Goal: Task Accomplishment & Management: Manage account settings

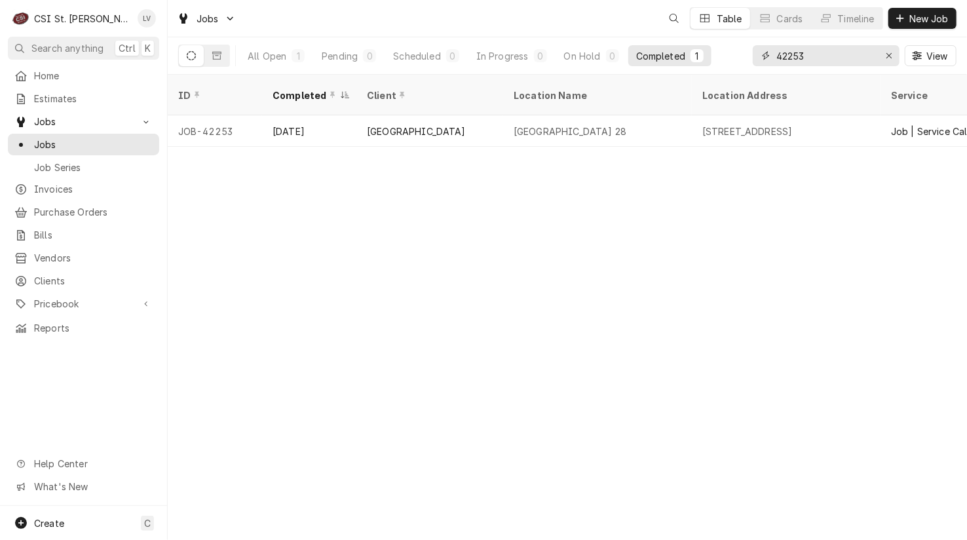
drag, startPoint x: 825, startPoint y: 58, endPoint x: 745, endPoint y: 64, distance: 80.1
click at [745, 64] on div "All Open 1 Pending 0 Scheduled 0 In Progress 0 On Hold 0 Completed 1 42253 View" at bounding box center [567, 55] width 778 height 37
type input "42266"
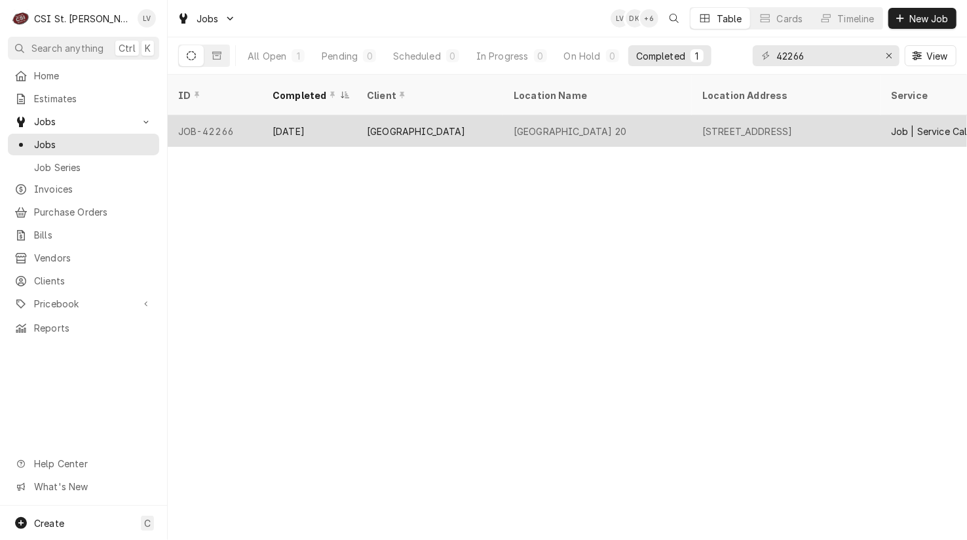
click at [552, 124] on div "Wild Horse Elementary School 20" at bounding box center [570, 131] width 113 height 14
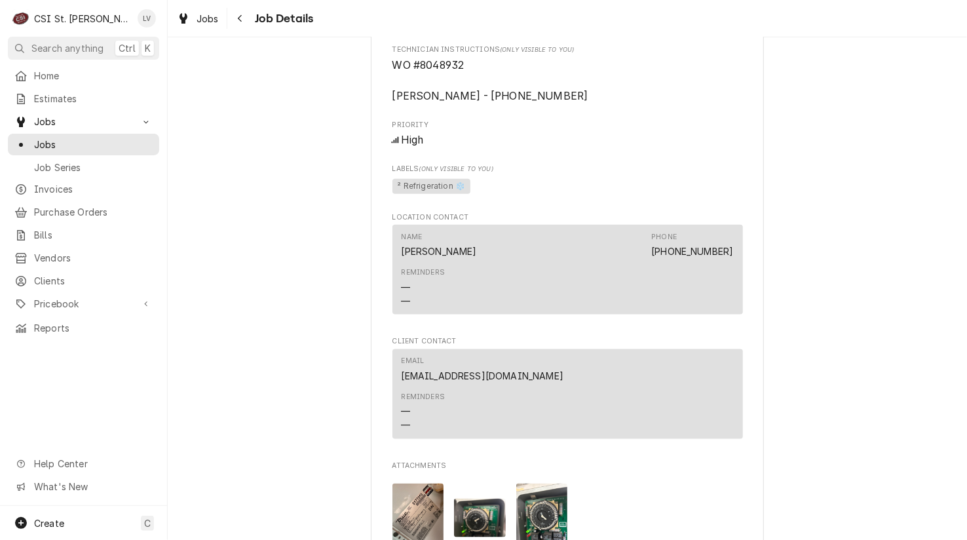
scroll to position [1340, 0]
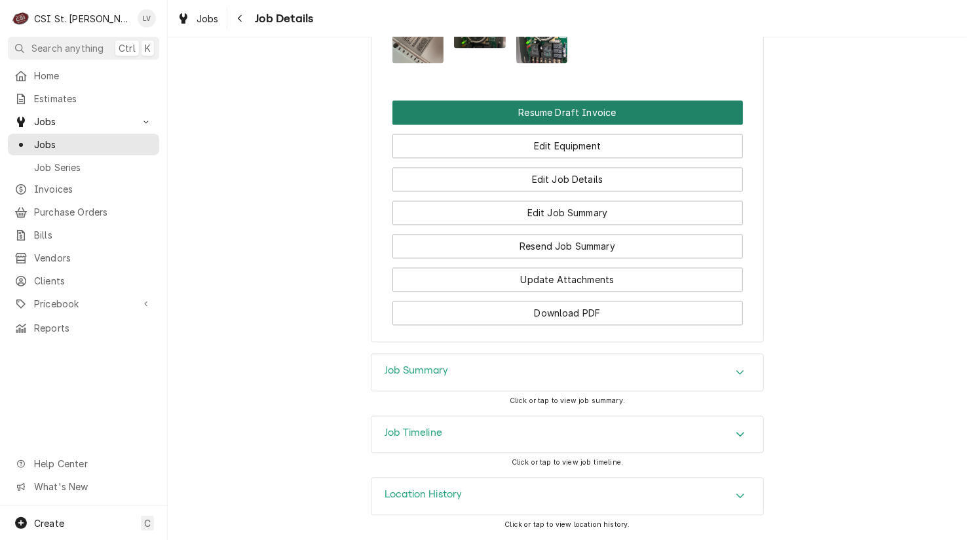
click at [526, 108] on button "Resume Draft Invoice" at bounding box center [567, 113] width 350 height 24
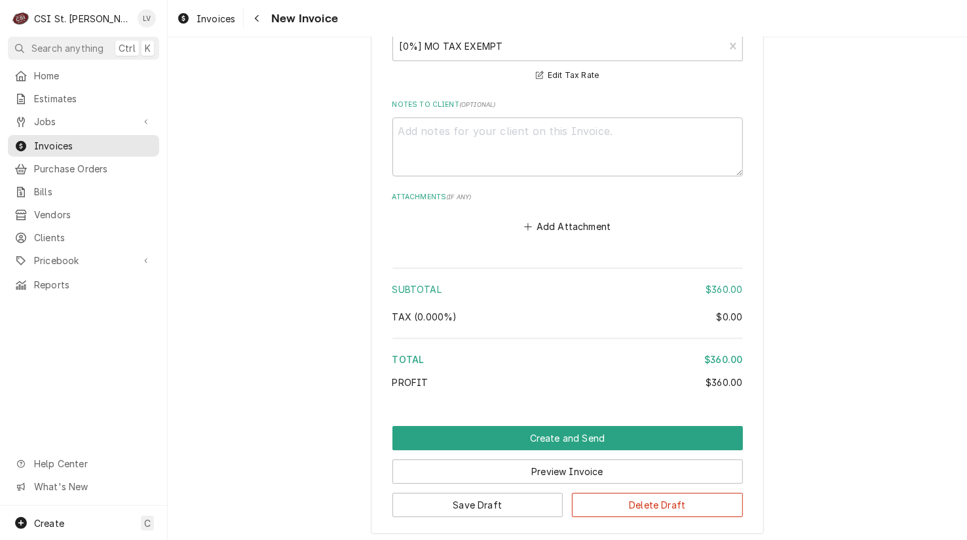
scroll to position [2071, 0]
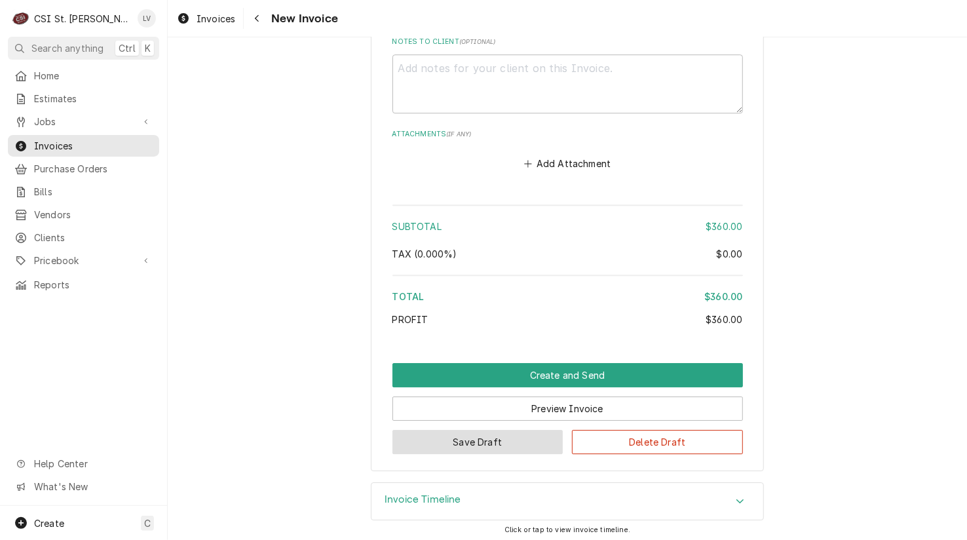
click at [513, 436] on button "Save Draft" at bounding box center [477, 442] width 171 height 24
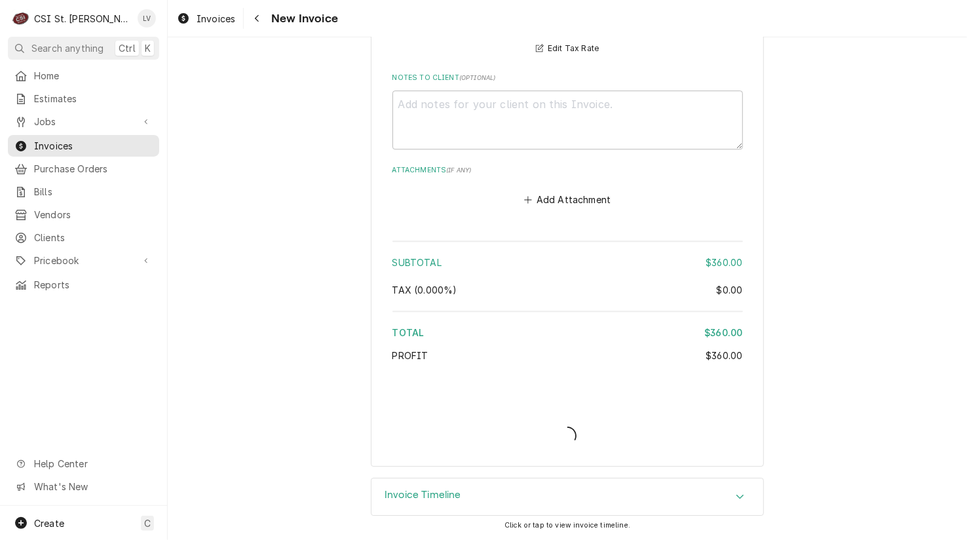
scroll to position [2031, 0]
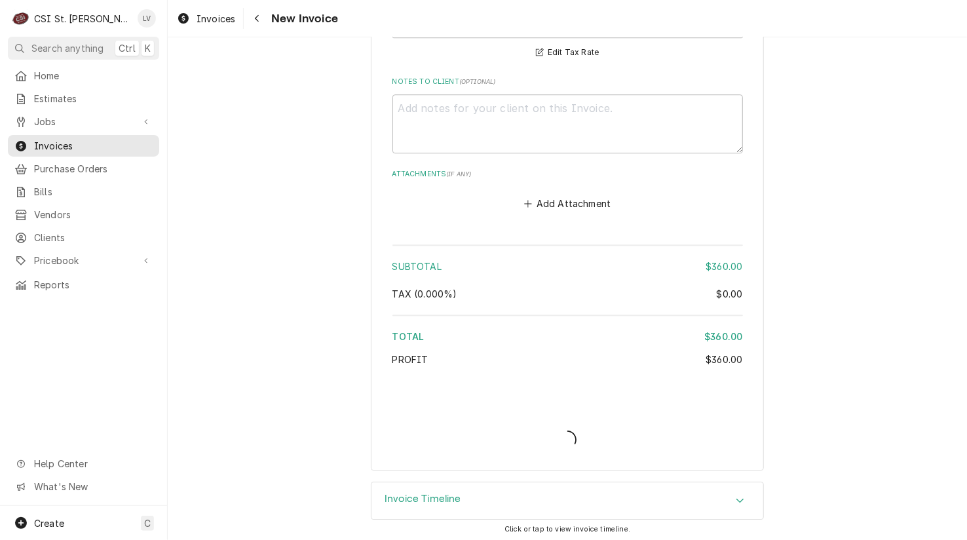
type textarea "x"
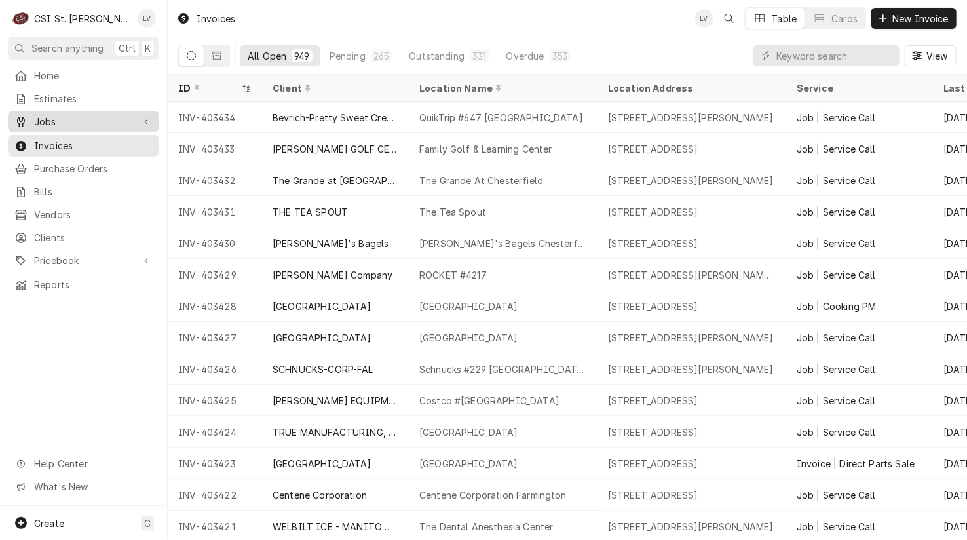
click at [33, 120] on div "Jobs" at bounding box center [73, 122] width 119 height 14
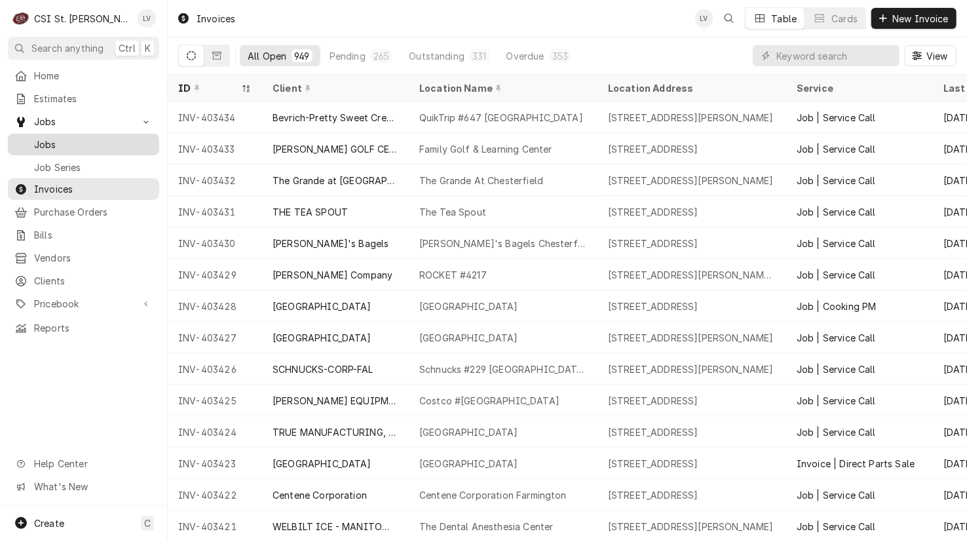
click at [41, 138] on span "Jobs" at bounding box center [93, 145] width 119 height 14
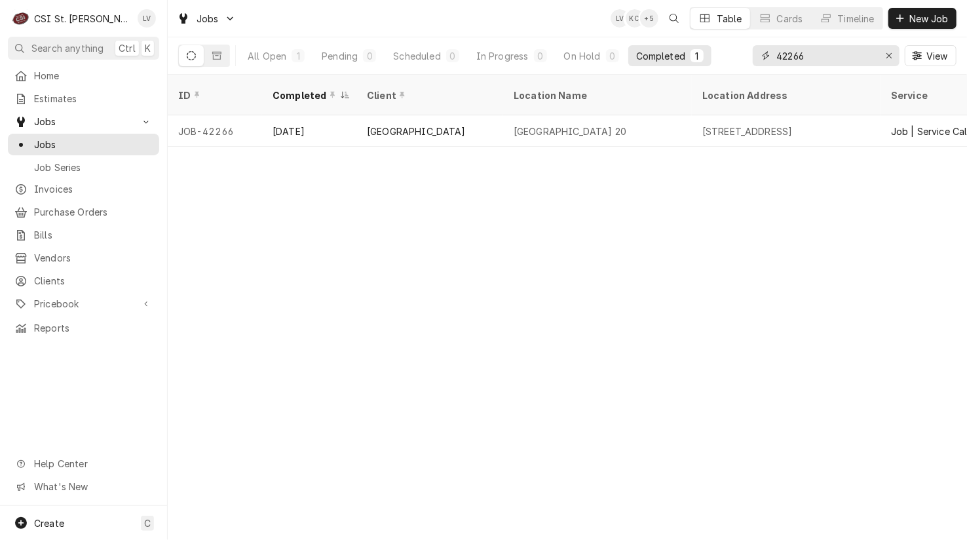
drag, startPoint x: 819, startPoint y: 58, endPoint x: 762, endPoint y: 56, distance: 57.0
click at [762, 56] on div "42266" at bounding box center [826, 55] width 147 height 21
type input "42258"
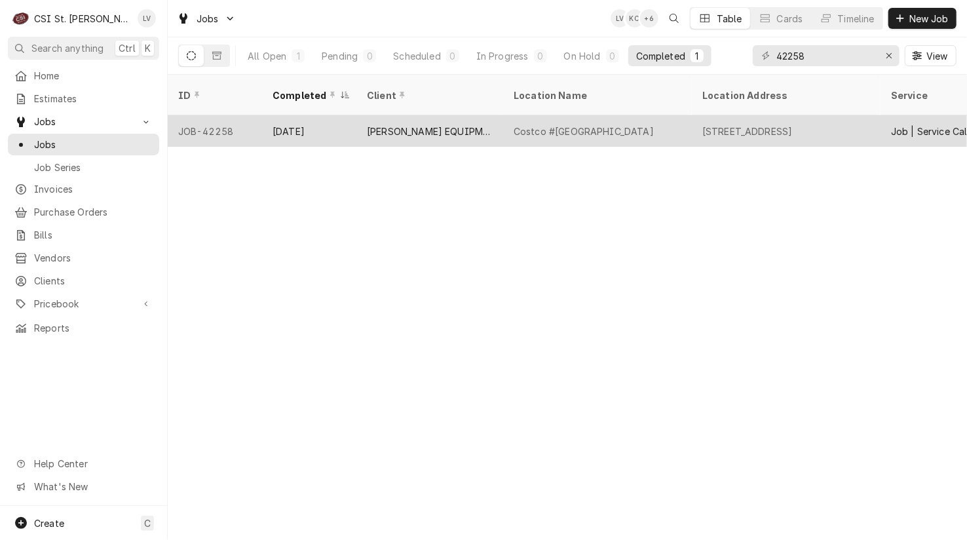
click at [331, 115] on div "Aug 25" at bounding box center [309, 130] width 94 height 31
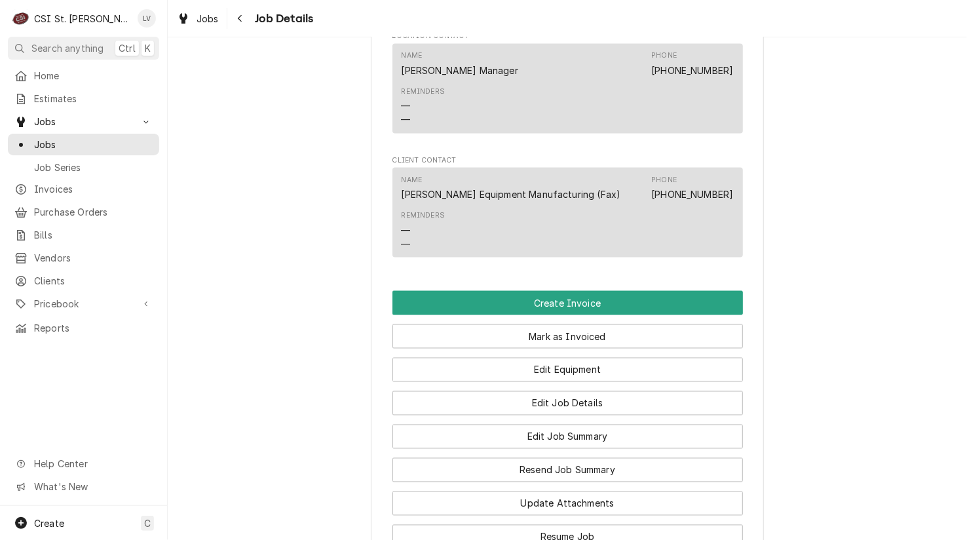
scroll to position [1245, 0]
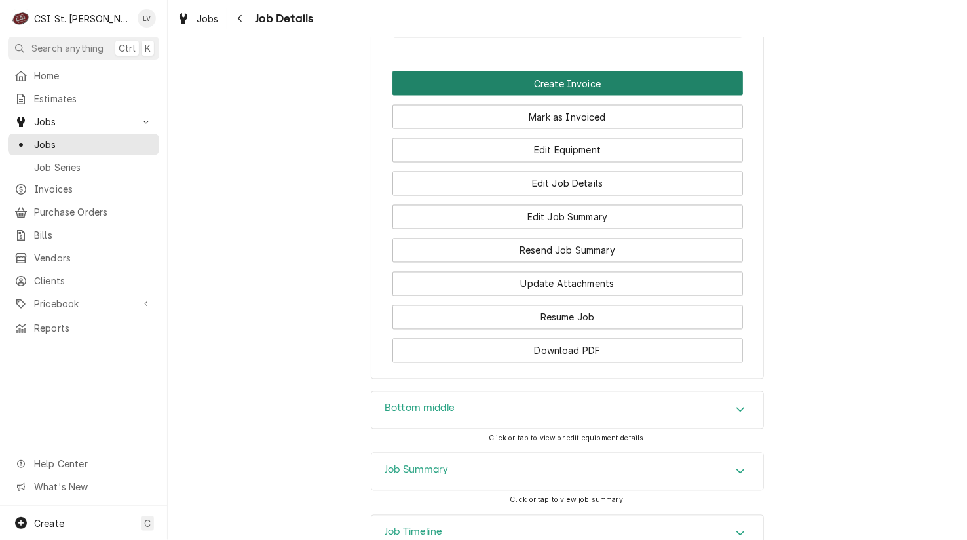
click at [557, 96] on button "Create Invoice" at bounding box center [567, 83] width 350 height 24
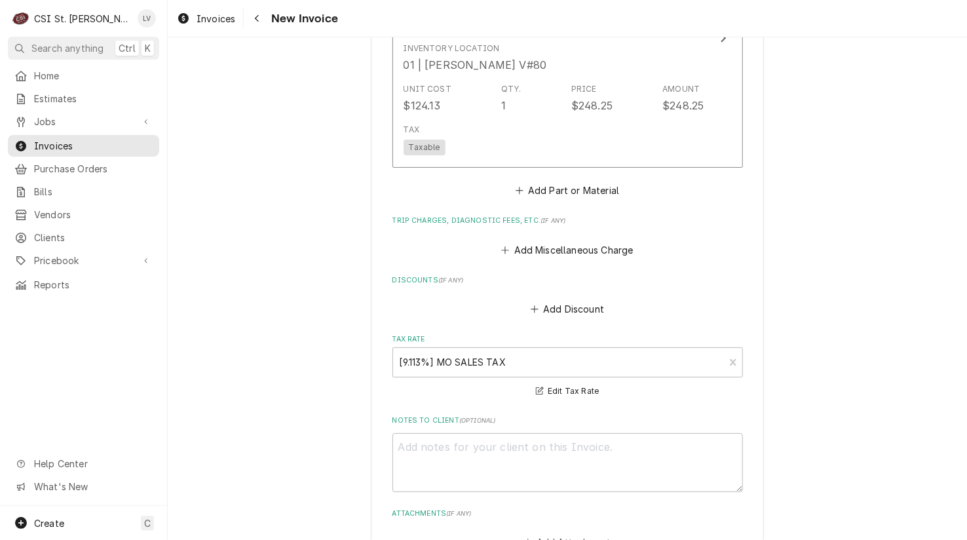
scroll to position [3302, 0]
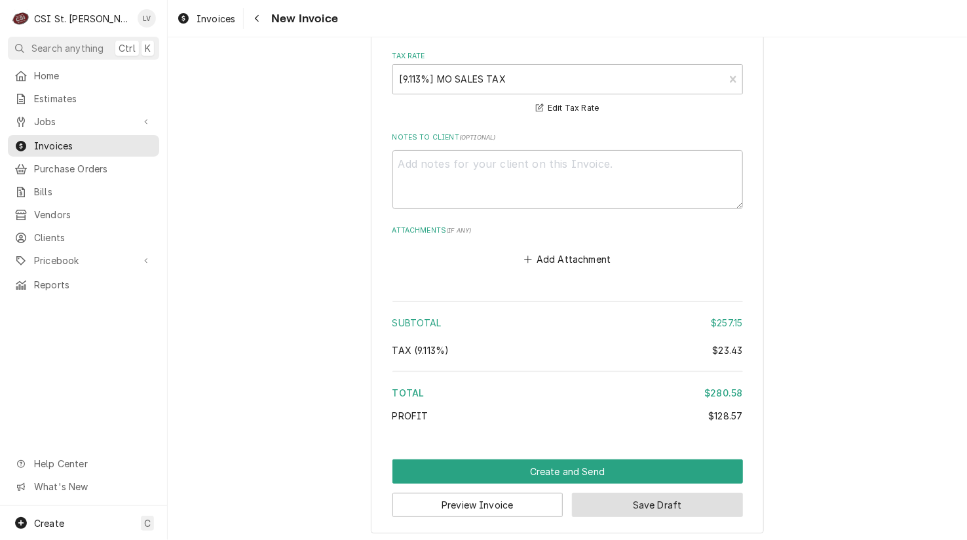
click at [712, 494] on button "Save Draft" at bounding box center [657, 505] width 171 height 24
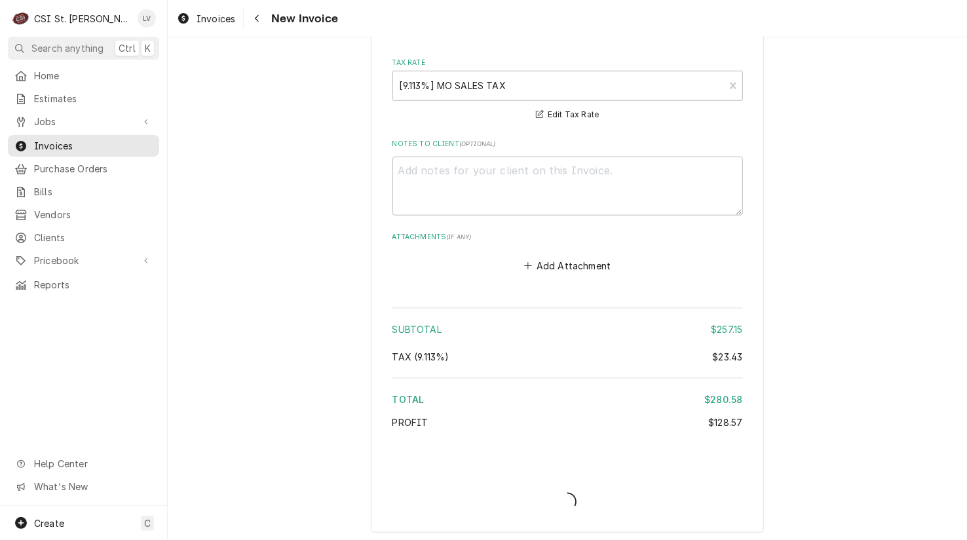
type textarea "x"
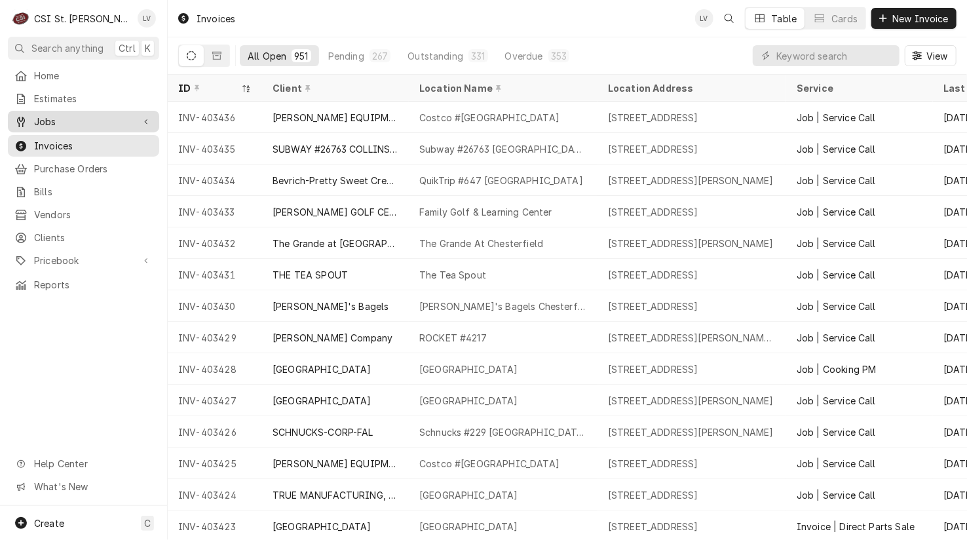
click at [84, 121] on span "Jobs" at bounding box center [83, 122] width 99 height 14
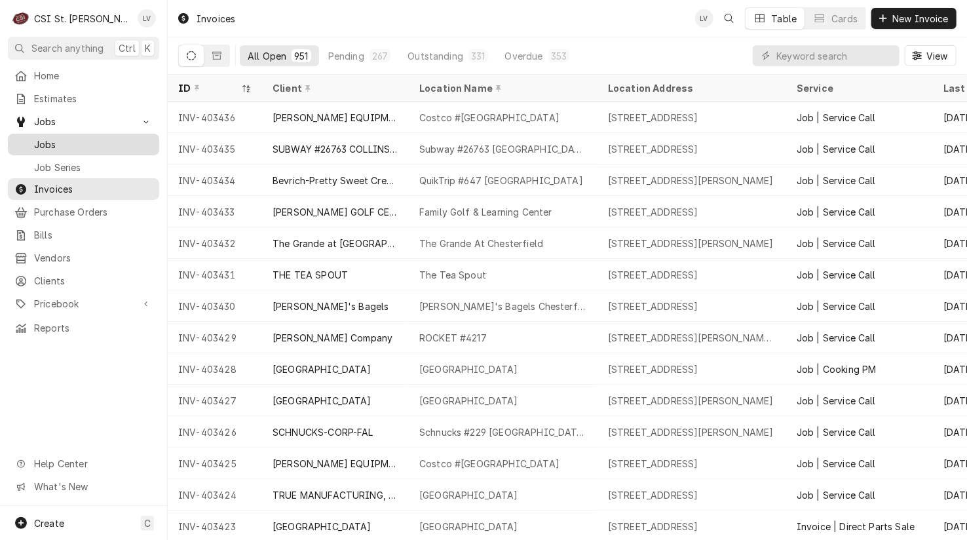
click at [78, 143] on span "Jobs" at bounding box center [93, 145] width 119 height 14
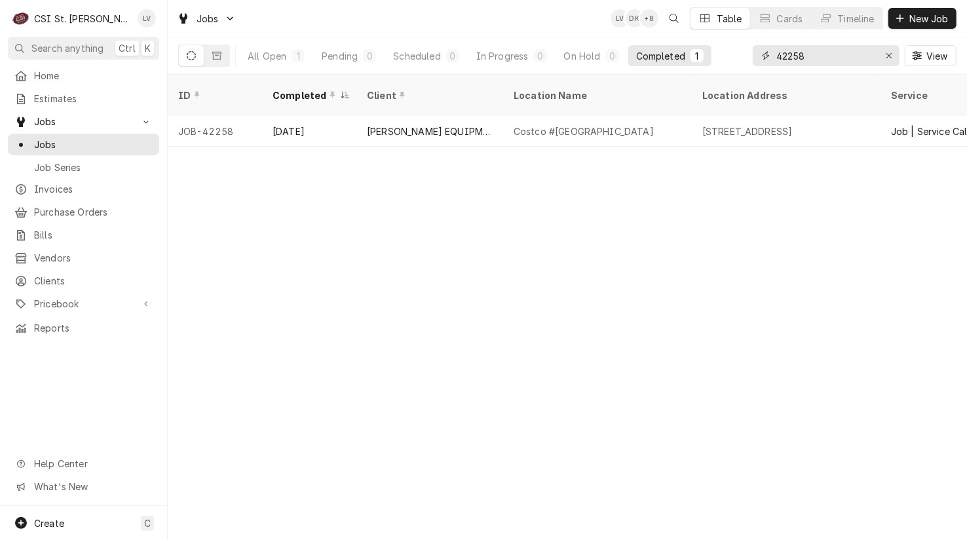
drag, startPoint x: 821, startPoint y: 54, endPoint x: 760, endPoint y: 61, distance: 61.9
click at [760, 61] on div "42258" at bounding box center [826, 55] width 147 height 21
type input "42246"
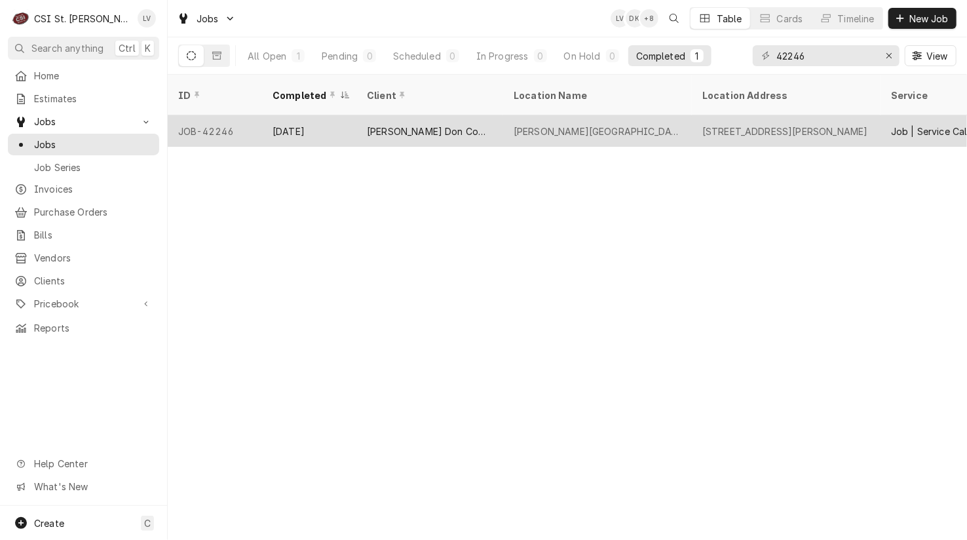
click at [560, 124] on div "Hollenbeck Middle School" at bounding box center [598, 131] width 168 height 14
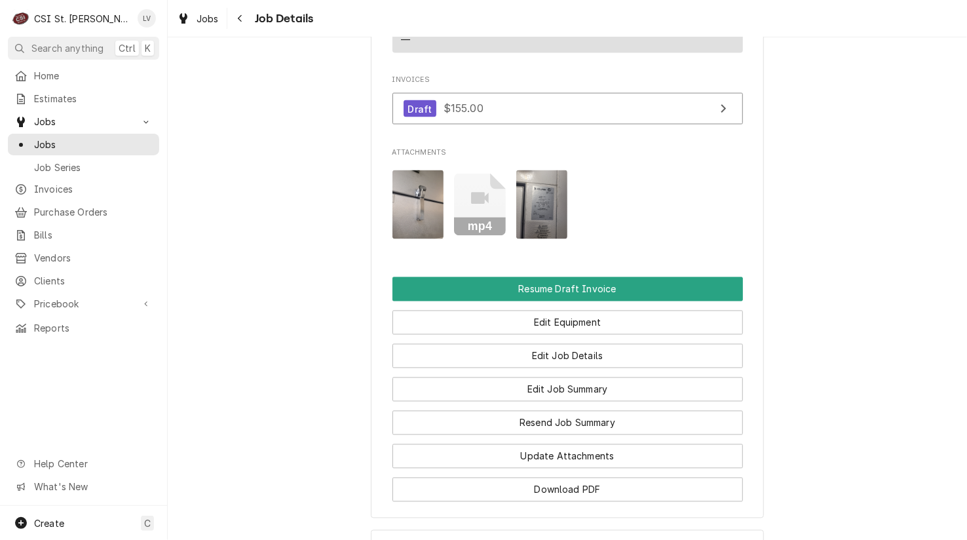
scroll to position [1179, 0]
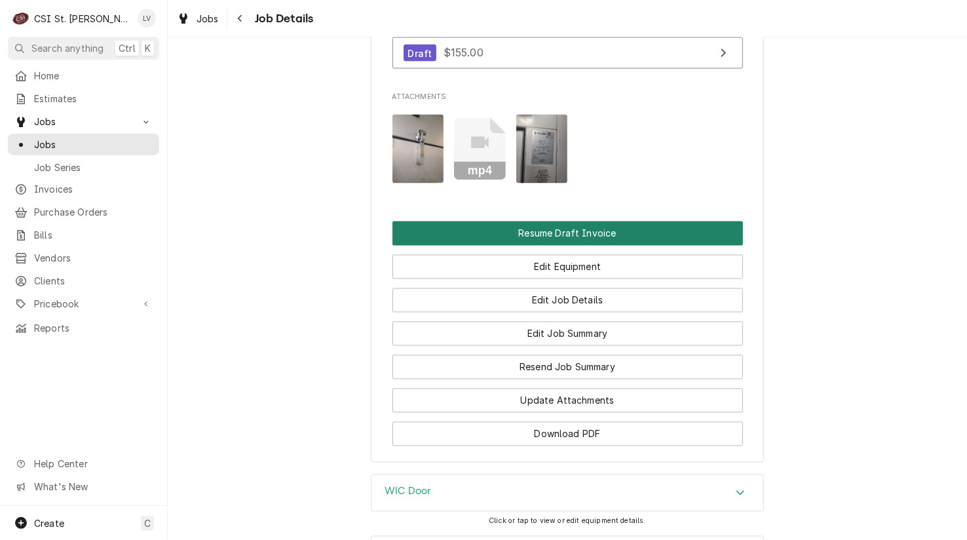
click at [586, 246] on button "Resume Draft Invoice" at bounding box center [567, 233] width 350 height 24
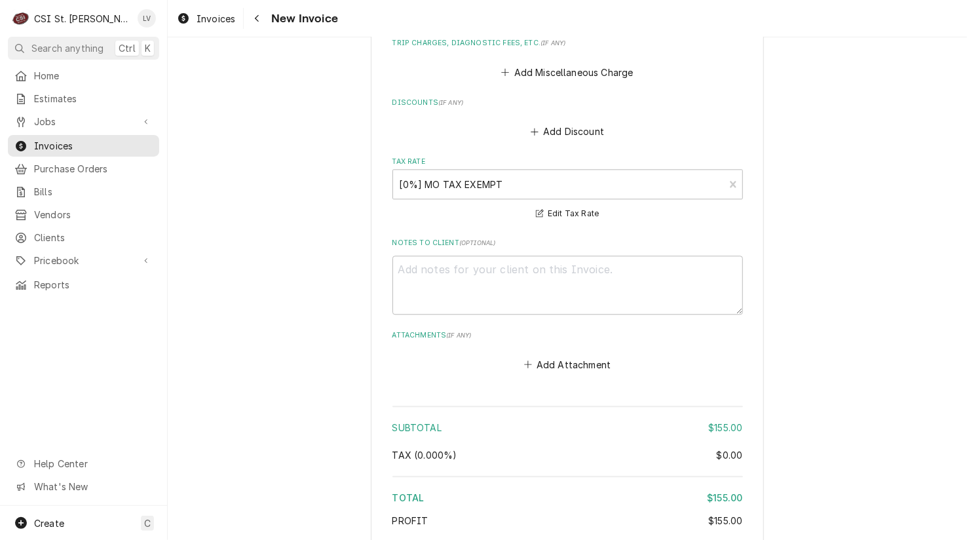
scroll to position [1809, 0]
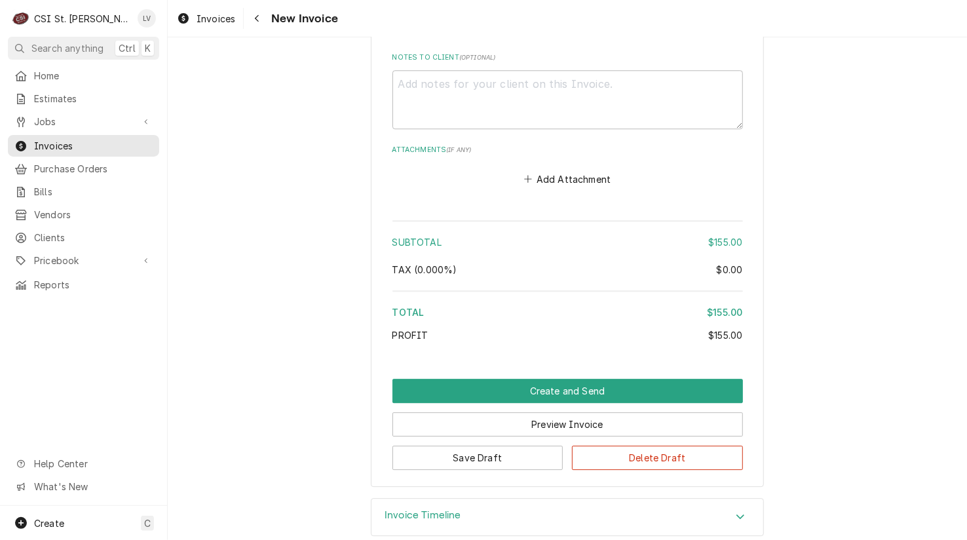
click at [430, 509] on h3 "Invoice Timeline" at bounding box center [423, 515] width 77 height 12
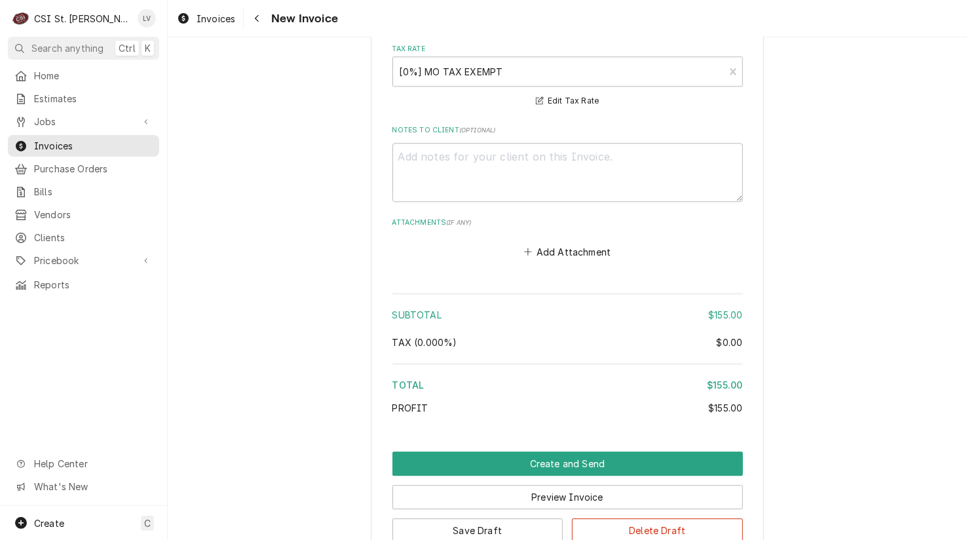
scroll to position [1735, 0]
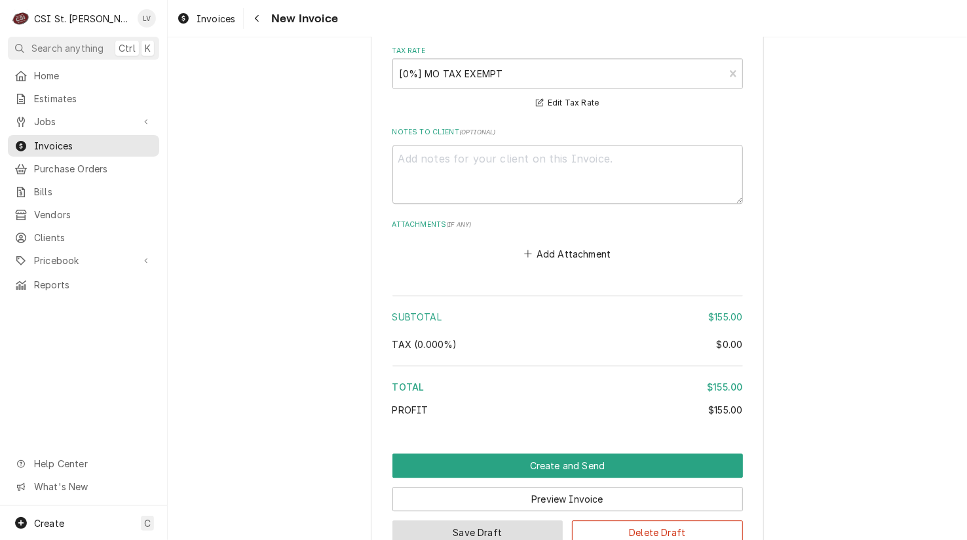
click at [509, 520] on button "Save Draft" at bounding box center [477, 532] width 171 height 24
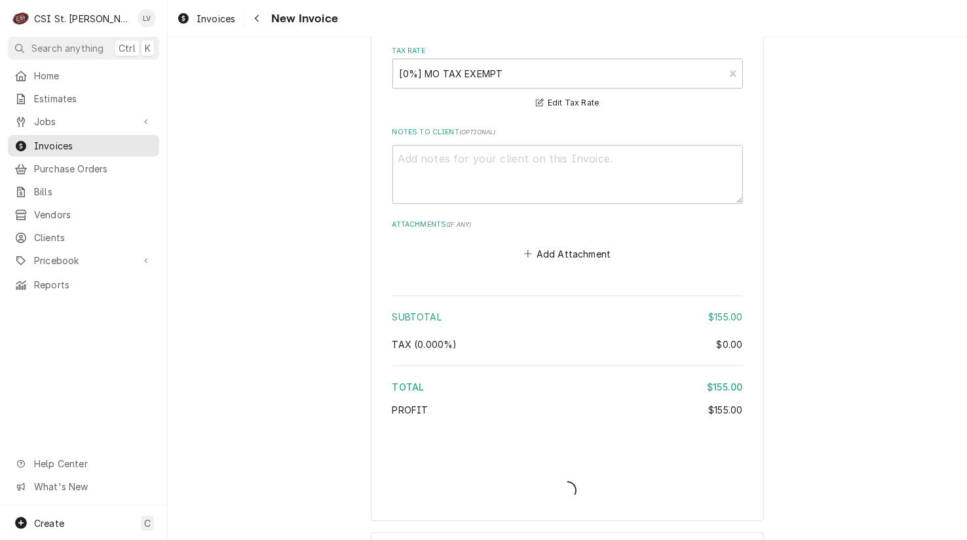
type textarea "x"
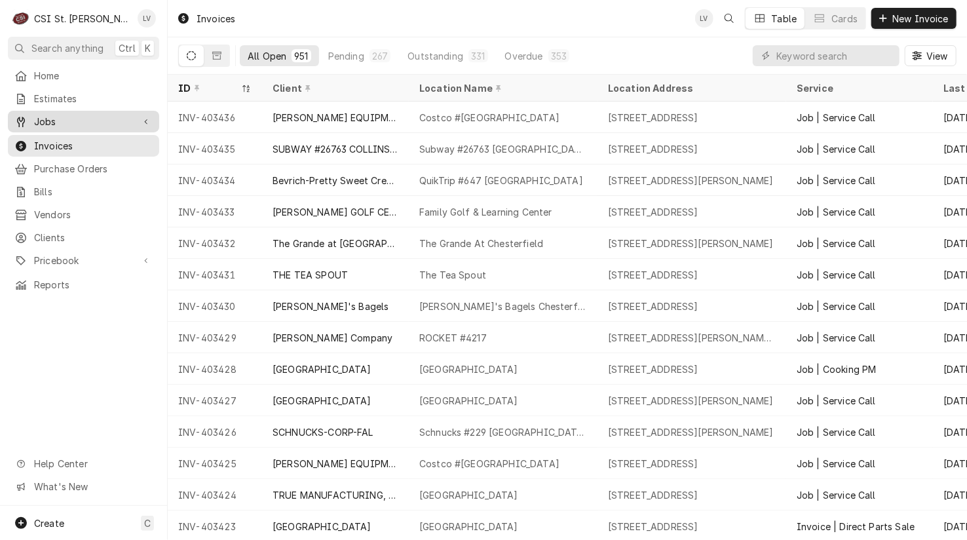
click at [69, 122] on span "Jobs" at bounding box center [83, 122] width 99 height 14
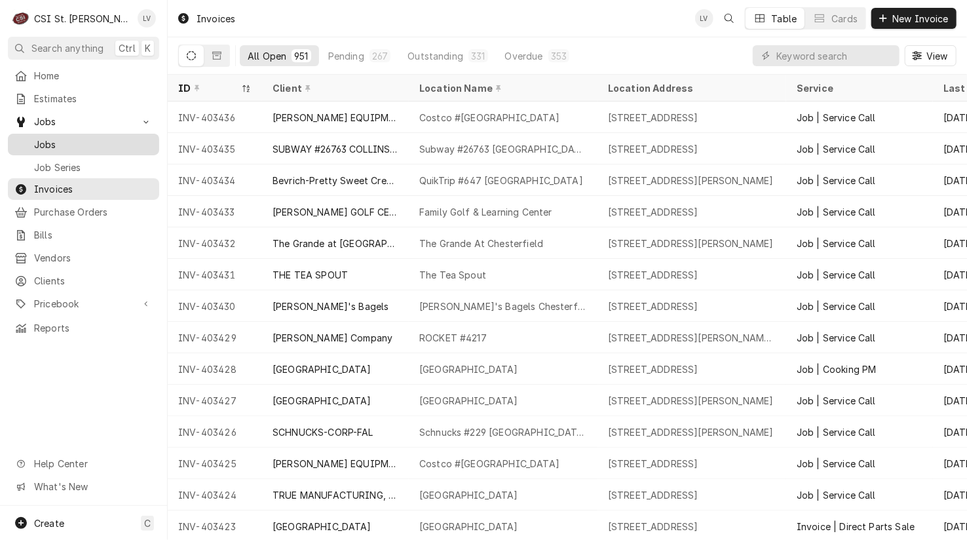
click at [70, 140] on span "Jobs" at bounding box center [93, 145] width 119 height 14
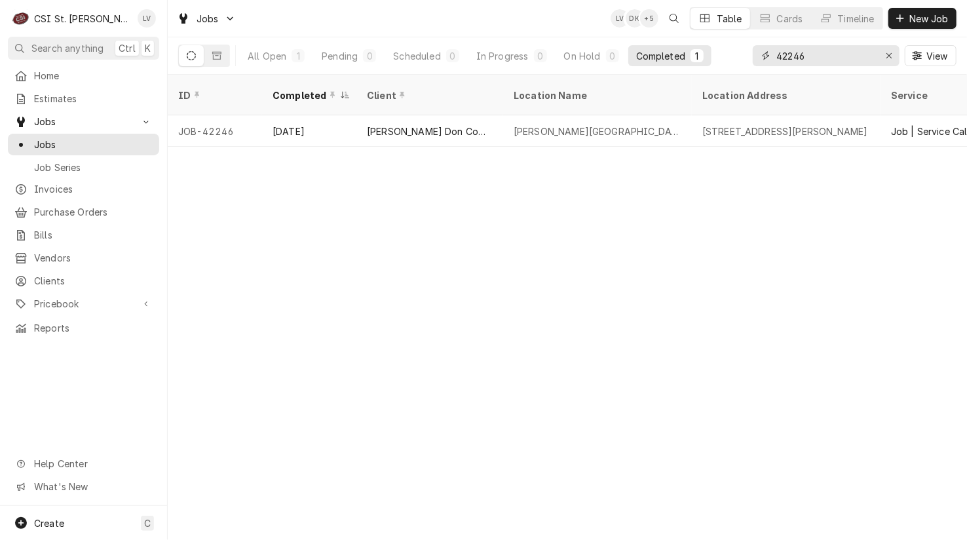
drag, startPoint x: 823, startPoint y: 57, endPoint x: 759, endPoint y: 66, distance: 65.4
click at [759, 66] on div "42246" at bounding box center [826, 55] width 147 height 21
type input "4"
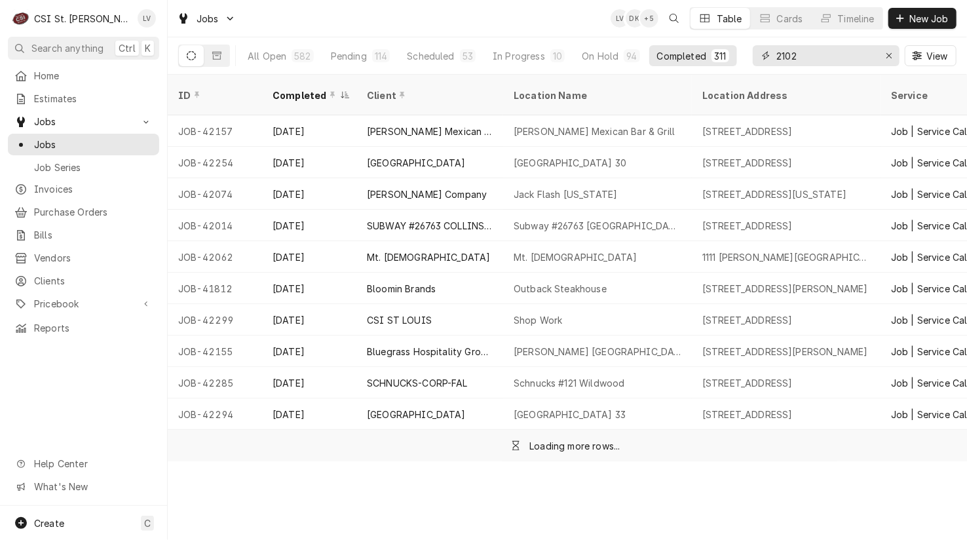
type input "2102"
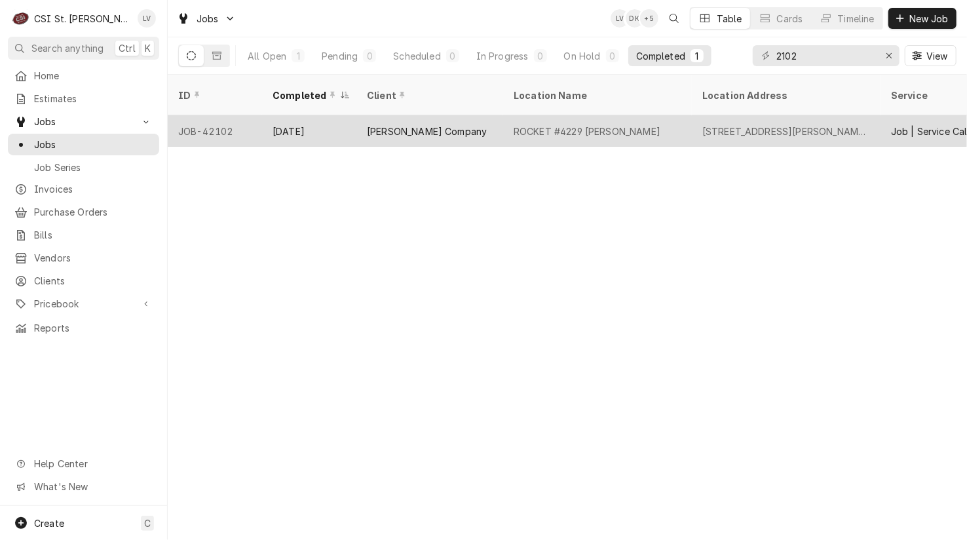
click at [406, 124] on div "[PERSON_NAME] Company" at bounding box center [429, 130] width 147 height 31
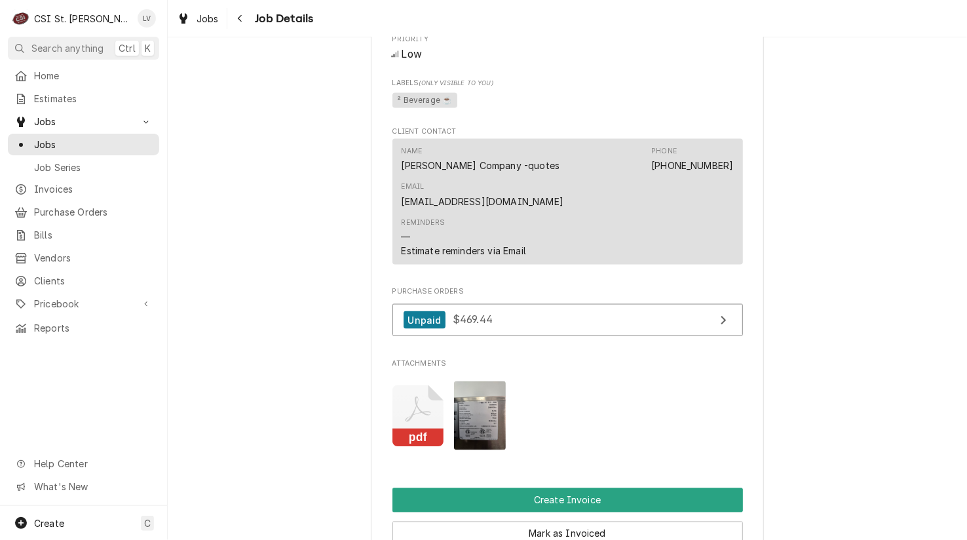
scroll to position [1048, 0]
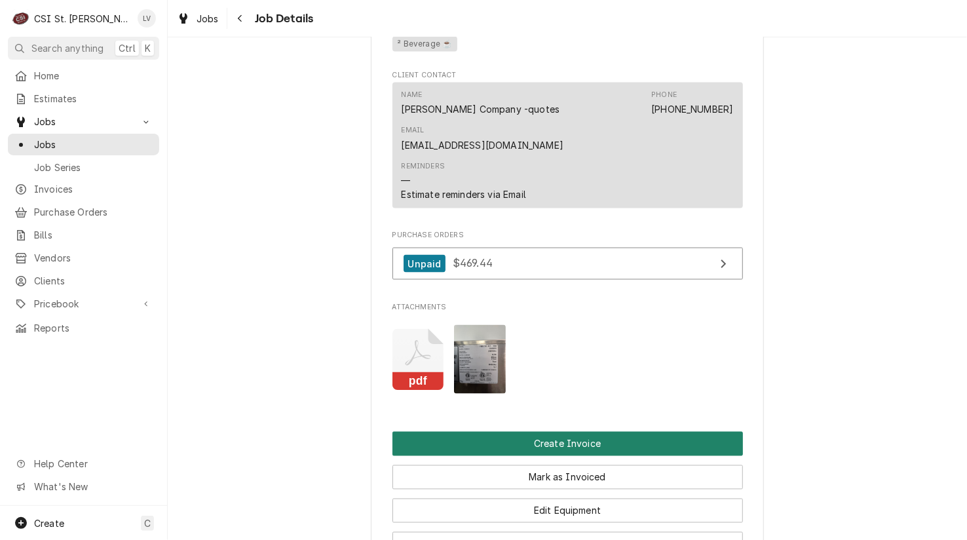
click at [616, 432] on button "Create Invoice" at bounding box center [567, 444] width 350 height 24
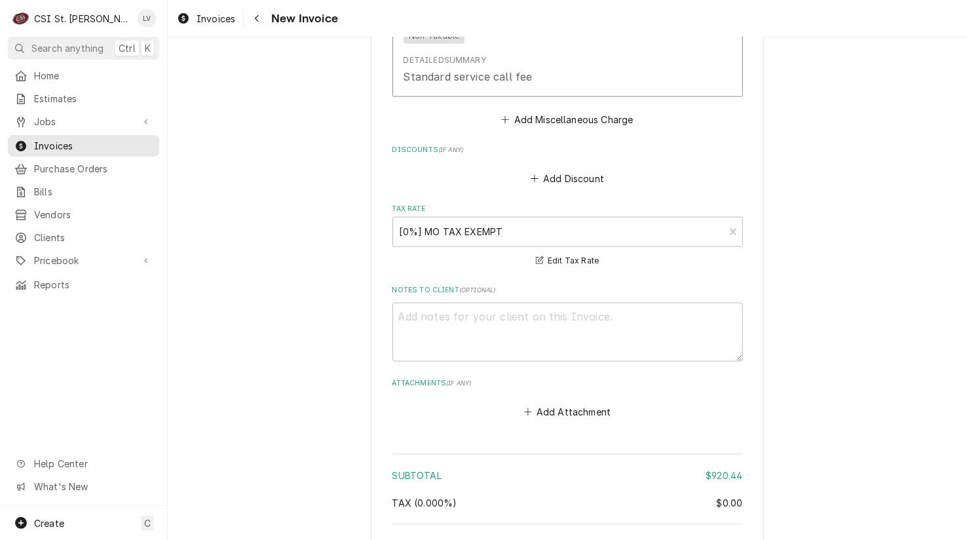
scroll to position [3656, 0]
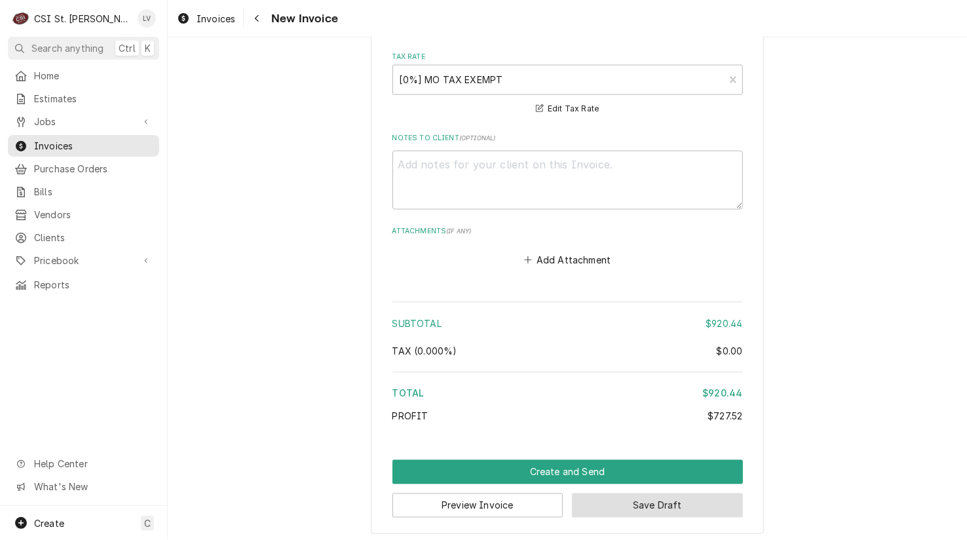
click at [710, 502] on button "Save Draft" at bounding box center [657, 505] width 171 height 24
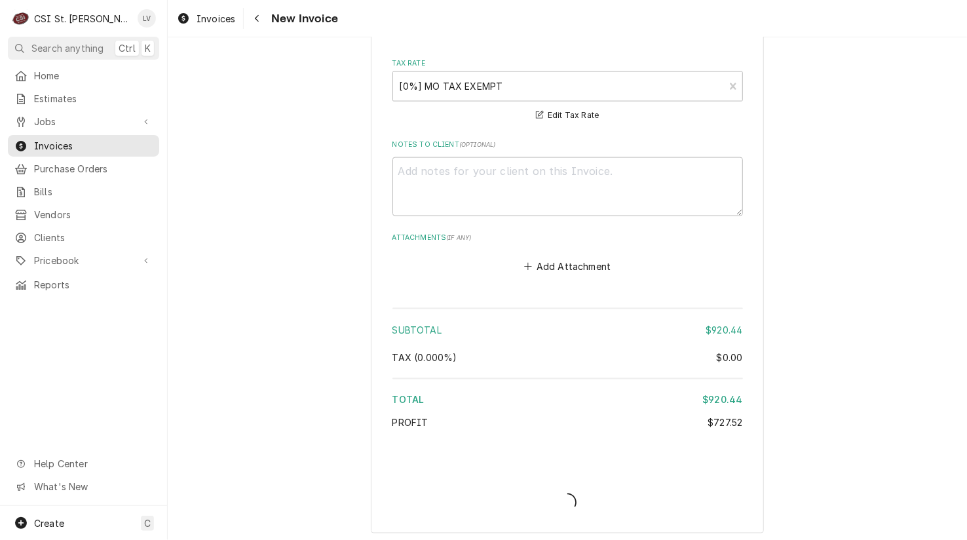
type textarea "x"
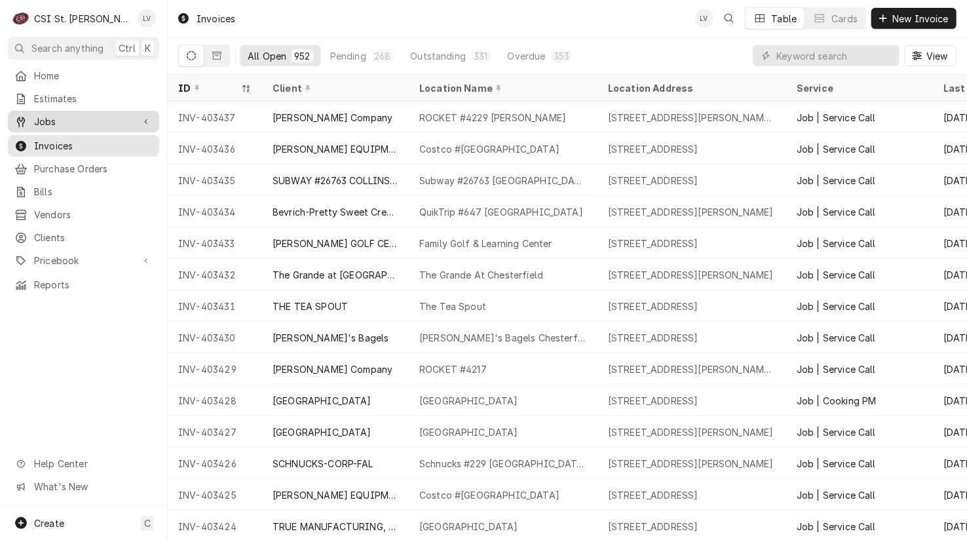
click at [32, 119] on div "Jobs" at bounding box center [73, 122] width 119 height 14
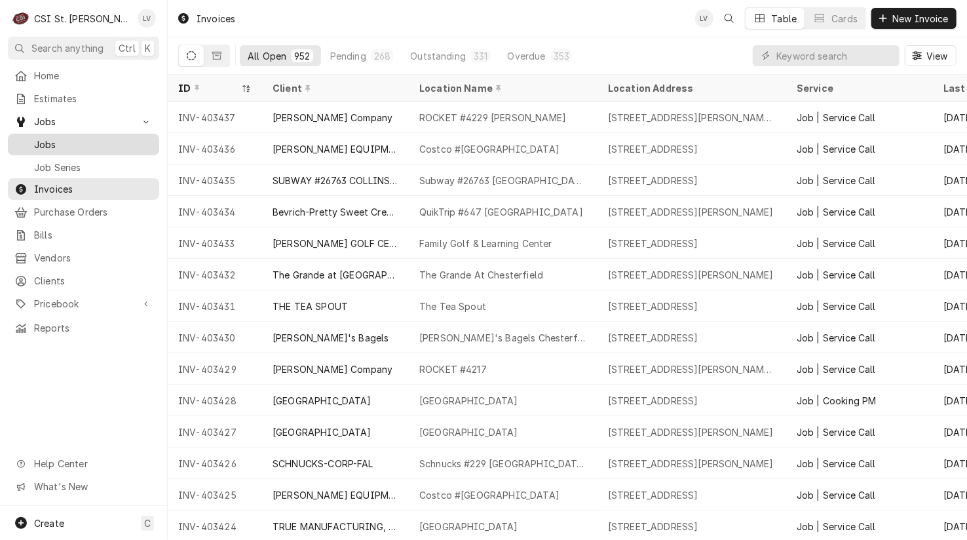
click at [38, 140] on span "Jobs" at bounding box center [93, 145] width 119 height 14
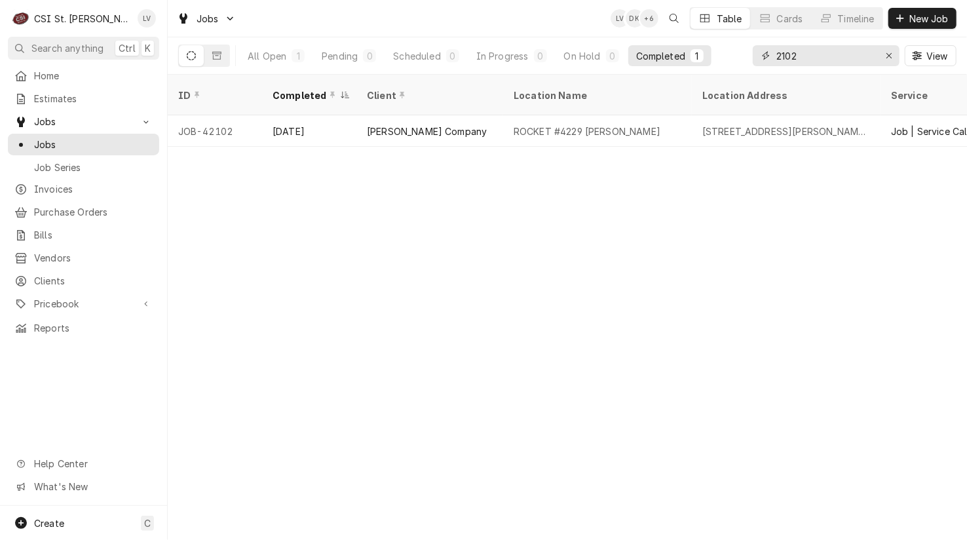
drag, startPoint x: 827, startPoint y: 54, endPoint x: 767, endPoint y: 56, distance: 60.3
click at [767, 56] on div "2102" at bounding box center [826, 55] width 147 height 21
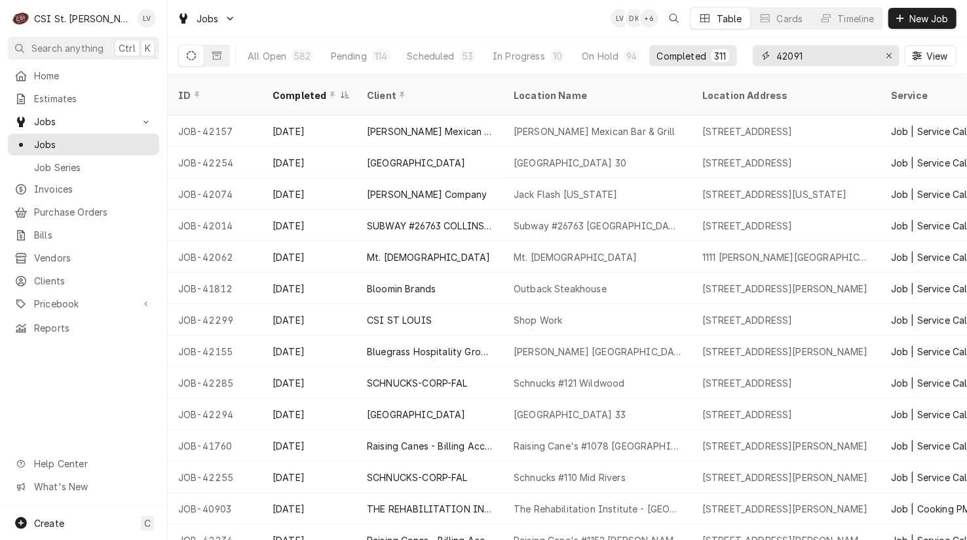
type input "42091"
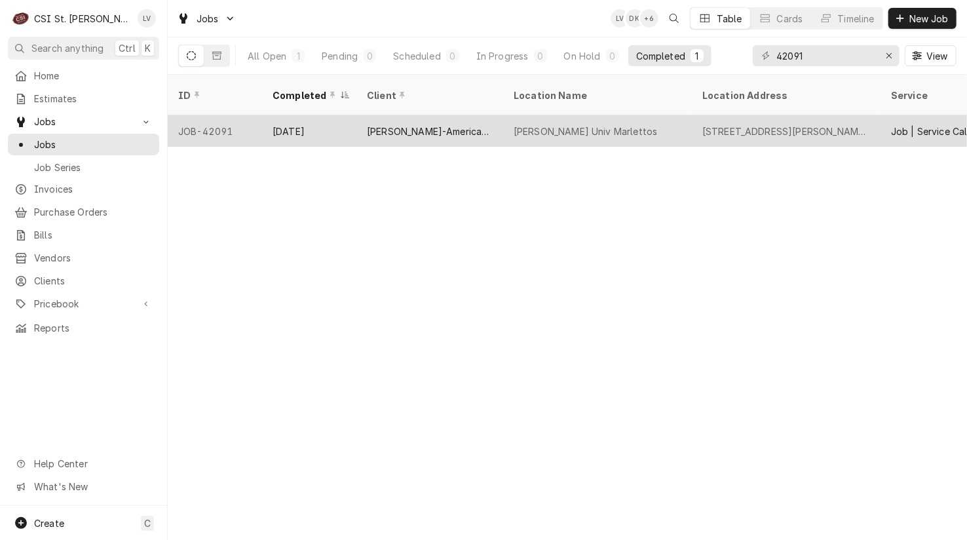
click at [386, 124] on div "[PERSON_NAME]-American Dining Creations" at bounding box center [430, 131] width 126 height 14
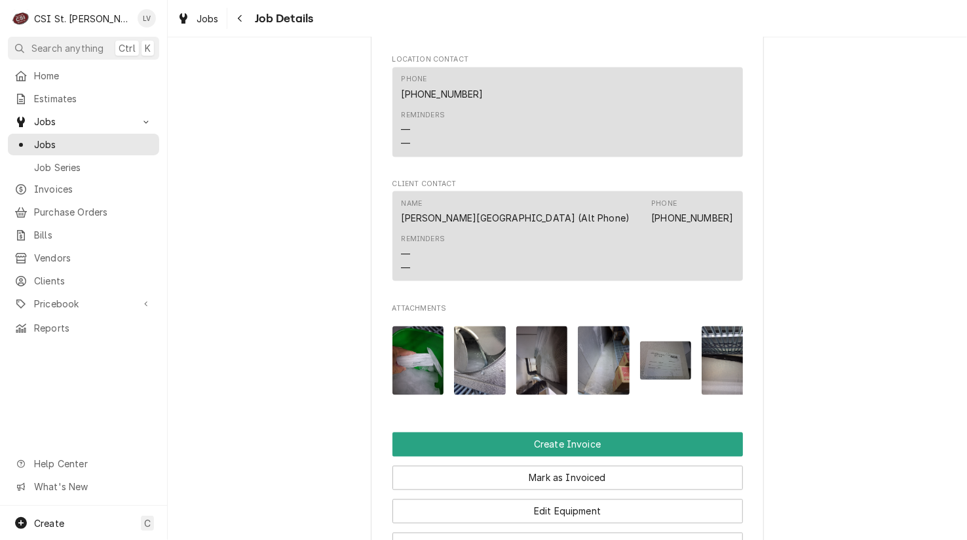
scroll to position [1376, 0]
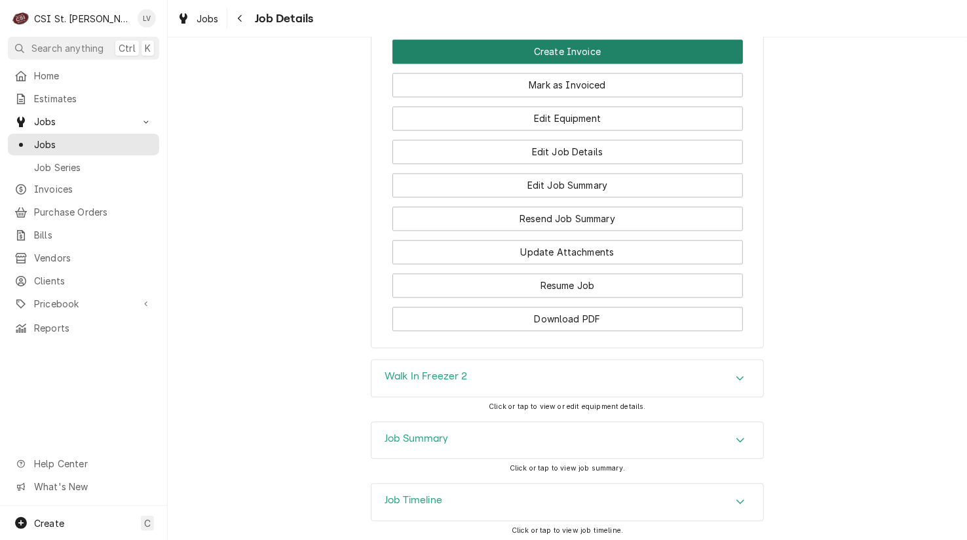
click at [553, 57] on button "Create Invoice" at bounding box center [567, 51] width 350 height 24
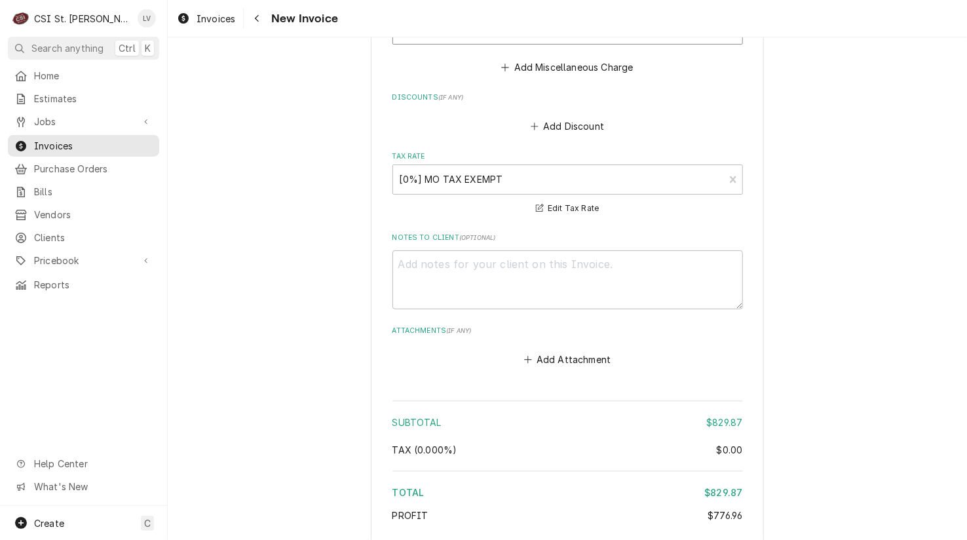
scroll to position [3630, 0]
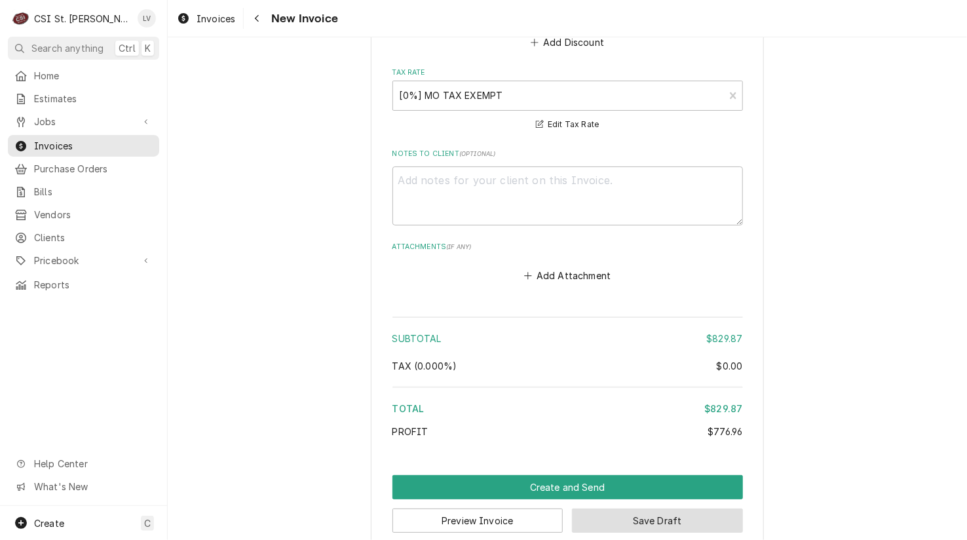
click at [670, 508] on button "Save Draft" at bounding box center [657, 520] width 171 height 24
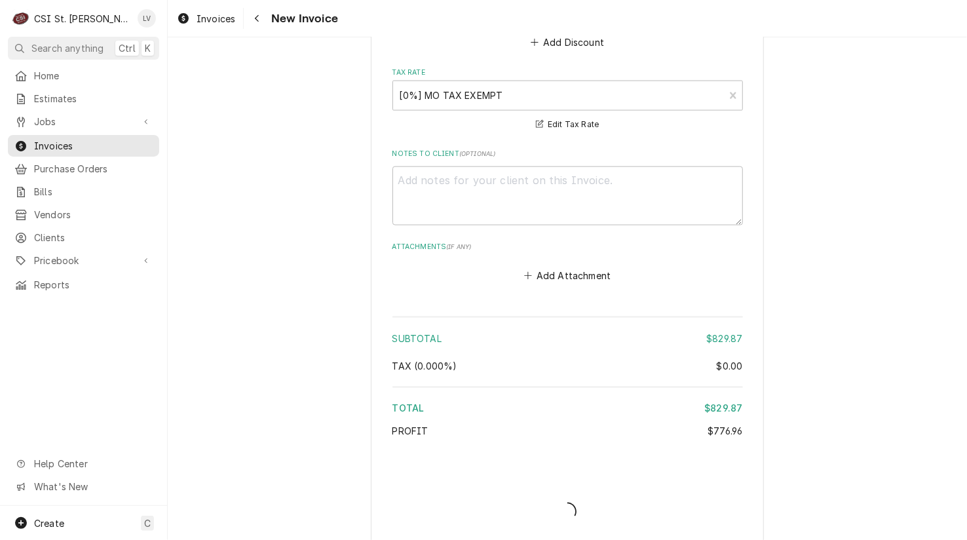
scroll to position [3623, 0]
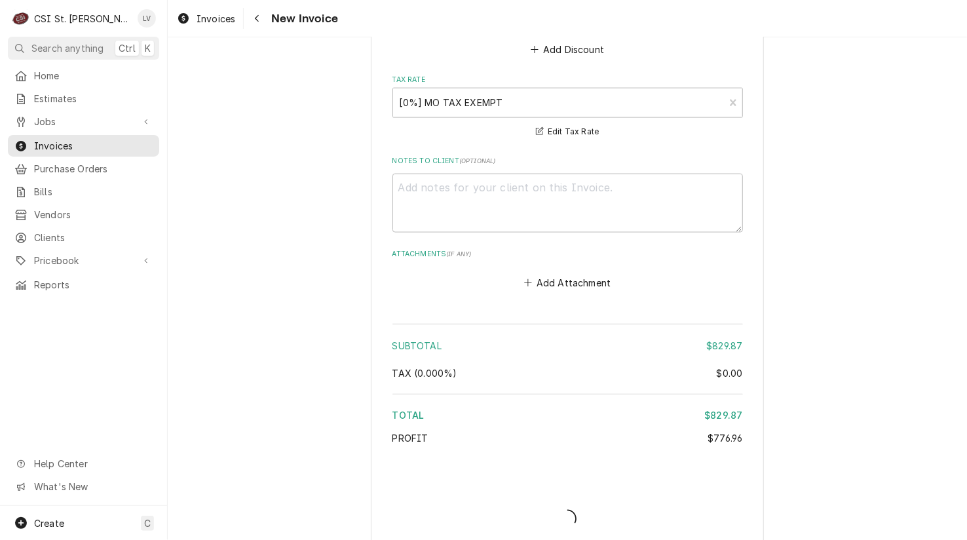
type textarea "x"
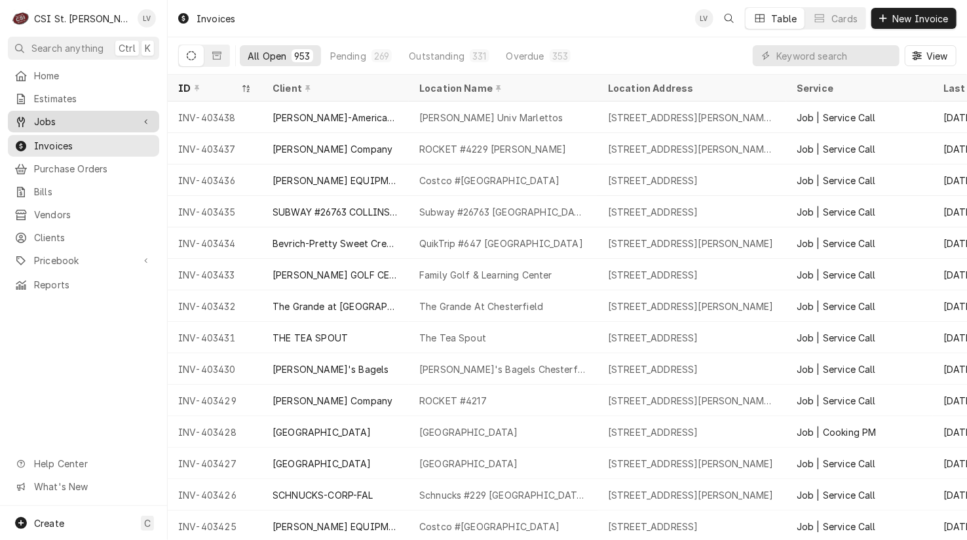
click at [95, 115] on span "Jobs" at bounding box center [83, 122] width 99 height 14
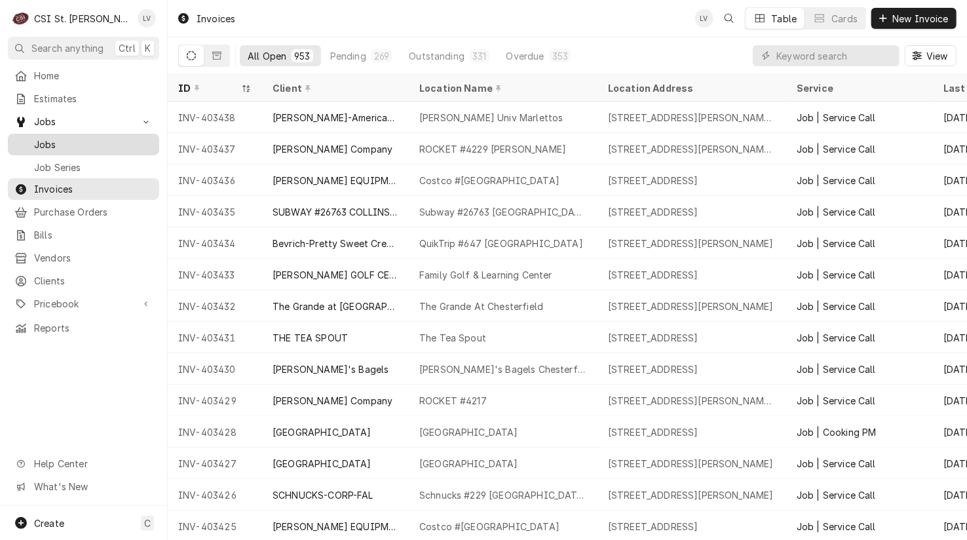
click at [89, 134] on link "Jobs" at bounding box center [83, 145] width 151 height 22
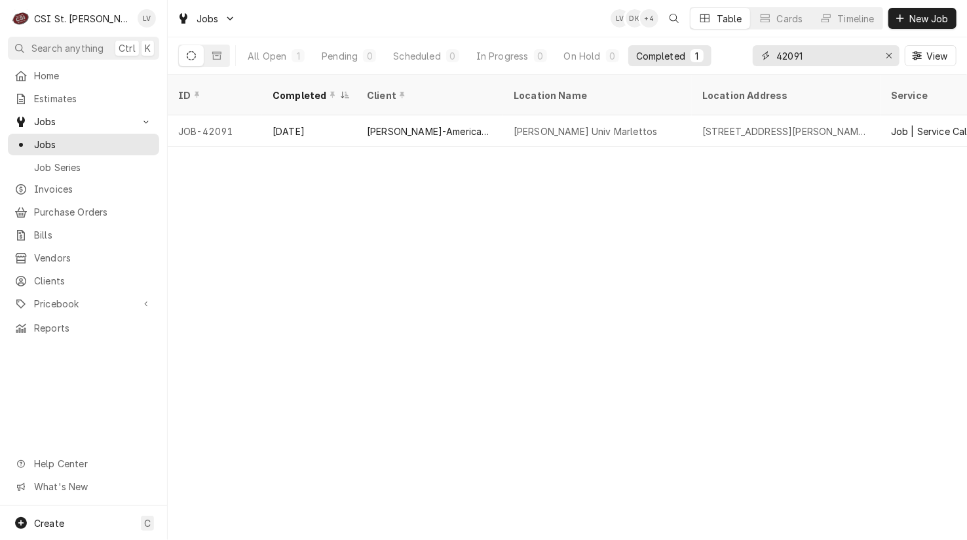
drag, startPoint x: 827, startPoint y: 55, endPoint x: 753, endPoint y: 58, distance: 74.1
click at [753, 58] on div "42091" at bounding box center [826, 55] width 147 height 21
type input "42030"
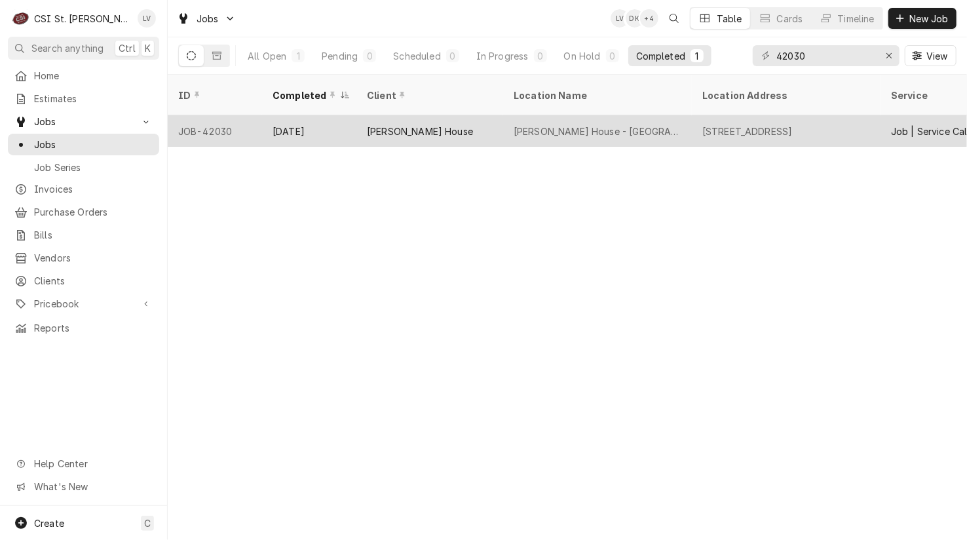
click at [275, 116] on div "Aug 25" at bounding box center [309, 130] width 94 height 31
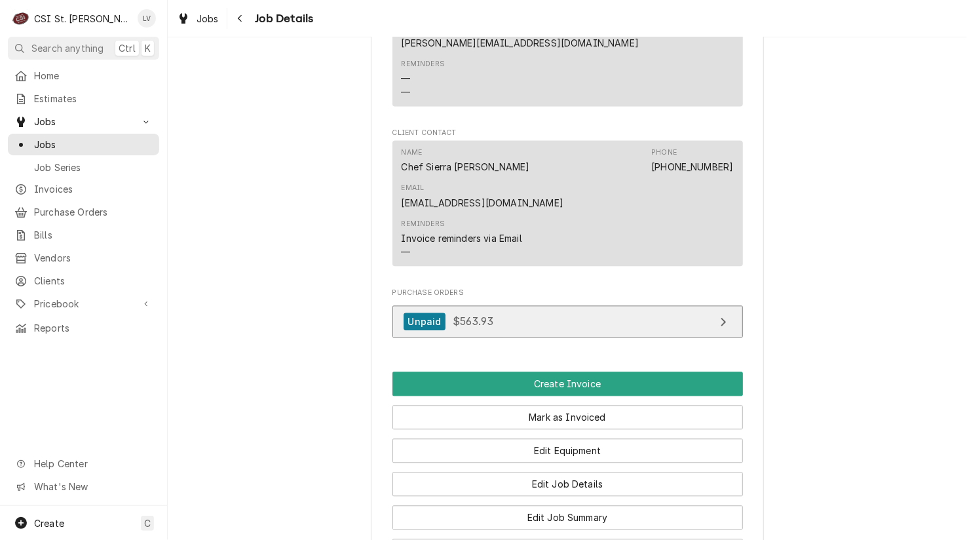
scroll to position [1572, 0]
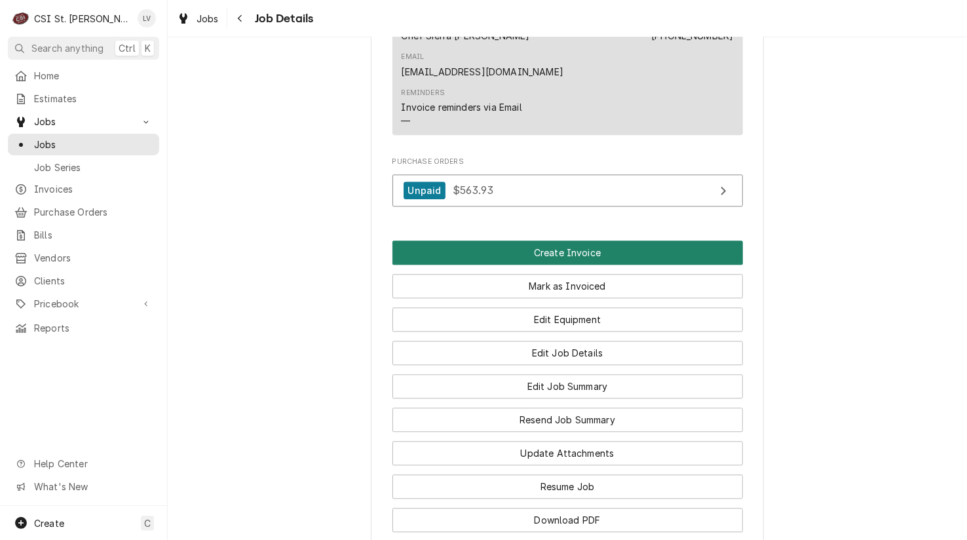
click at [558, 240] on button "Create Invoice" at bounding box center [567, 252] width 350 height 24
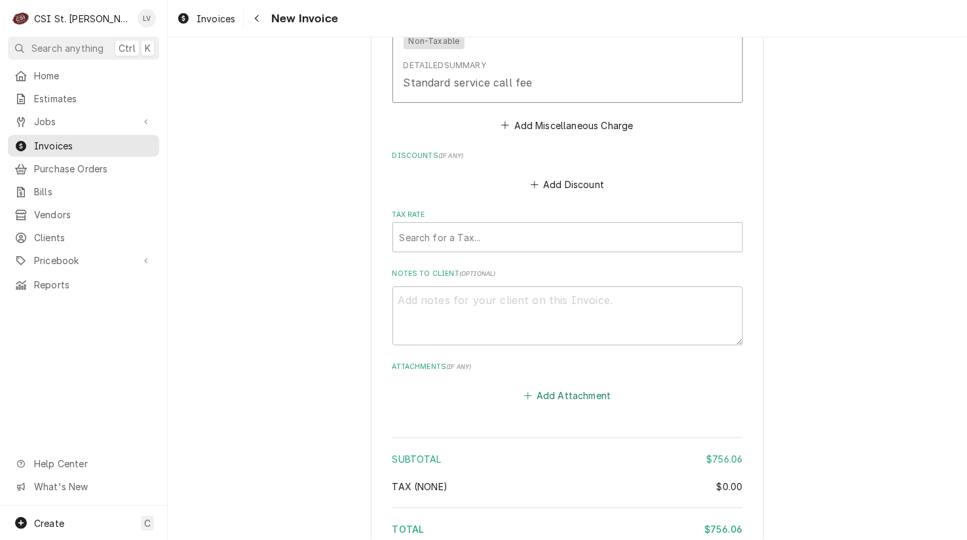
scroll to position [4212, 0]
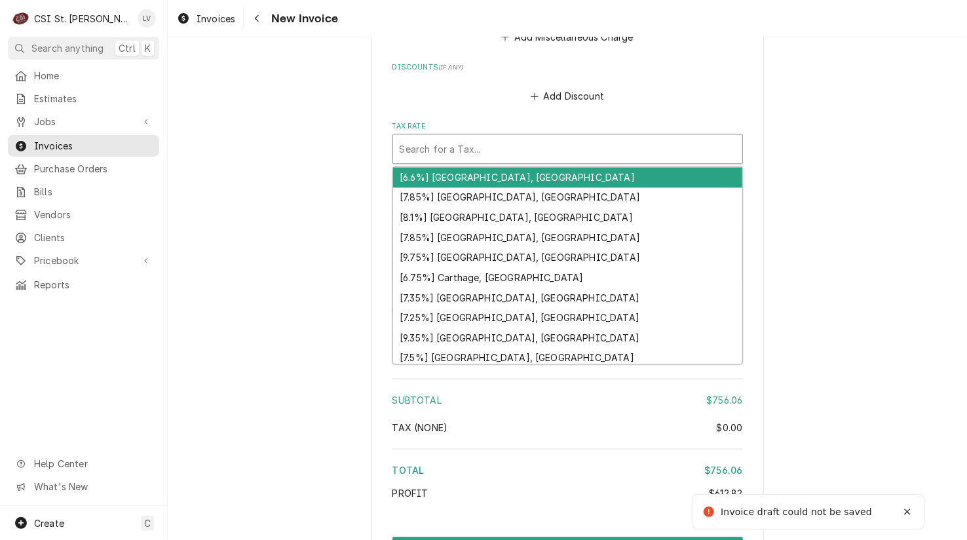
click at [417, 137] on div "Tax Rate" at bounding box center [568, 149] width 336 height 24
type textarea "x"
type input "m"
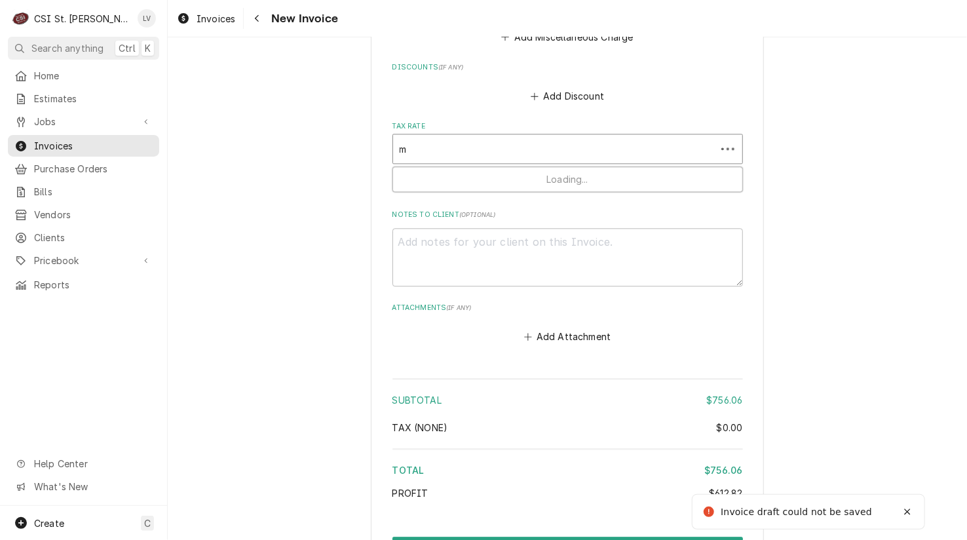
type textarea "x"
type input "mo"
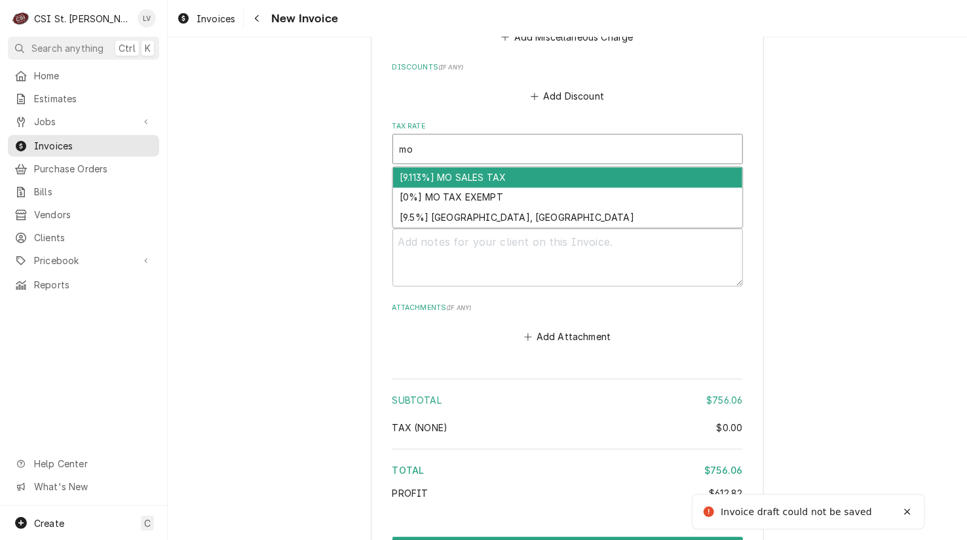
click at [418, 167] on div "[9.113%] MO SALES TAX" at bounding box center [567, 177] width 349 height 20
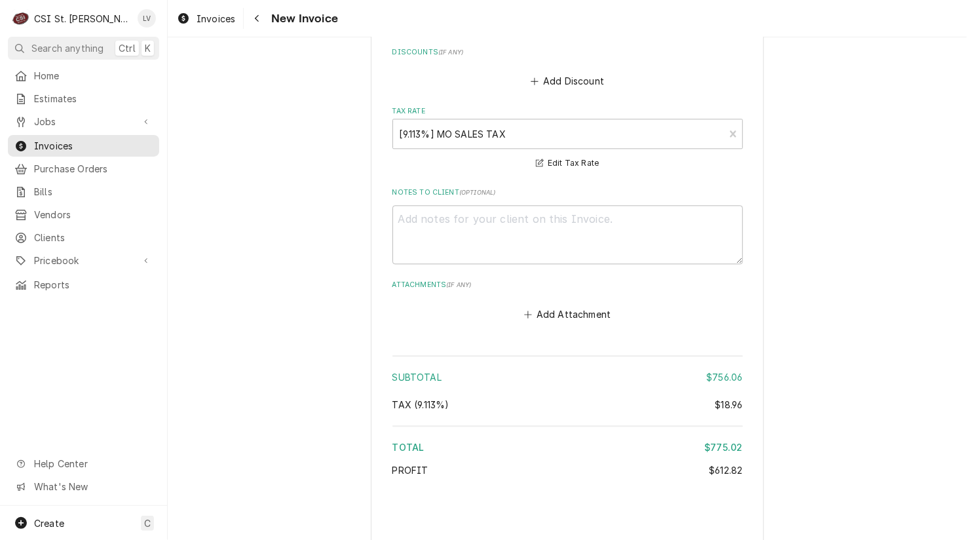
type textarea "x"
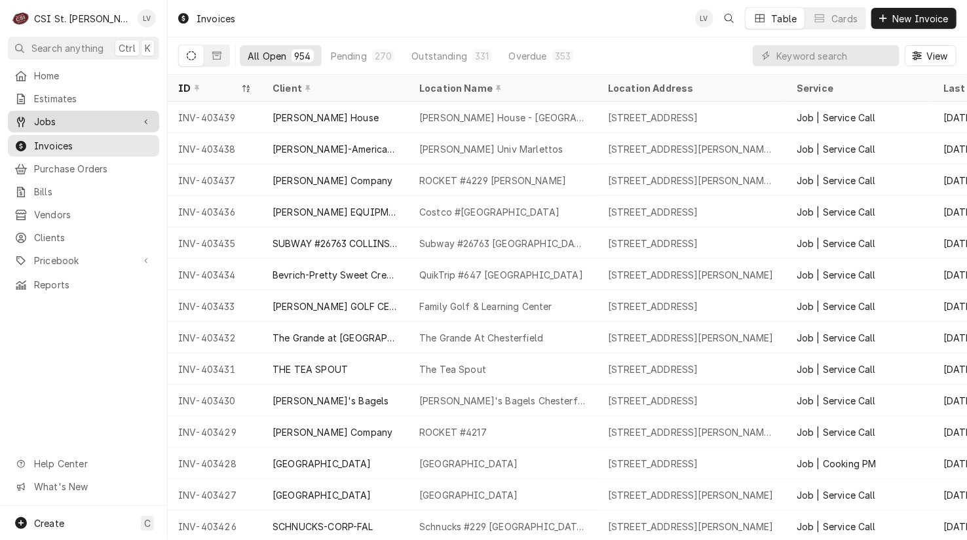
click at [66, 116] on span "Jobs" at bounding box center [83, 122] width 99 height 14
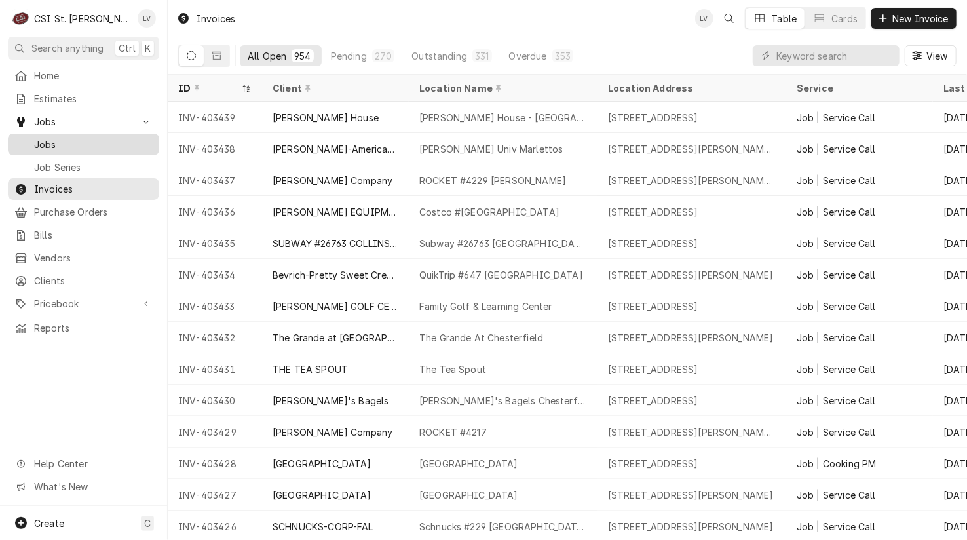
click at [53, 138] on span "Jobs" at bounding box center [93, 145] width 119 height 14
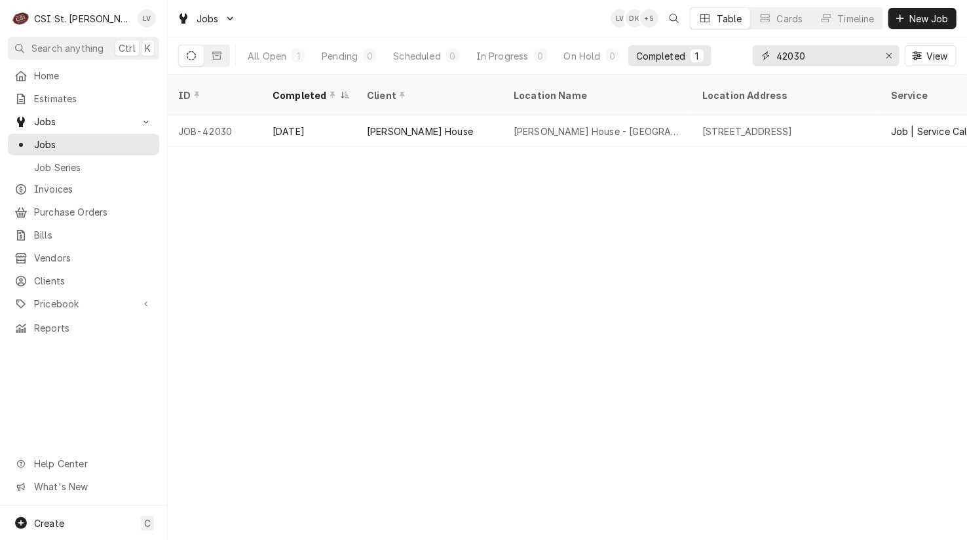
drag, startPoint x: 842, startPoint y: 56, endPoint x: 732, endPoint y: 69, distance: 111.5
click at [732, 69] on div "All Open 1 Pending 0 Scheduled 0 In Progress 0 On Hold 0 Completed 1 42030 View" at bounding box center [567, 55] width 778 height 37
type input "41843"
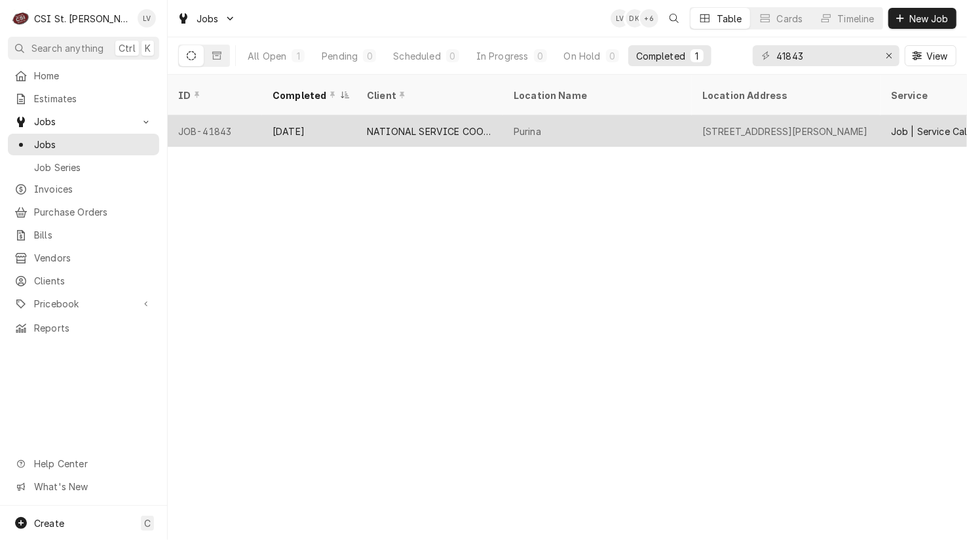
click at [505, 126] on div "Purina" at bounding box center [597, 130] width 189 height 31
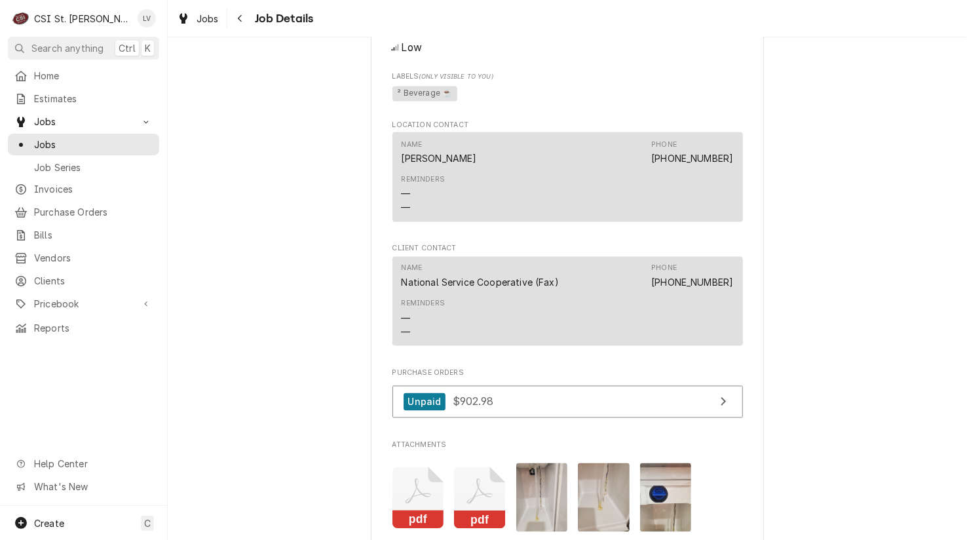
scroll to position [1376, 0]
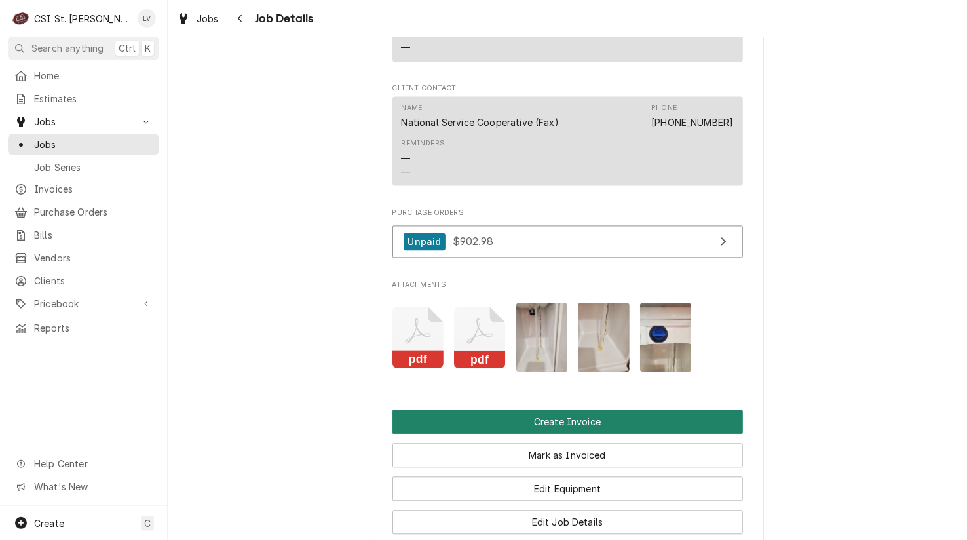
click at [577, 434] on button "Create Invoice" at bounding box center [567, 421] width 350 height 24
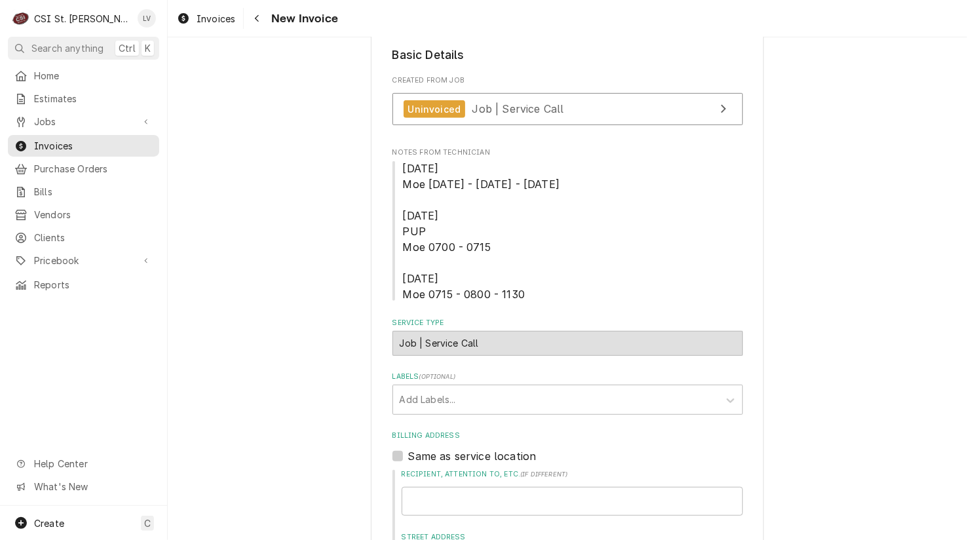
scroll to position [524, 0]
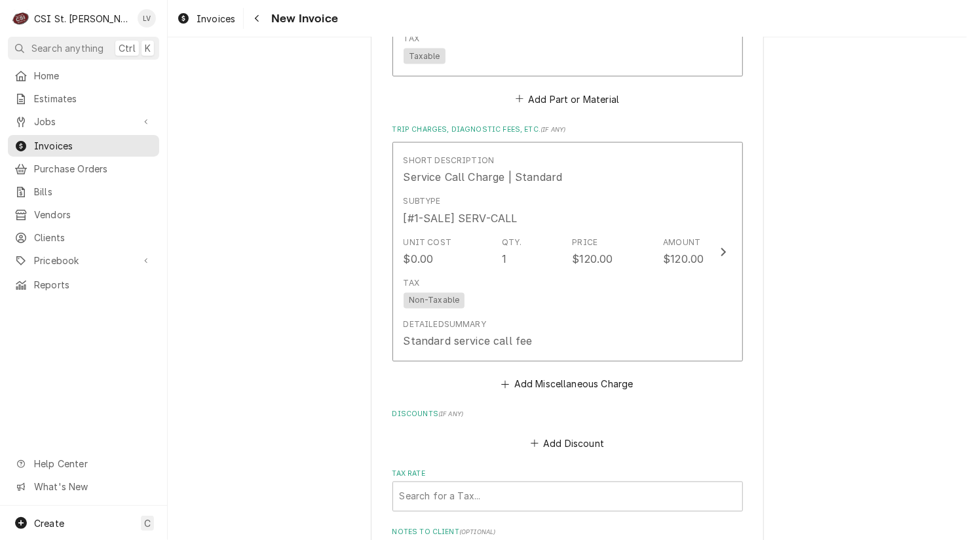
scroll to position [4135, 0]
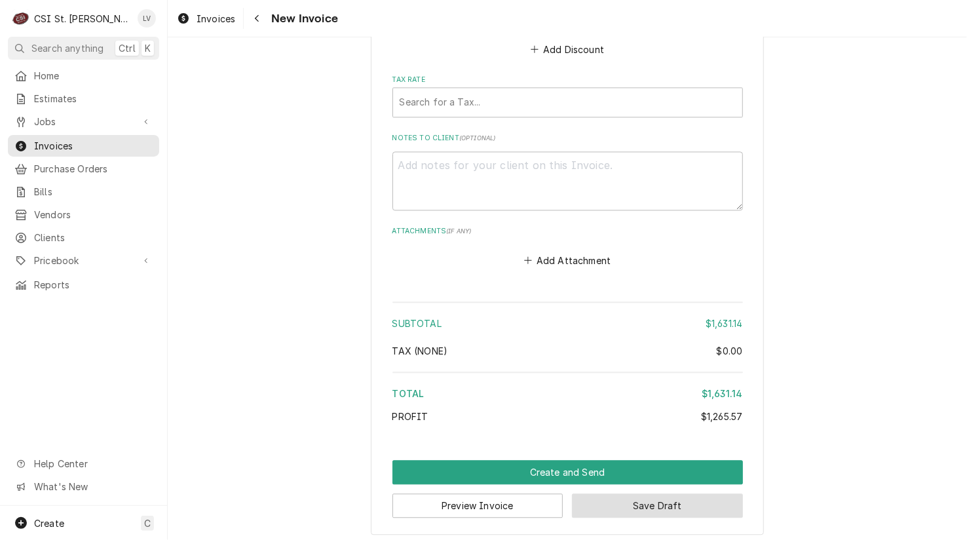
click at [703, 497] on button "Save Draft" at bounding box center [657, 505] width 171 height 24
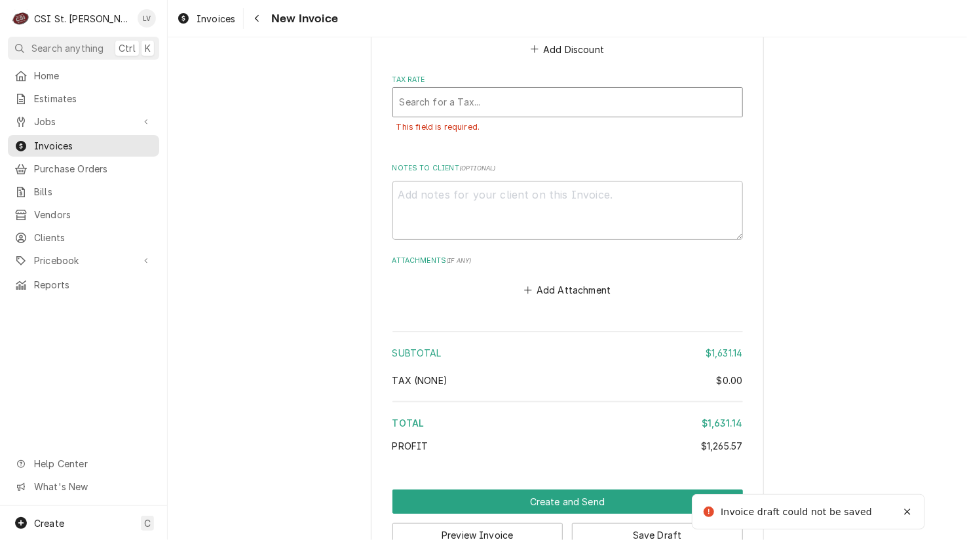
click at [439, 100] on div "Tax Rate" at bounding box center [568, 102] width 336 height 24
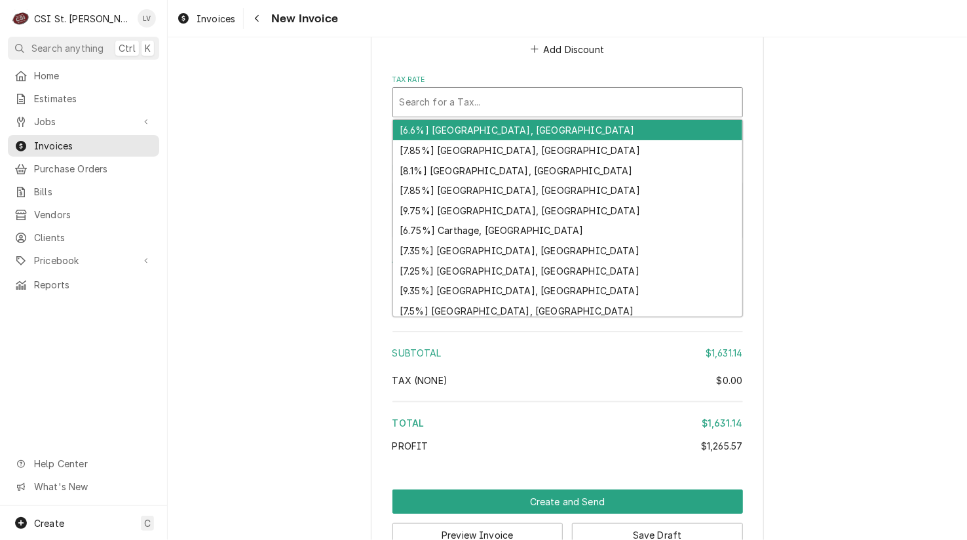
type textarea "x"
type input "m"
type textarea "x"
type input "mo"
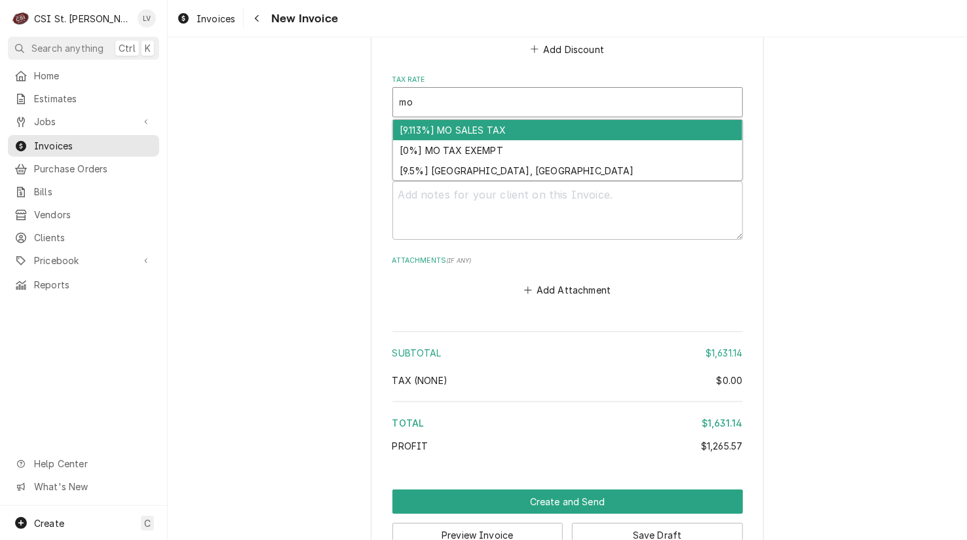
click at [442, 122] on div "[9.113%] MO SALES TAX" at bounding box center [567, 130] width 349 height 20
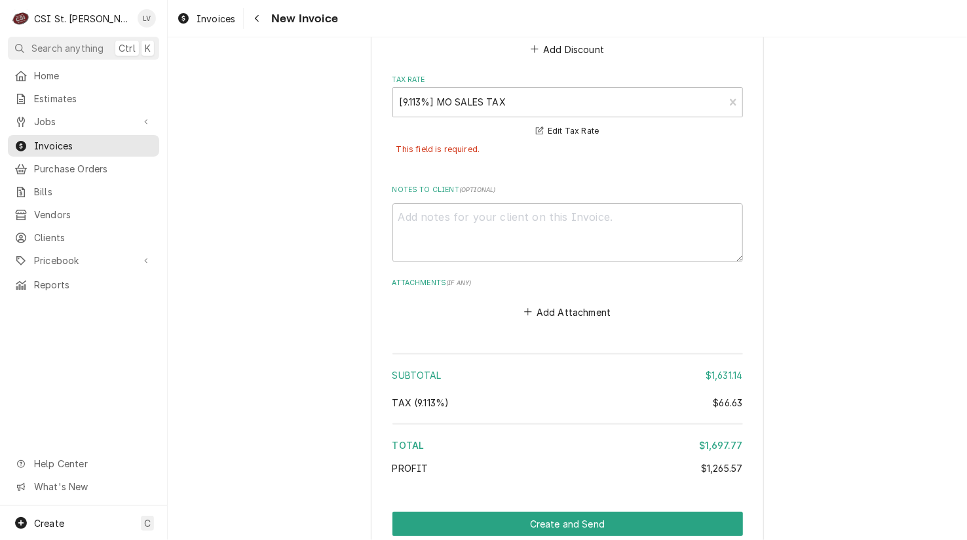
scroll to position [4186, 0]
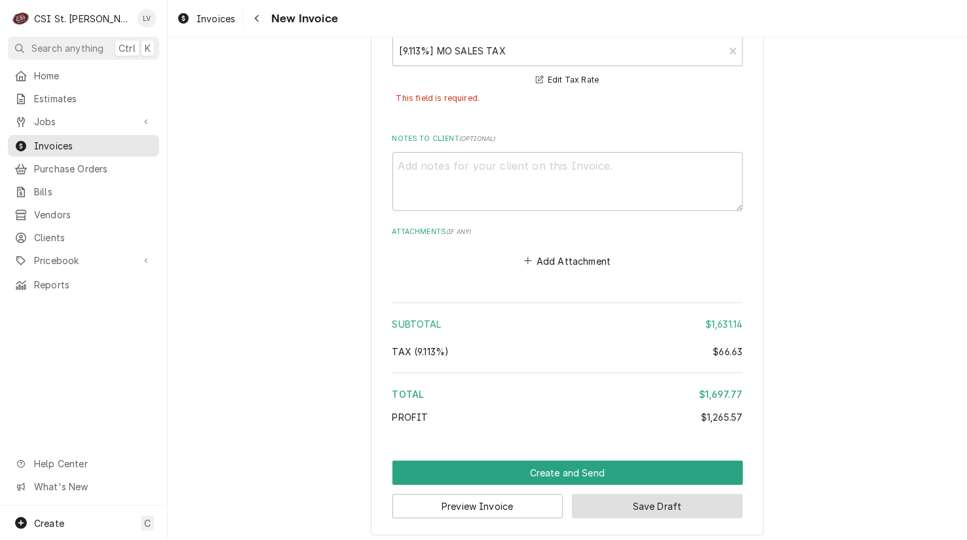
click at [654, 504] on button "Save Draft" at bounding box center [657, 506] width 171 height 24
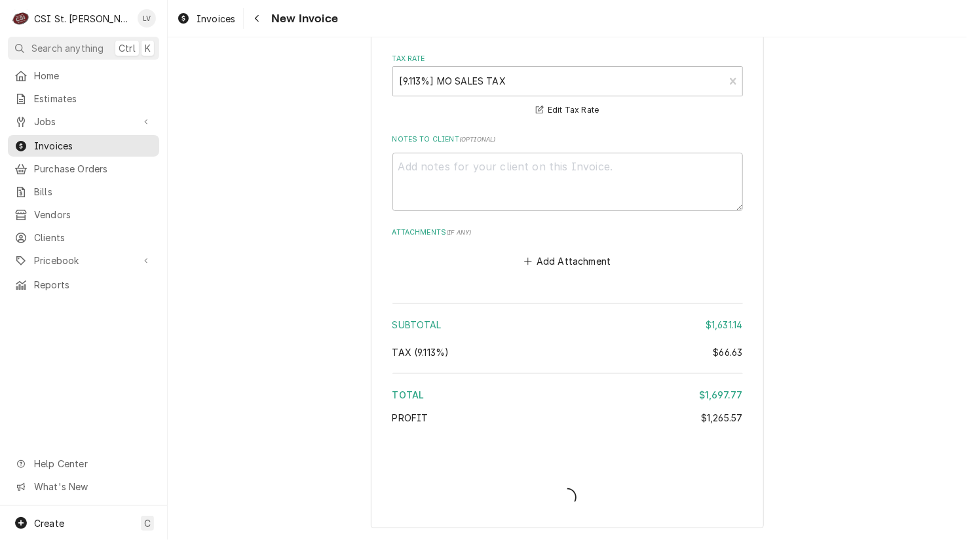
scroll to position [4150, 0]
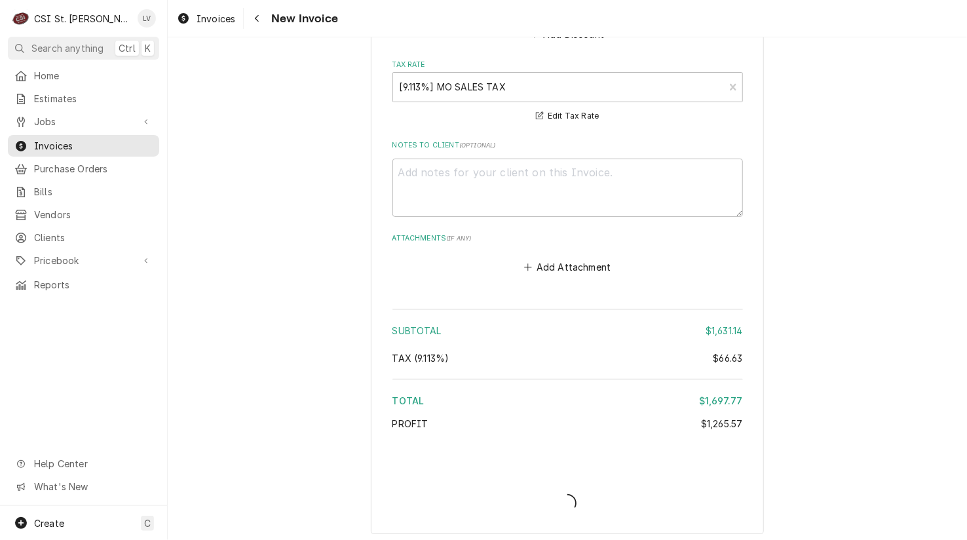
type textarea "x"
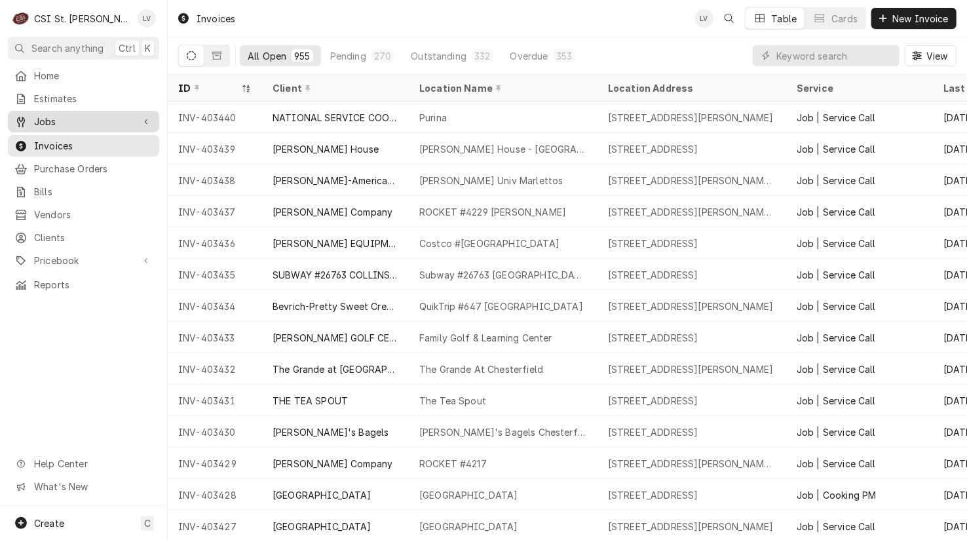
click at [60, 117] on span "Jobs" at bounding box center [83, 122] width 99 height 14
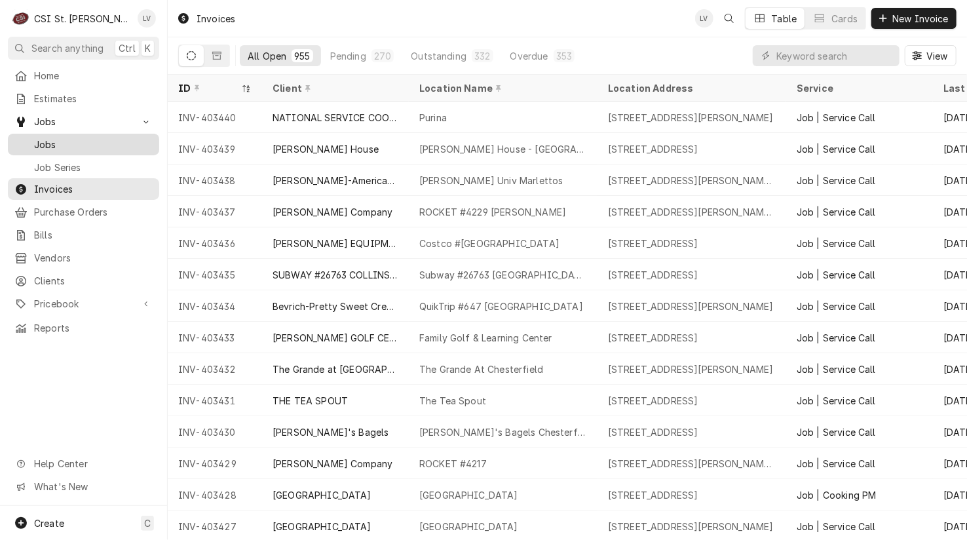
click at [48, 143] on span "Jobs" at bounding box center [93, 145] width 119 height 14
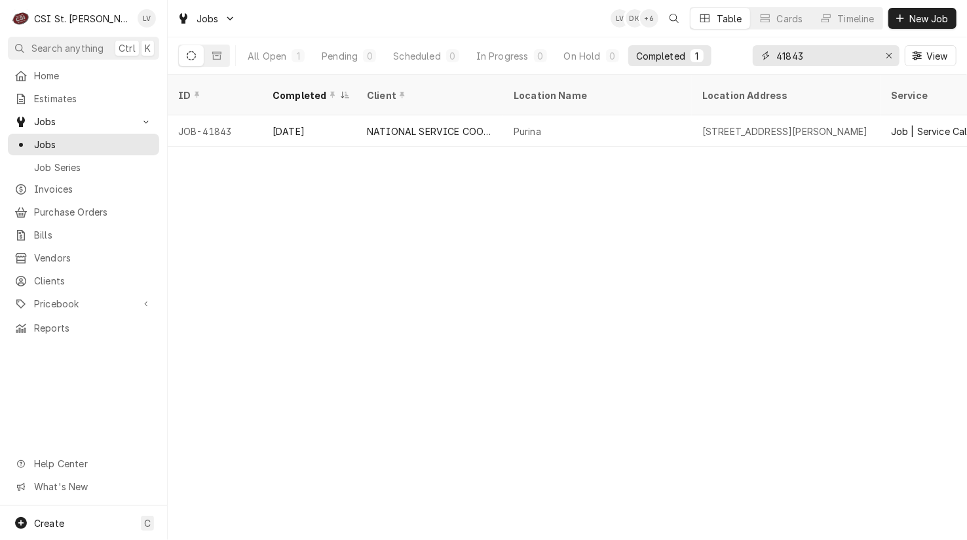
drag, startPoint x: 834, startPoint y: 54, endPoint x: 740, endPoint y: 66, distance: 94.4
click at [740, 66] on div "All Open 1 Pending 0 Scheduled 0 In Progress 0 On Hold 0 Completed 1 41843 View" at bounding box center [567, 55] width 778 height 37
type input "41854"
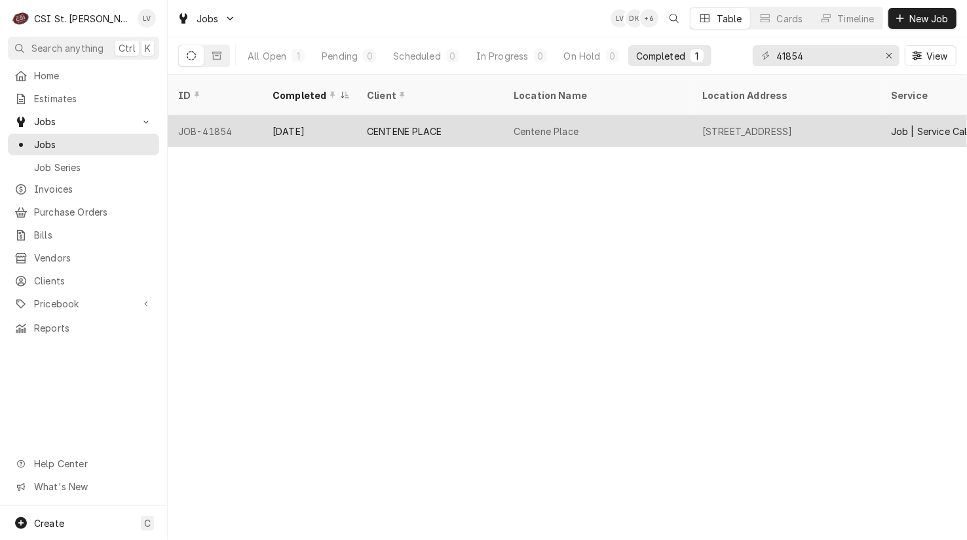
click at [733, 124] on div "[STREET_ADDRESS]" at bounding box center [747, 131] width 90 height 14
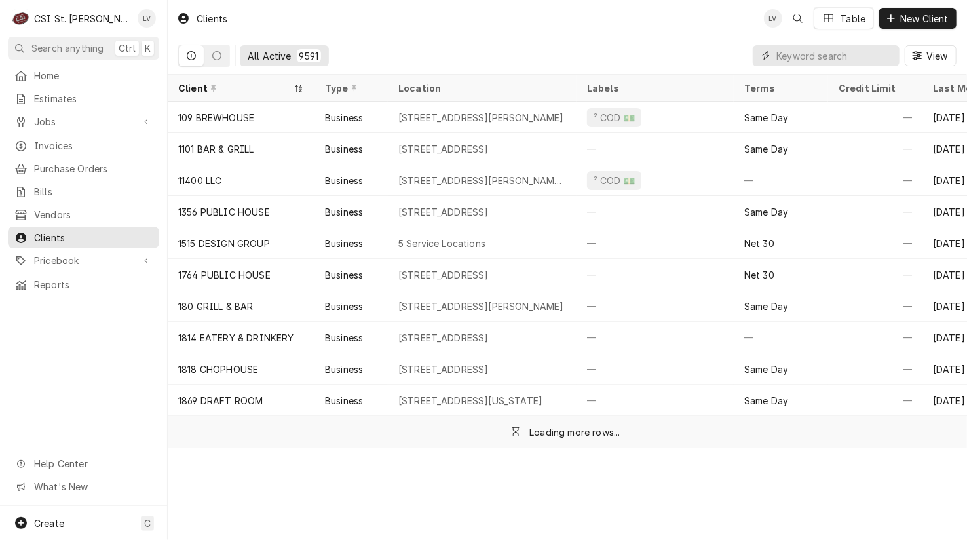
click at [838, 55] on input "Dynamic Content Wrapper" at bounding box center [834, 55] width 117 height 21
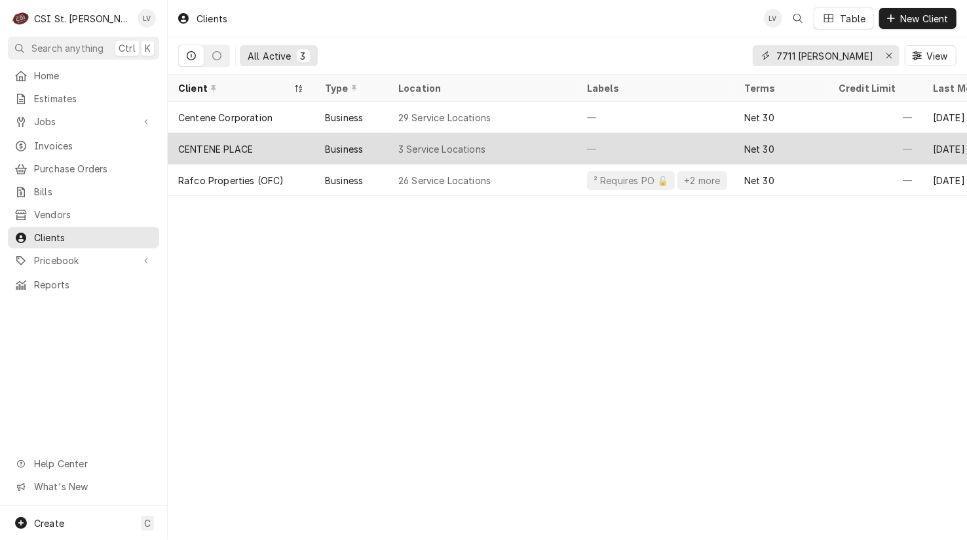
type input "7711 caron"
click at [219, 142] on div "CENTENE PLACE" at bounding box center [215, 149] width 75 height 14
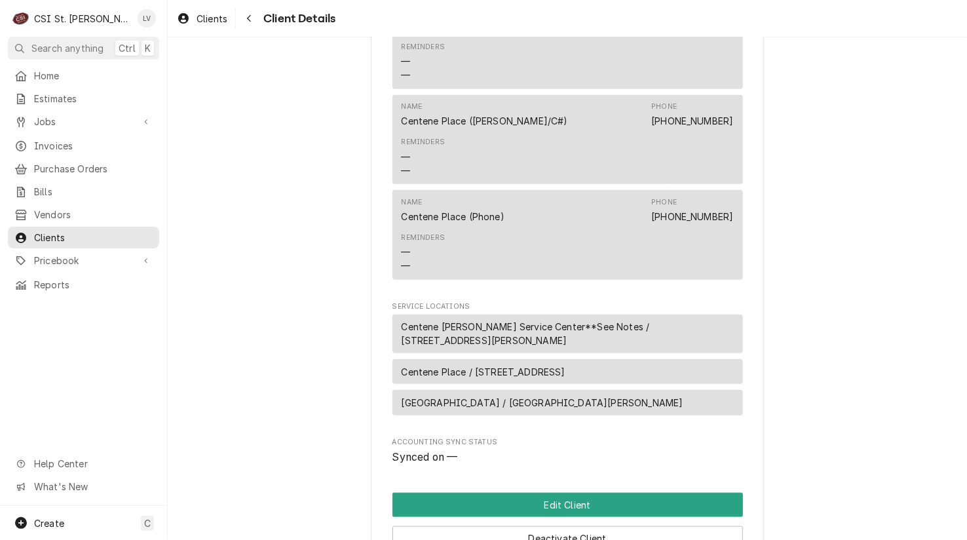
scroll to position [721, 0]
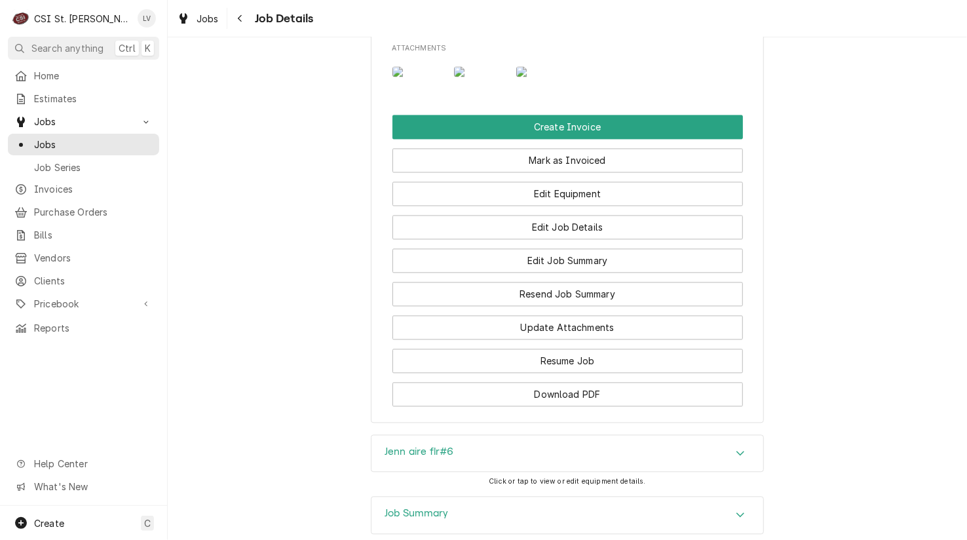
scroll to position [1220, 0]
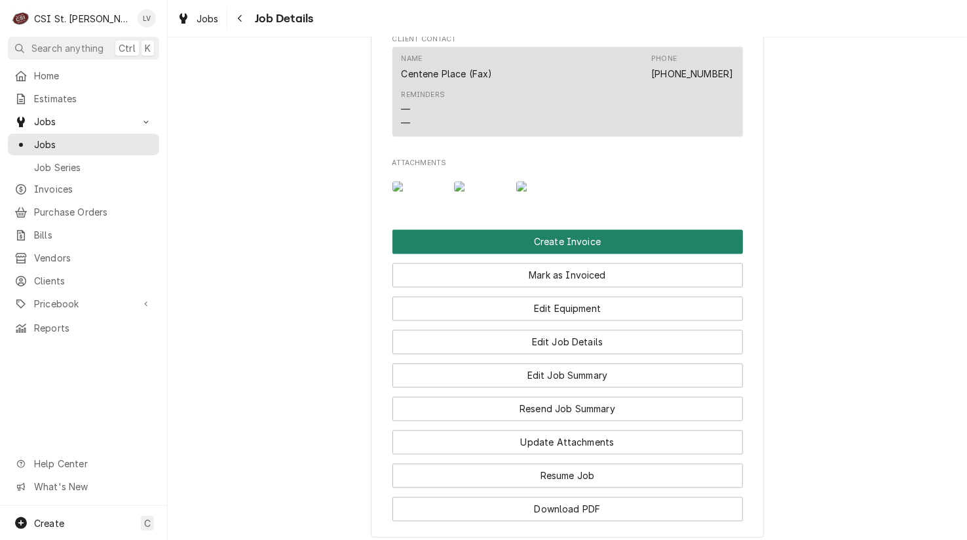
click at [583, 254] on button "Create Invoice" at bounding box center [567, 242] width 350 height 24
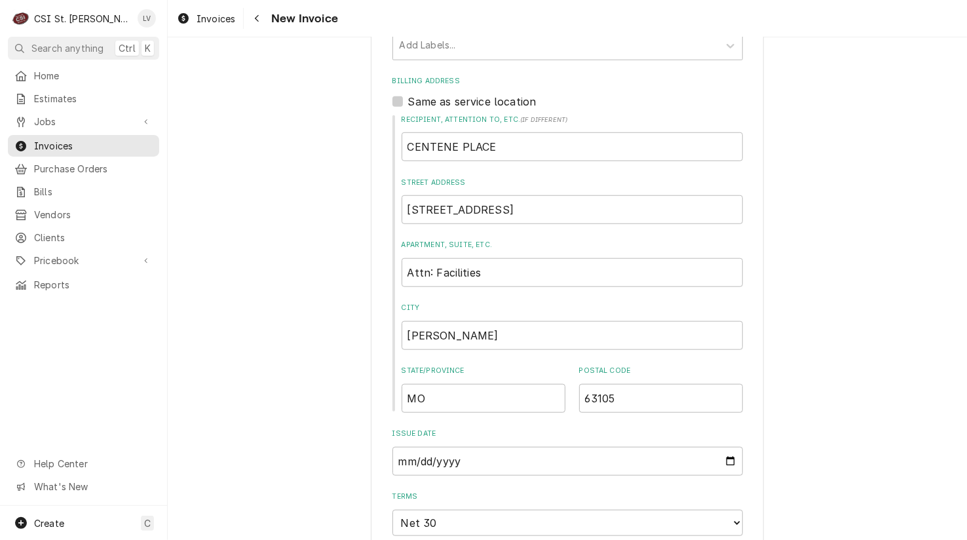
scroll to position [524, 0]
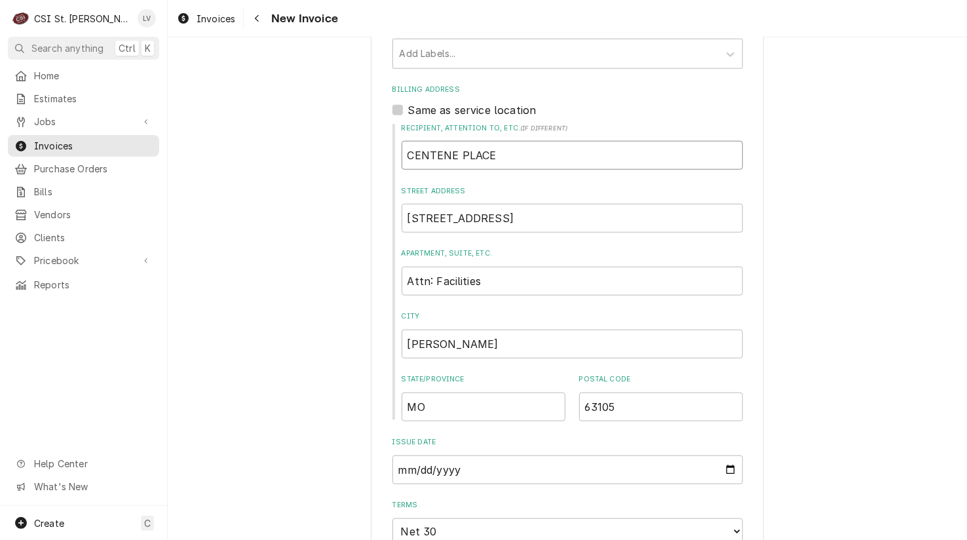
drag, startPoint x: 496, startPoint y: 157, endPoint x: 398, endPoint y: 174, distance: 99.0
click at [398, 174] on div "Recipient, Attention To, etc. ( if different ) CENTENE PLACE Street Address 771…" at bounding box center [567, 272] width 350 height 298
type input "a"
type textarea "x"
type input "at"
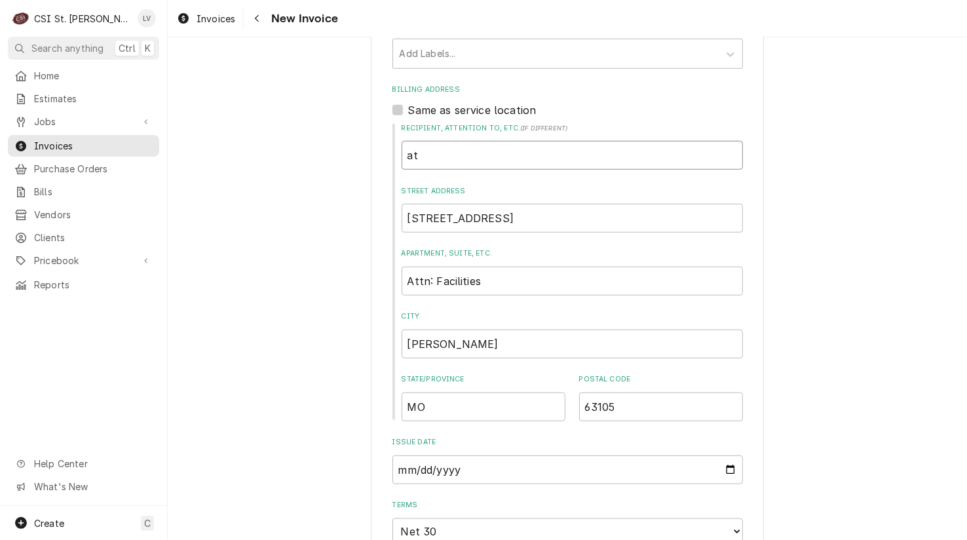
type textarea "x"
type input "att"
type textarea "x"
type input "at"
type textarea "x"
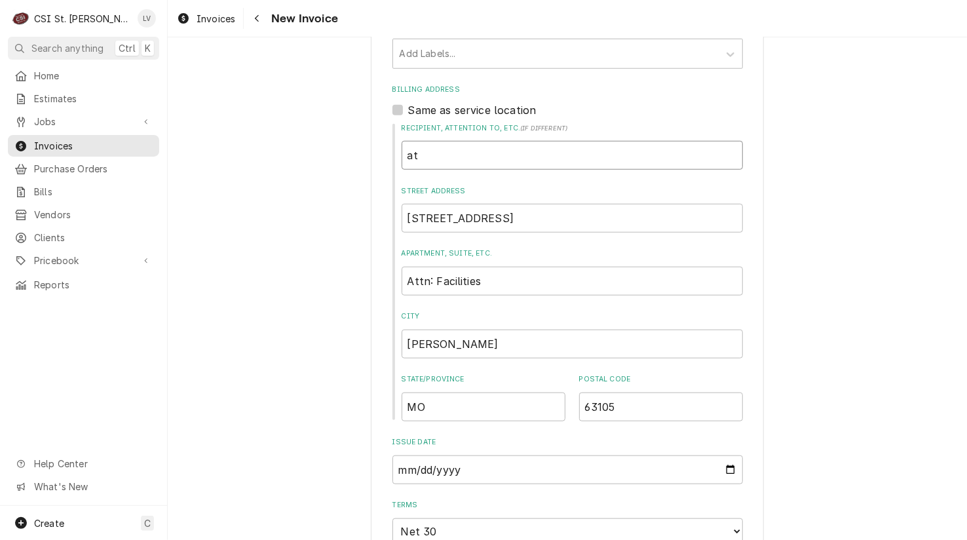
type input "a"
type textarea "x"
type input "A"
type textarea "x"
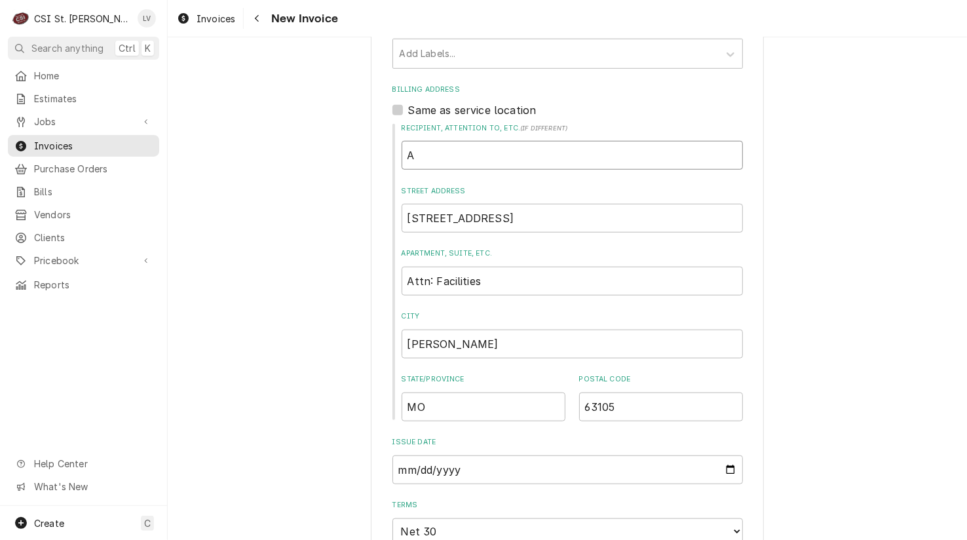
type input "At"
type textarea "x"
type input "Att"
type textarea "x"
type input "Attn"
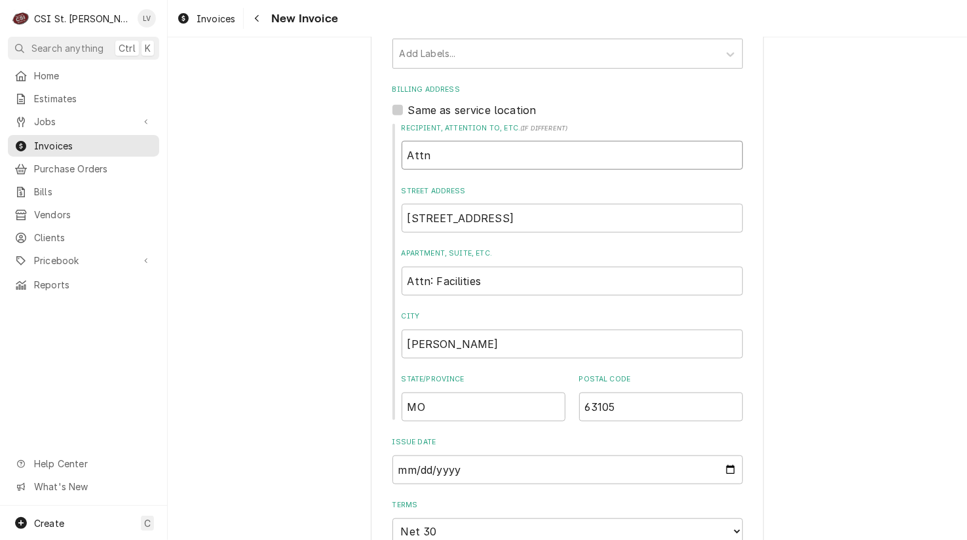
type textarea "x"
type input "Attn:"
type textarea "x"
type input "Attn:"
type textarea "x"
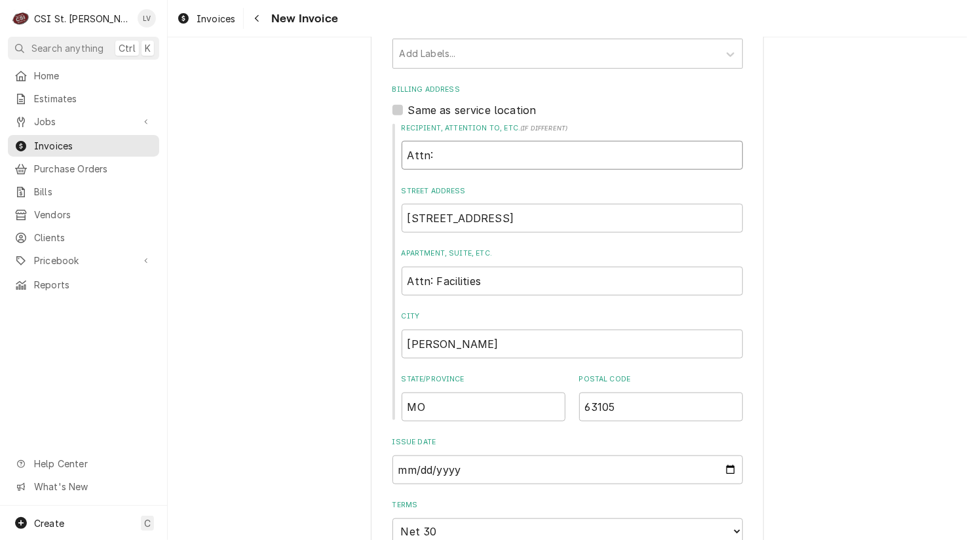
type input "Attn: F"
type textarea "x"
type input "Attn: Fa"
type textarea "x"
type input "Attn: Fac"
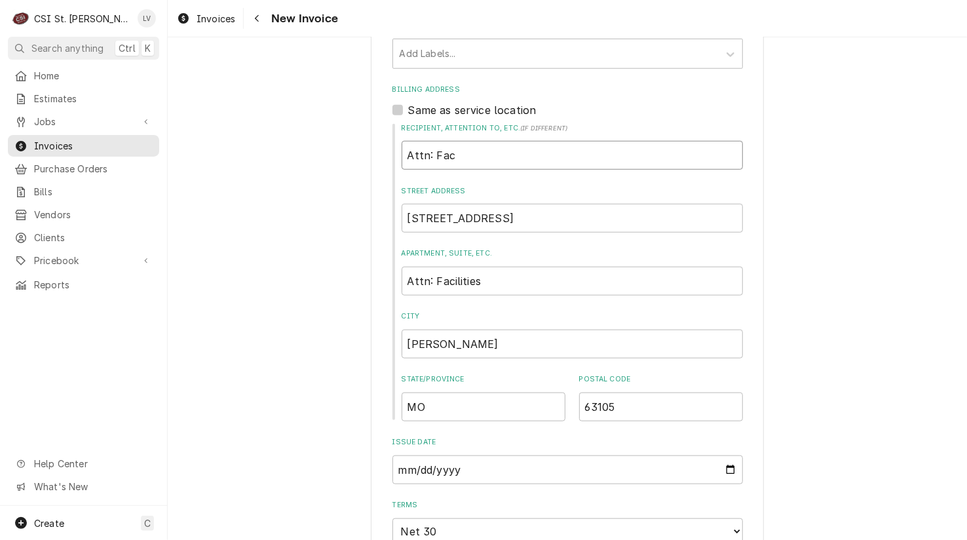
type textarea "x"
type input "Attn: Faci"
type textarea "x"
type input "Attn: Facil"
type textarea "x"
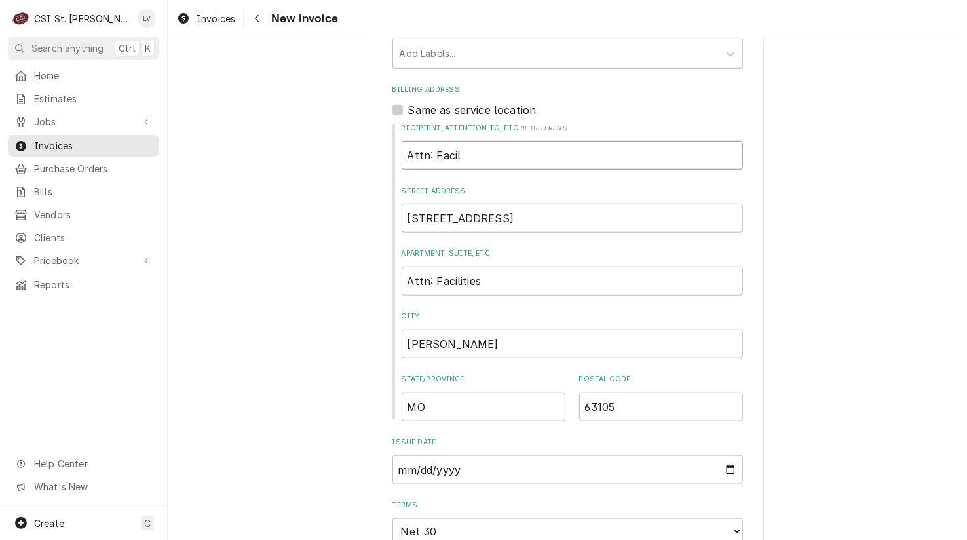
type input "Attn: Facili"
type textarea "x"
type input "Attn: Facilit"
type textarea "x"
type input "Attn: Faciliti"
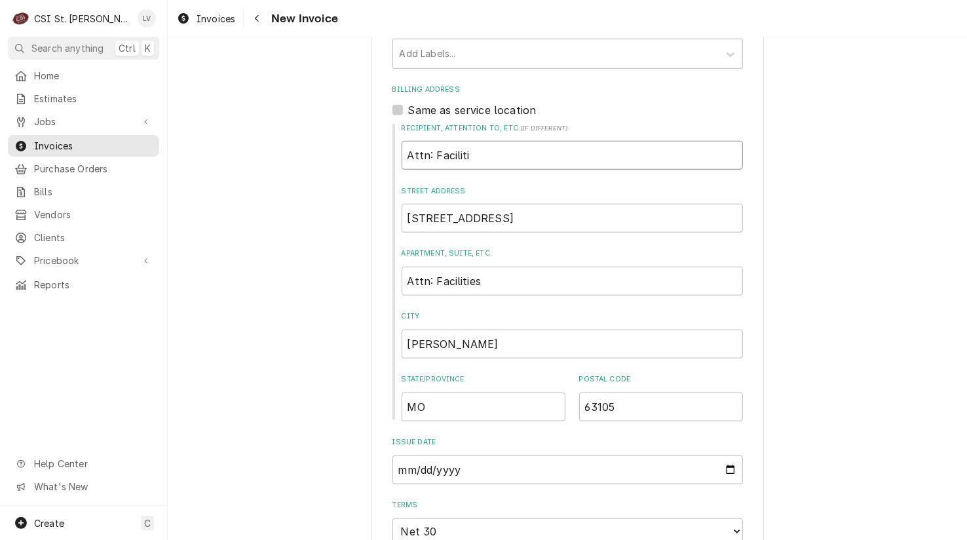
type textarea "x"
type input "Attn: Facilitie"
type textarea "x"
type input "Attn: Facilities"
click at [541, 217] on input "7711 Carolndelet Avenue" at bounding box center [572, 218] width 341 height 29
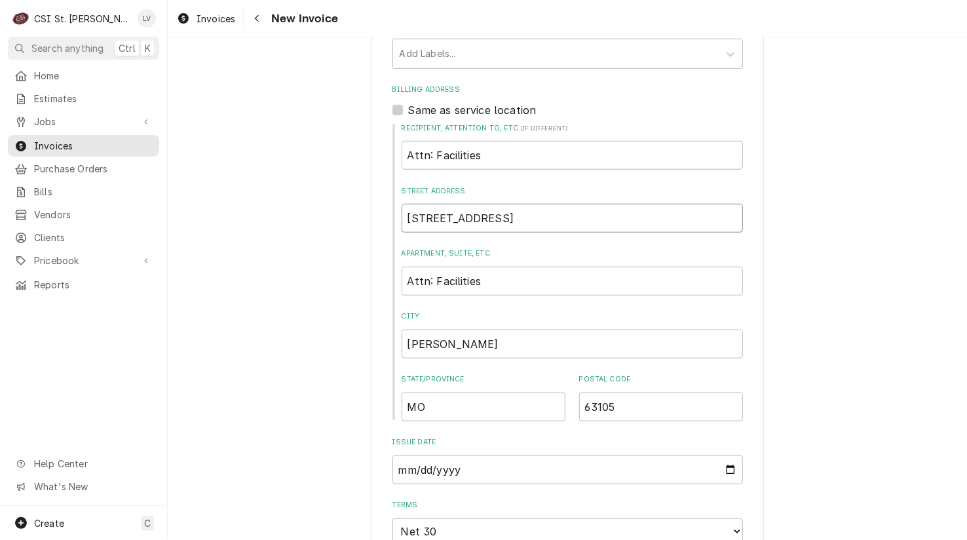
type textarea "x"
type input "7711 Carolndelet Avenu"
type textarea "x"
type input "7711 Carolndelet Aven"
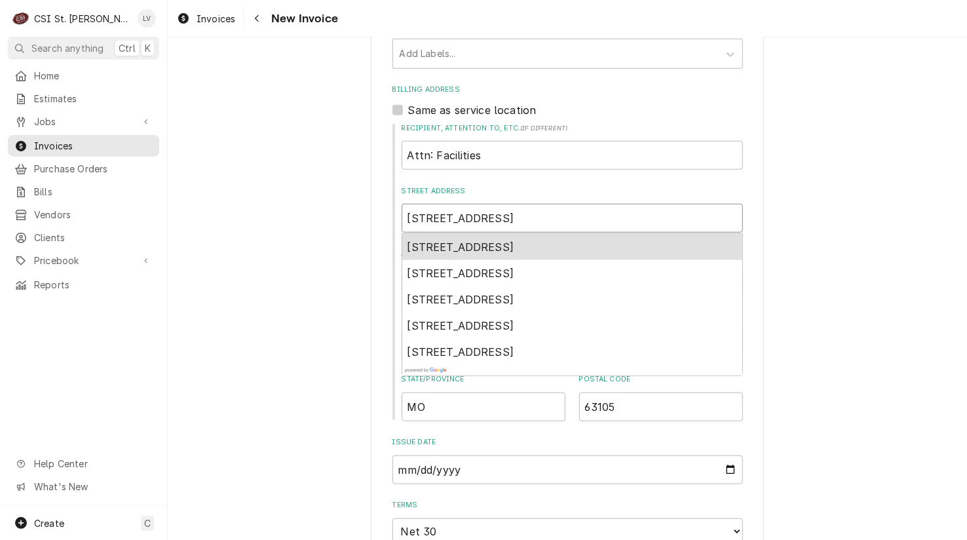
click at [514, 244] on span "7711 Carondelet Avenue, St. Louis, MO, USA" at bounding box center [460, 246] width 107 height 13
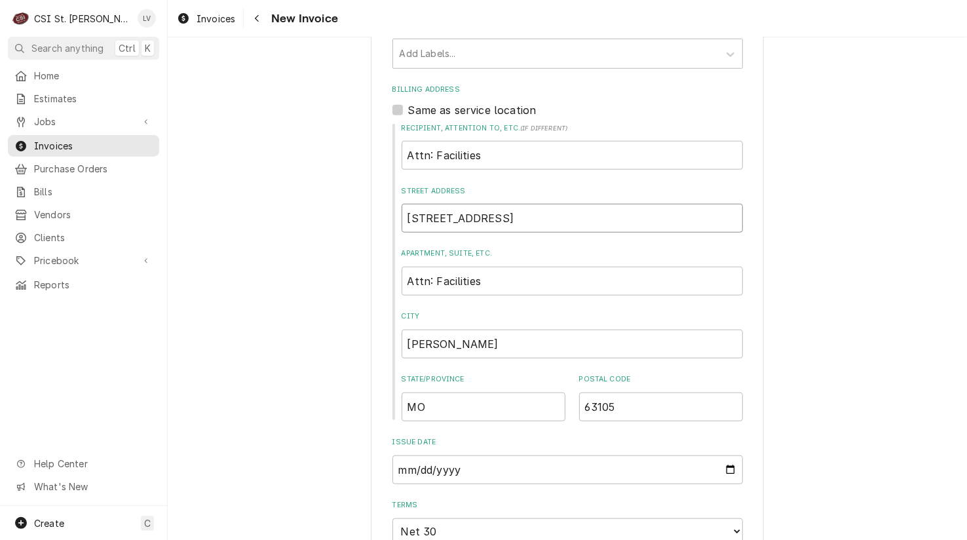
type textarea "x"
type input "7711 Carondelet Ave"
drag, startPoint x: 505, startPoint y: 277, endPoint x: 336, endPoint y: 288, distance: 169.3
type textarea "x"
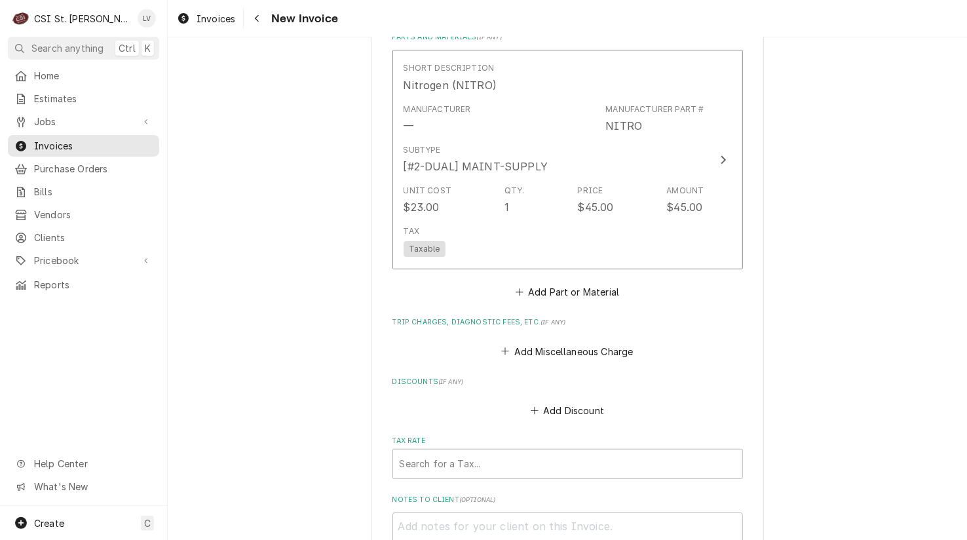
scroll to position [3013, 0]
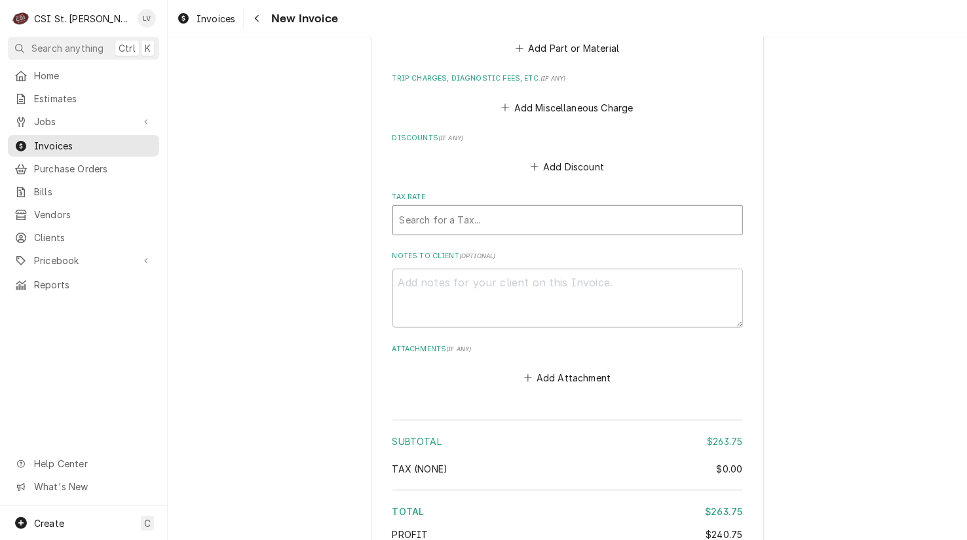
click at [432, 216] on div "Tax Rate" at bounding box center [568, 220] width 336 height 24
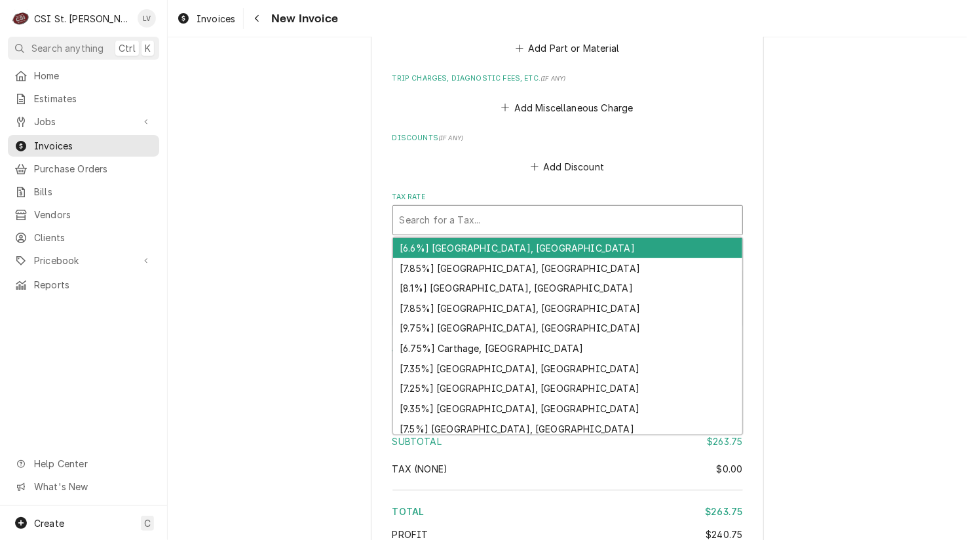
type textarea "x"
type input "m"
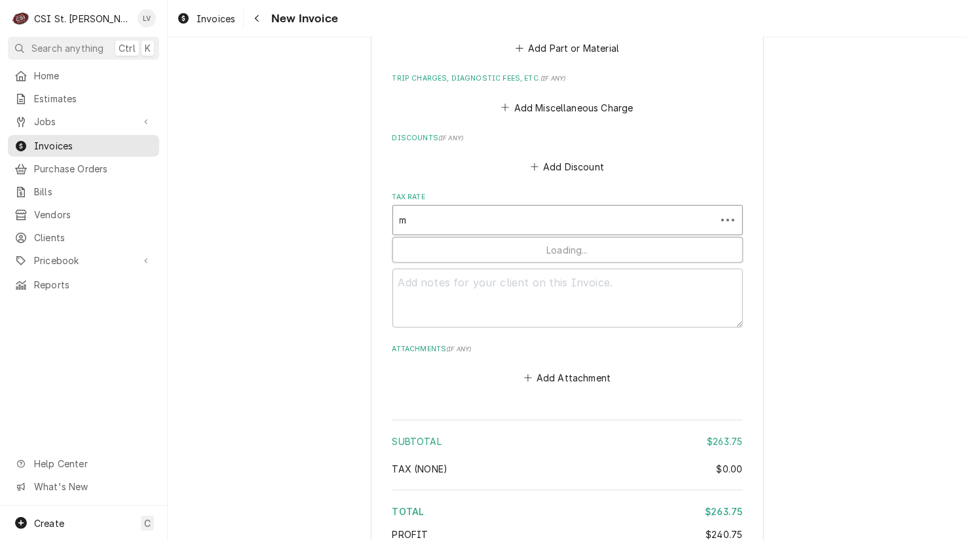
type textarea "x"
type input "mo"
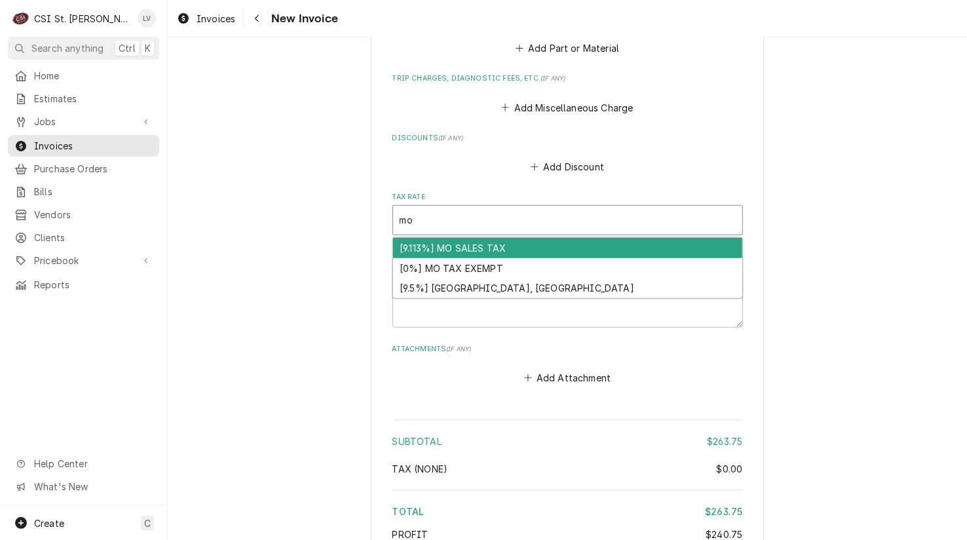
click at [430, 243] on div "[9.113%] MO SALES TAX" at bounding box center [567, 248] width 349 height 20
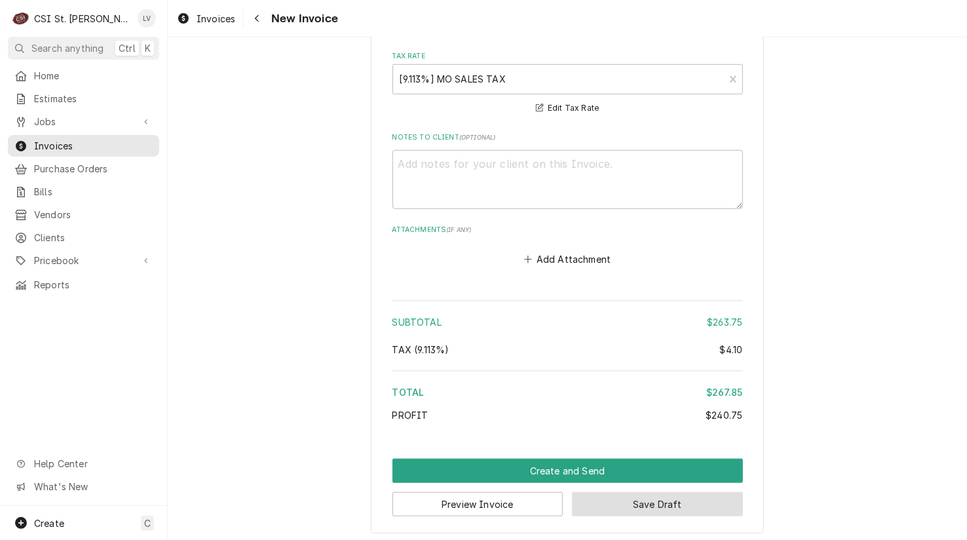
click at [645, 503] on button "Save Draft" at bounding box center [657, 504] width 171 height 24
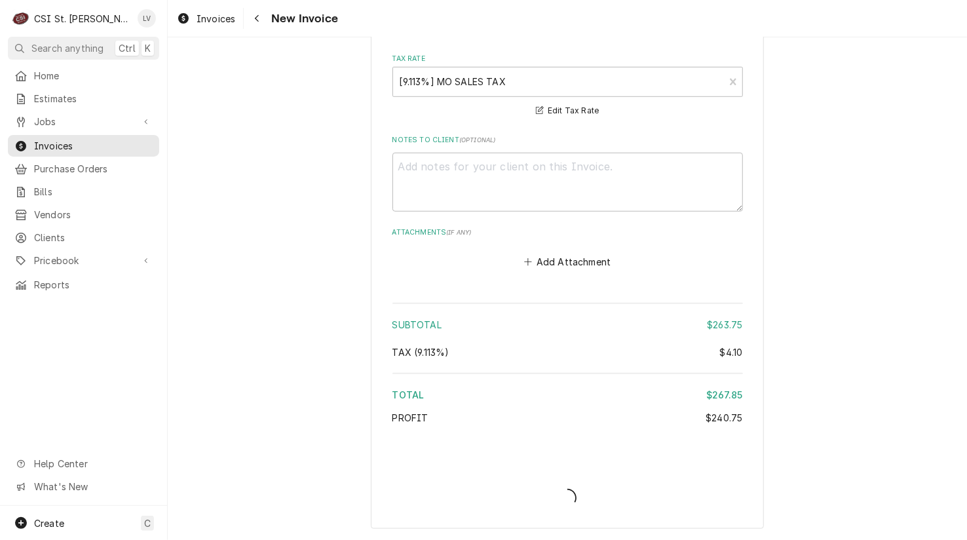
scroll to position [3147, 0]
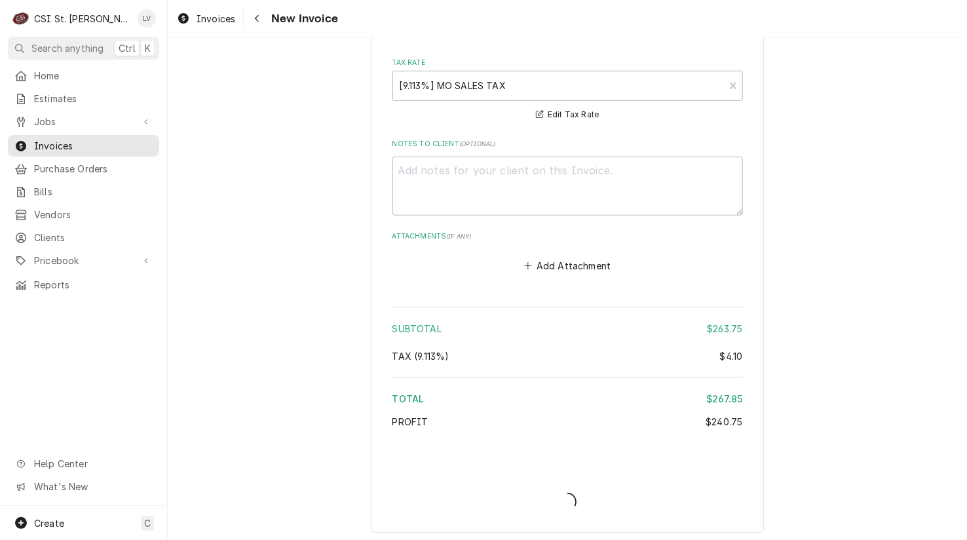
type textarea "x"
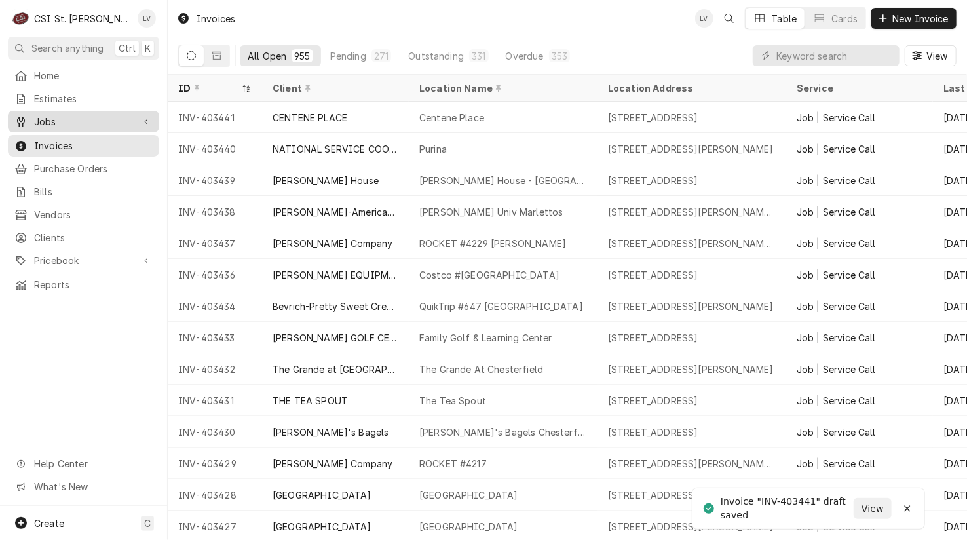
click at [64, 115] on span "Jobs" at bounding box center [83, 122] width 99 height 14
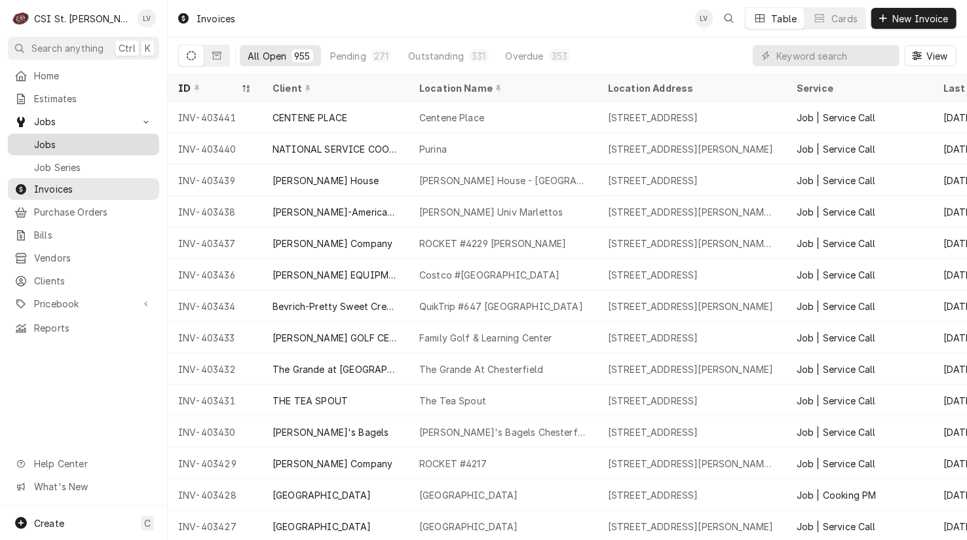
click at [52, 138] on span "Jobs" at bounding box center [93, 145] width 119 height 14
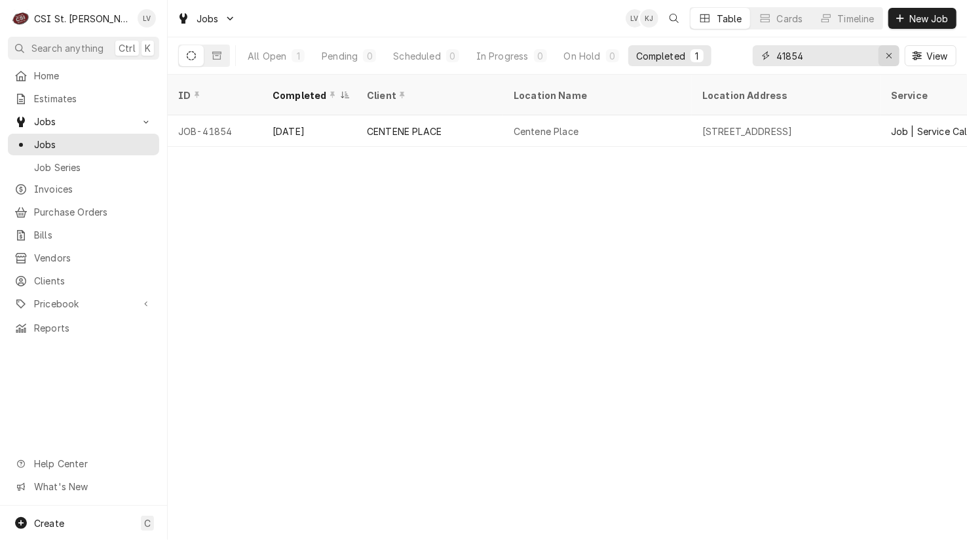
click at [889, 56] on icon "Erase input" at bounding box center [888, 55] width 5 height 5
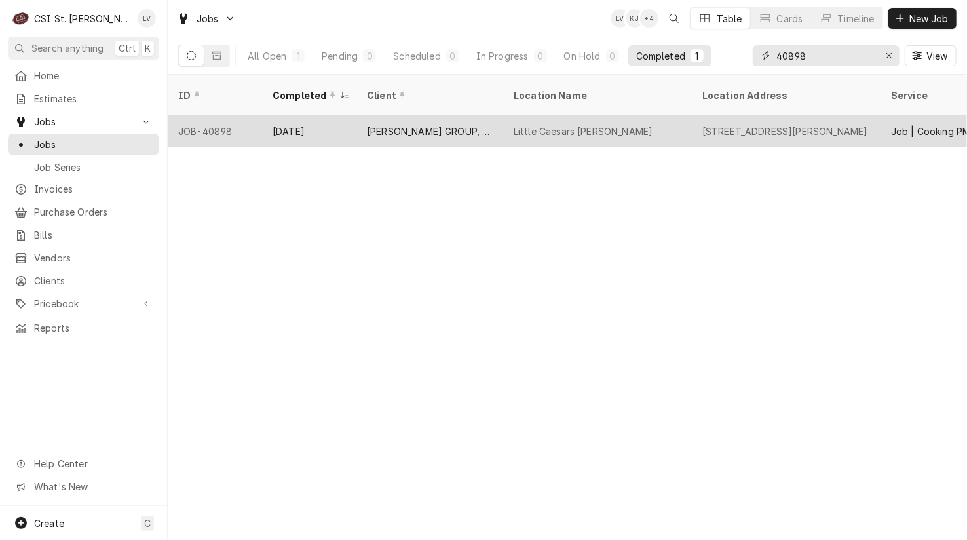
type input "40898"
click at [502, 115] on div "[PERSON_NAME] GROUP, LITTLE CAESARS" at bounding box center [429, 130] width 147 height 31
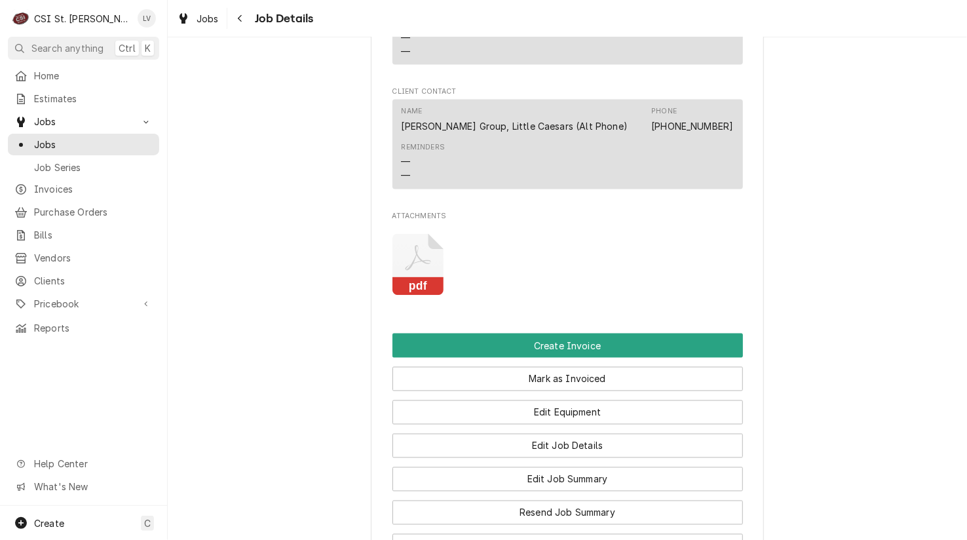
scroll to position [1245, 0]
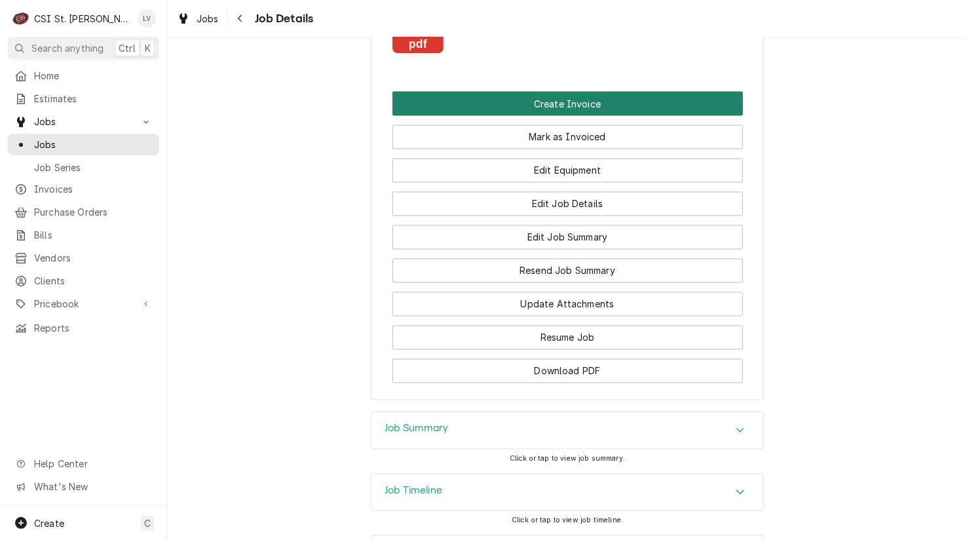
click at [540, 116] on button "Create Invoice" at bounding box center [567, 104] width 350 height 24
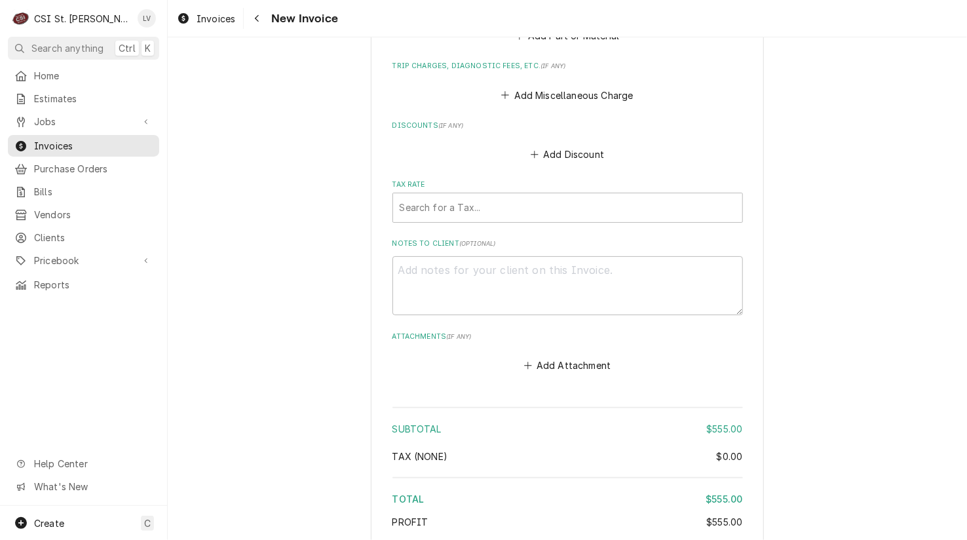
scroll to position [4389, 0]
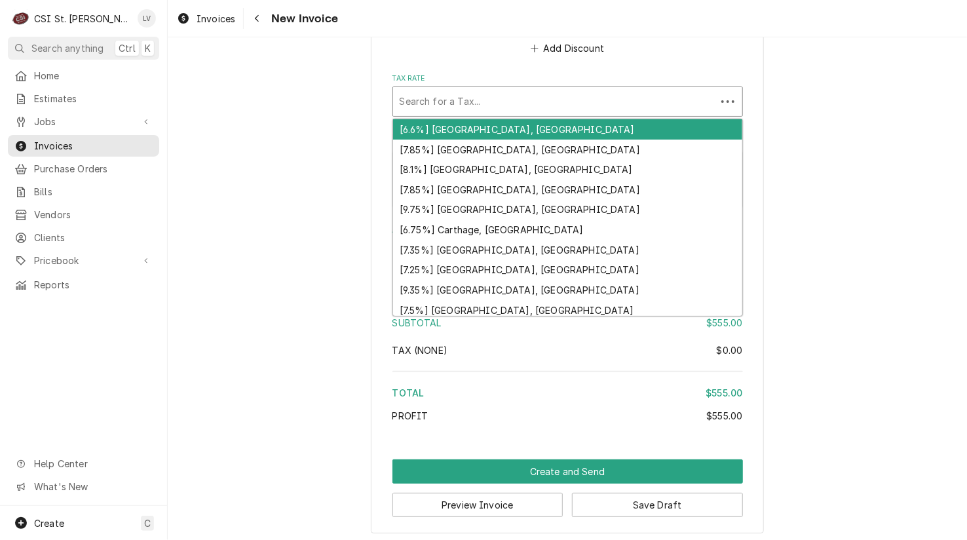
click at [471, 96] on div "Tax Rate" at bounding box center [555, 102] width 310 height 24
type textarea "x"
type input "m"
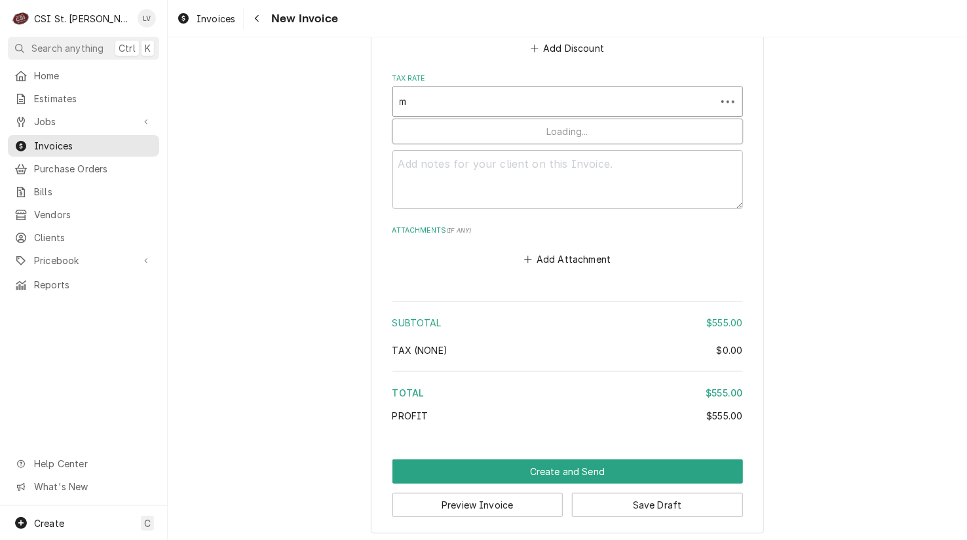
type textarea "x"
type input "mo"
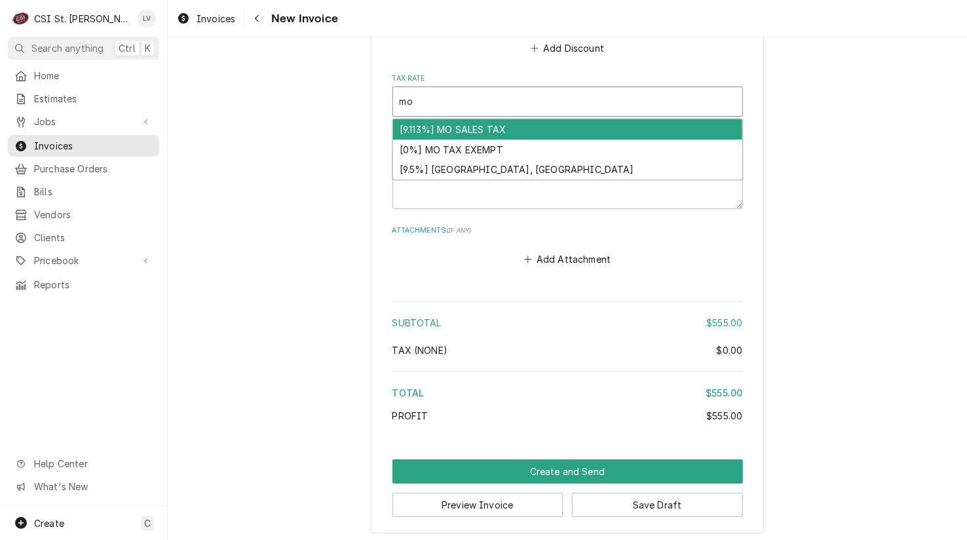
click at [453, 128] on div "[9.113%] MO SALES TAX" at bounding box center [567, 129] width 349 height 20
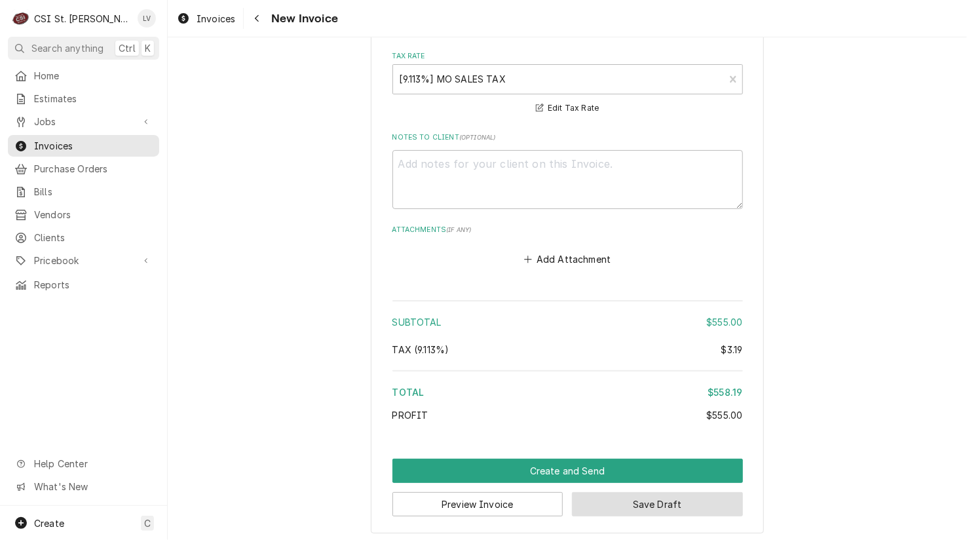
click at [689, 492] on button "Save Draft" at bounding box center [657, 504] width 171 height 24
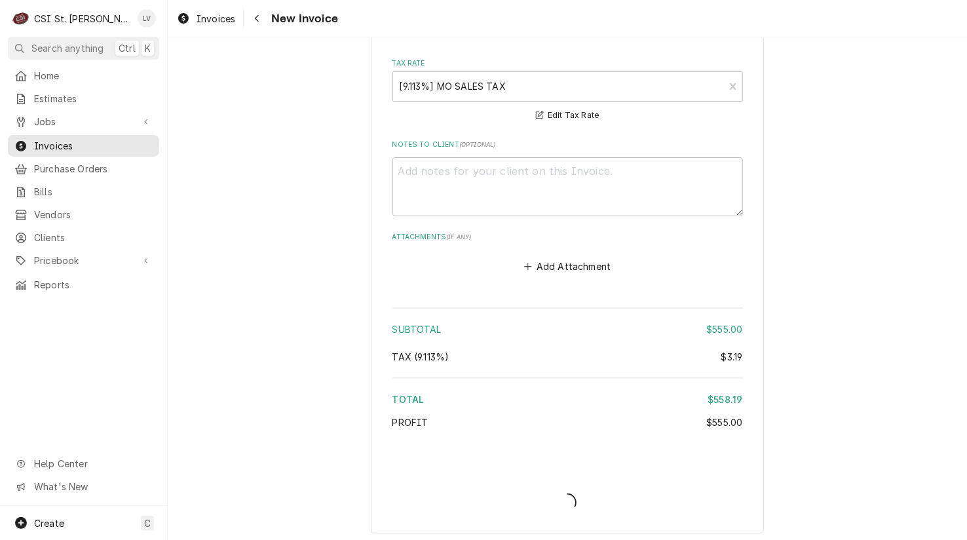
type textarea "x"
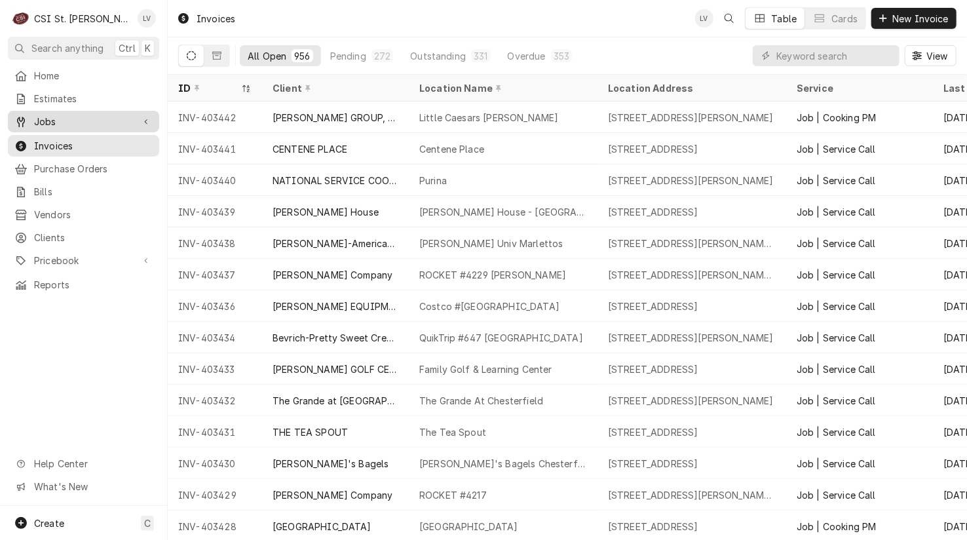
click at [35, 121] on span "Jobs" at bounding box center [83, 122] width 99 height 14
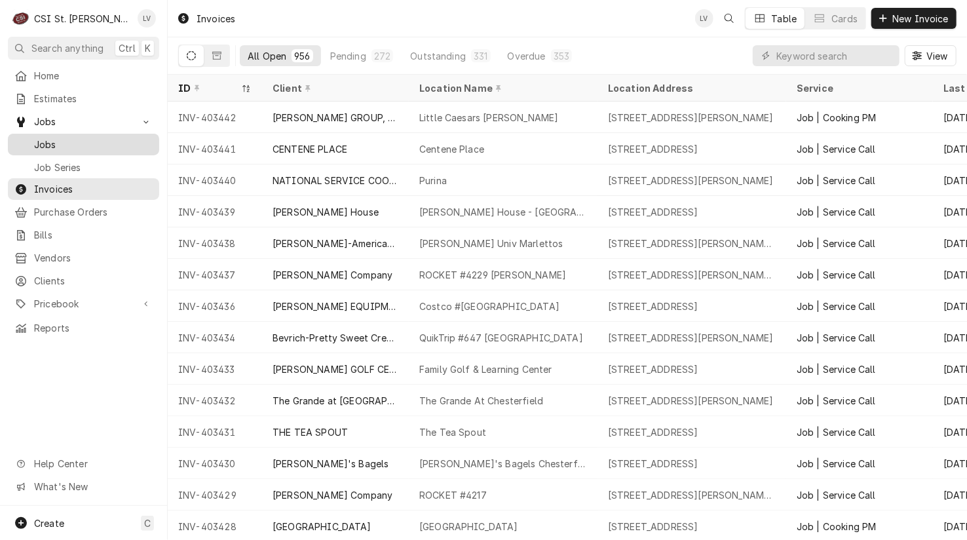
click at [21, 141] on div "Dynamic Content Wrapper" at bounding box center [20, 144] width 13 height 13
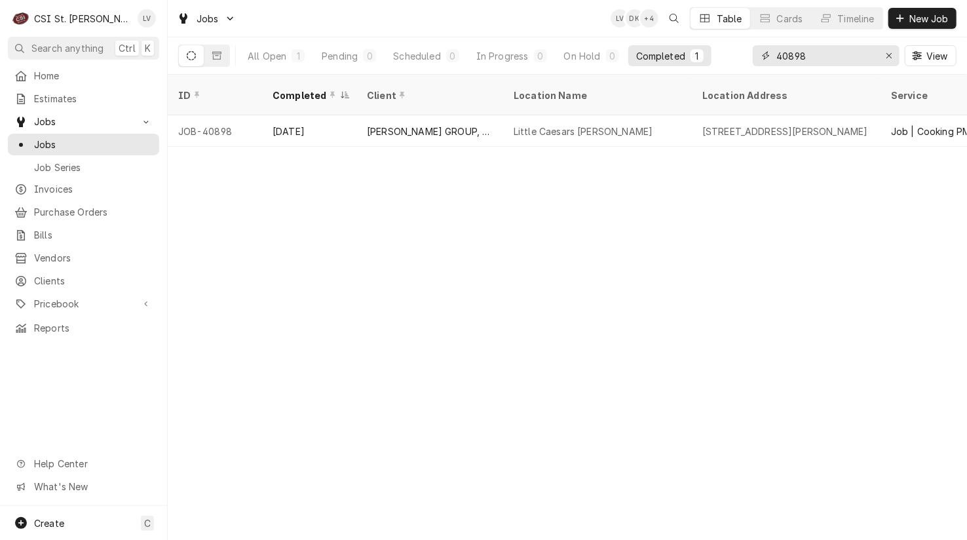
drag, startPoint x: 891, startPoint y: 51, endPoint x: 820, endPoint y: 57, distance: 71.0
click at [890, 51] on icon "Erase input" at bounding box center [889, 55] width 7 height 9
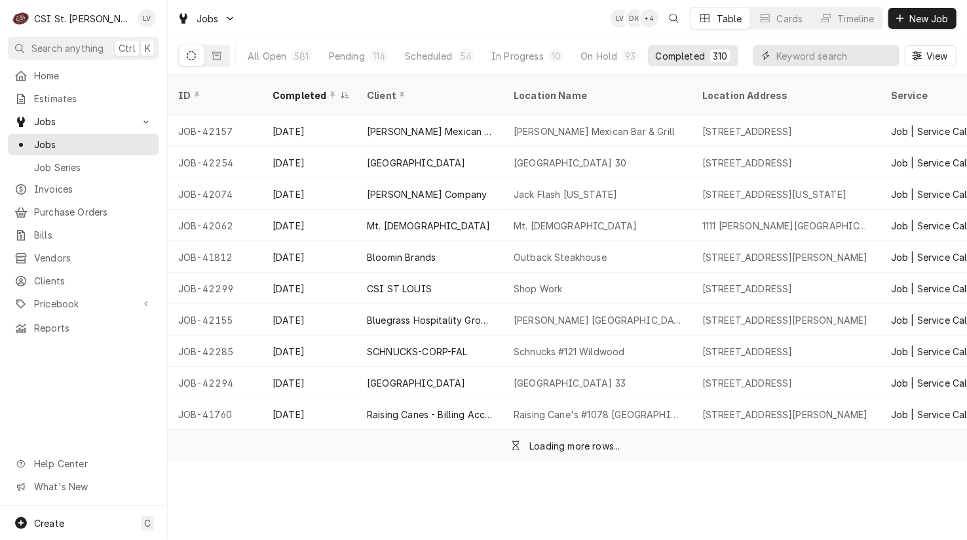
click at [810, 57] on input "Dynamic Content Wrapper" at bounding box center [834, 55] width 117 height 21
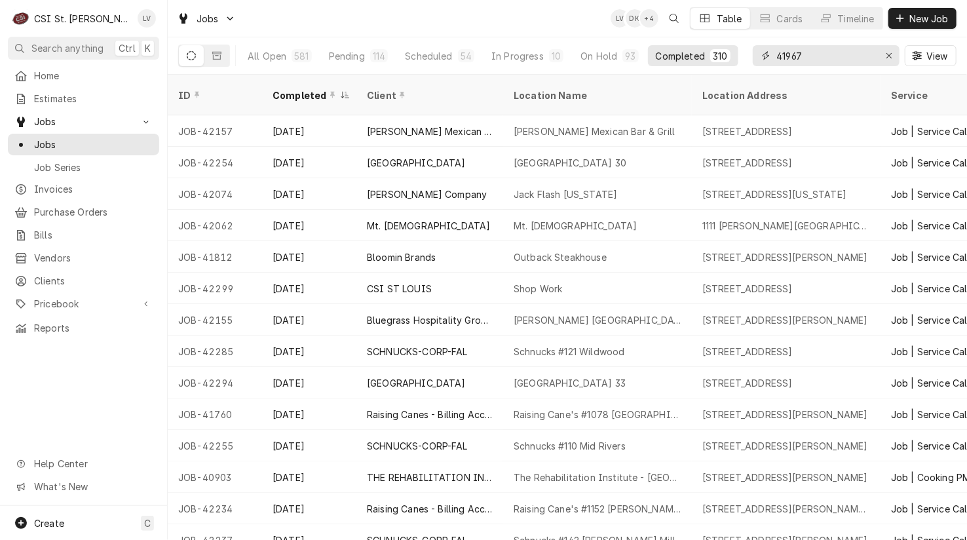
type input "41967"
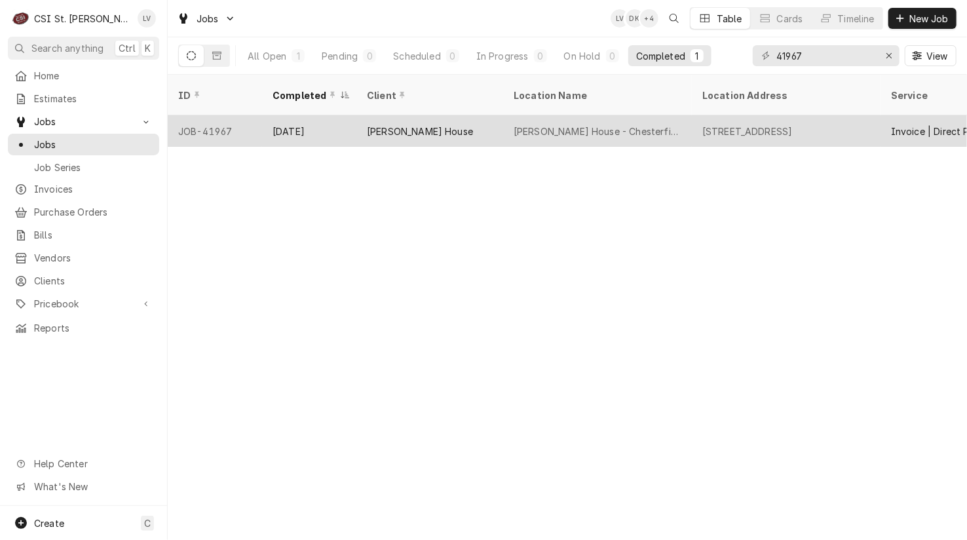
click at [531, 124] on div "Ruth's Chris Steak House - Chesterfield" at bounding box center [598, 131] width 168 height 14
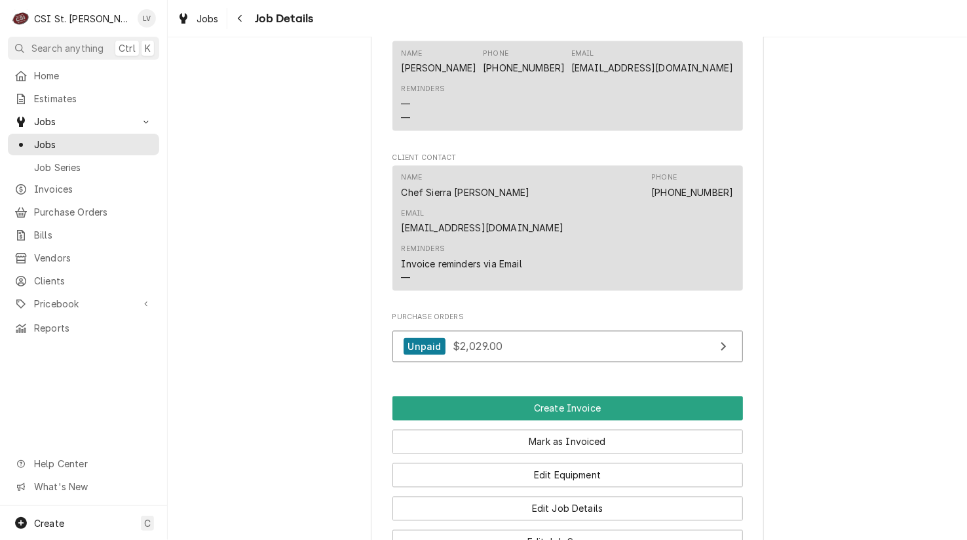
scroll to position [1310, 0]
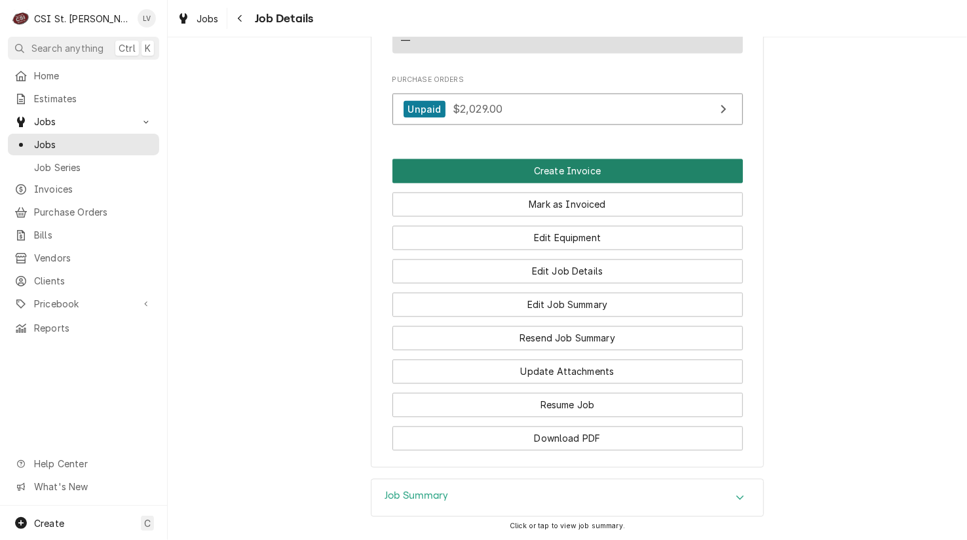
click at [546, 162] on button "Create Invoice" at bounding box center [567, 171] width 350 height 24
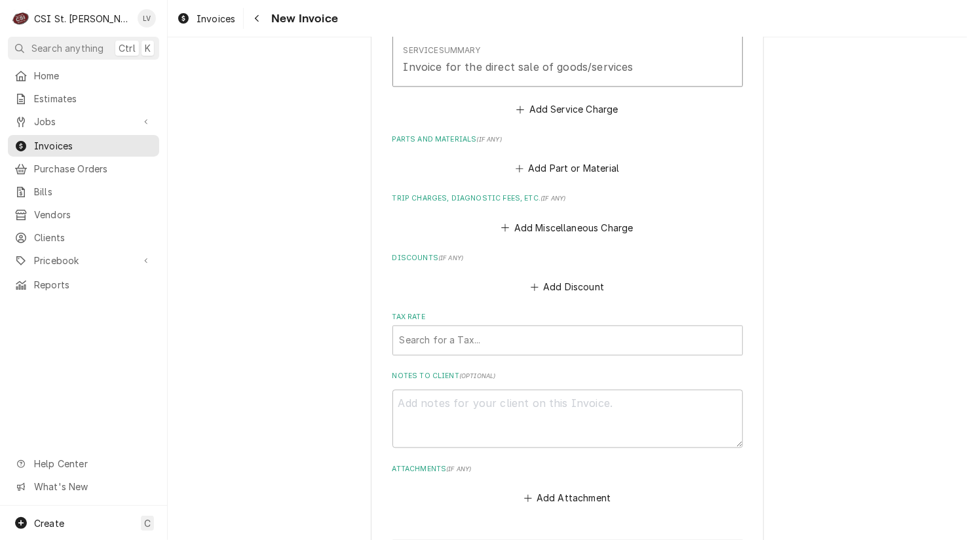
scroll to position [1528, 0]
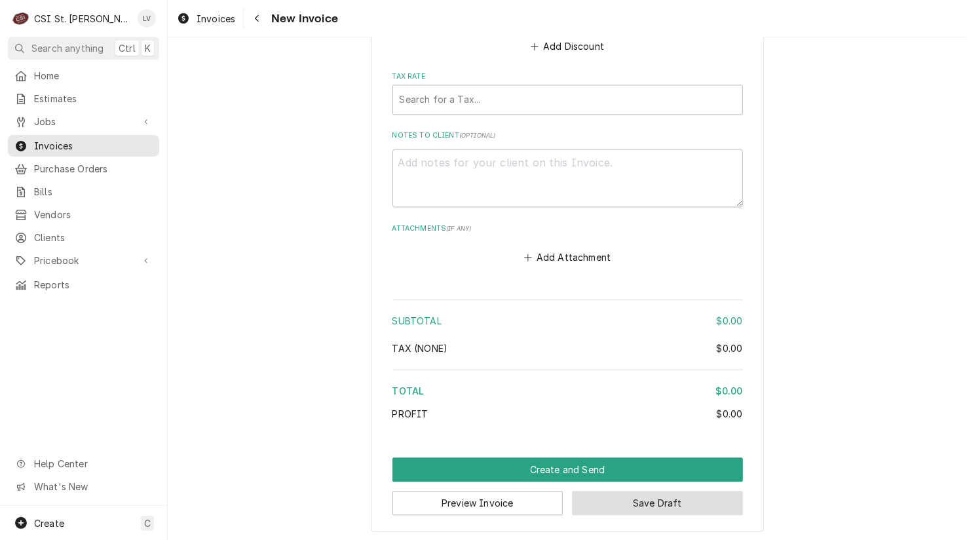
click at [652, 502] on button "Save Draft" at bounding box center [657, 503] width 171 height 24
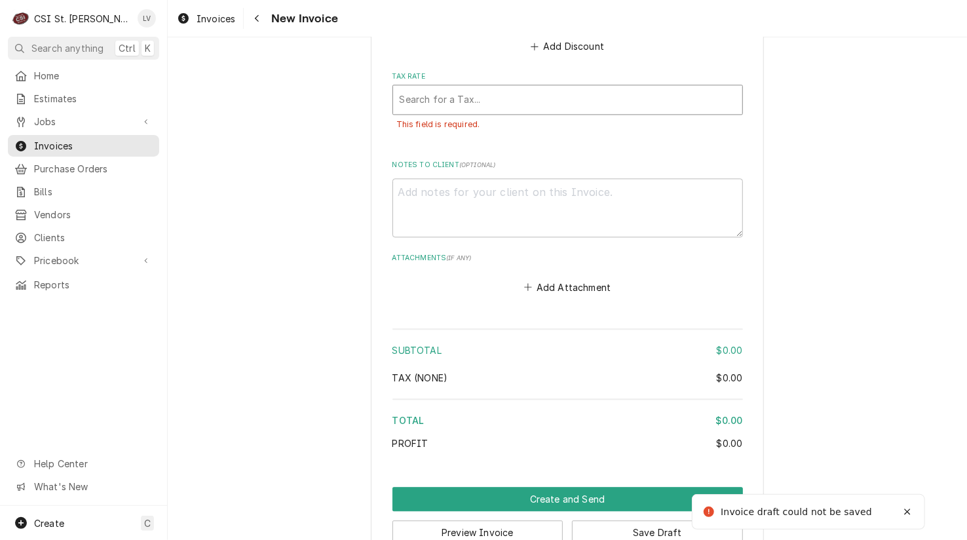
click at [453, 98] on div "Tax Rate" at bounding box center [568, 100] width 336 height 24
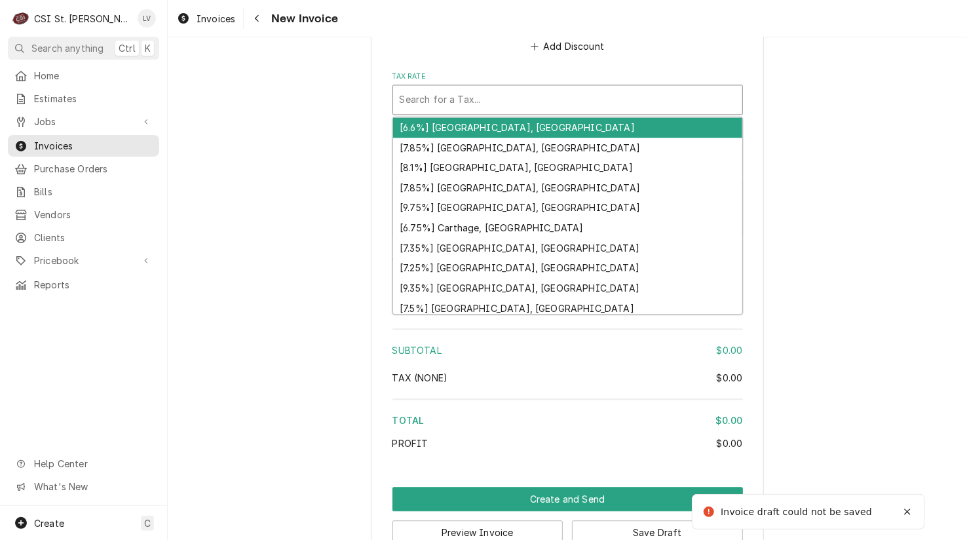
type textarea "x"
type input "m"
type textarea "x"
type input "mo"
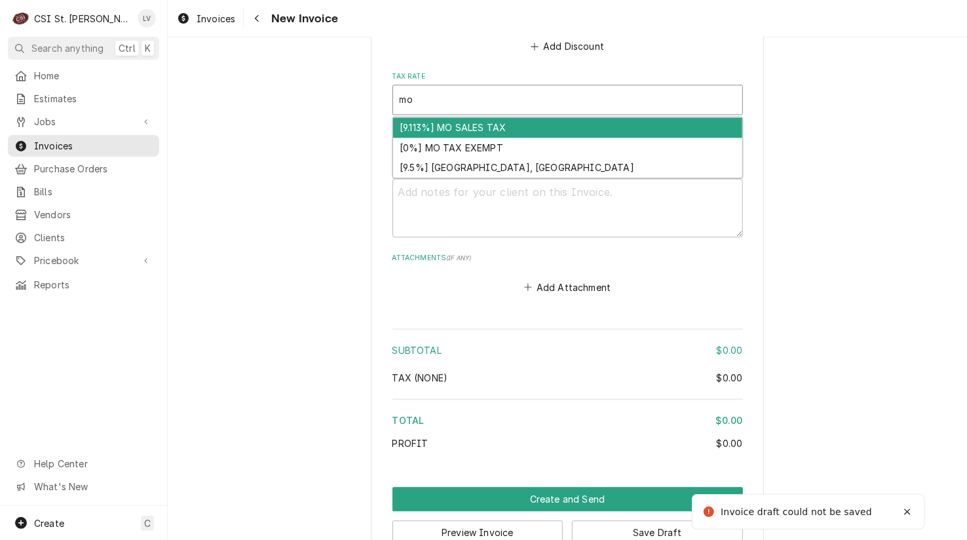
click at [443, 122] on div "[9.113%] MO SALES TAX" at bounding box center [567, 127] width 349 height 20
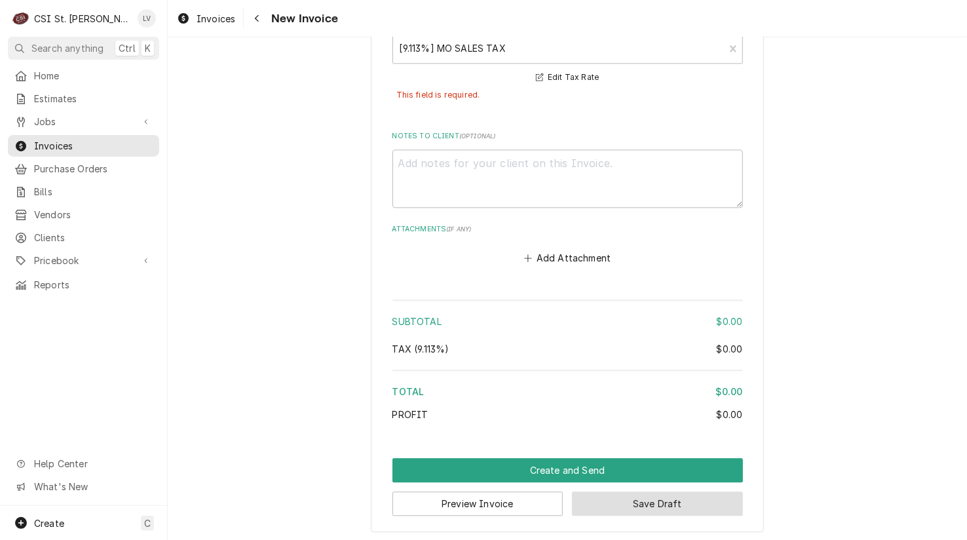
click at [681, 493] on button "Save Draft" at bounding box center [657, 503] width 171 height 24
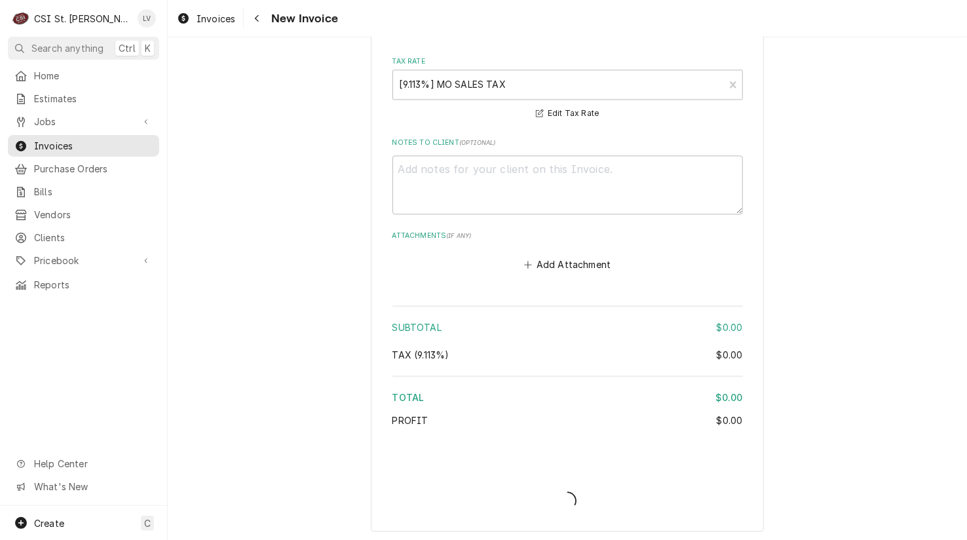
type textarea "x"
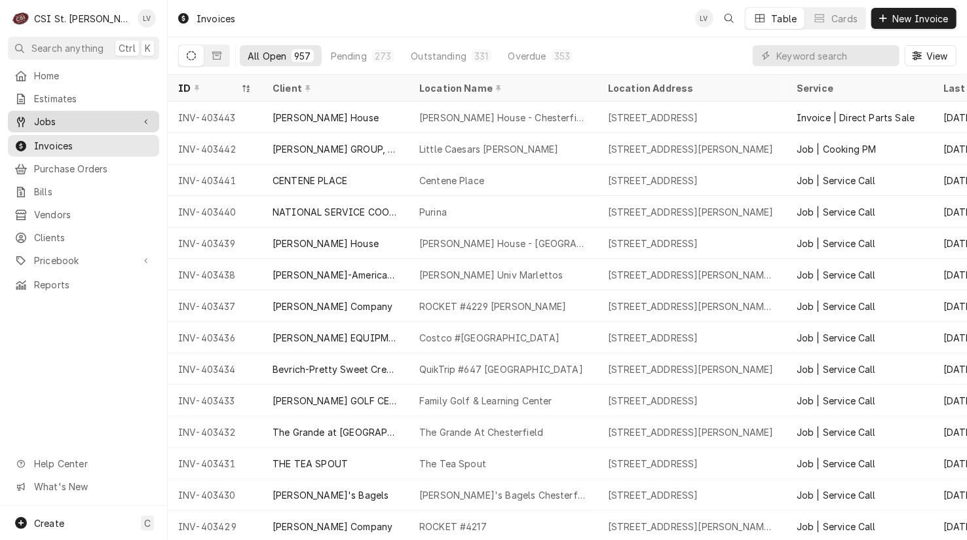
click at [88, 115] on span "Jobs" at bounding box center [83, 122] width 99 height 14
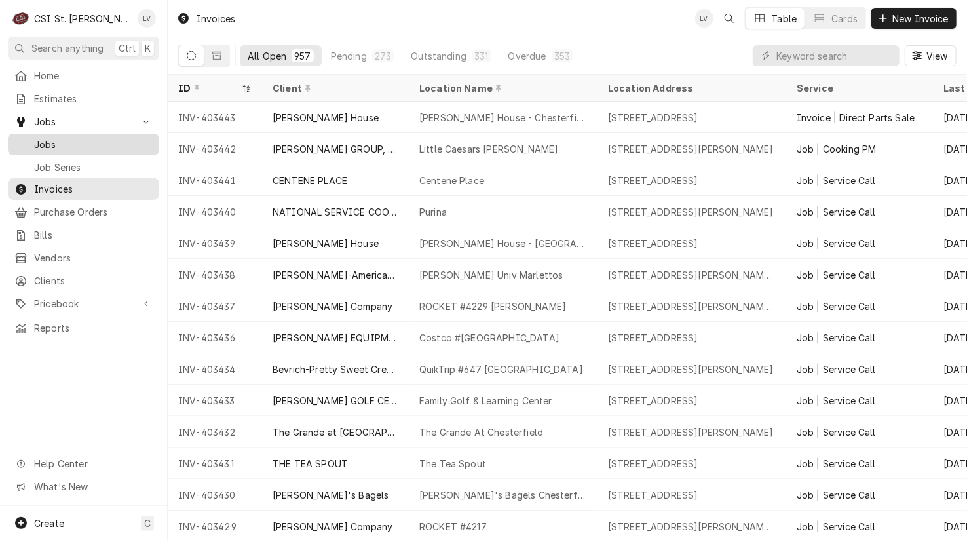
click at [66, 140] on span "Jobs" at bounding box center [93, 145] width 119 height 14
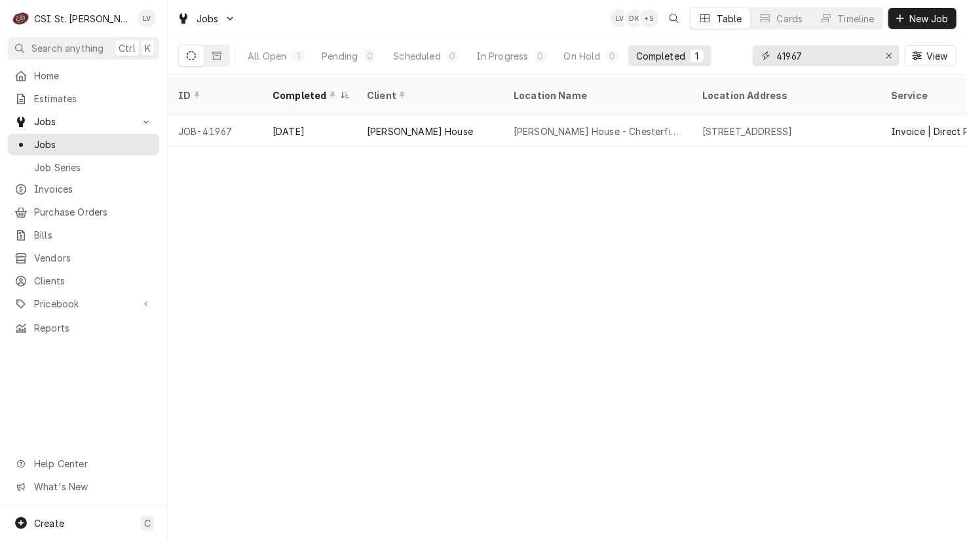
drag, startPoint x: 829, startPoint y: 56, endPoint x: 743, endPoint y: 64, distance: 86.2
click at [743, 64] on div "All Open 1 Pending 0 Scheduled 0 In Progress 0 On Hold 0 Completed 1 41967 View" at bounding box center [567, 55] width 778 height 37
type input "41590"
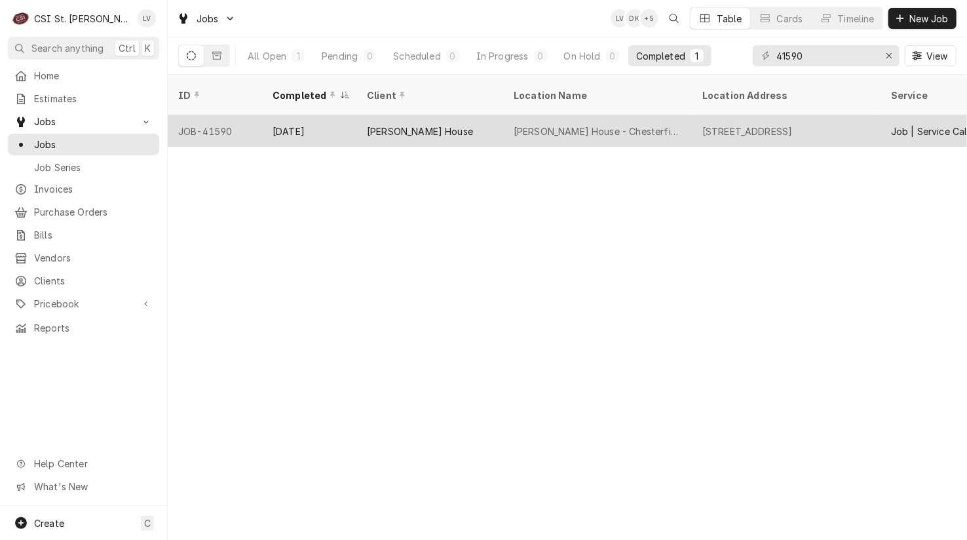
click at [379, 124] on div "[PERSON_NAME] House" at bounding box center [429, 130] width 147 height 31
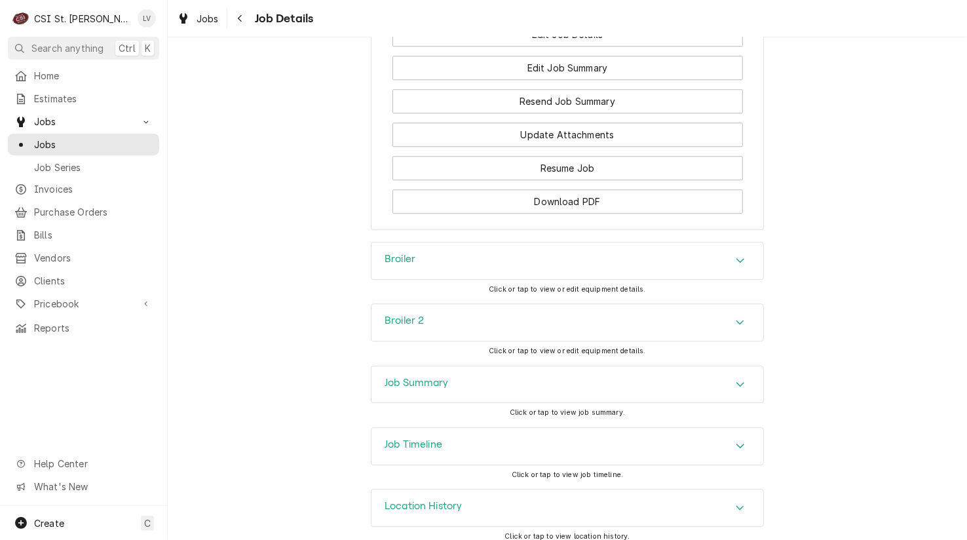
scroll to position [1493, 0]
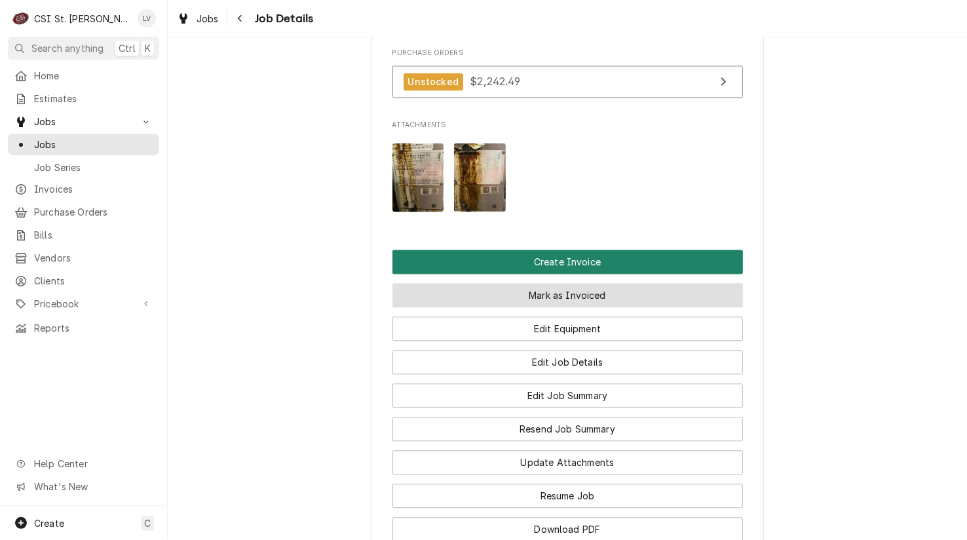
drag, startPoint x: 571, startPoint y: 248, endPoint x: 605, endPoint y: 278, distance: 45.5
click at [572, 250] on button "Create Invoice" at bounding box center [567, 262] width 350 height 24
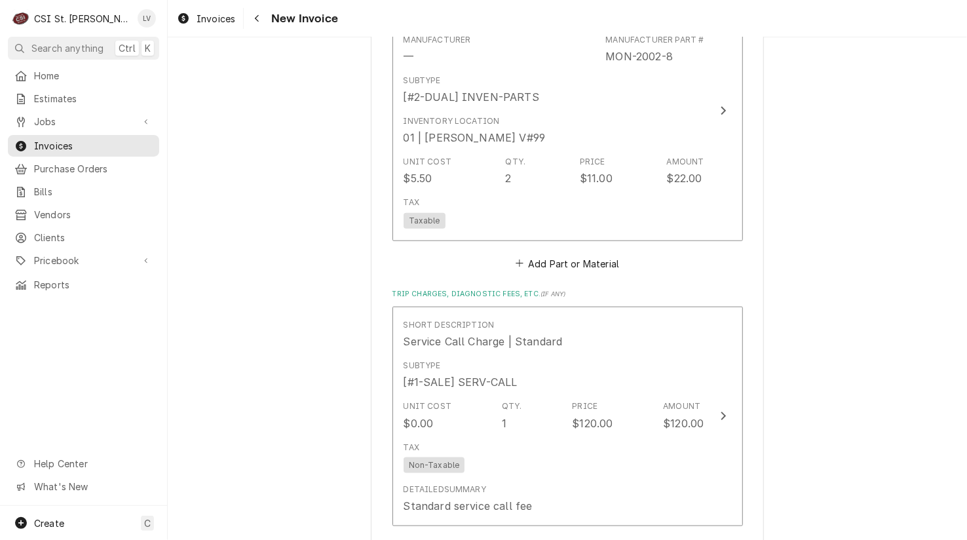
scroll to position [3888, 0]
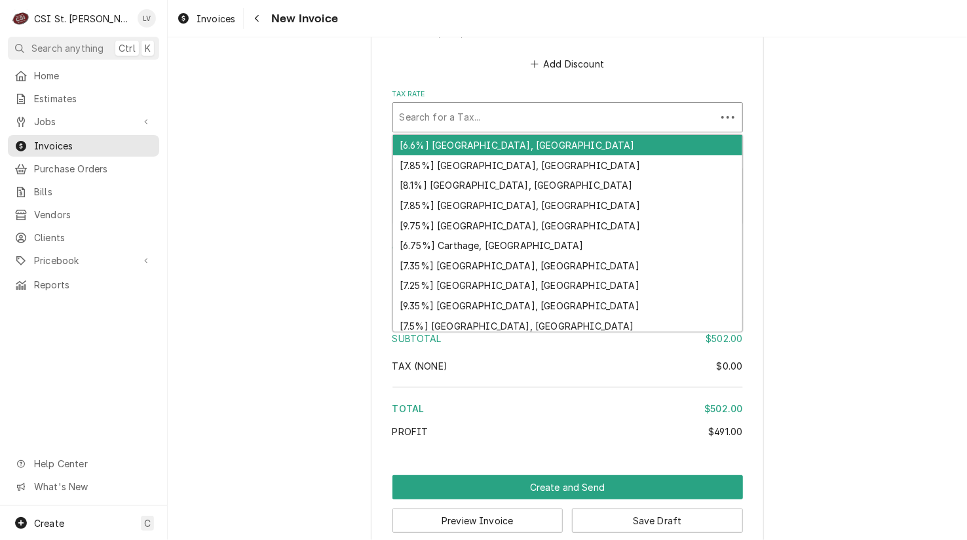
click at [476, 105] on div "Tax Rate" at bounding box center [555, 117] width 310 height 24
type textarea "x"
type input "m"
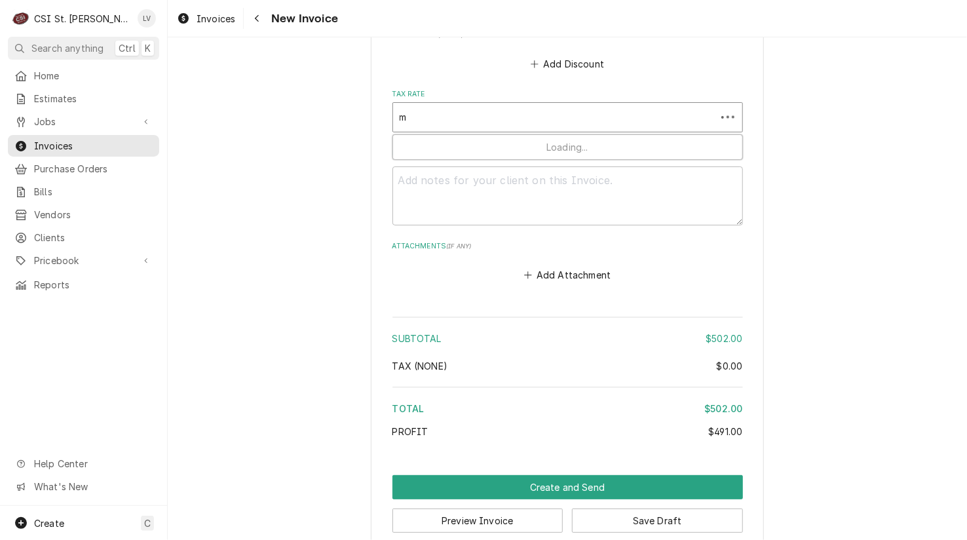
type textarea "x"
type input "mo"
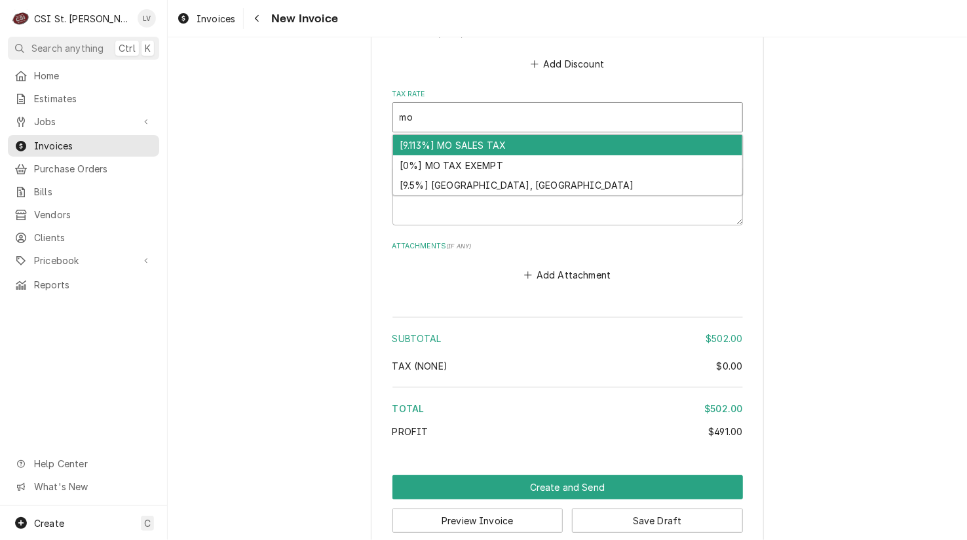
click at [476, 135] on div "[9.113%] MO SALES TAX" at bounding box center [567, 145] width 349 height 20
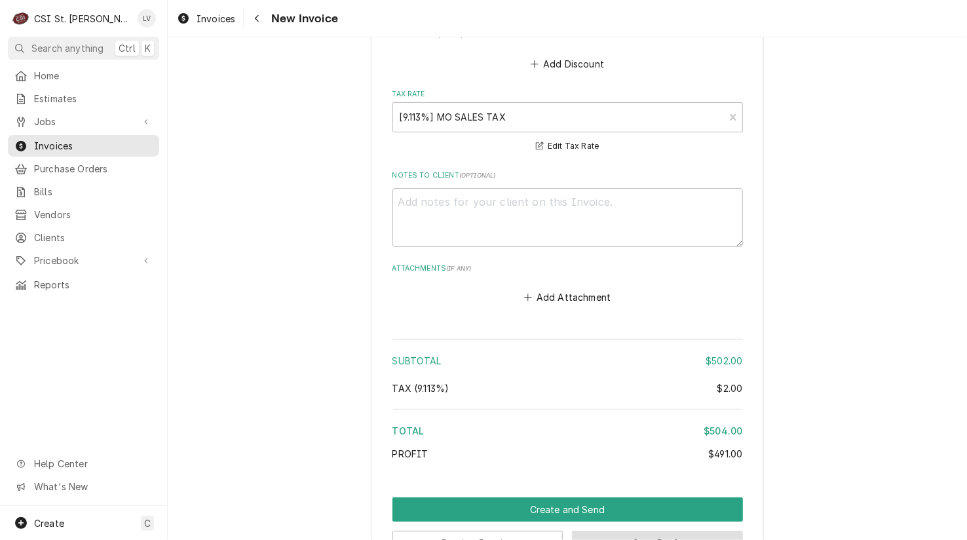
click at [681, 531] on button "Save Draft" at bounding box center [657, 543] width 171 height 24
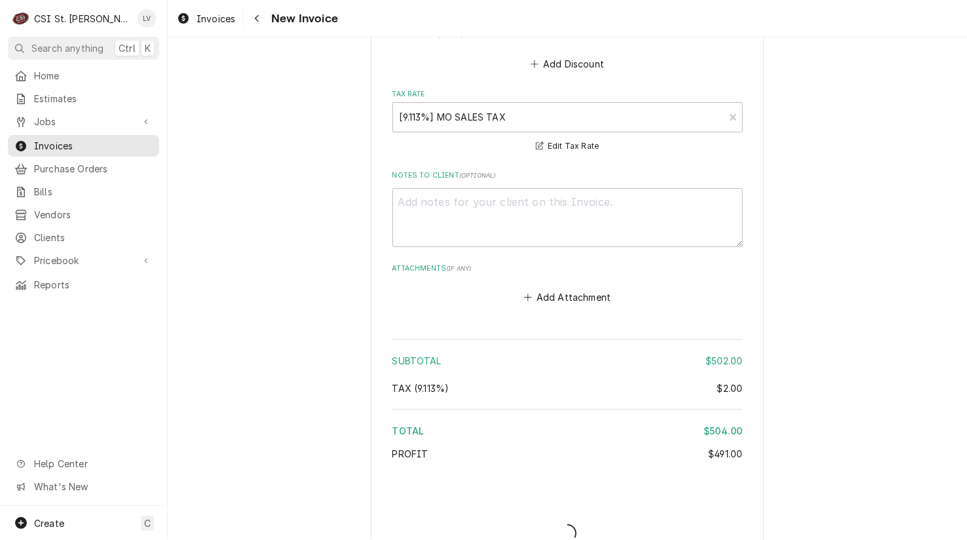
type textarea "x"
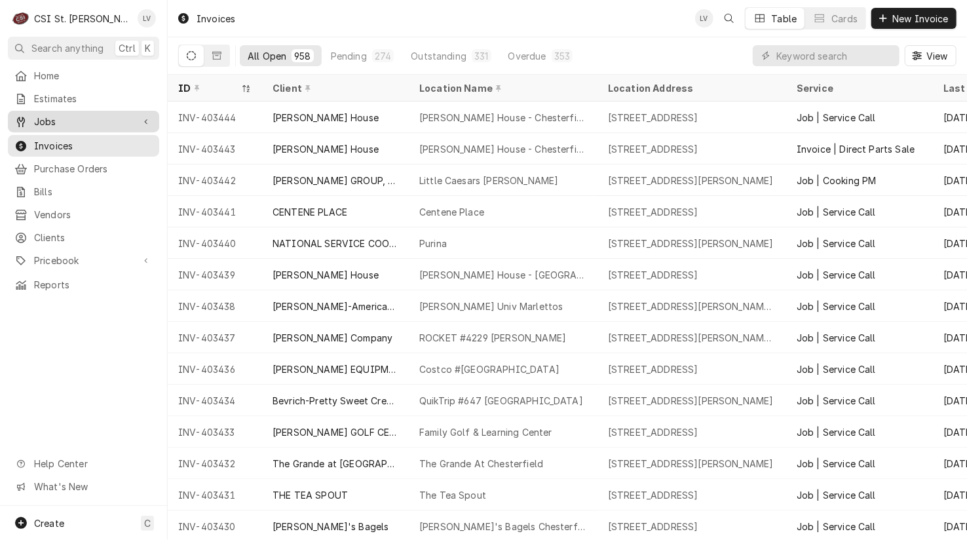
click at [48, 115] on span "Jobs" at bounding box center [83, 122] width 99 height 14
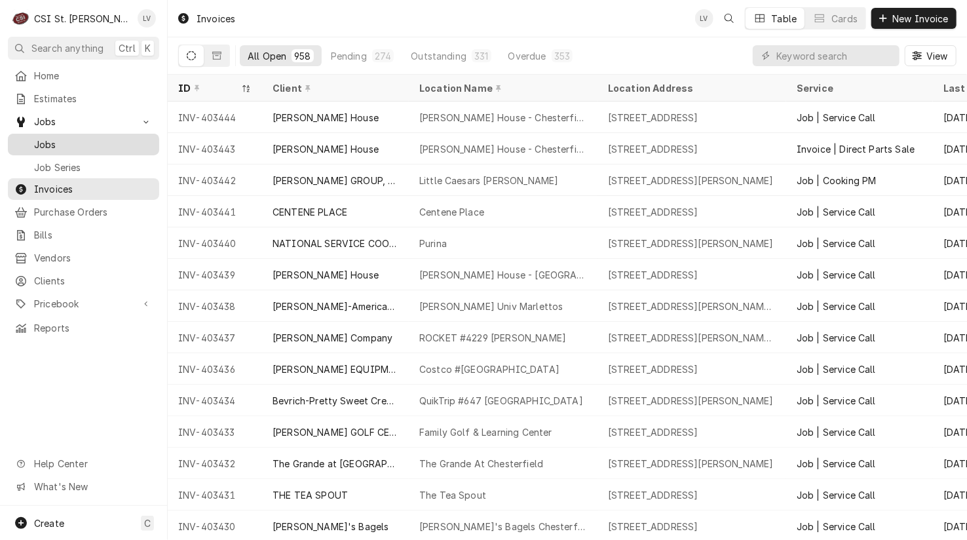
click at [50, 141] on span "Jobs" at bounding box center [93, 145] width 119 height 14
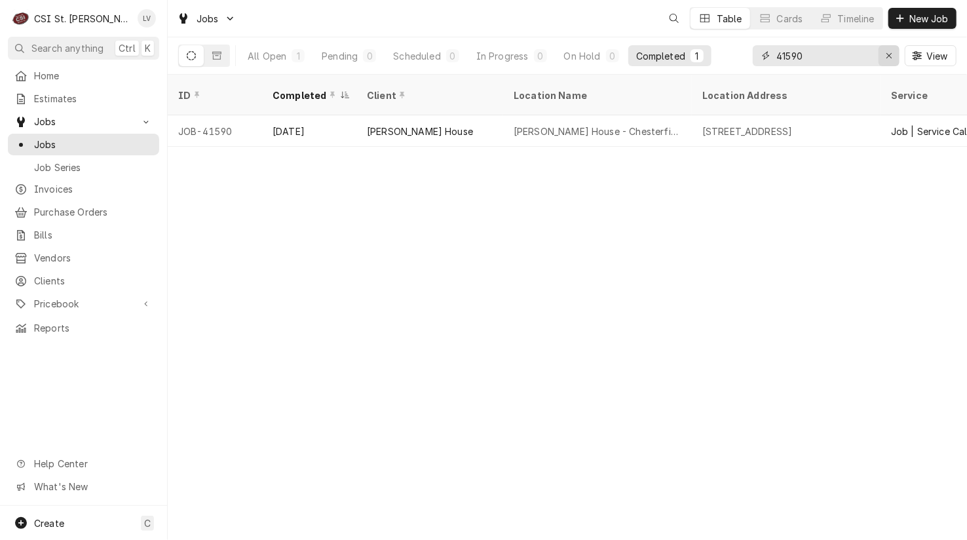
click at [886, 56] on icon "Erase input" at bounding box center [889, 55] width 7 height 9
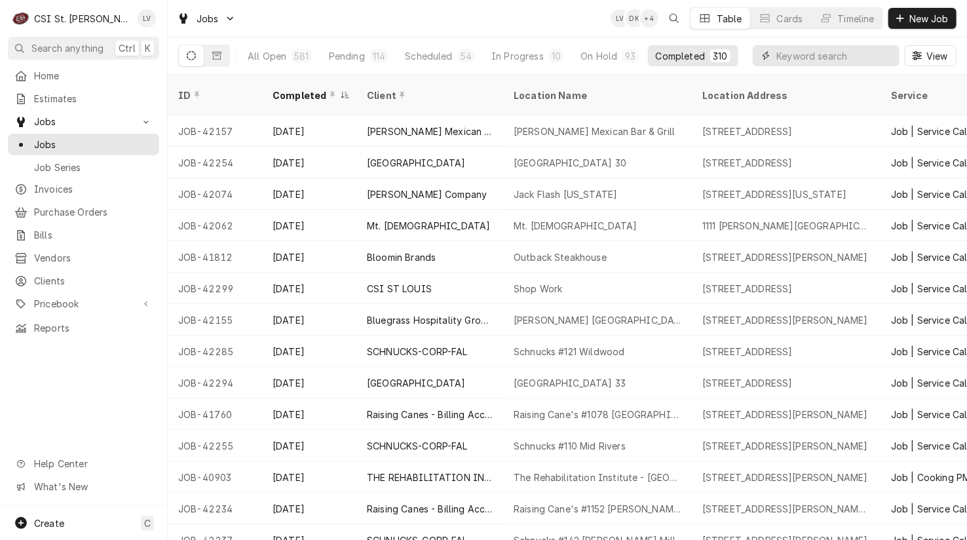
click at [808, 54] on input "Dynamic Content Wrapper" at bounding box center [834, 55] width 117 height 21
type input "42233"
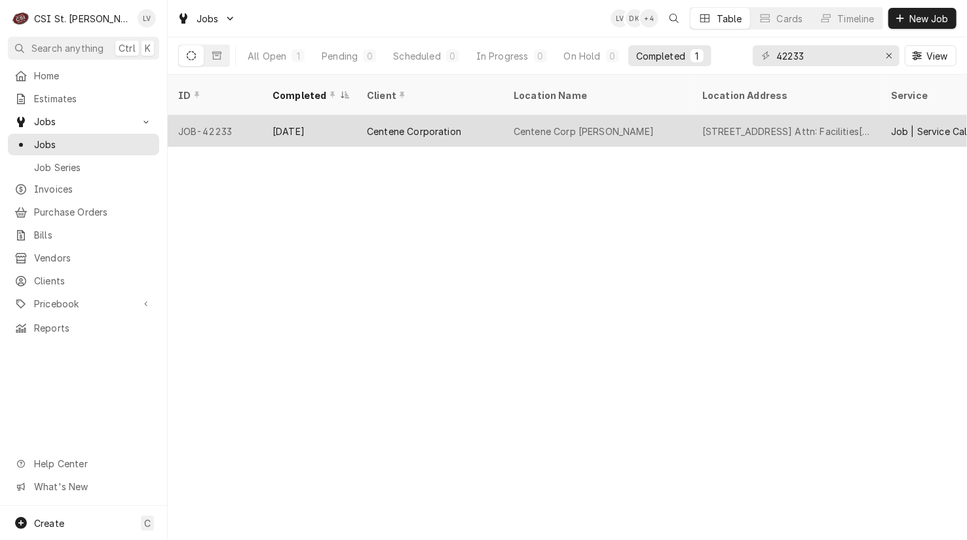
click at [431, 124] on div "Centene Corporation" at bounding box center [414, 131] width 94 height 14
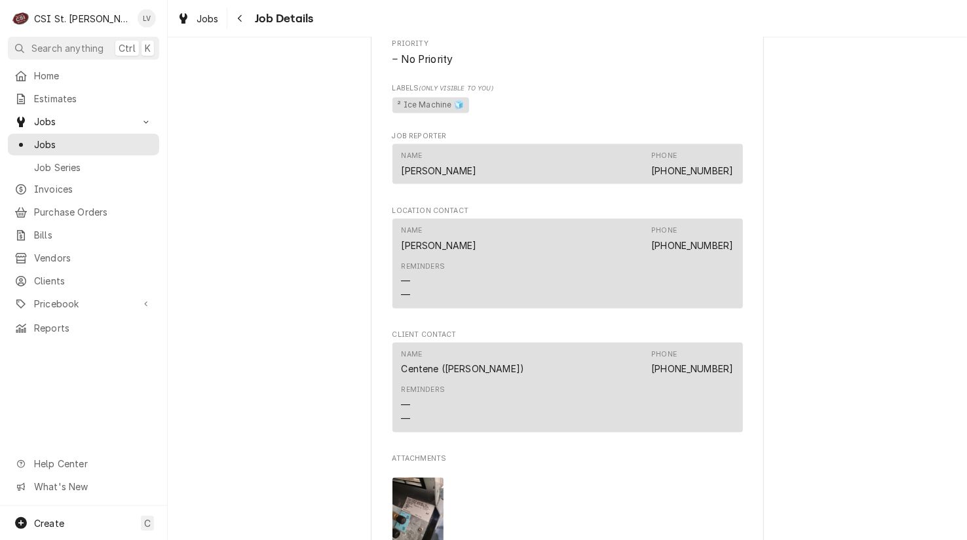
scroll to position [1245, 0]
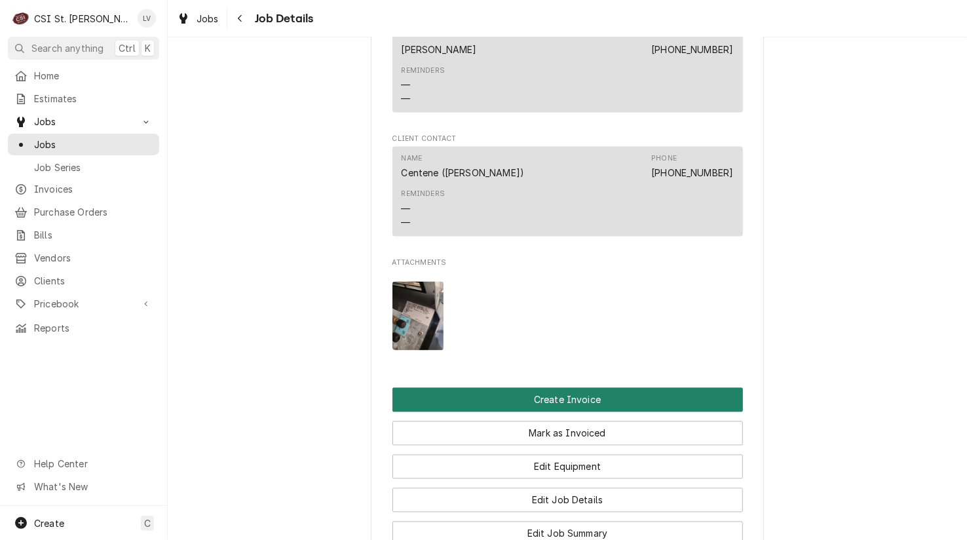
click at [656, 408] on button "Create Invoice" at bounding box center [567, 400] width 350 height 24
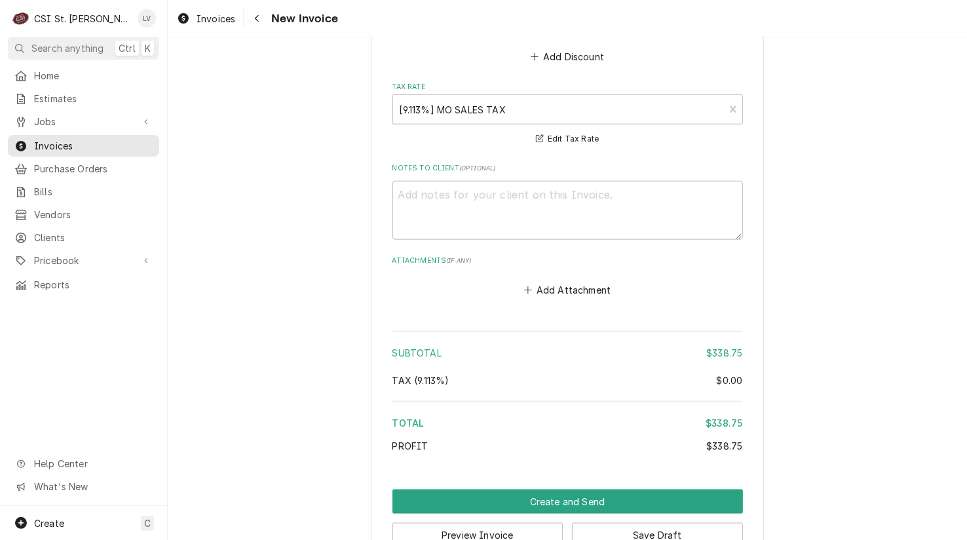
scroll to position [3403, 0]
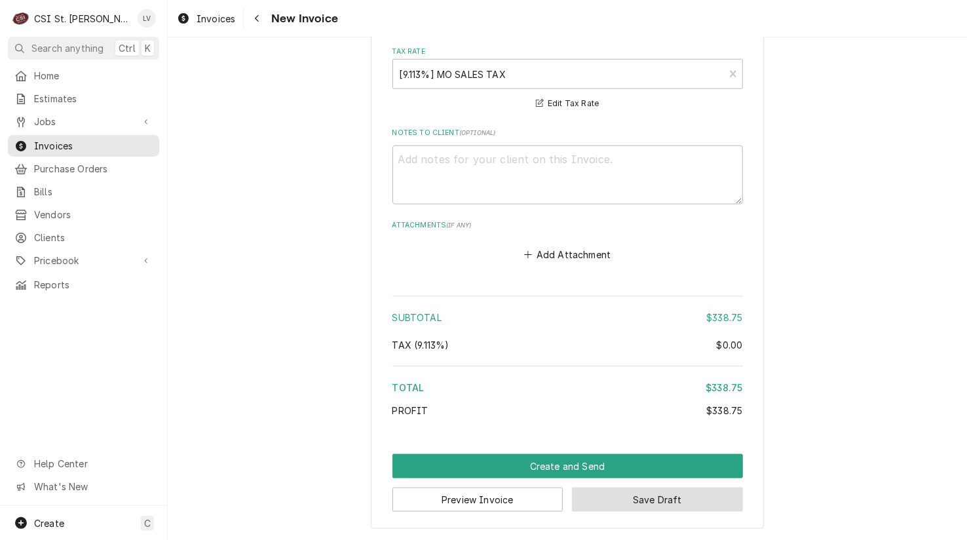
click at [685, 504] on button "Save Draft" at bounding box center [657, 499] width 171 height 24
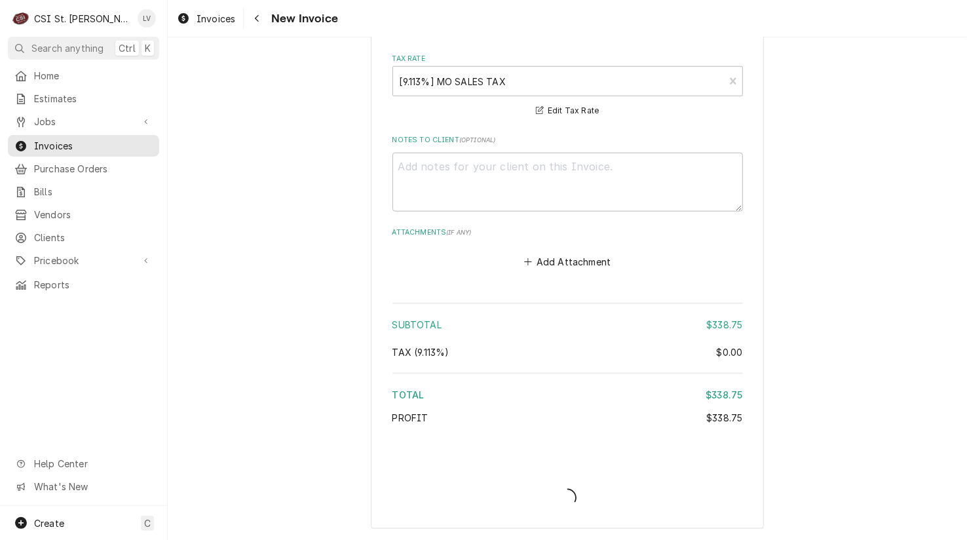
type textarea "x"
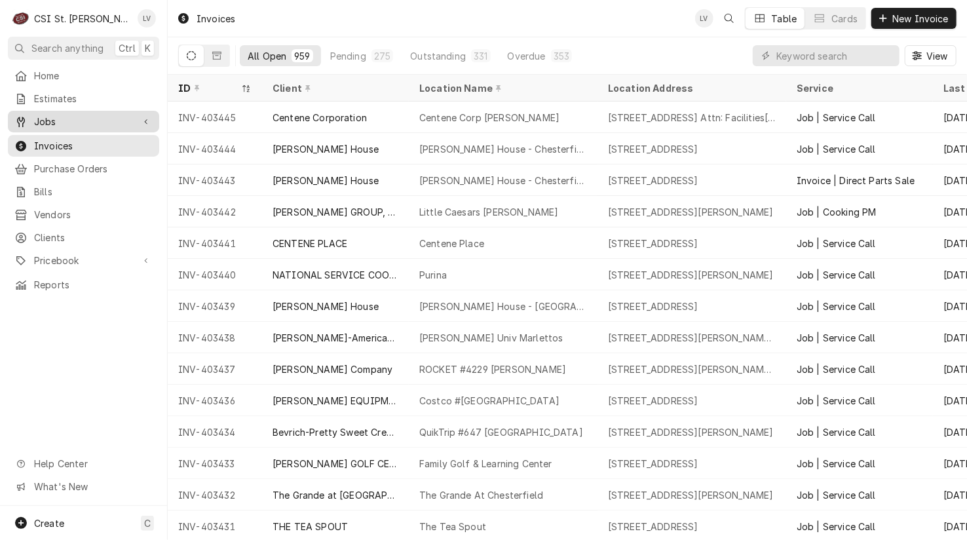
click at [35, 119] on span "Jobs" at bounding box center [83, 122] width 99 height 14
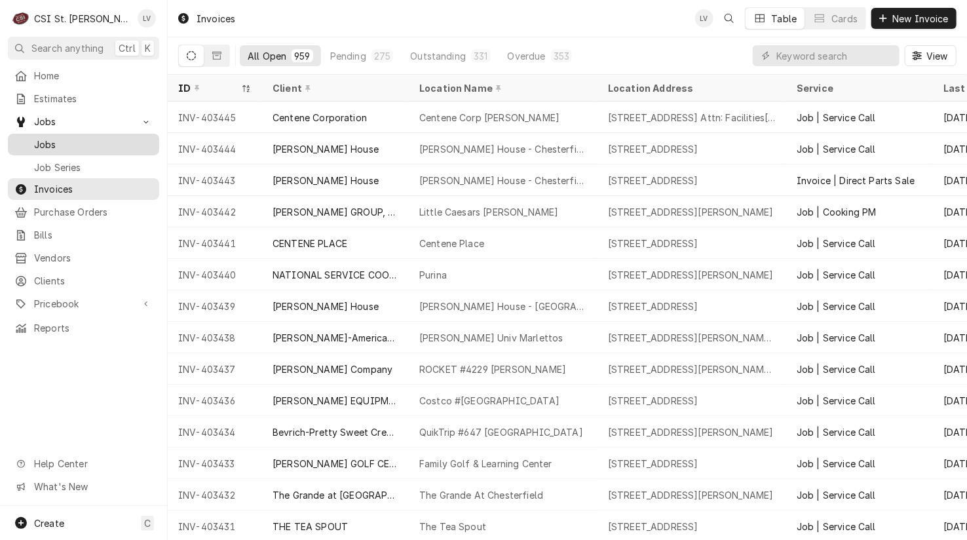
click at [25, 139] on div "Dynamic Content Wrapper" at bounding box center [20, 144] width 13 height 13
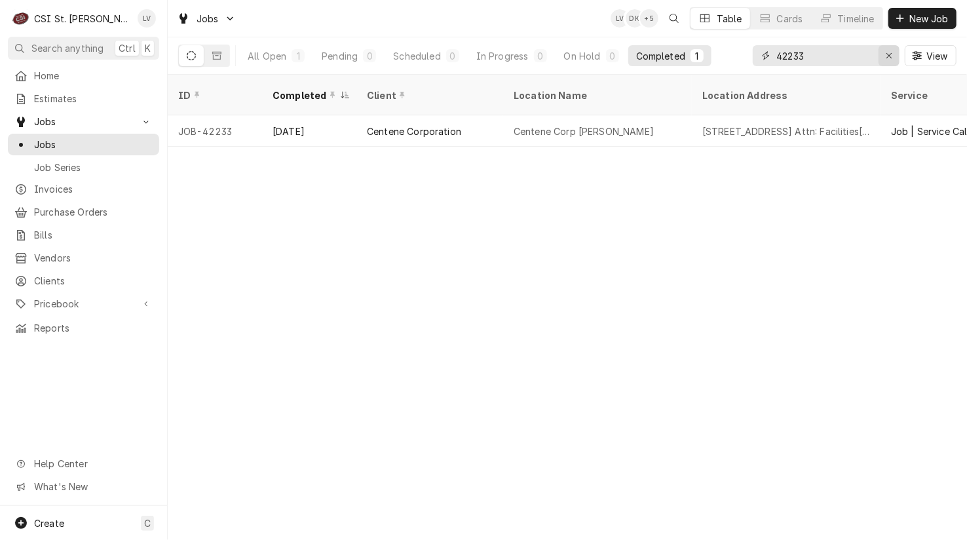
click at [886, 53] on icon "Erase input" at bounding box center [889, 55] width 7 height 9
click at [804, 56] on input "Dynamic Content Wrapper" at bounding box center [837, 55] width 123 height 21
drag, startPoint x: 819, startPoint y: 52, endPoint x: 761, endPoint y: 59, distance: 58.0
click at [761, 58] on div "42233" at bounding box center [826, 55] width 147 height 21
type input "42257"
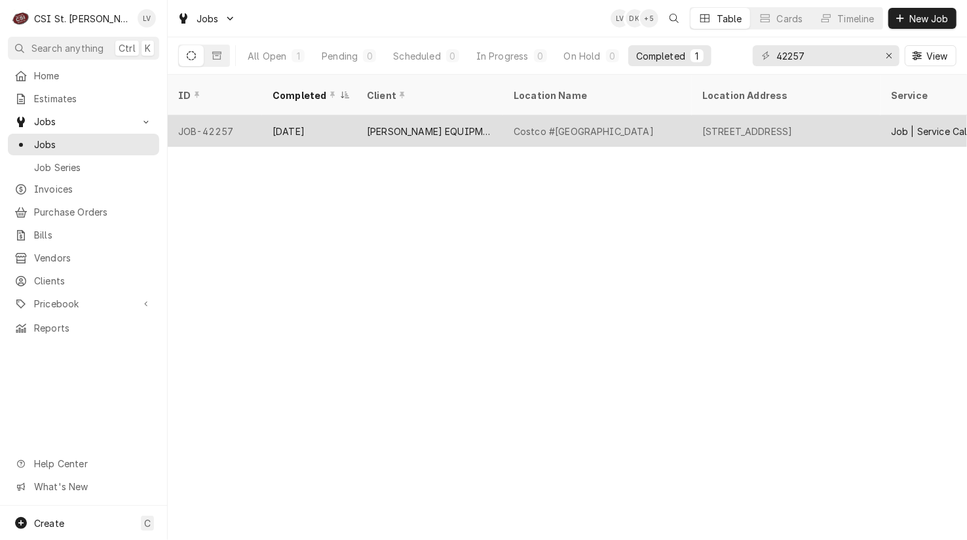
click at [347, 119] on div "Aug 25" at bounding box center [309, 130] width 94 height 31
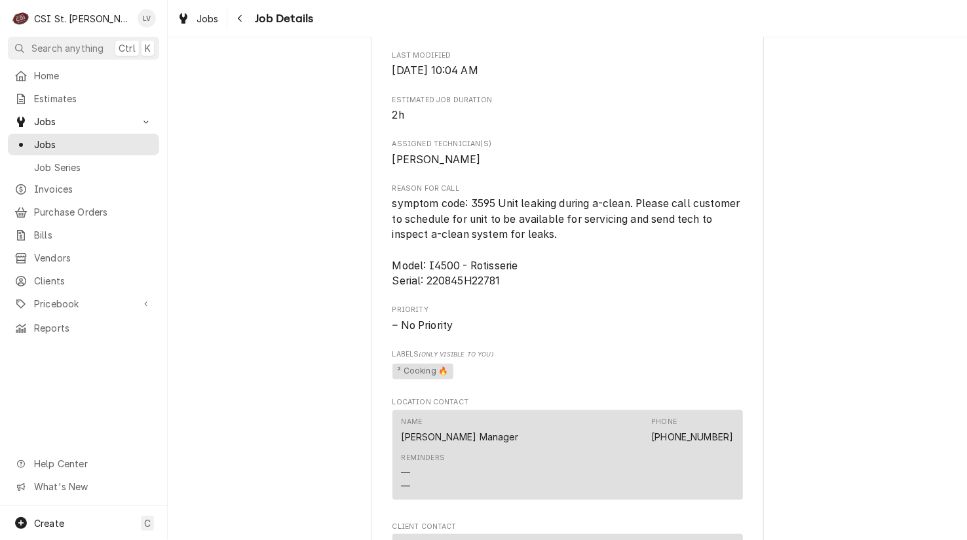
scroll to position [917, 0]
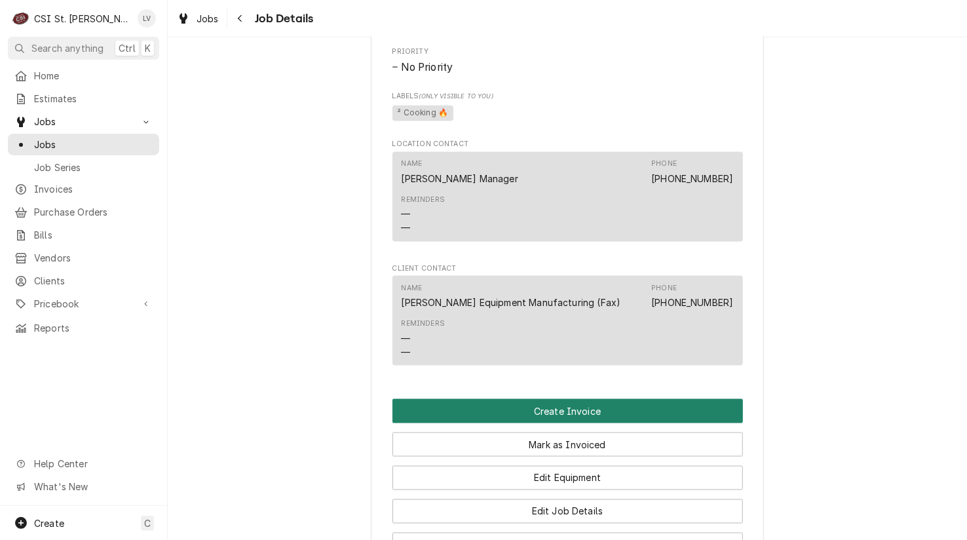
drag, startPoint x: 715, startPoint y: 425, endPoint x: 753, endPoint y: 413, distance: 40.6
click at [715, 423] on button "Create Invoice" at bounding box center [567, 411] width 350 height 24
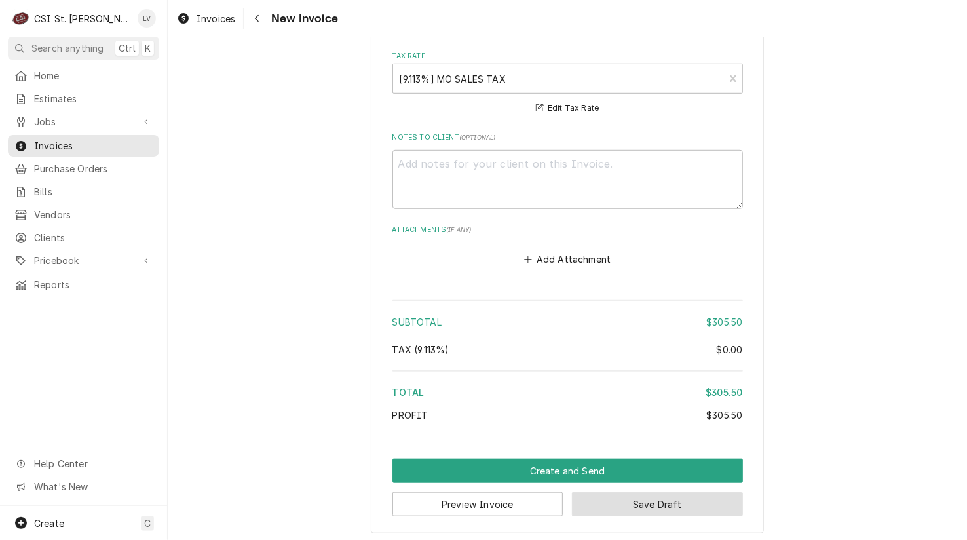
click at [613, 503] on button "Save Draft" at bounding box center [657, 504] width 171 height 24
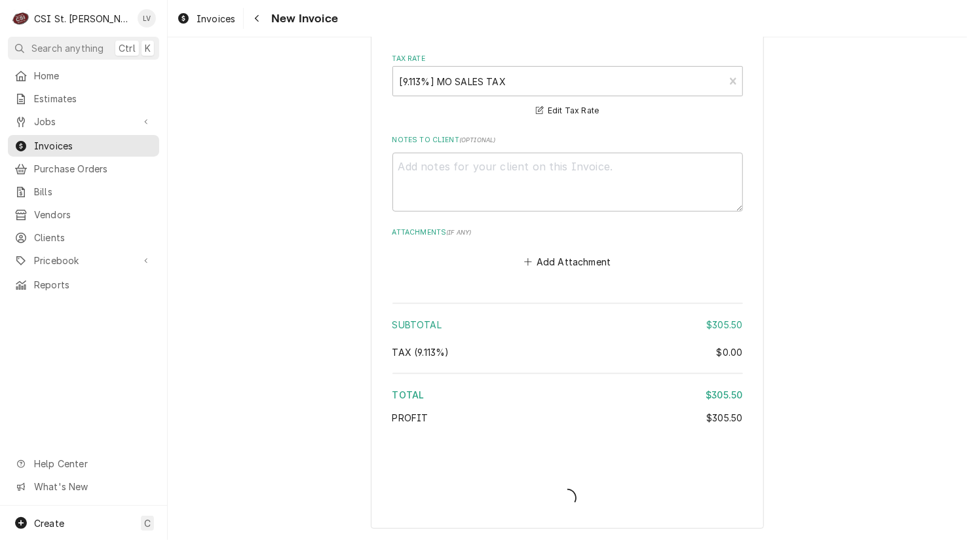
scroll to position [3113, 0]
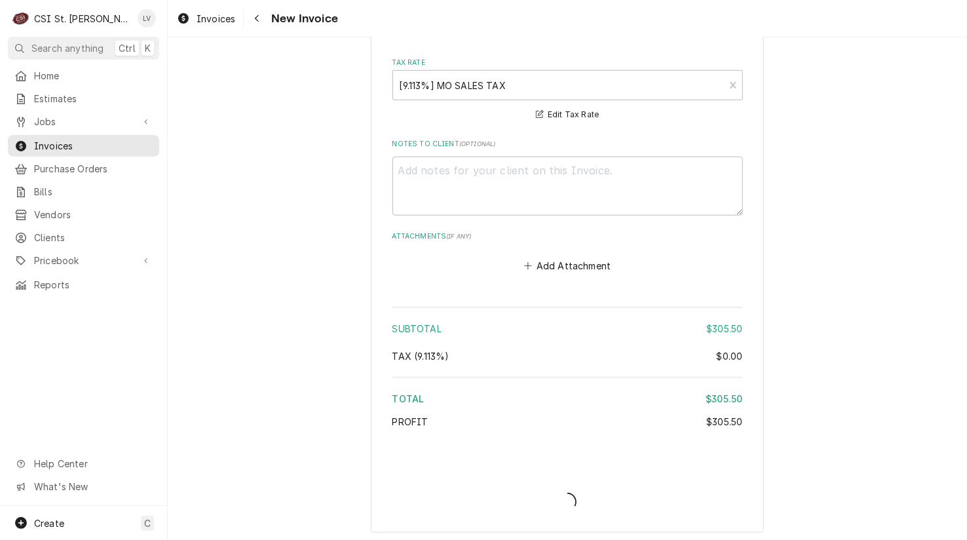
type textarea "x"
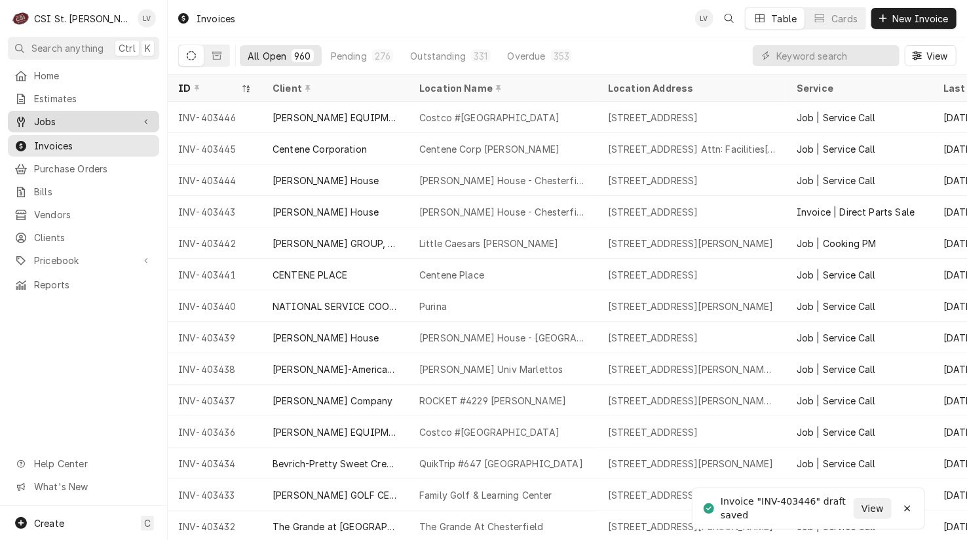
click at [38, 124] on div "Jobs" at bounding box center [83, 121] width 146 height 16
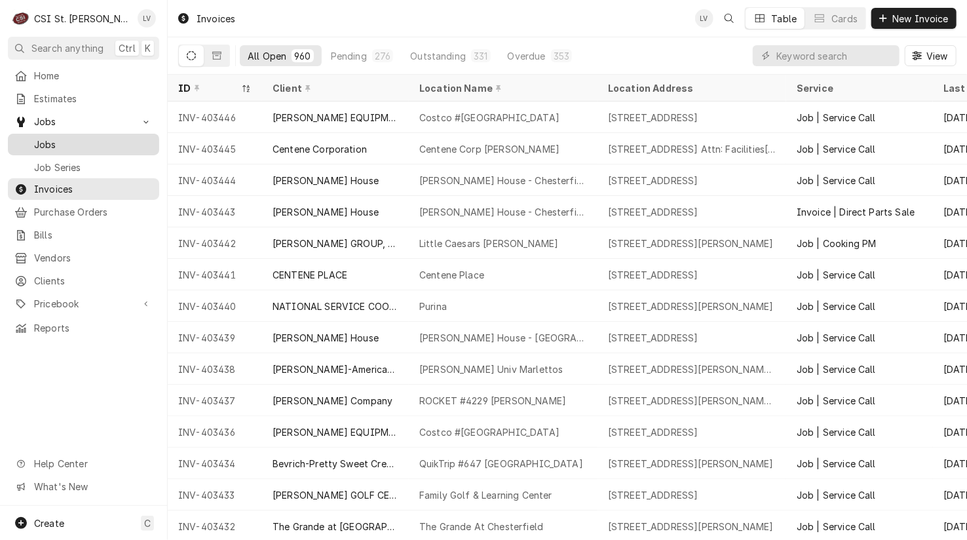
click at [41, 138] on span "Jobs" at bounding box center [93, 145] width 119 height 14
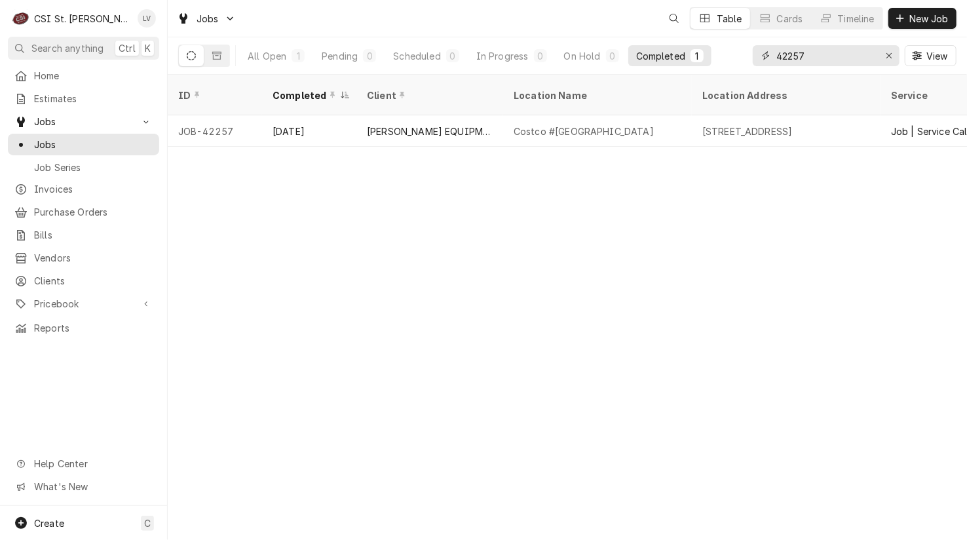
drag, startPoint x: 885, startPoint y: 54, endPoint x: 878, endPoint y: 54, distance: 7.2
click at [886, 54] on icon "Erase input" at bounding box center [889, 55] width 7 height 9
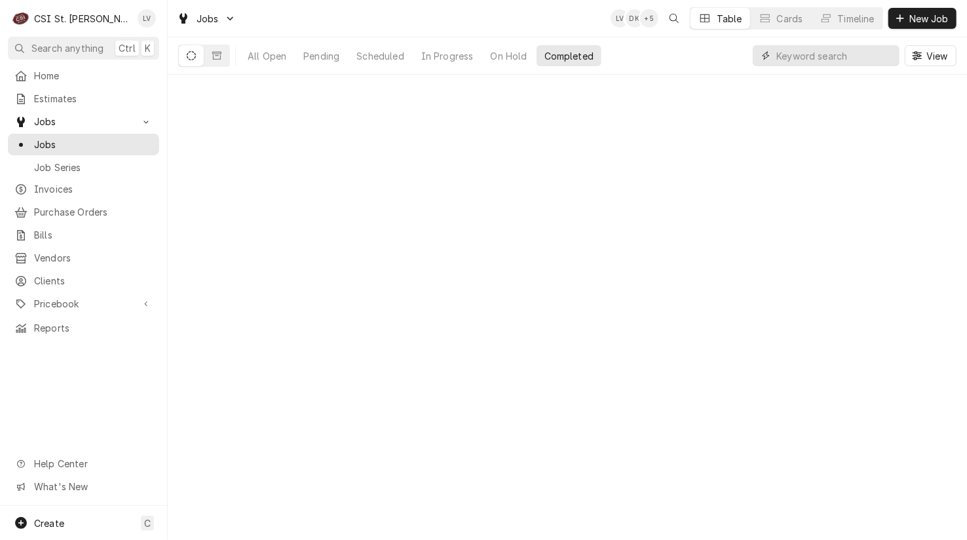
click at [804, 56] on input "Dynamic Content Wrapper" at bounding box center [834, 55] width 117 height 21
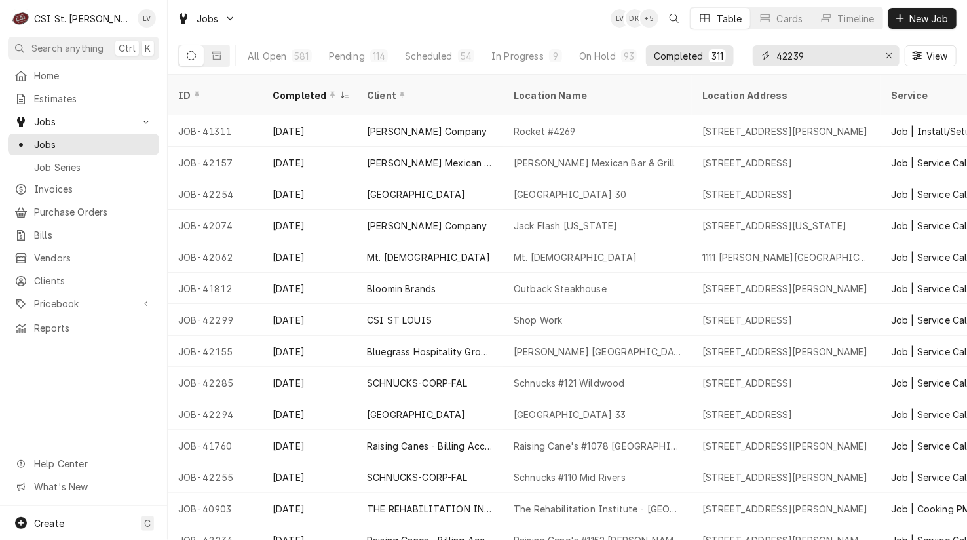
type input "42239"
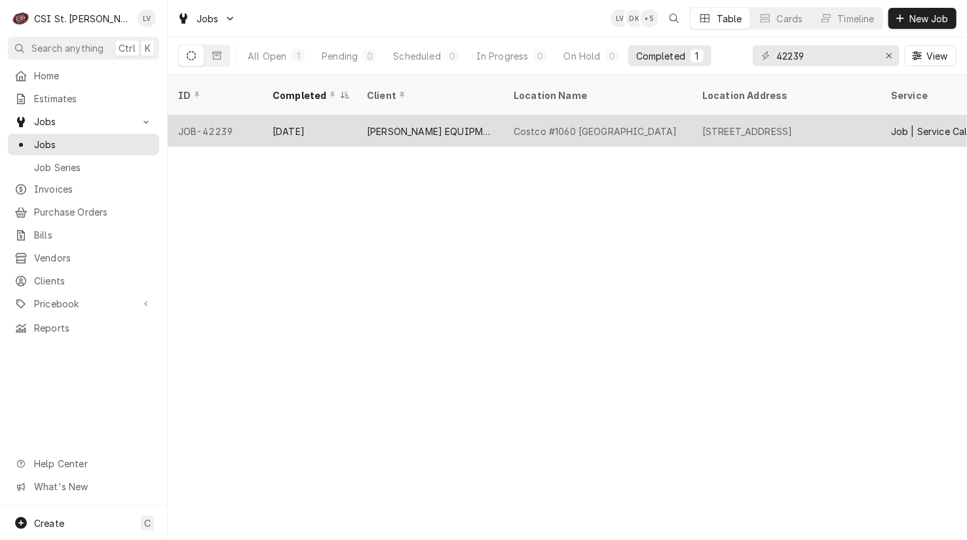
click at [698, 115] on div "[STREET_ADDRESS]" at bounding box center [786, 130] width 189 height 31
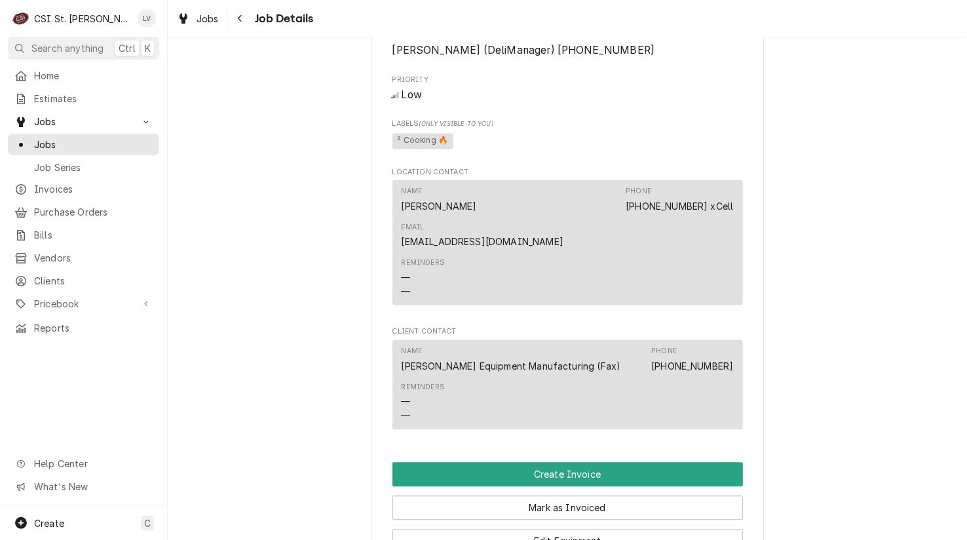
scroll to position [1507, 0]
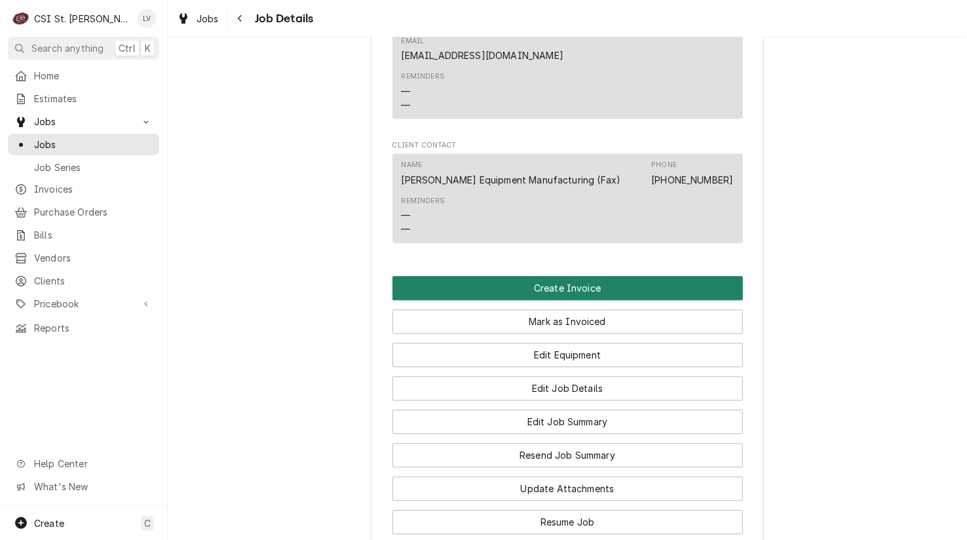
click at [521, 300] on button "Create Invoice" at bounding box center [567, 288] width 350 height 24
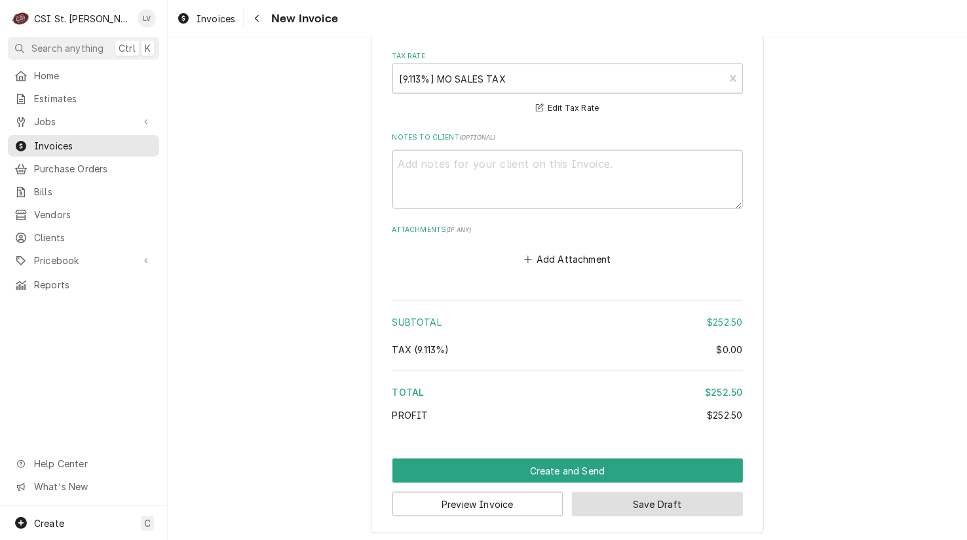
click at [667, 497] on button "Save Draft" at bounding box center [657, 504] width 171 height 24
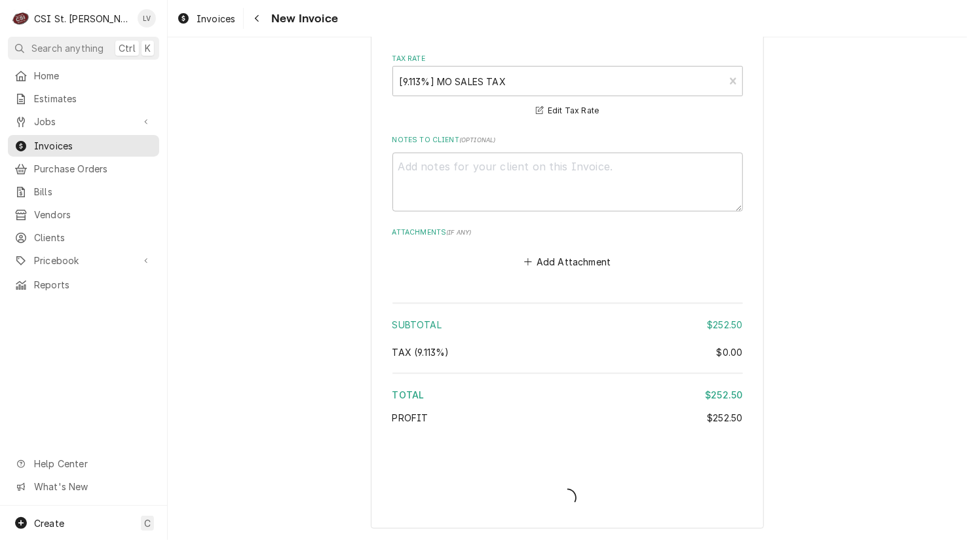
scroll to position [3506, 0]
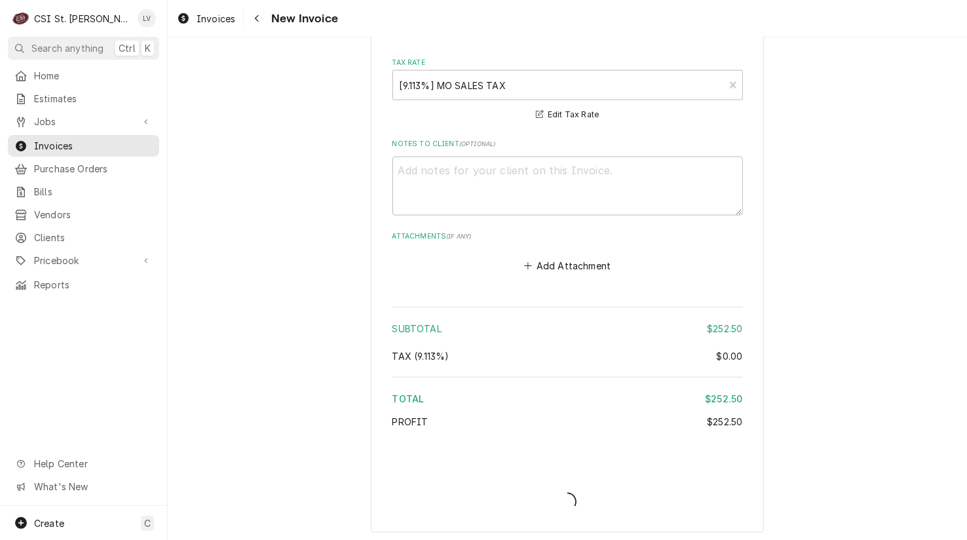
type textarea "x"
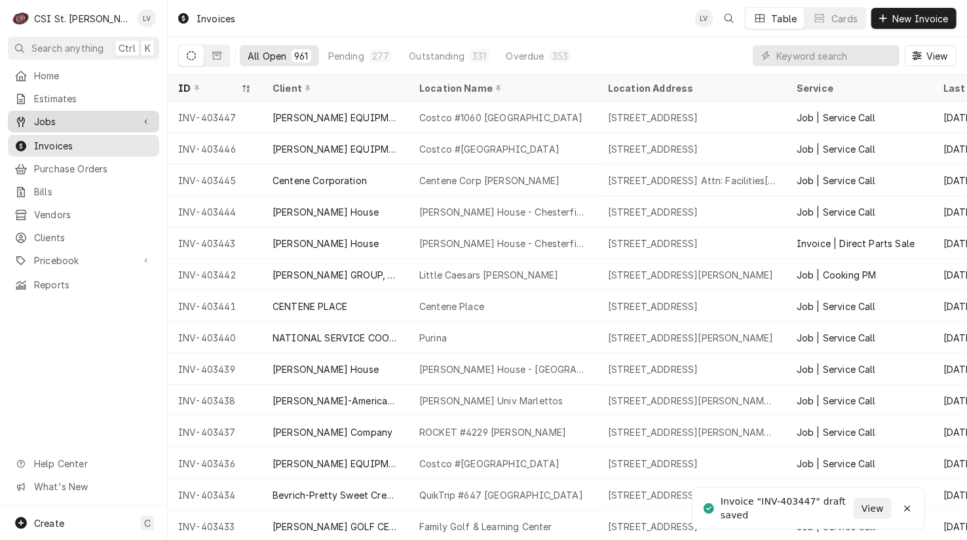
click at [61, 117] on span "Jobs" at bounding box center [83, 122] width 99 height 14
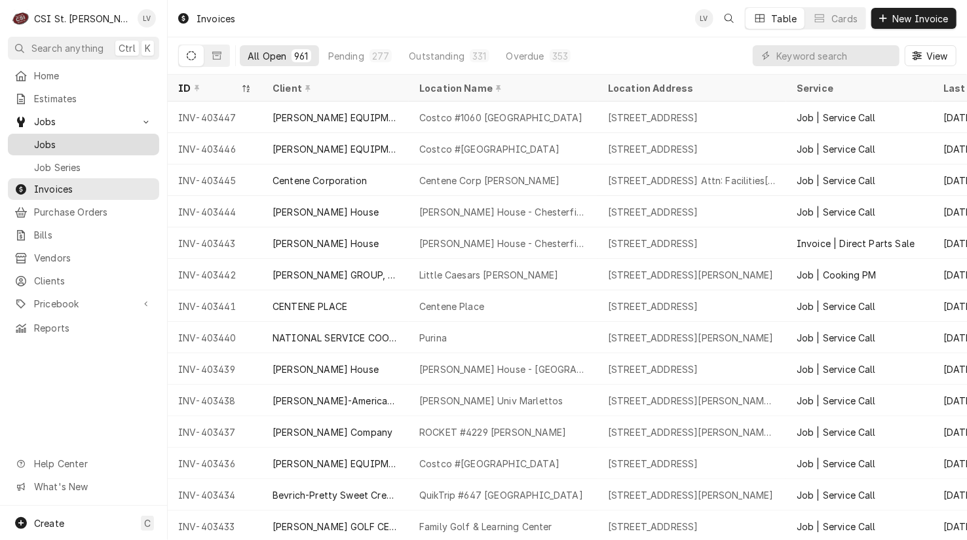
click at [53, 138] on span "Jobs" at bounding box center [93, 145] width 119 height 14
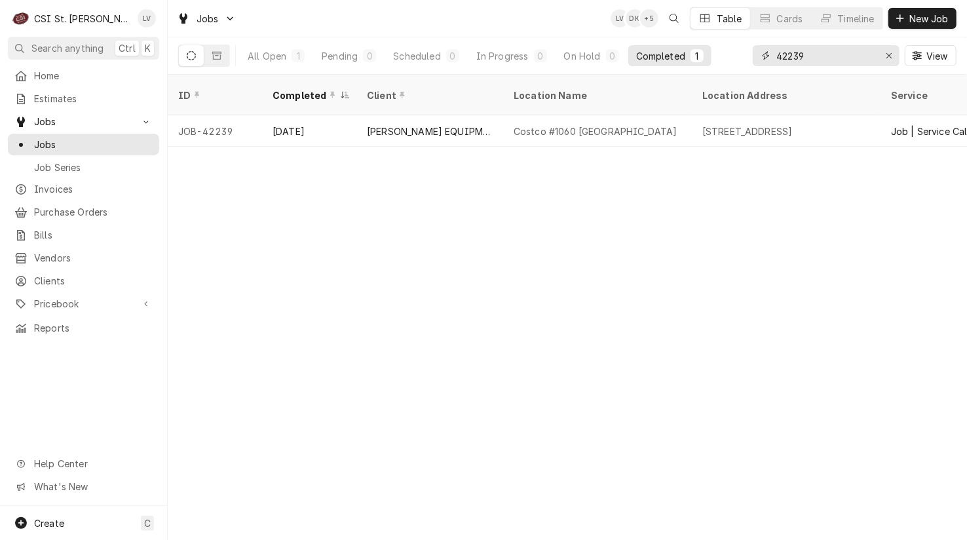
click at [886, 56] on icon "Erase input" at bounding box center [889, 55] width 7 height 9
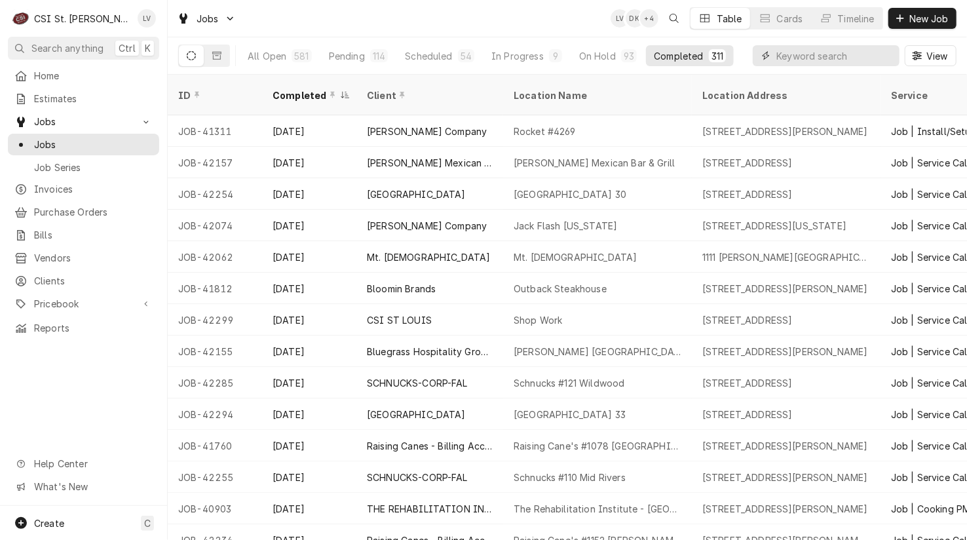
click at [802, 56] on input "Dynamic Content Wrapper" at bounding box center [834, 55] width 117 height 21
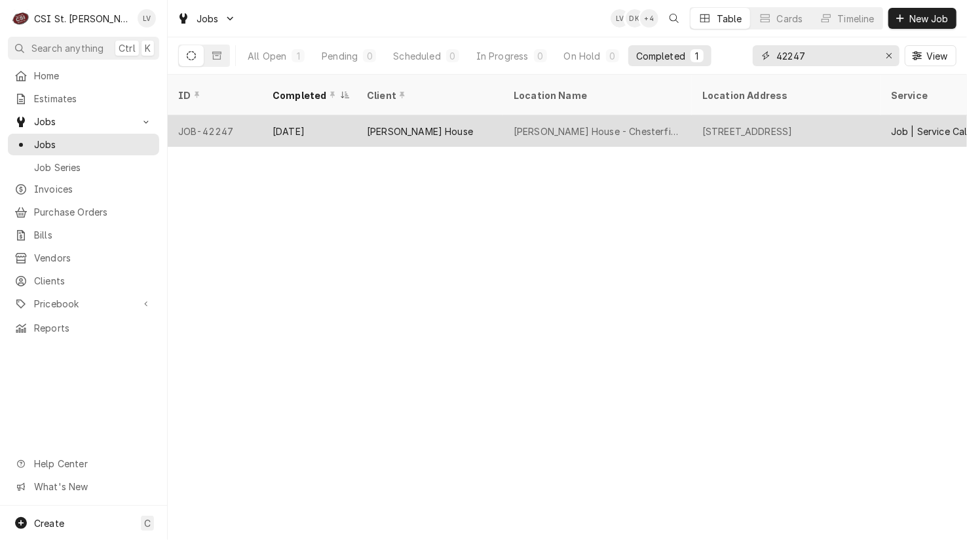
type input "42247"
click at [388, 124] on div "[PERSON_NAME] House" at bounding box center [420, 131] width 106 height 14
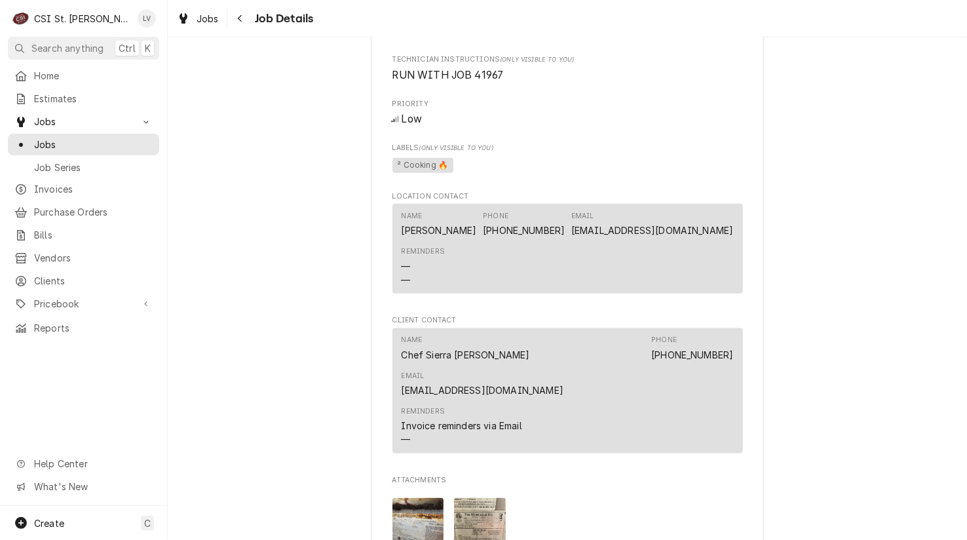
scroll to position [917, 0]
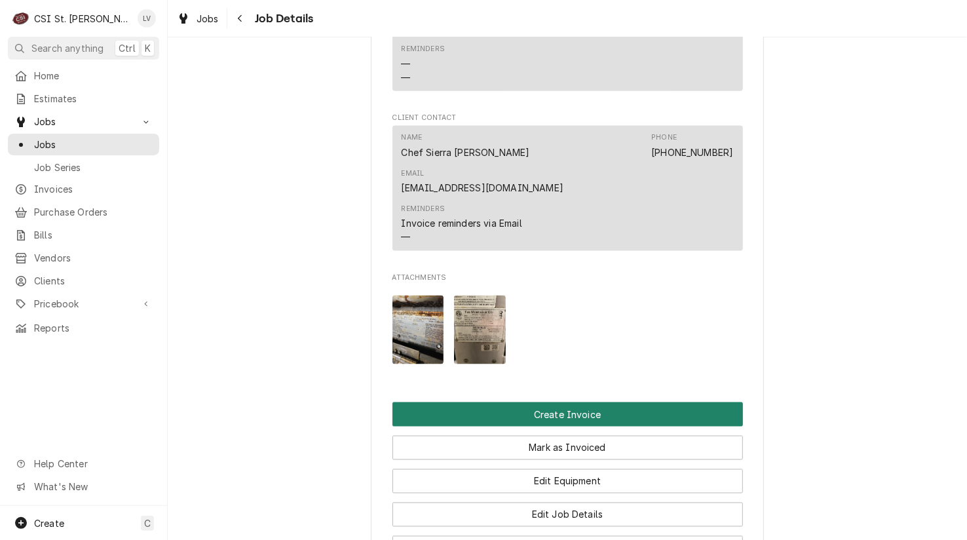
click at [531, 409] on button "Create Invoice" at bounding box center [567, 414] width 350 height 24
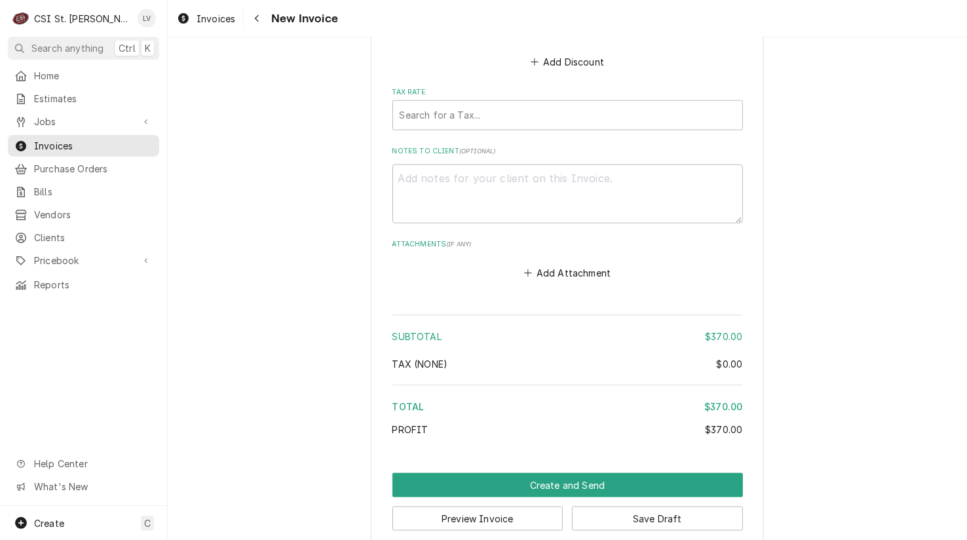
scroll to position [3472, 0]
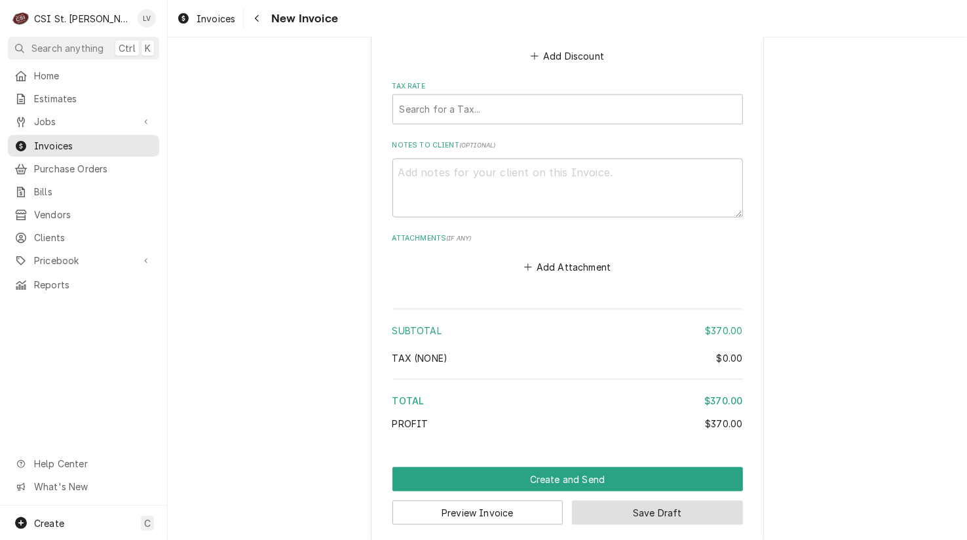
drag, startPoint x: 662, startPoint y: 512, endPoint x: 707, endPoint y: 514, distance: 45.2
click at [664, 512] on button "Save Draft" at bounding box center [657, 512] width 171 height 24
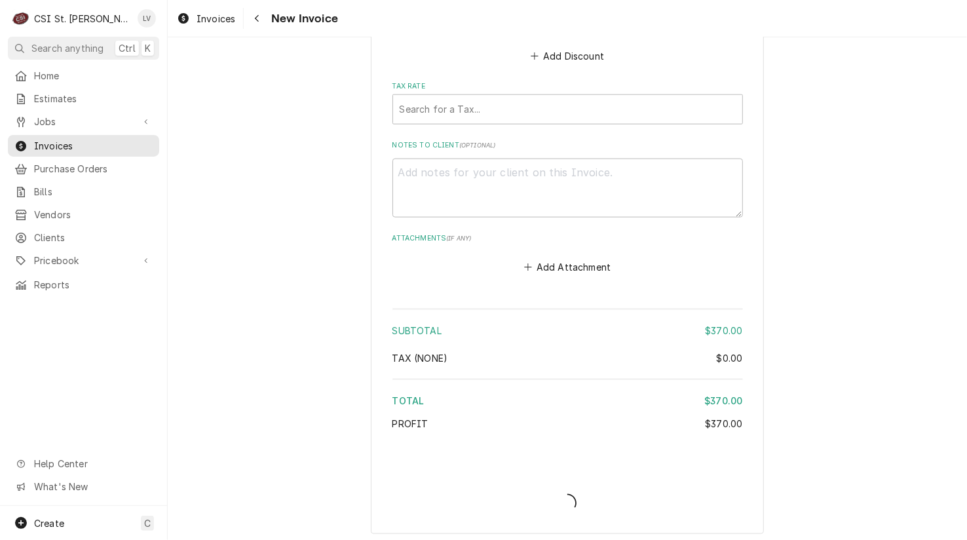
scroll to position [3473, 0]
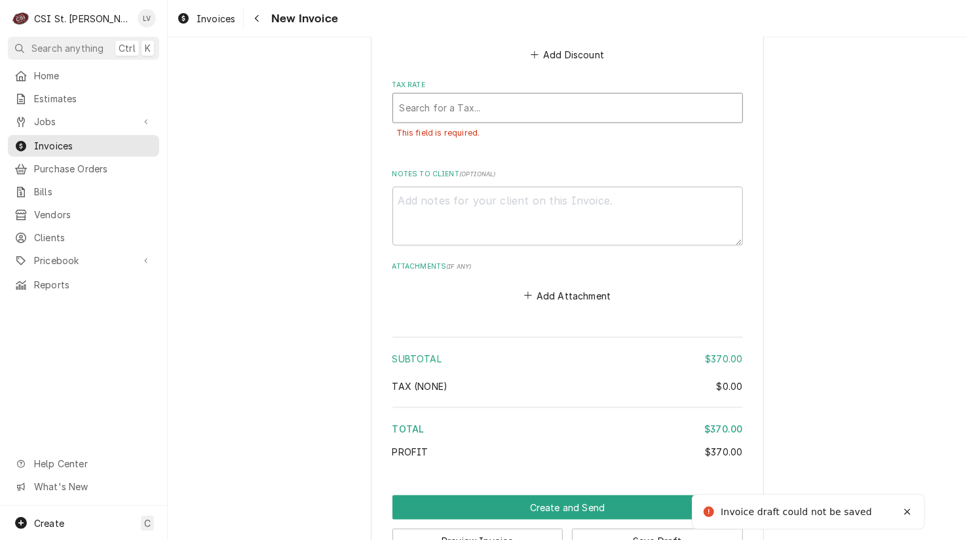
click at [431, 98] on div "Tax Rate" at bounding box center [568, 108] width 336 height 24
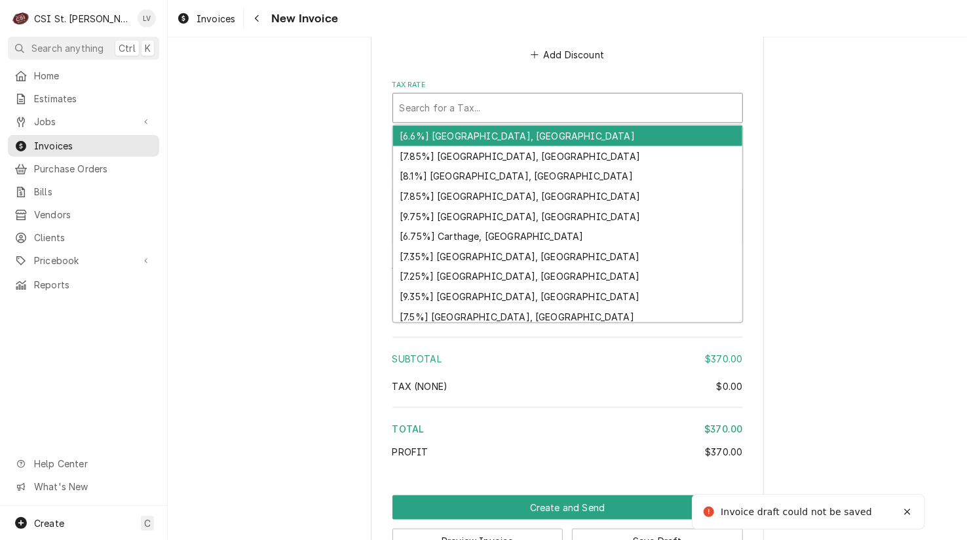
type textarea "x"
type input "m"
type textarea "x"
type input "mo"
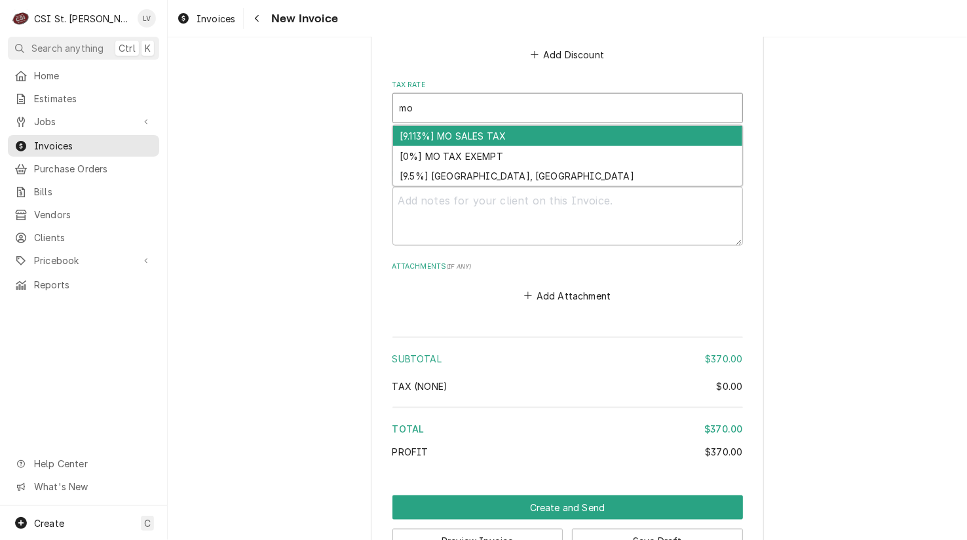
click at [434, 128] on div "[9.113%] MO SALES TAX" at bounding box center [567, 136] width 349 height 20
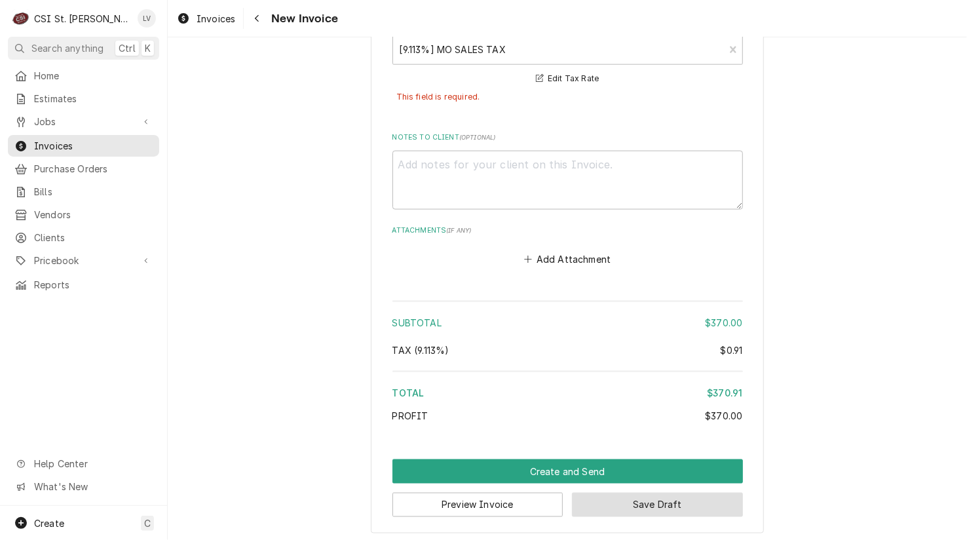
click at [707, 509] on button "Save Draft" at bounding box center [657, 505] width 171 height 24
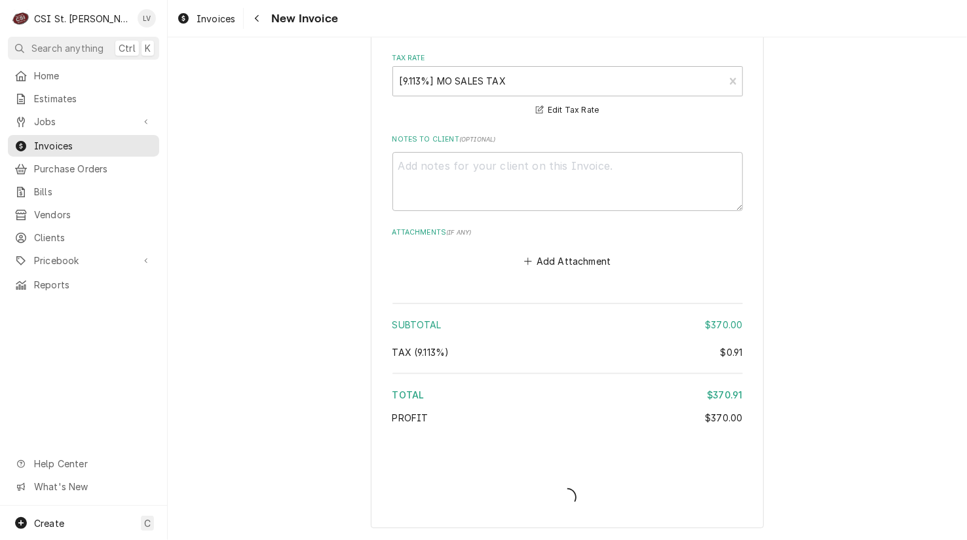
scroll to position [3495, 0]
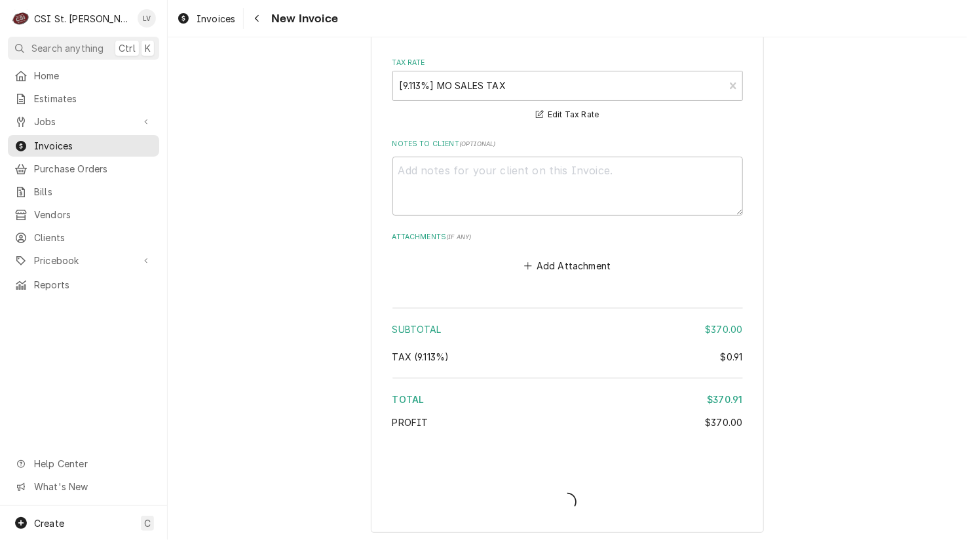
type textarea "x"
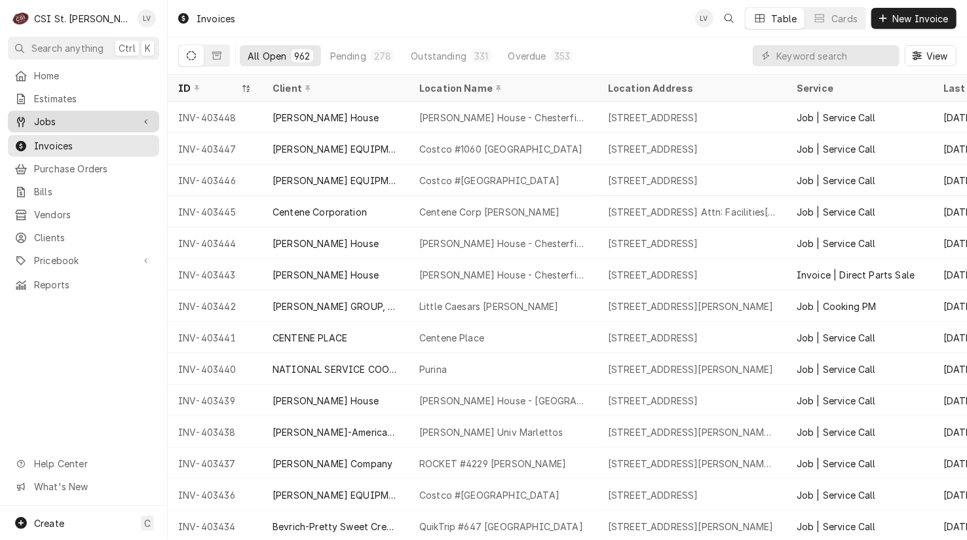
click at [37, 117] on span "Jobs" at bounding box center [83, 122] width 99 height 14
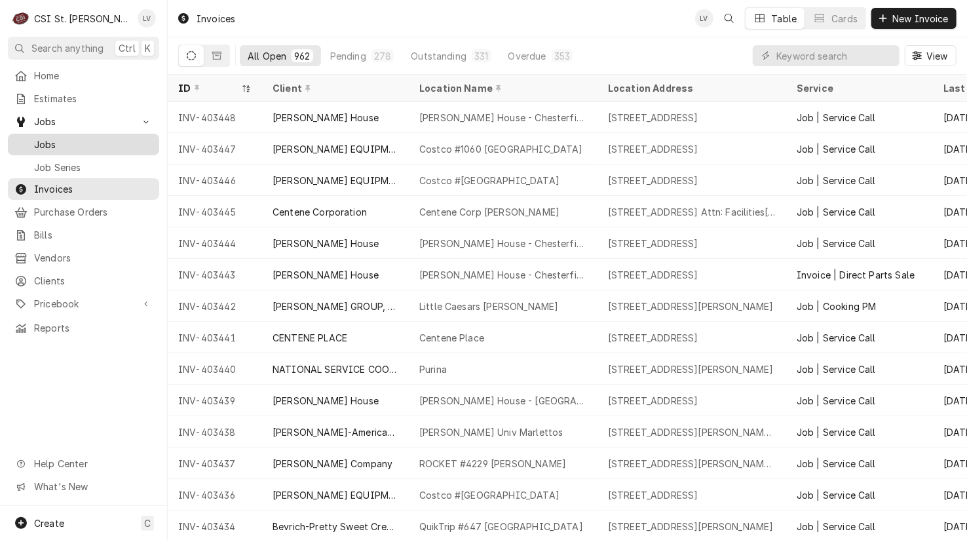
click at [30, 138] on div "Jobs" at bounding box center [83, 145] width 138 height 14
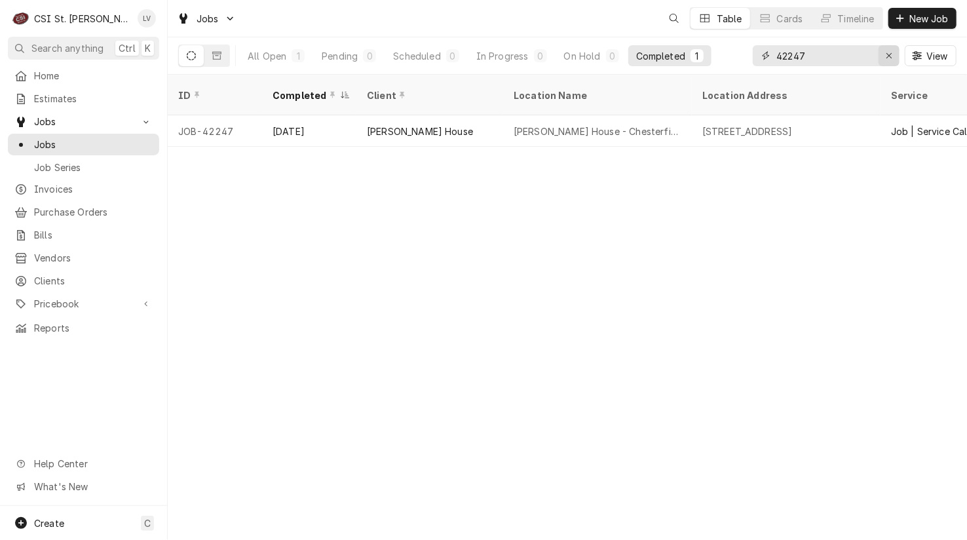
click at [892, 53] on icon "Erase input" at bounding box center [889, 55] width 7 height 9
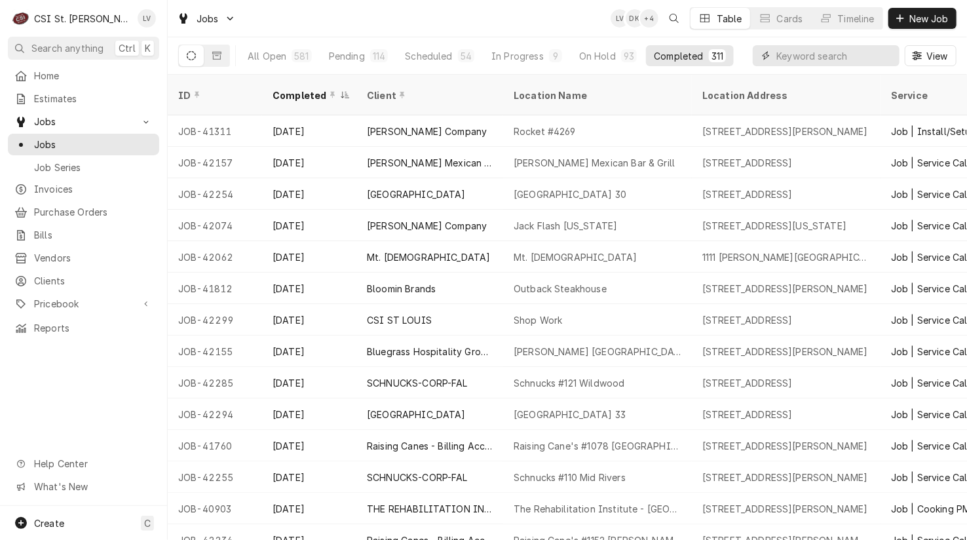
click at [799, 56] on input "Dynamic Content Wrapper" at bounding box center [834, 55] width 117 height 21
type input "42110"
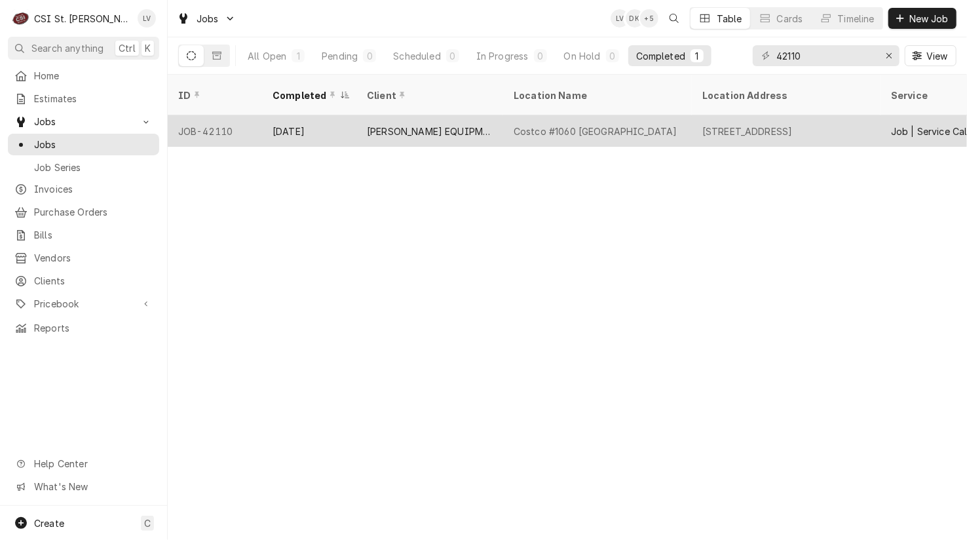
click at [464, 124] on div "[PERSON_NAME] EQUIPMENT MANUFACTURING" at bounding box center [430, 131] width 126 height 14
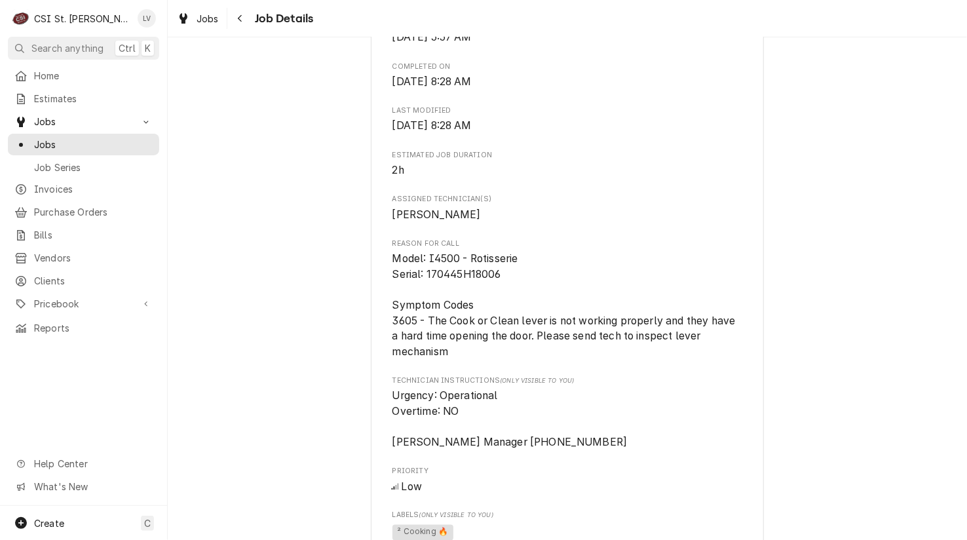
scroll to position [1376, 0]
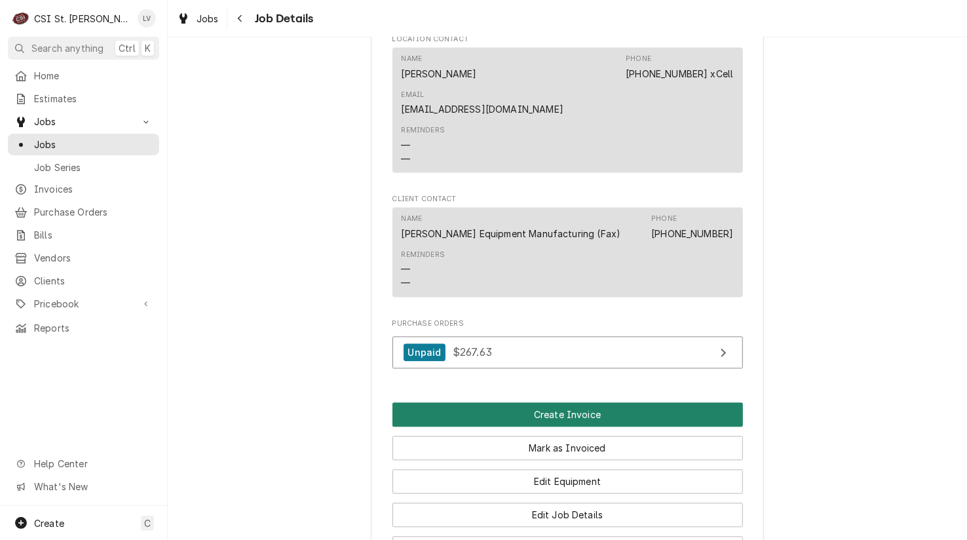
click at [621, 410] on button "Create Invoice" at bounding box center [567, 414] width 350 height 24
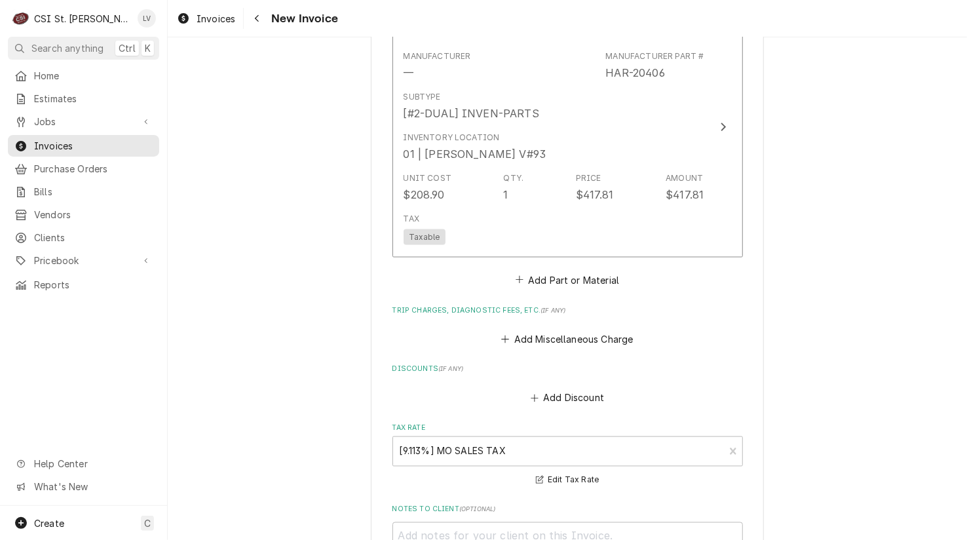
scroll to position [4040, 0]
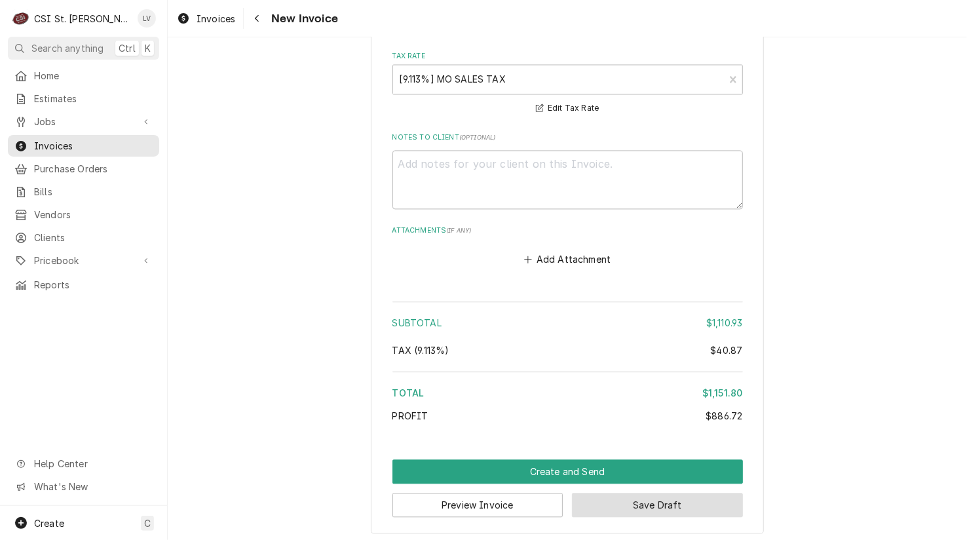
click at [610, 502] on button "Save Draft" at bounding box center [657, 505] width 171 height 24
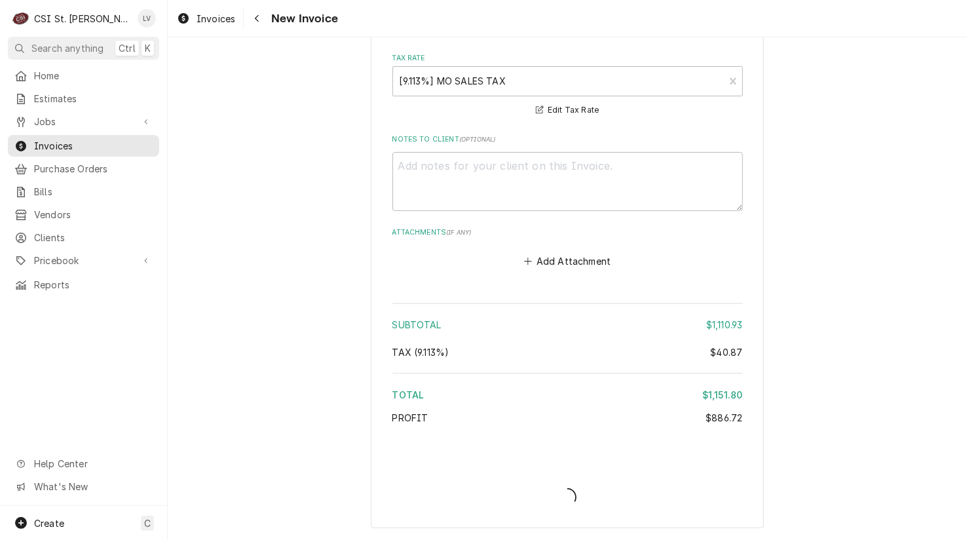
scroll to position [4033, 0]
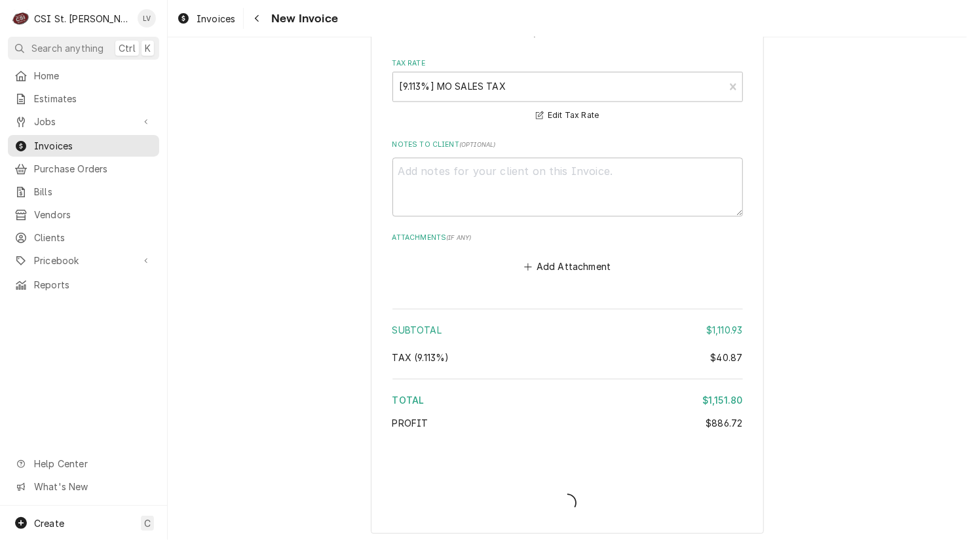
type textarea "x"
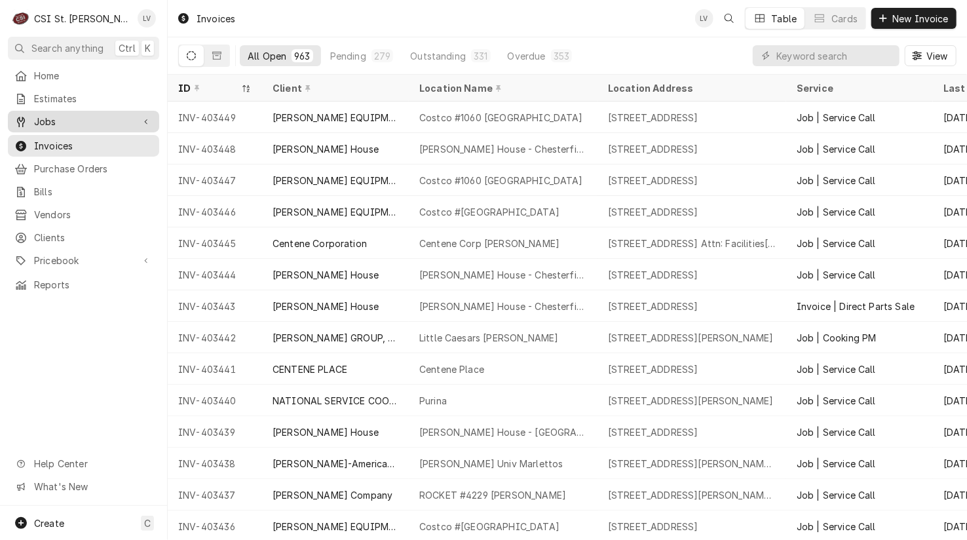
click at [29, 115] on div "Jobs" at bounding box center [73, 122] width 119 height 14
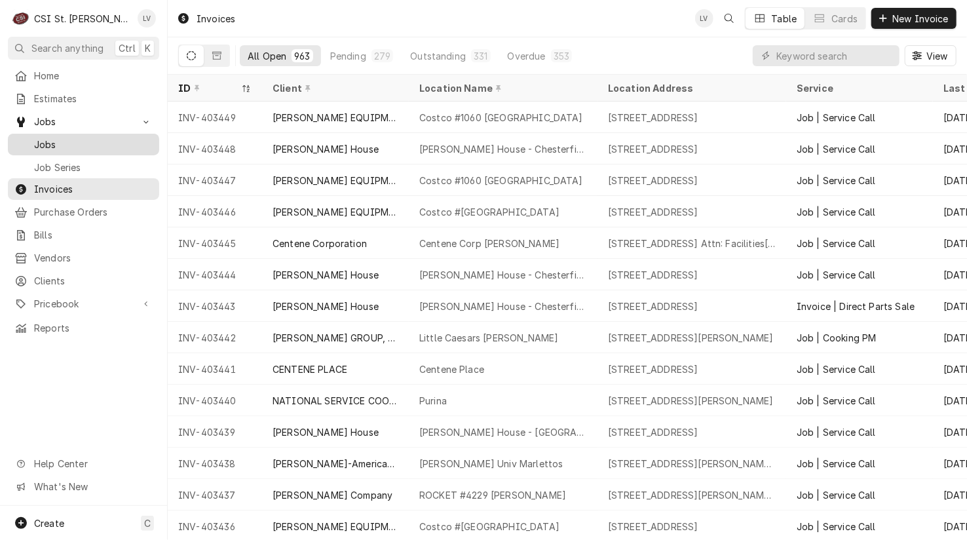
click at [22, 138] on div "Dynamic Content Wrapper" at bounding box center [20, 144] width 13 height 13
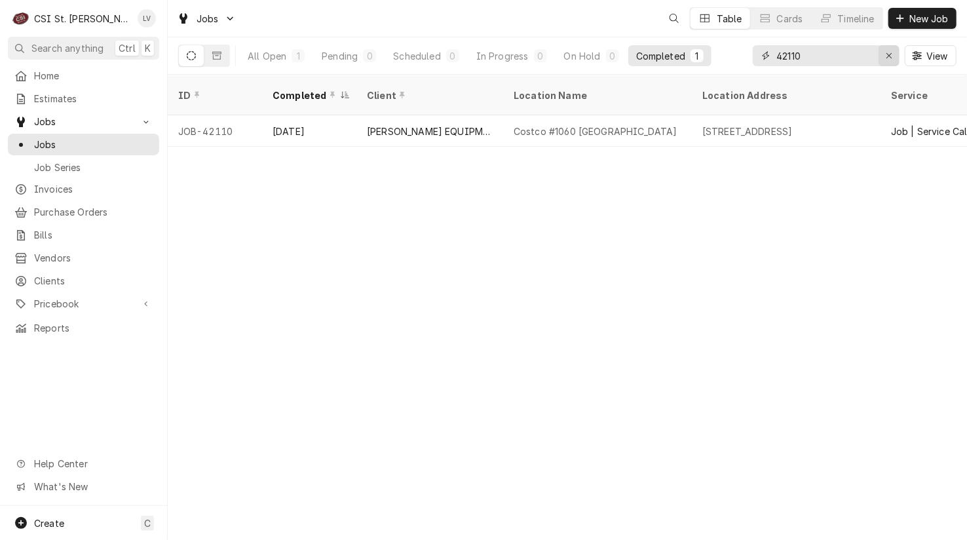
click at [892, 54] on icon "Erase input" at bounding box center [889, 55] width 7 height 9
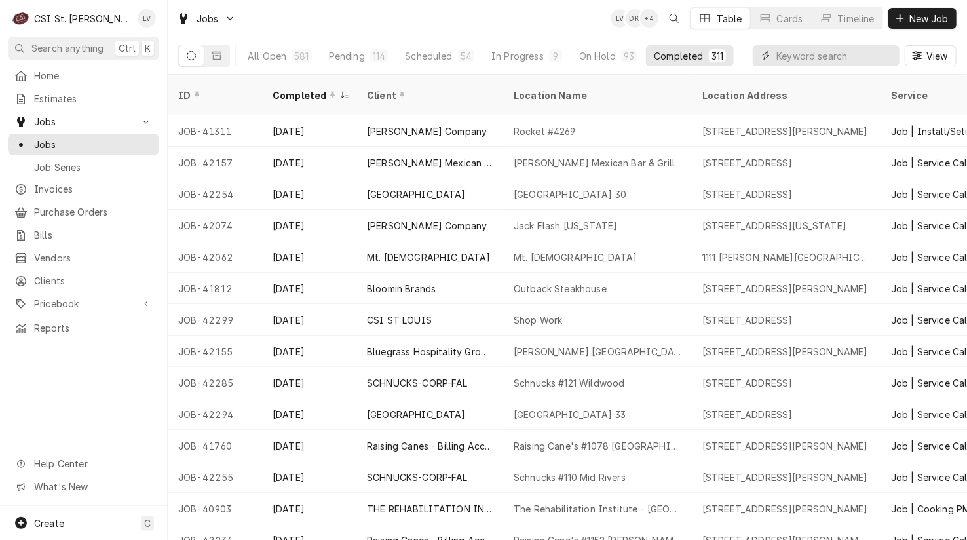
click at [810, 53] on input "Dynamic Content Wrapper" at bounding box center [834, 55] width 117 height 21
type input "42141"
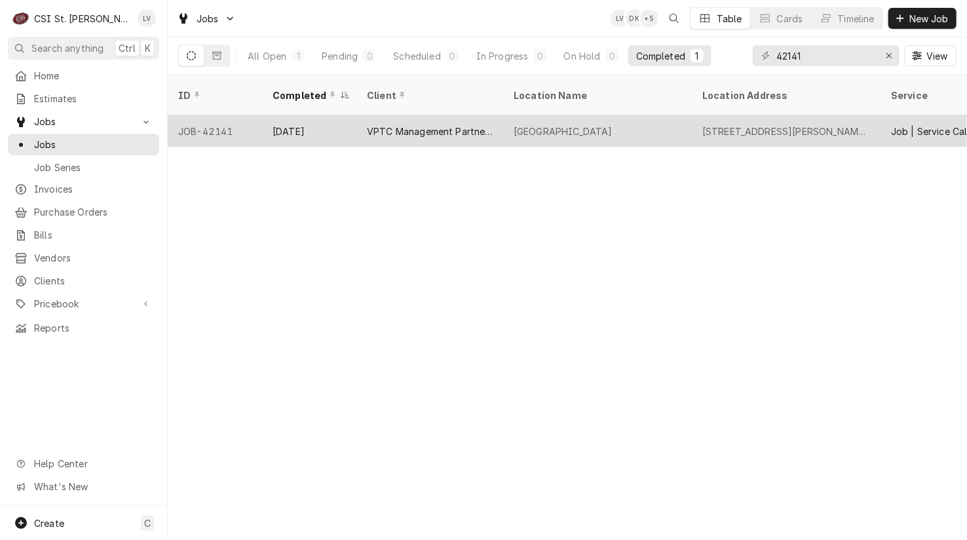
click at [423, 124] on div "VPTC Management Partners, LLC" at bounding box center [430, 131] width 126 height 14
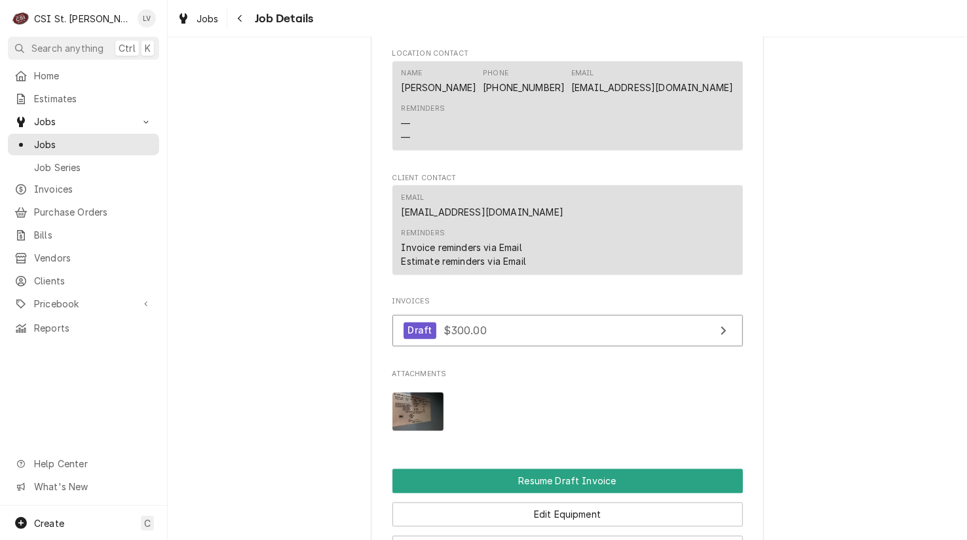
scroll to position [1245, 0]
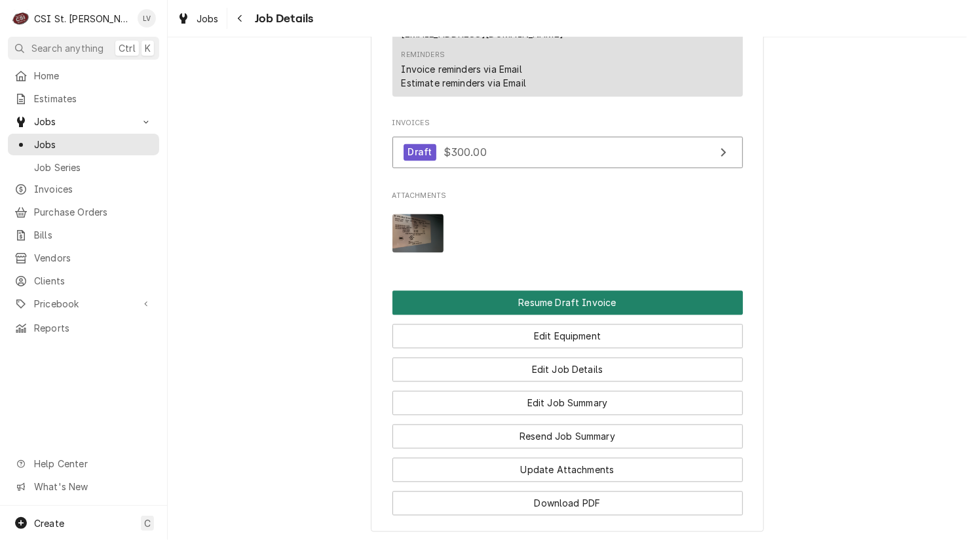
click at [551, 315] on button "Resume Draft Invoice" at bounding box center [567, 303] width 350 height 24
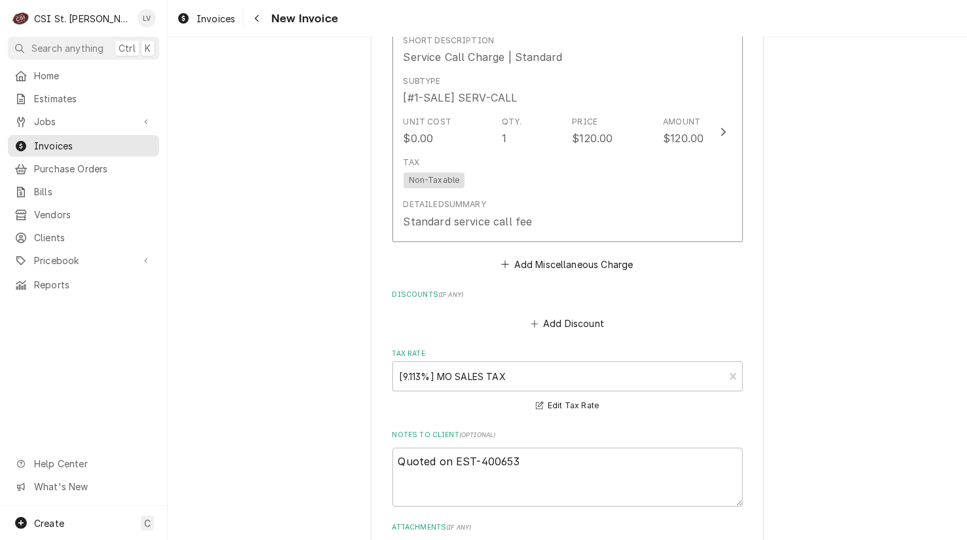
scroll to position [2024, 0]
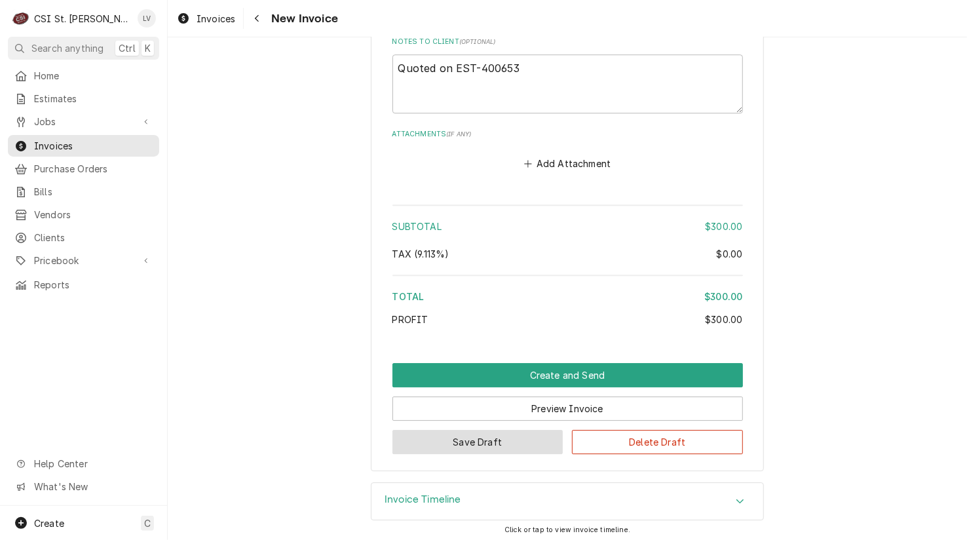
click at [465, 440] on button "Save Draft" at bounding box center [477, 442] width 171 height 24
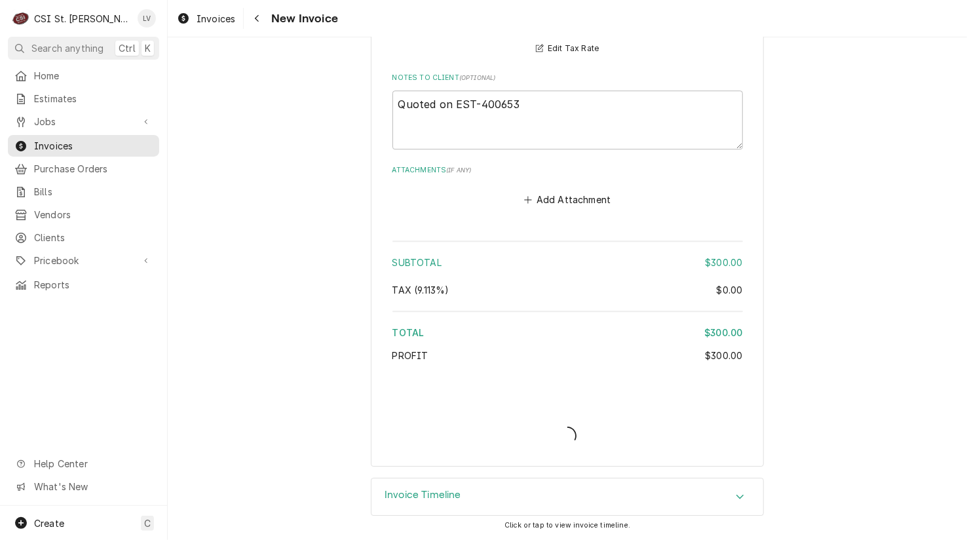
scroll to position [1985, 0]
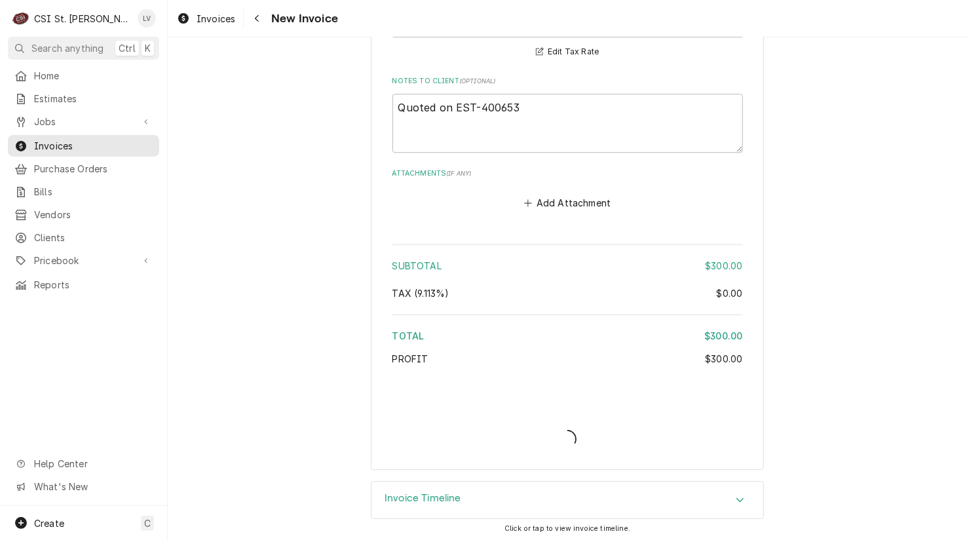
type textarea "x"
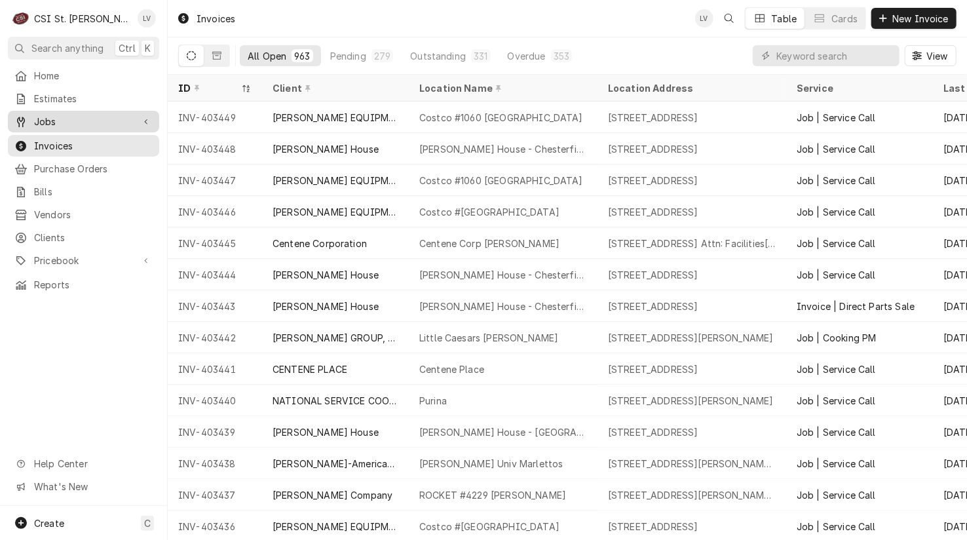
click at [55, 115] on span "Jobs" at bounding box center [83, 122] width 99 height 14
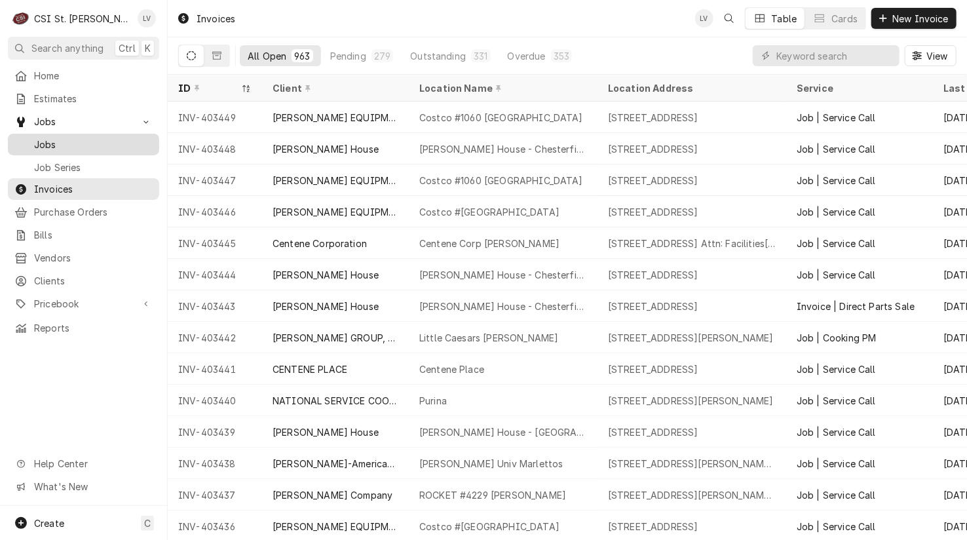
click at [51, 138] on span "Jobs" at bounding box center [93, 145] width 119 height 14
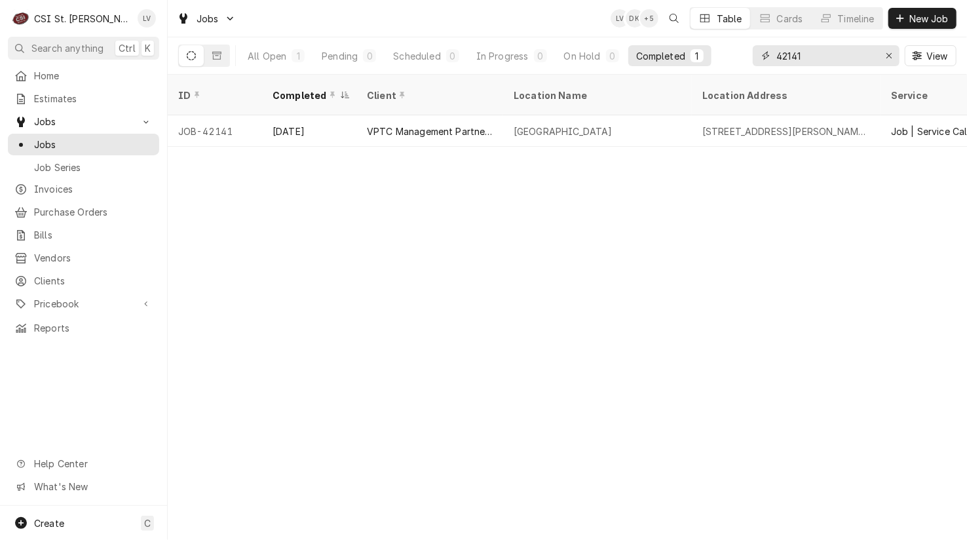
click at [892, 57] on div "Erase input" at bounding box center [888, 55] width 13 height 13
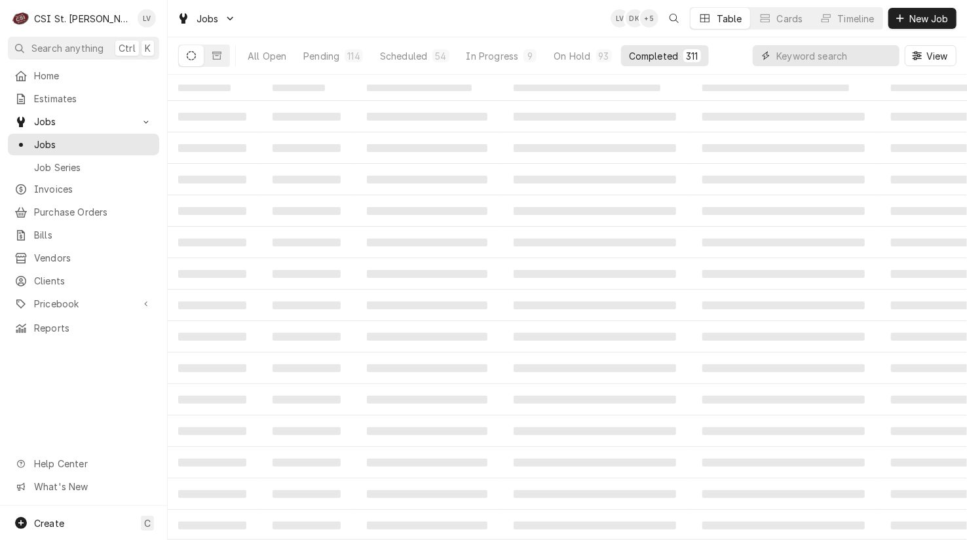
click at [791, 55] on input "Dynamic Content Wrapper" at bounding box center [834, 55] width 117 height 21
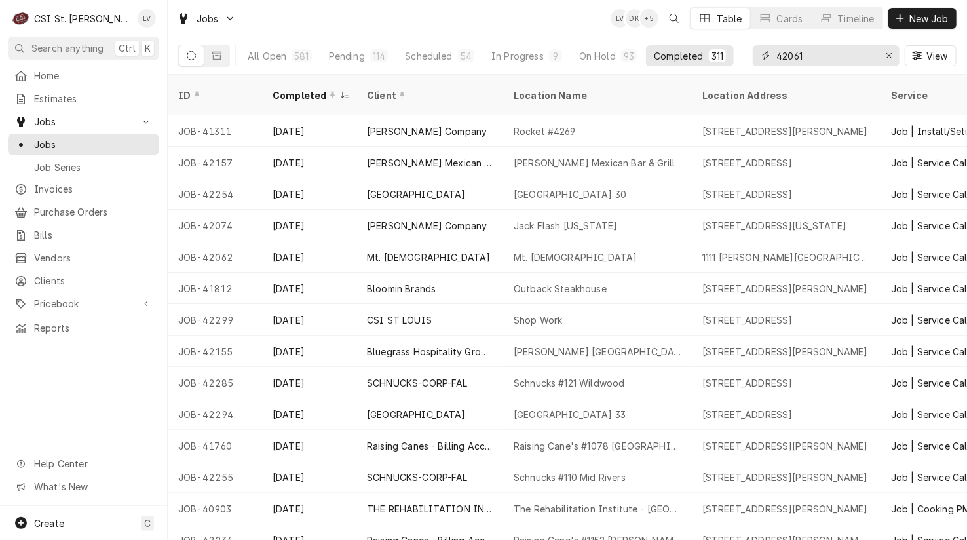
type input "42061"
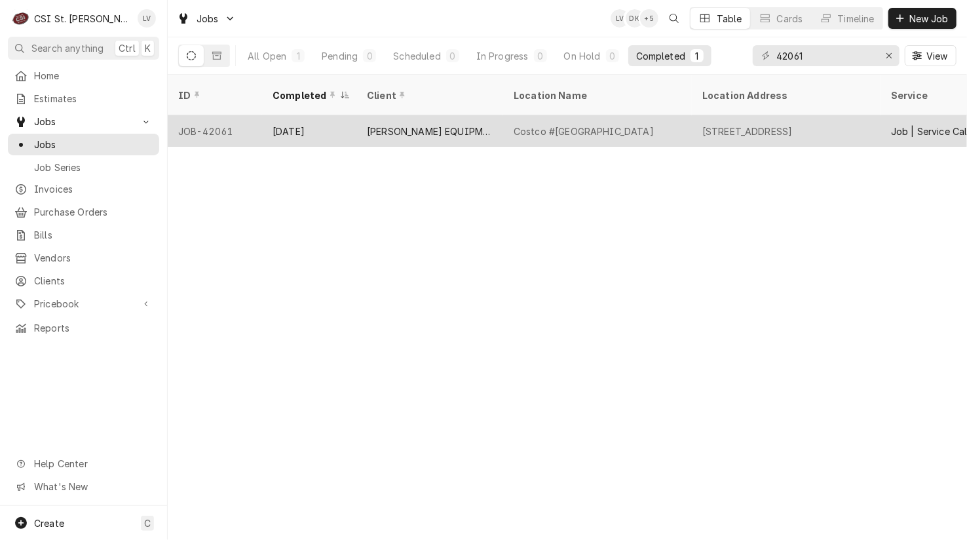
click at [416, 124] on div "[PERSON_NAME] EQUIPMENT MANUFACTURING" at bounding box center [430, 131] width 126 height 14
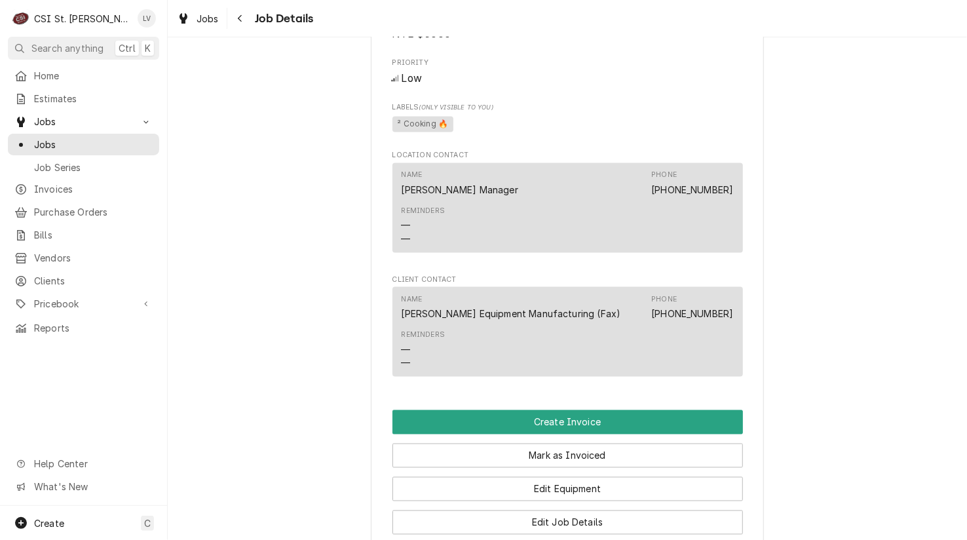
scroll to position [1024, 0]
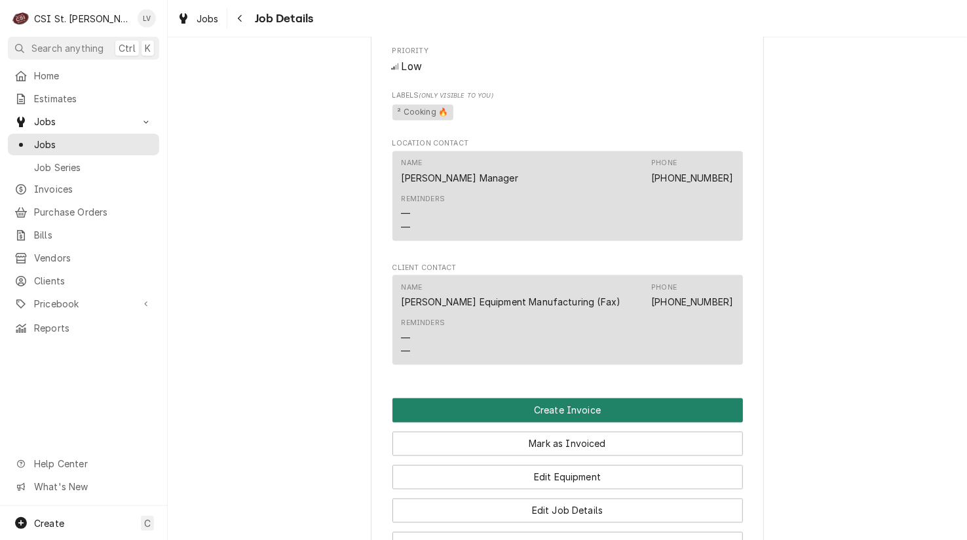
click at [644, 422] on button "Create Invoice" at bounding box center [567, 410] width 350 height 24
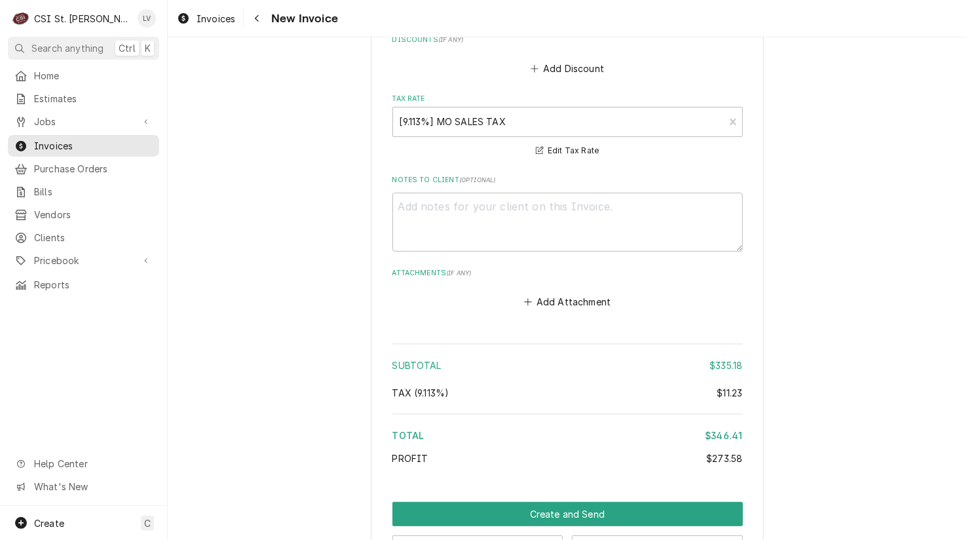
scroll to position [3647, 0]
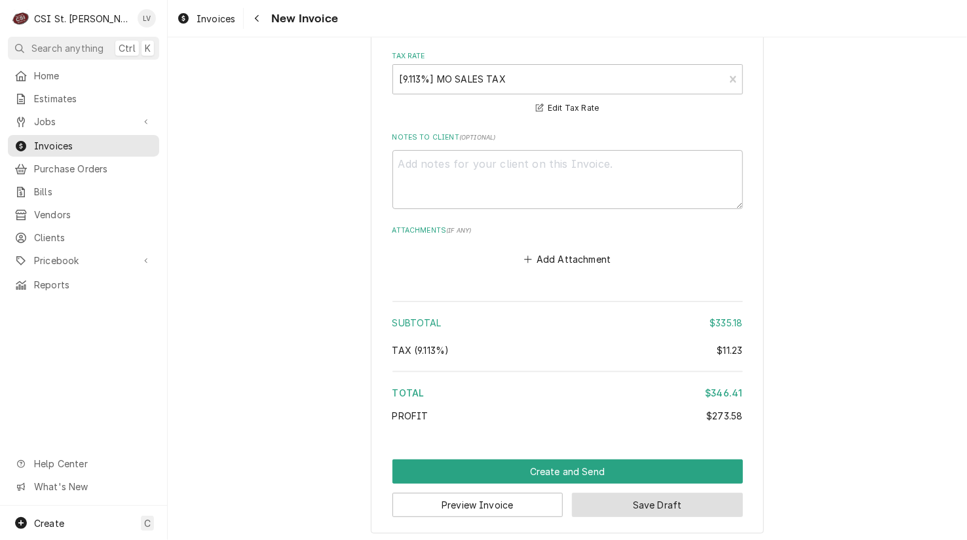
click at [669, 495] on button "Save Draft" at bounding box center [657, 505] width 171 height 24
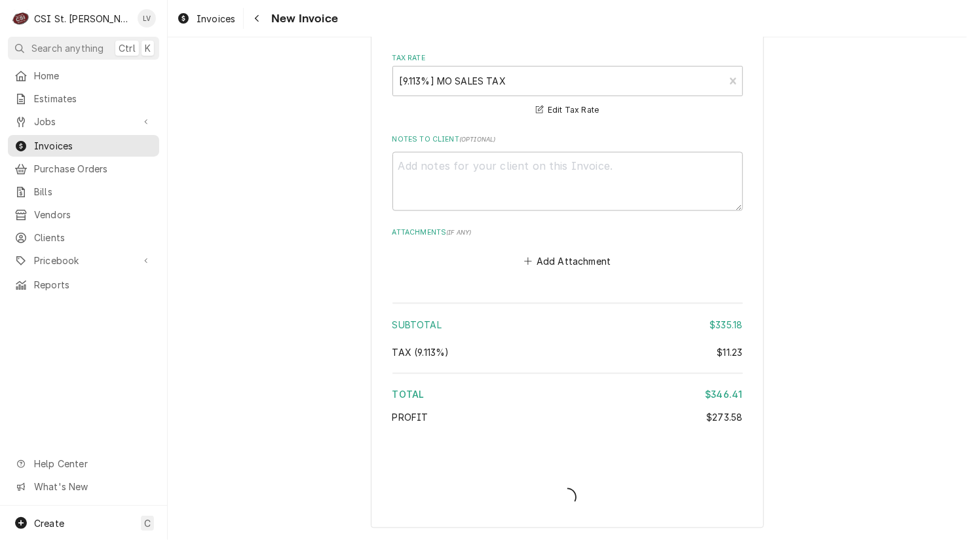
scroll to position [3641, 0]
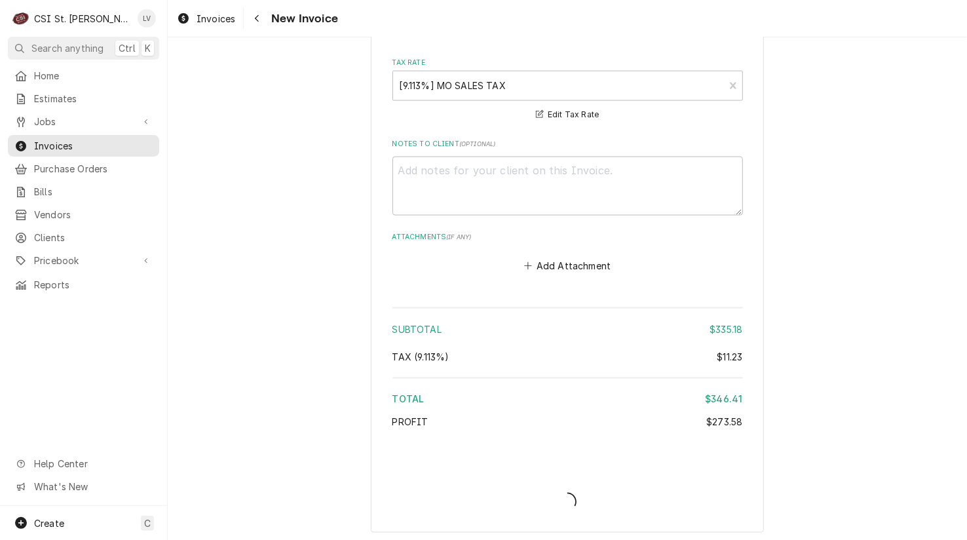
type textarea "x"
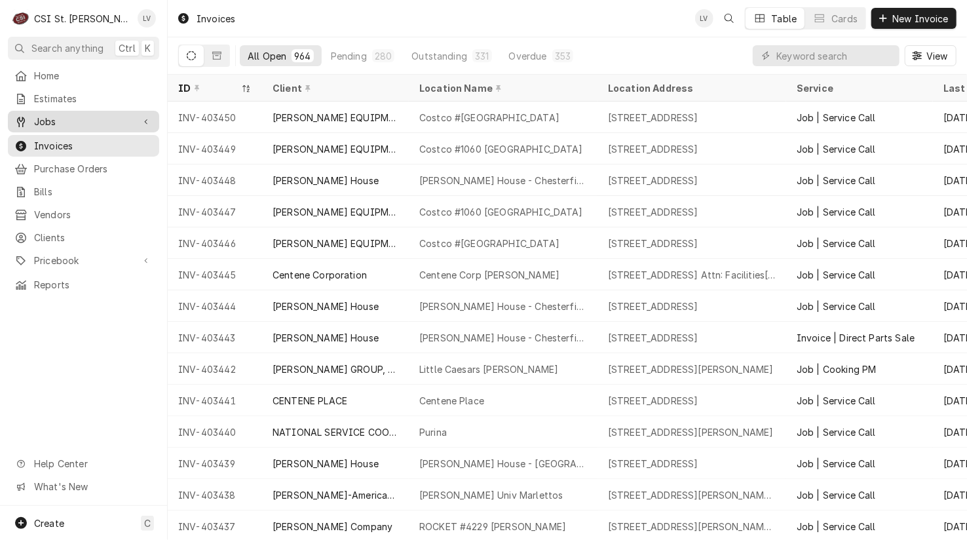
click at [75, 121] on span "Jobs" at bounding box center [83, 122] width 99 height 14
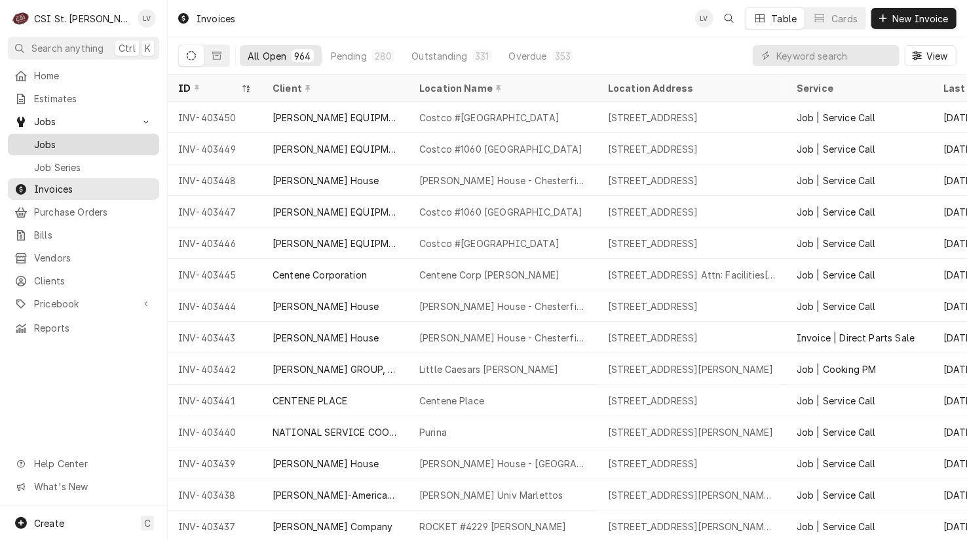
click at [67, 138] on span "Jobs" at bounding box center [93, 145] width 119 height 14
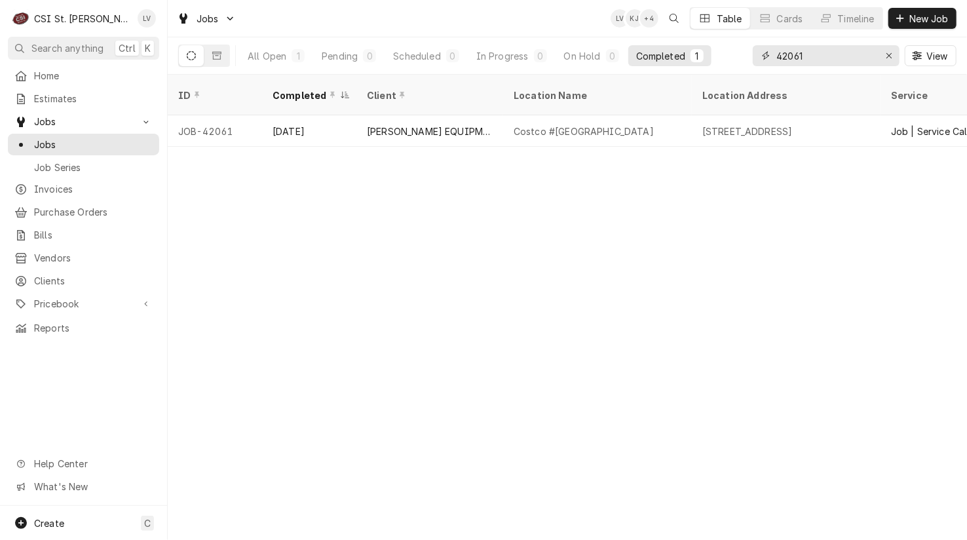
click at [886, 54] on icon "Erase input" at bounding box center [889, 55] width 7 height 9
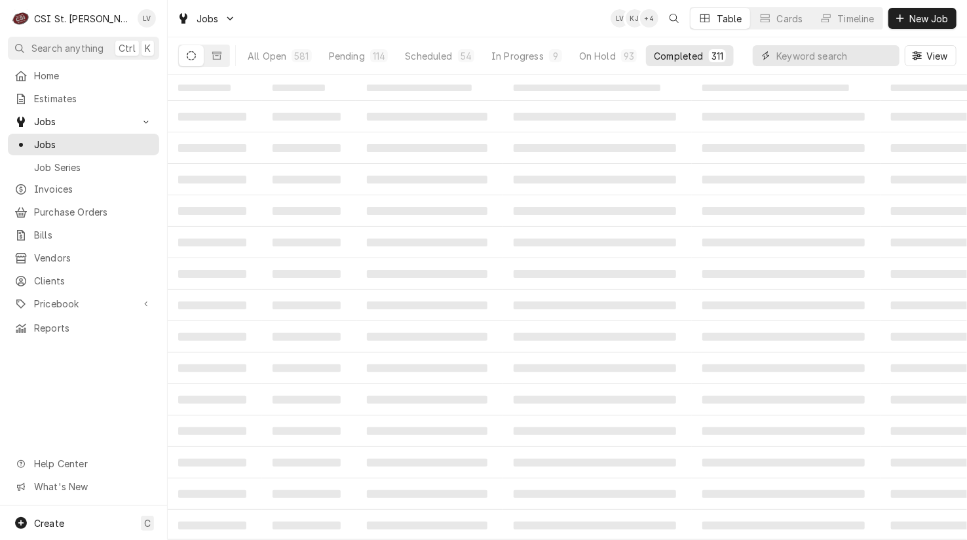
click at [798, 56] on input "Dynamic Content Wrapper" at bounding box center [834, 55] width 117 height 21
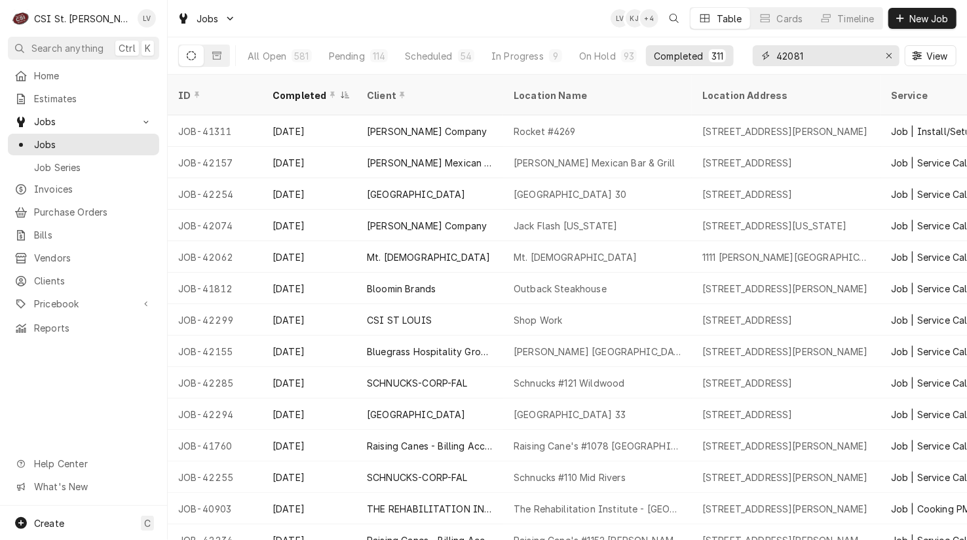
type input "42081"
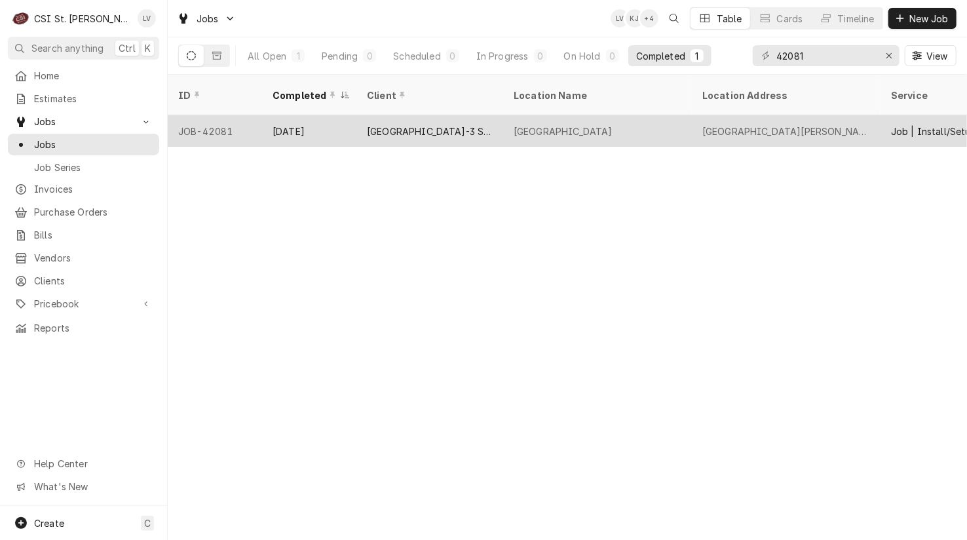
click at [439, 124] on div "[GEOGRAPHIC_DATA]-3 SCHOOL DISTRICT" at bounding box center [430, 131] width 126 height 14
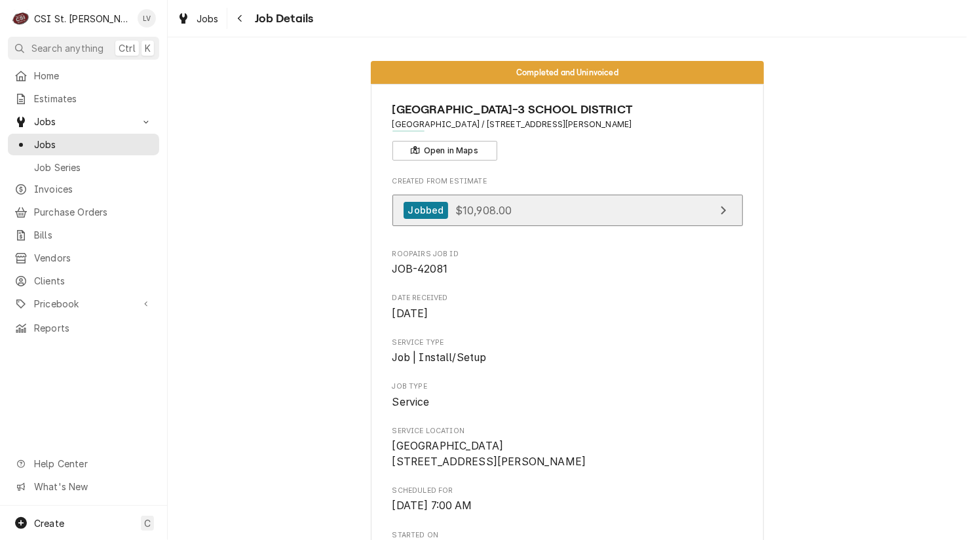
click at [464, 206] on span "$10,908.00" at bounding box center [483, 209] width 57 height 13
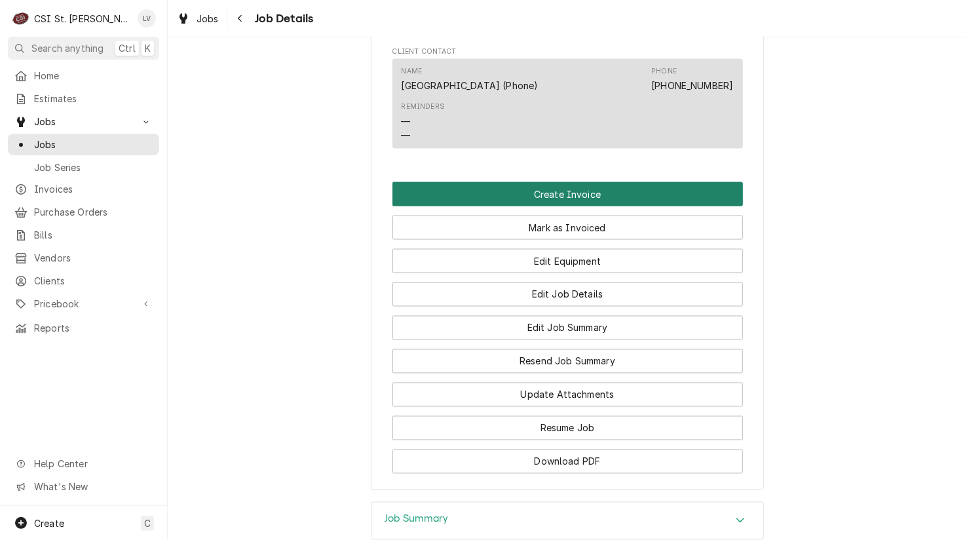
scroll to position [983, 0]
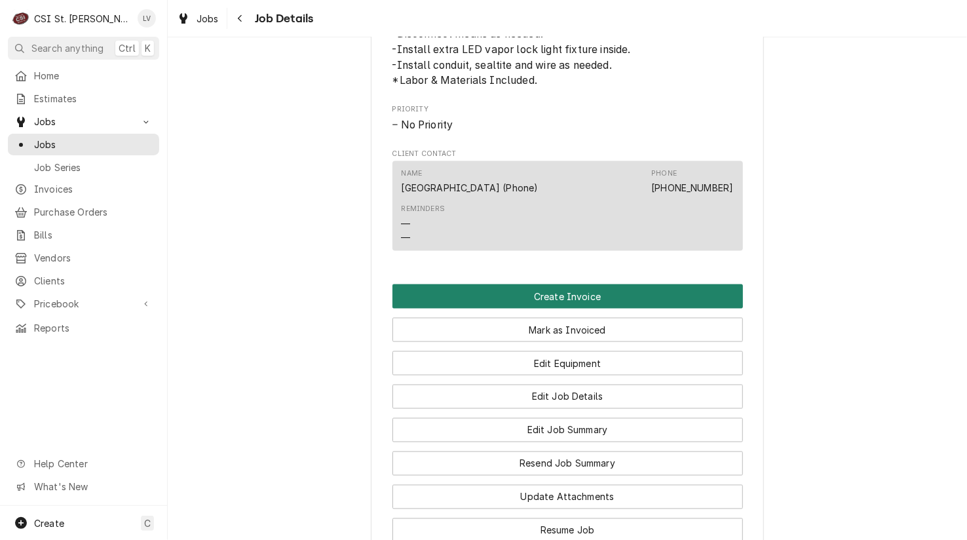
click at [553, 308] on button "Create Invoice" at bounding box center [567, 296] width 350 height 24
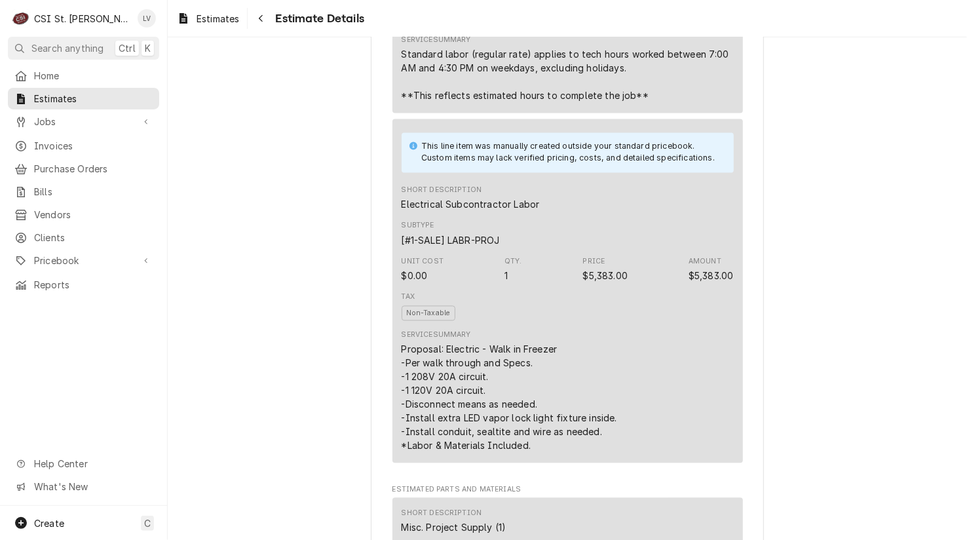
scroll to position [1572, 0]
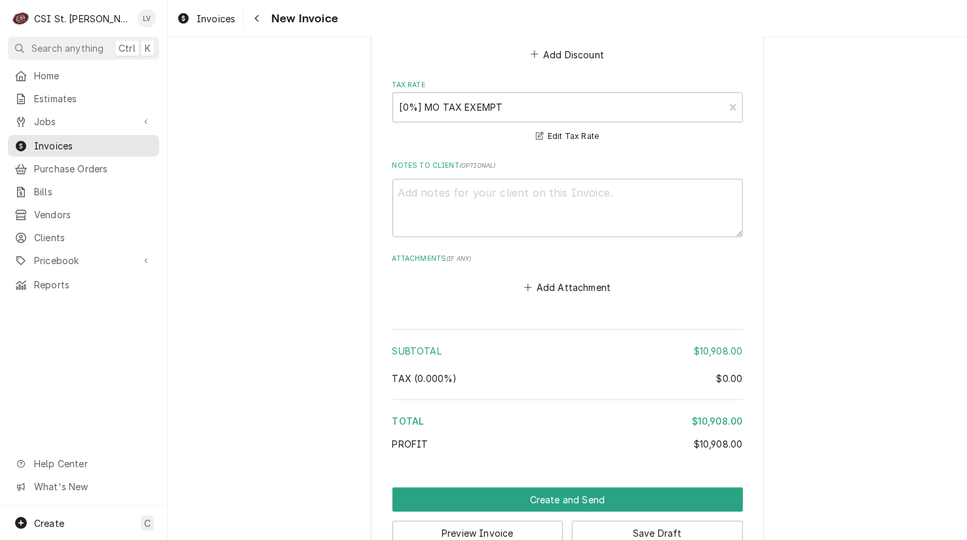
scroll to position [3172, 0]
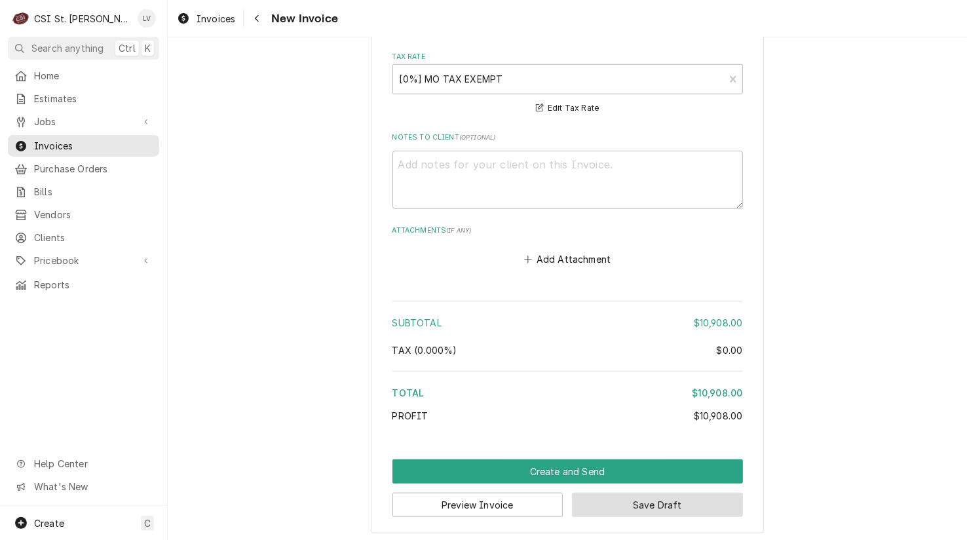
click at [707, 502] on button "Save Draft" at bounding box center [657, 505] width 171 height 24
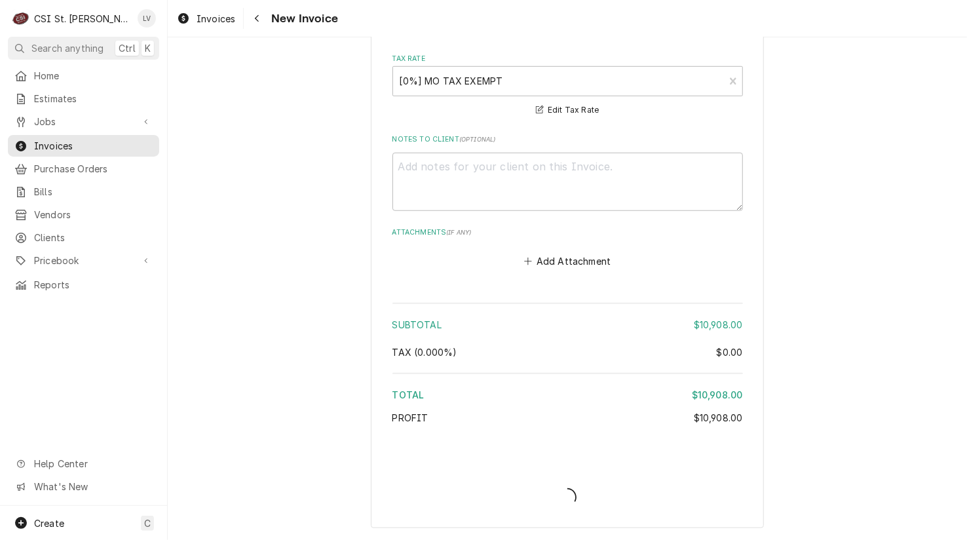
scroll to position [3166, 0]
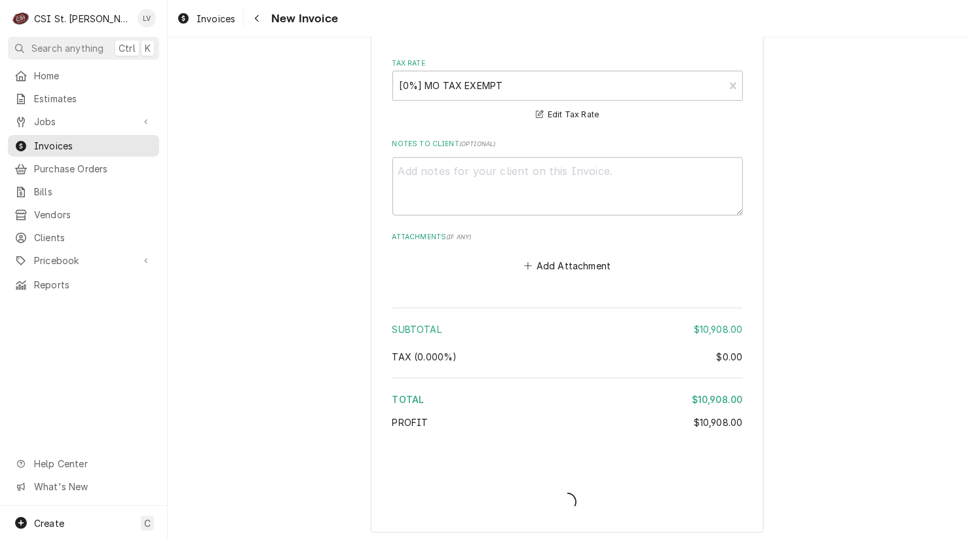
type textarea "x"
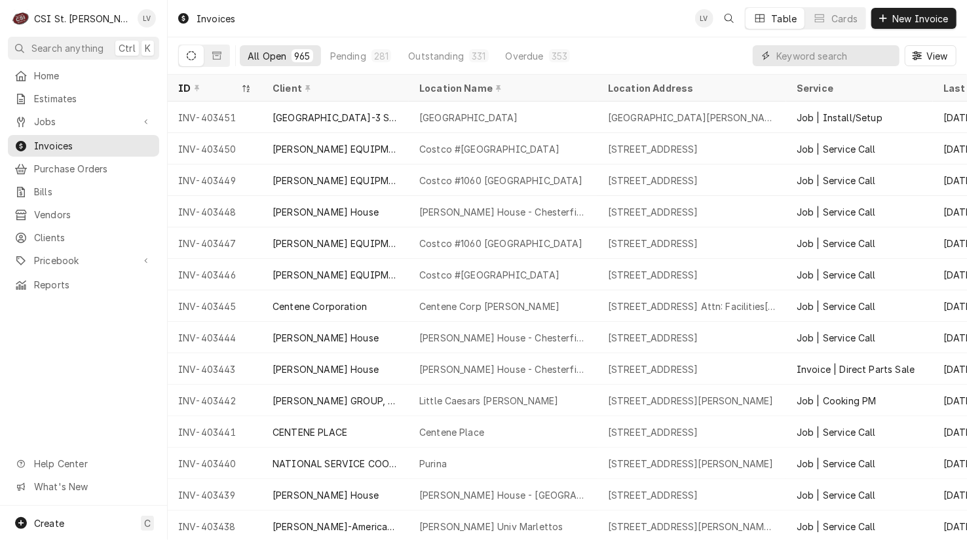
click at [812, 57] on input "Dynamic Content Wrapper" at bounding box center [834, 55] width 117 height 21
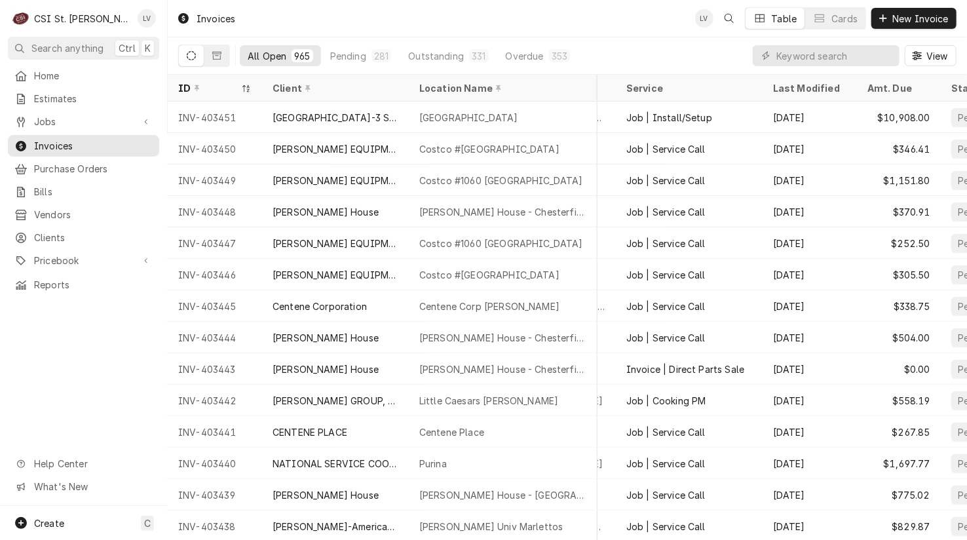
scroll to position [0, 238]
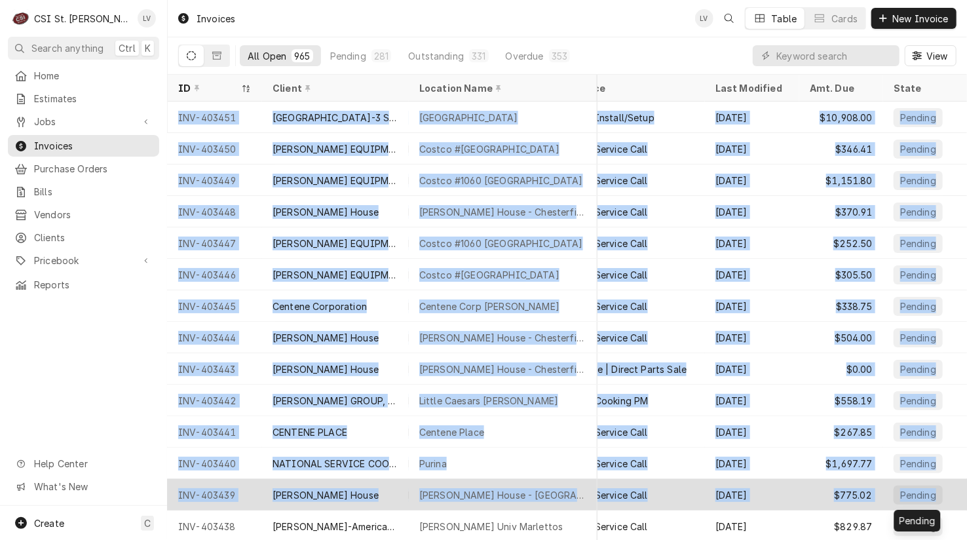
drag, startPoint x: 173, startPoint y: 111, endPoint x: 930, endPoint y: 497, distance: 849.5
click at [739, 497] on tbody "INV-403451 WARREN COUNTY R-3 SCHOOL DISTRICT Warrenton High School 803 Pinckney…" at bounding box center [339, 321] width 799 height 438
copy tbody "INV-403451 WARREN COUNTY R-3 SCHOOL DISTRICT Warrenton High School 803 Pinckney…"
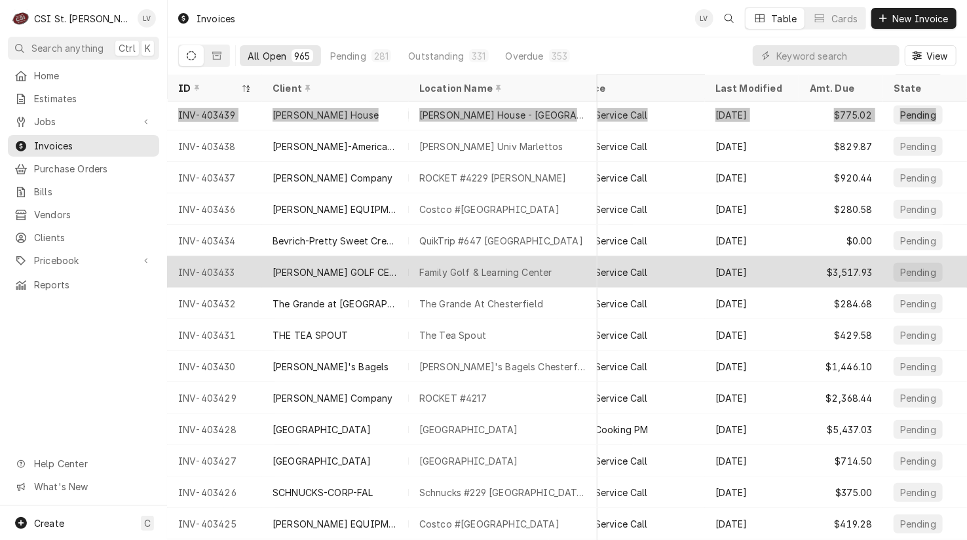
scroll to position [390, 237]
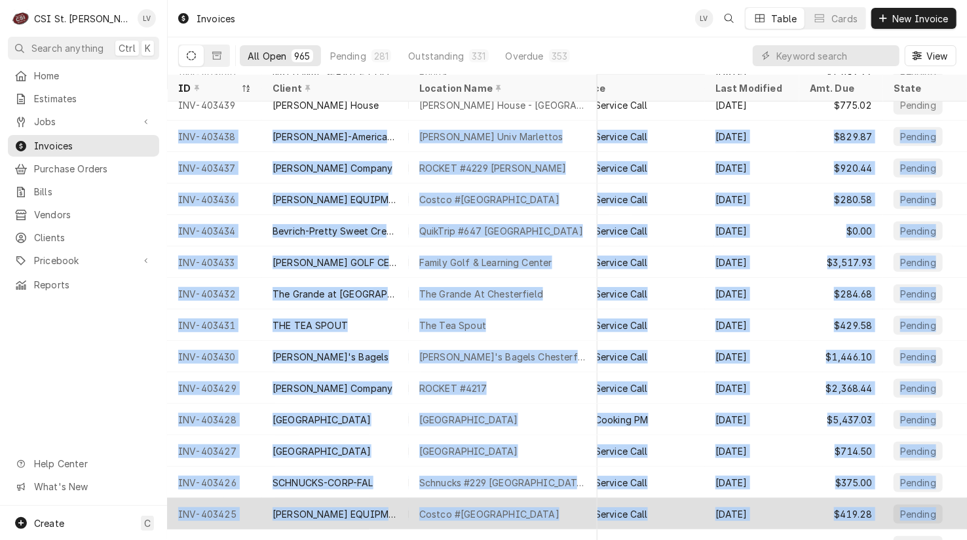
drag, startPoint x: 172, startPoint y: 134, endPoint x: 931, endPoint y: 503, distance: 843.7
copy tbody "INV-403438 Webster-American Dining Creations Webster Univ Marlettos 470 East Lo…"
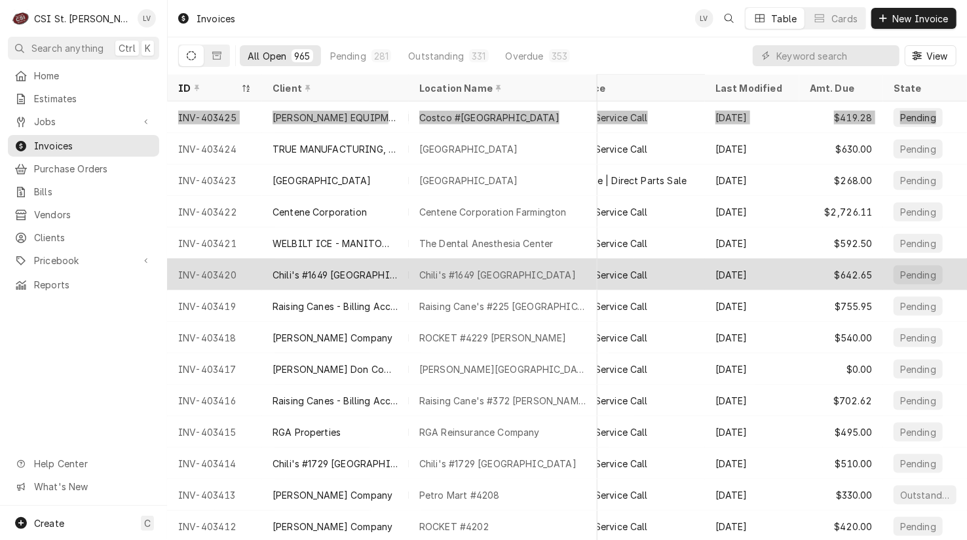
scroll to position [799, 237]
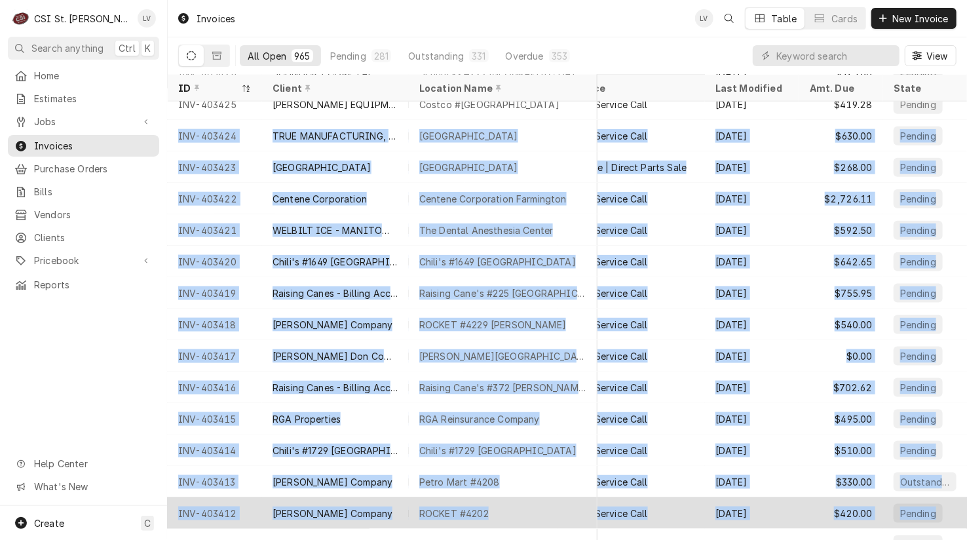
drag, startPoint x: 174, startPoint y: 131, endPoint x: 943, endPoint y: 496, distance: 851.2
copy tbody "INV-403424 TRUE MANUFACTURING, INC. Cape Albeon Harbor 3300 Lake Bend Drive, Va…"
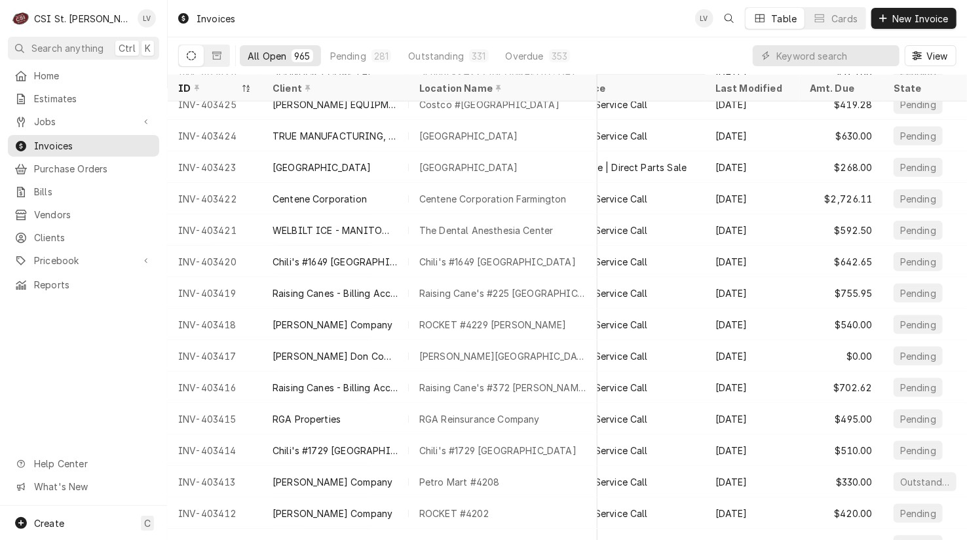
click at [79, 398] on div "Home Estimates Jobs Jobs Job Series Invoices Purchase Orders Bills Vendors Clie…" at bounding box center [83, 285] width 167 height 441
click at [99, 367] on div "Home Estimates Jobs Jobs Job Series Invoices Purchase Orders Bills Vendors Clie…" at bounding box center [83, 285] width 167 height 441
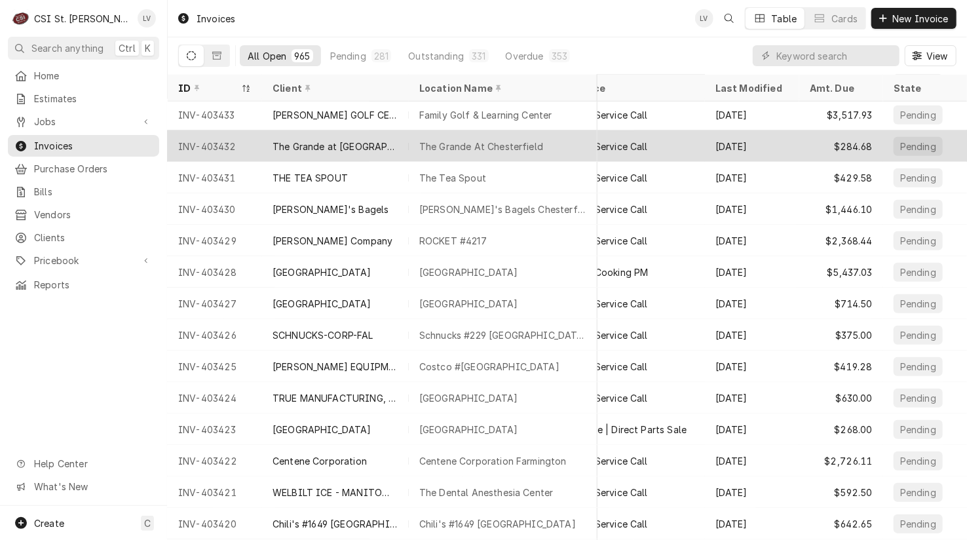
scroll to position [537, 237]
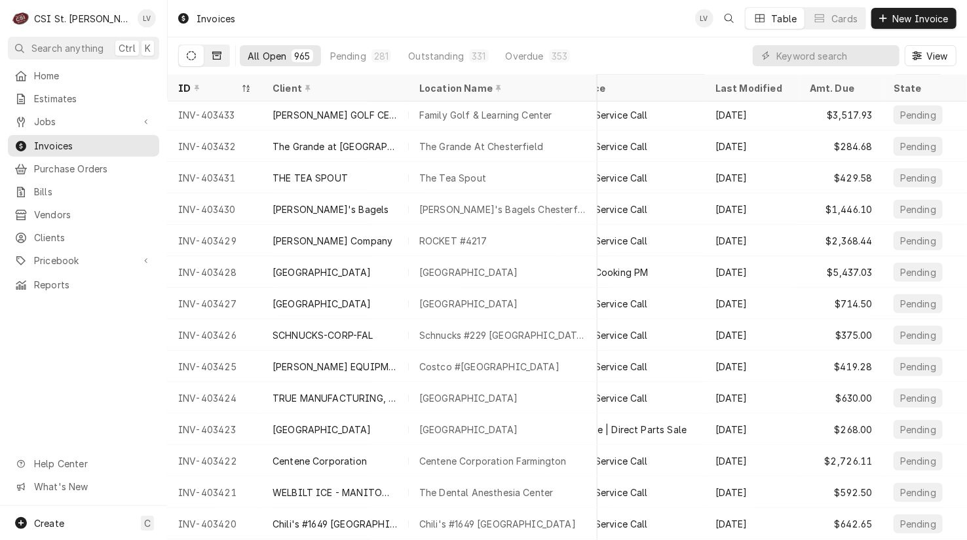
click at [217, 54] on icon "Dynamic Content Wrapper" at bounding box center [216, 56] width 9 height 8
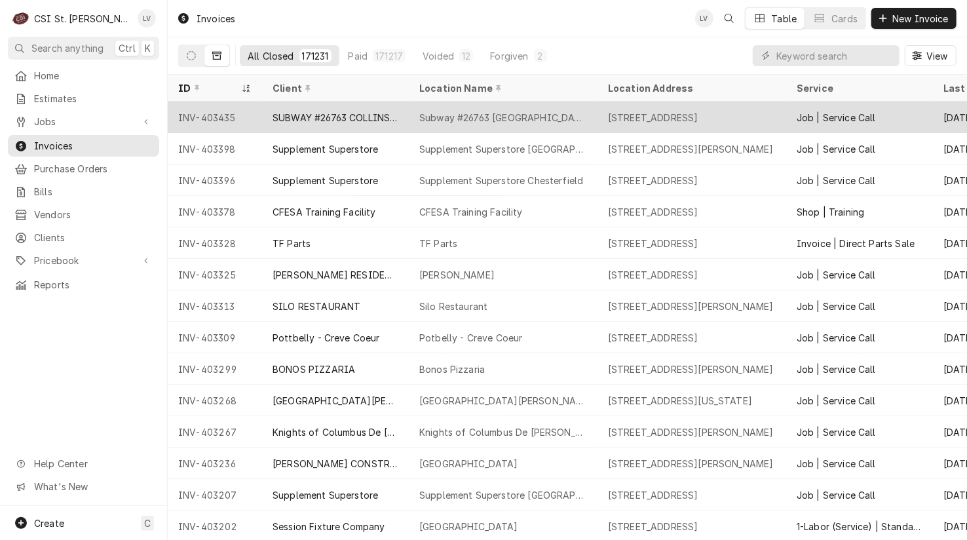
click at [173, 112] on div "INV-403435" at bounding box center [215, 117] width 94 height 31
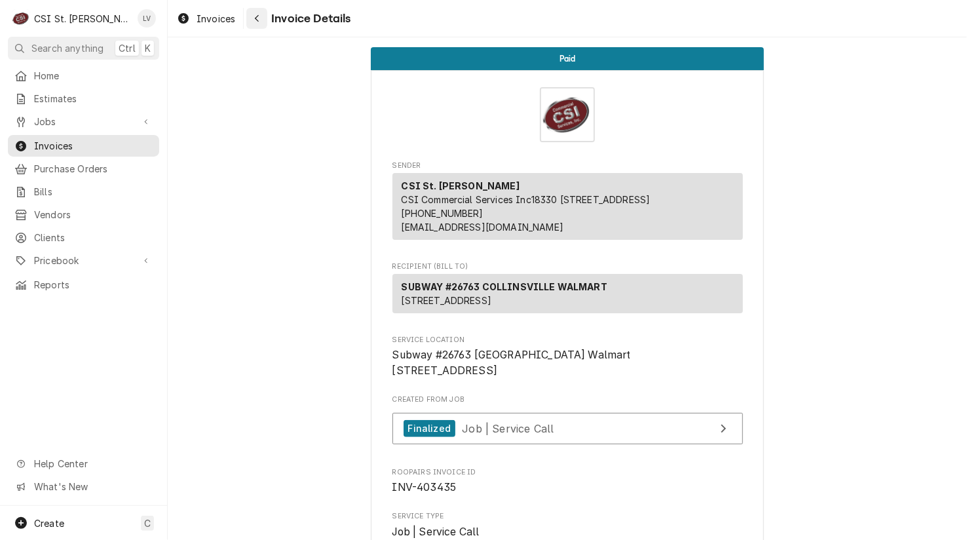
click at [258, 22] on icon "Navigate back" at bounding box center [257, 18] width 6 height 9
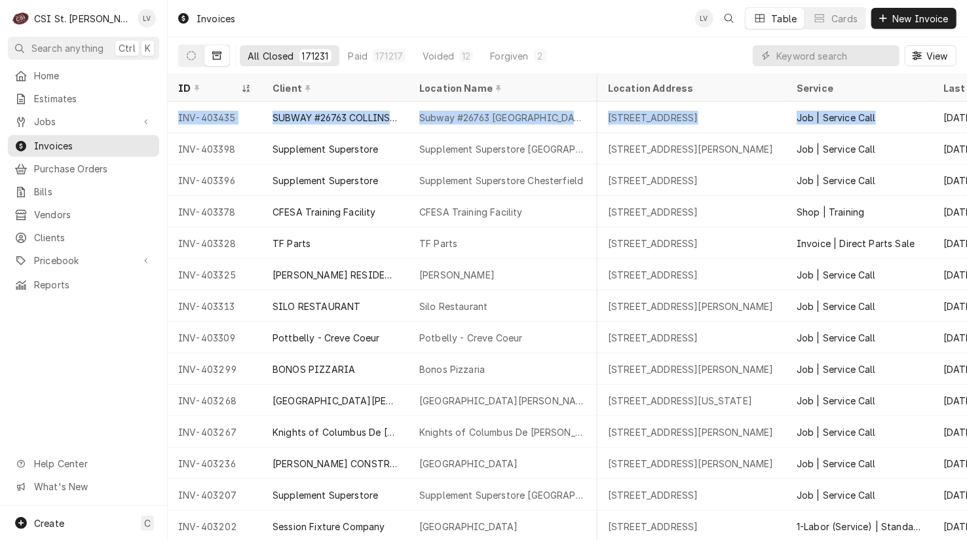
scroll to position [0, 667]
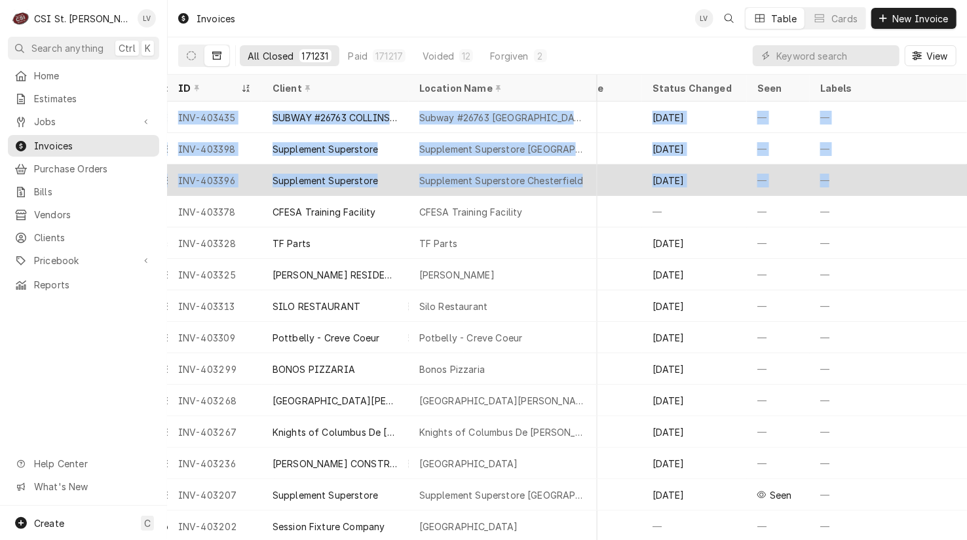
drag, startPoint x: 172, startPoint y: 112, endPoint x: 893, endPoint y: 189, distance: 725.3
copy tbody "INV-403435 SUBWAY #26763 COLLINSVILLE WALMART Subway #26763 Collinsville Walmar…"
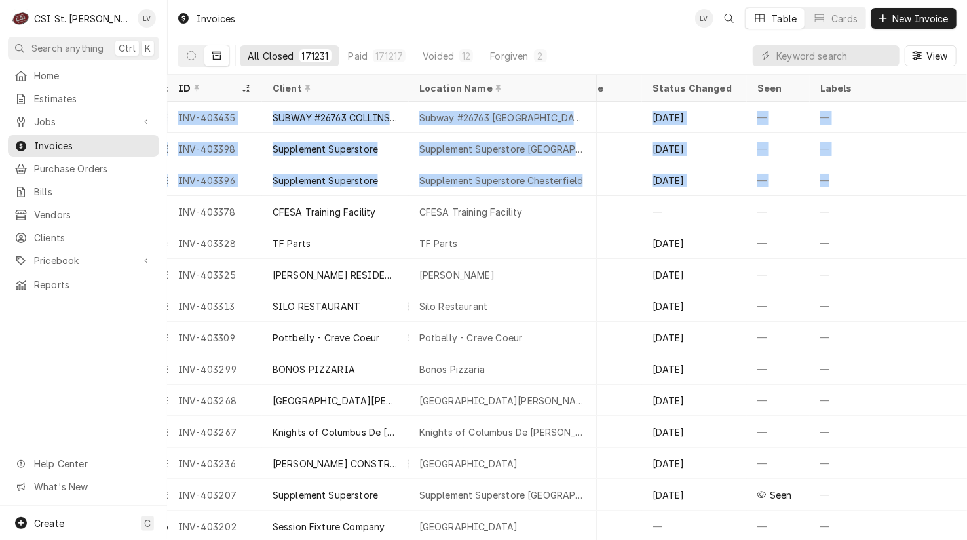
click at [52, 372] on div "Home Estimates Jobs Jobs Job Series Invoices Purchase Orders Bills Vendors Clie…" at bounding box center [83, 285] width 167 height 441
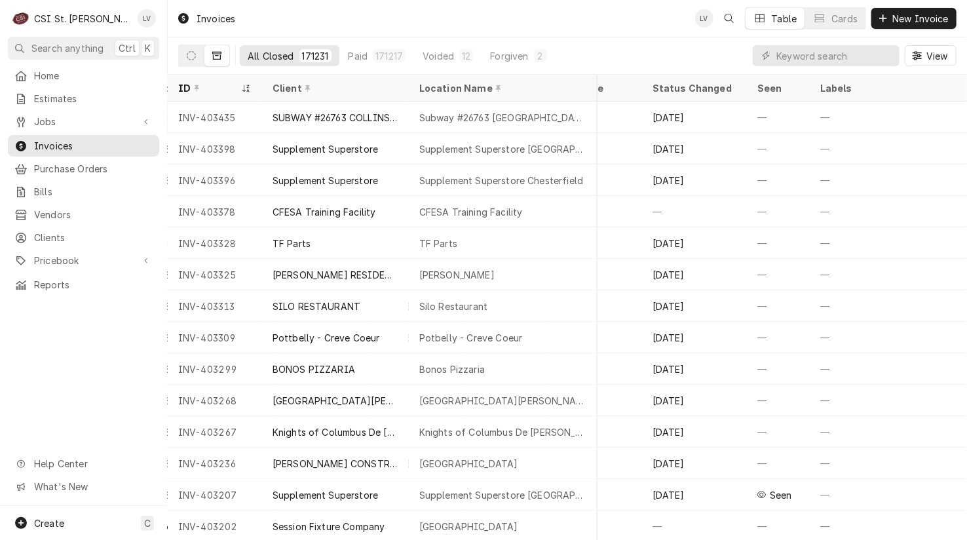
click at [60, 352] on div "Home Estimates Jobs Jobs Job Series Invoices Purchase Orders Bills Vendors Clie…" at bounding box center [83, 285] width 167 height 441
click at [193, 50] on button "Dynamic Content Wrapper" at bounding box center [191, 55] width 25 height 21
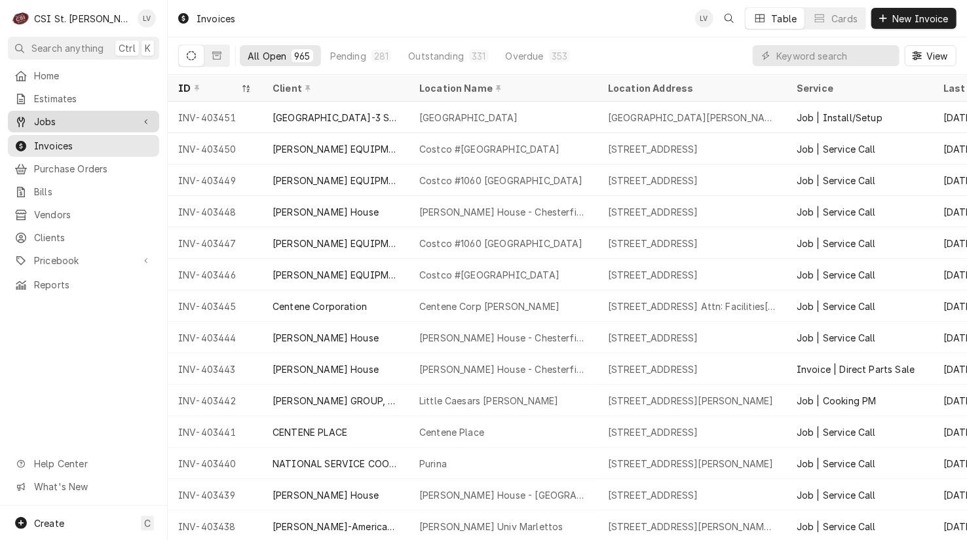
click at [28, 121] on div "Jobs" at bounding box center [73, 122] width 119 height 14
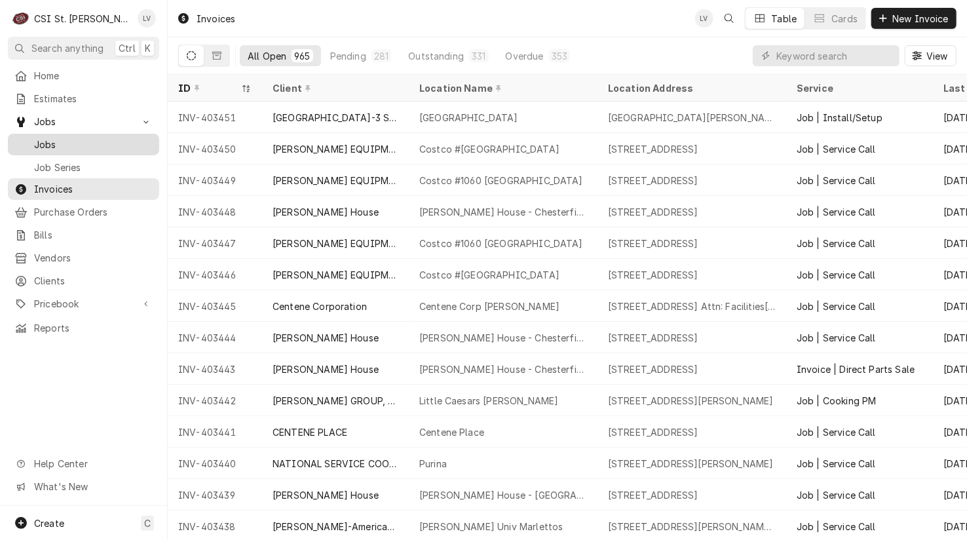
click at [37, 138] on span "Jobs" at bounding box center [93, 145] width 119 height 14
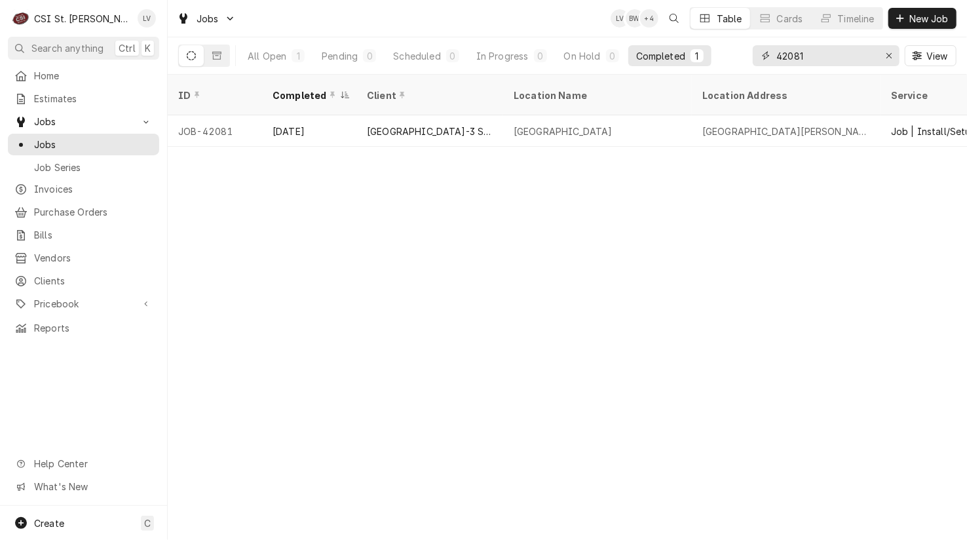
drag, startPoint x: 838, startPoint y: 55, endPoint x: 741, endPoint y: 64, distance: 97.4
click at [741, 64] on div "All Open 1 Pending 0 Scheduled 0 In Progress 0 On Hold 0 Completed 1 42081 View" at bounding box center [567, 55] width 778 height 37
type input "42138"
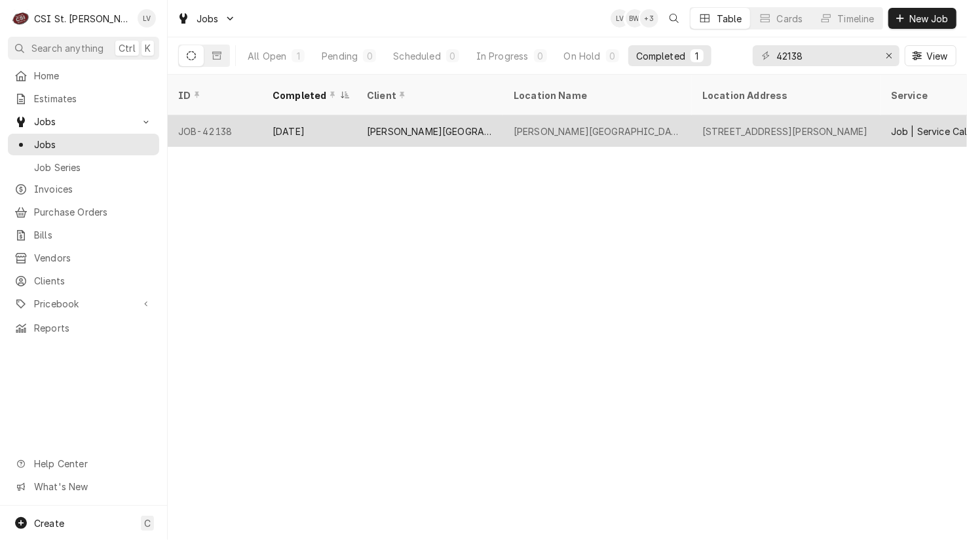
click at [489, 119] on div "[PERSON_NAME][GEOGRAPHIC_DATA]" at bounding box center [429, 130] width 147 height 31
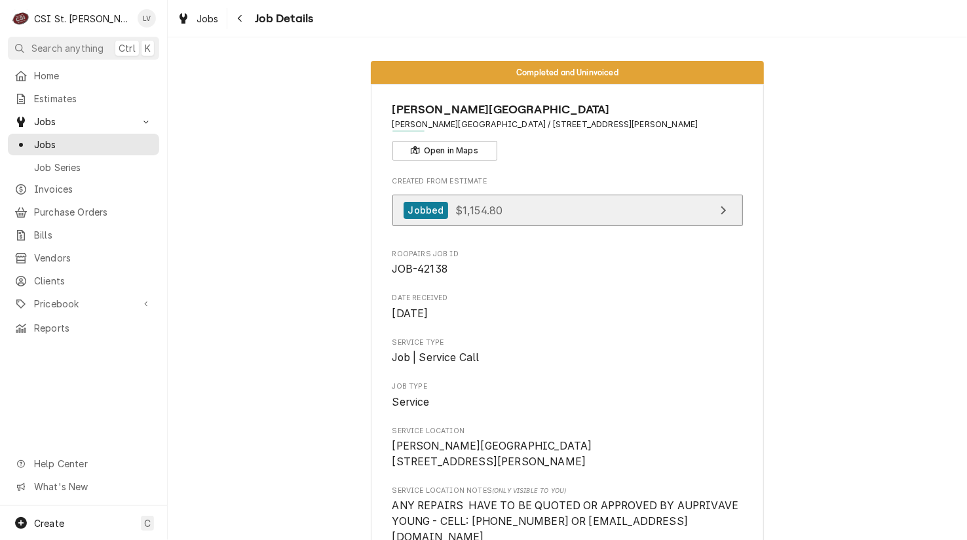
click at [571, 217] on link "Jobbed $1,154.80" at bounding box center [567, 211] width 350 height 32
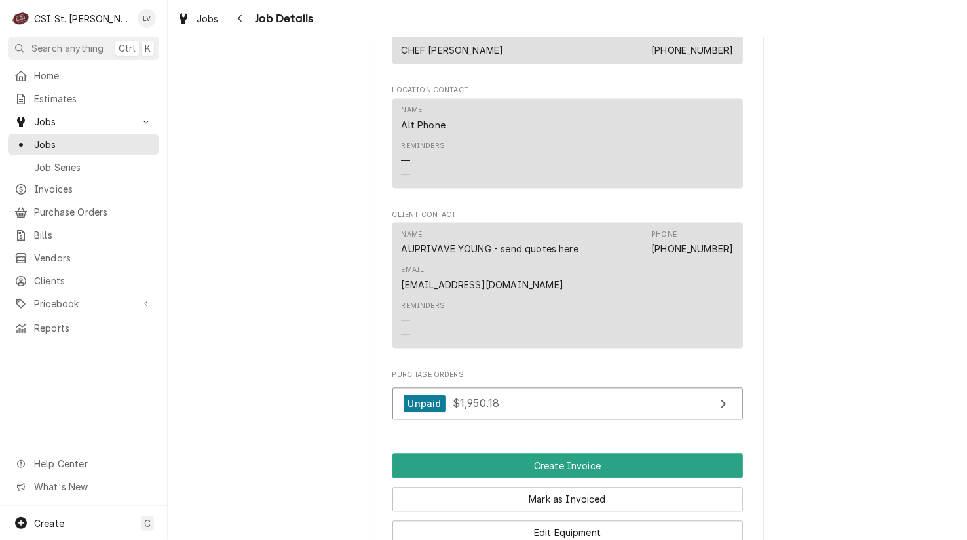
scroll to position [1441, 0]
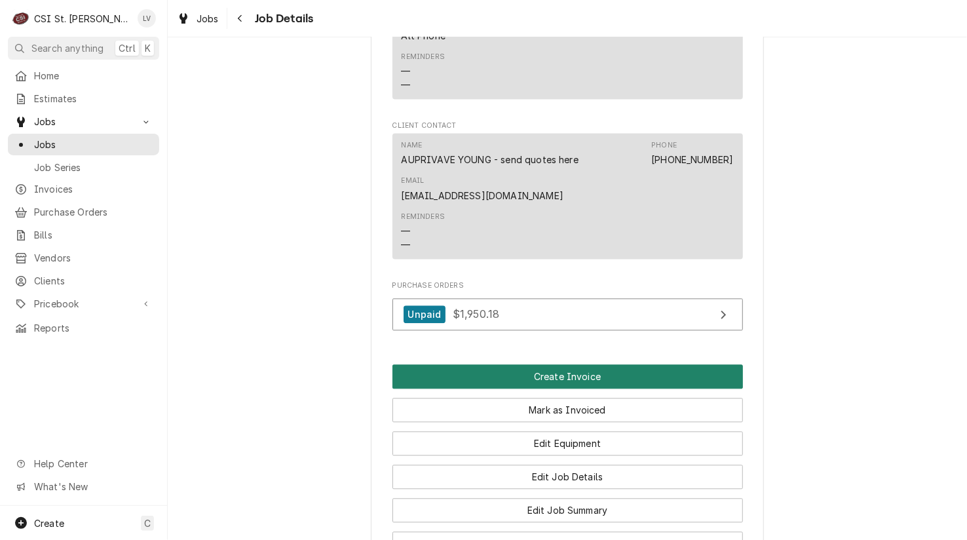
click at [493, 364] on button "Create Invoice" at bounding box center [567, 376] width 350 height 24
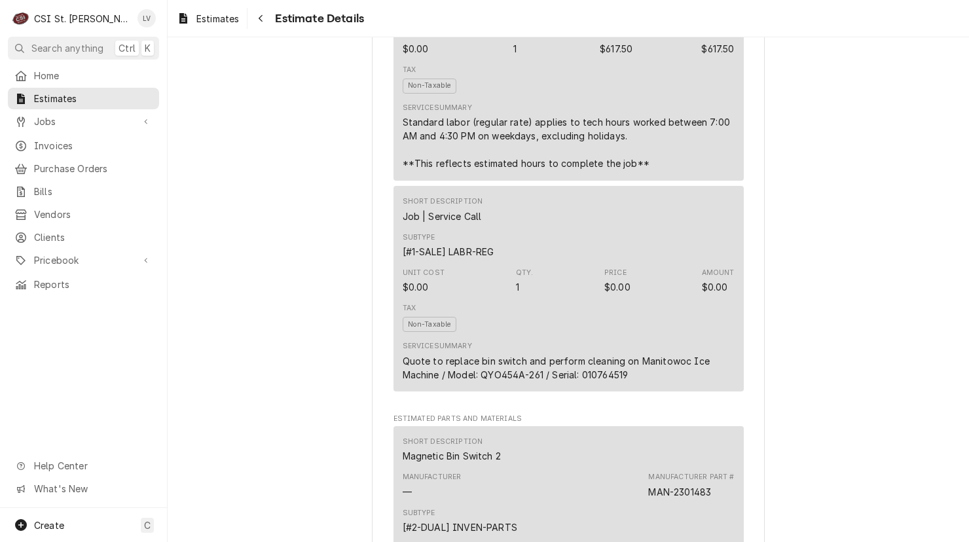
scroll to position [1179, 0]
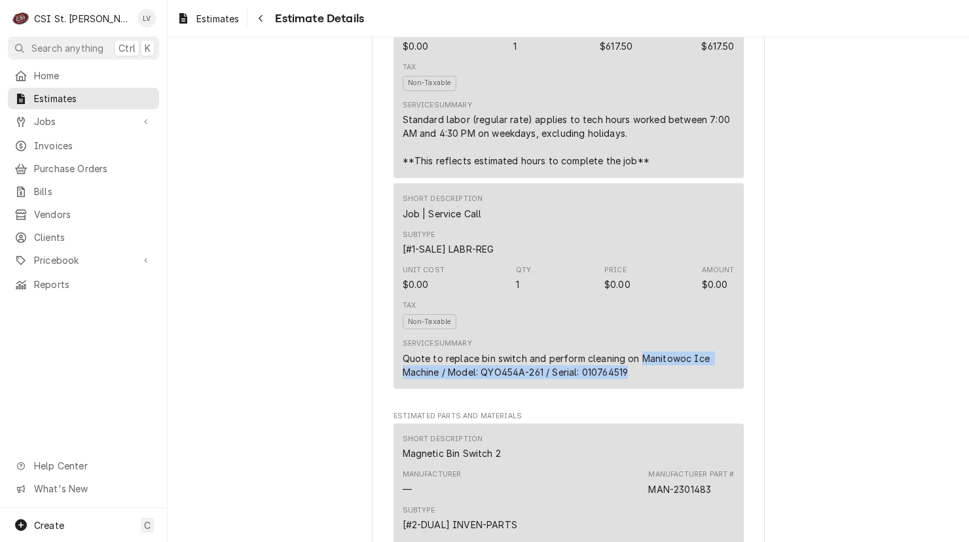
drag, startPoint x: 635, startPoint y: 370, endPoint x: 648, endPoint y: 386, distance: 20.9
click at [648, 379] on div "Quote to replace bin switch and perform cleaning on Manitowoc Ice Machine / Mod…" at bounding box center [569, 366] width 332 height 28
copy div "Manitowoc Ice Machine / Model: QYO454A-261 / Serial: 010764519"
click at [282, 347] on div "Jobbed Sender CSI St. Louis CSI Commercial Services Inc18330 Edison Ave Chester…" at bounding box center [569, 535] width 802 height 3355
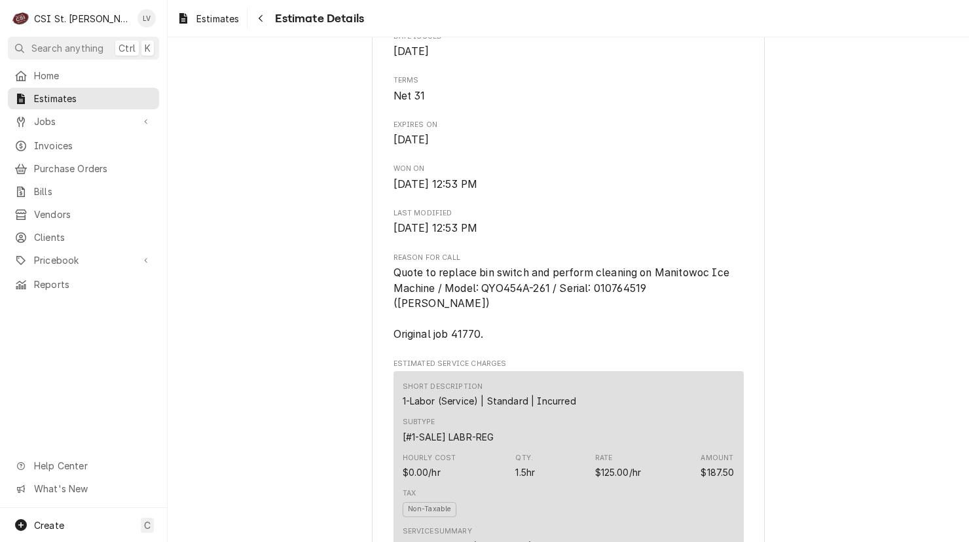
scroll to position [236, 0]
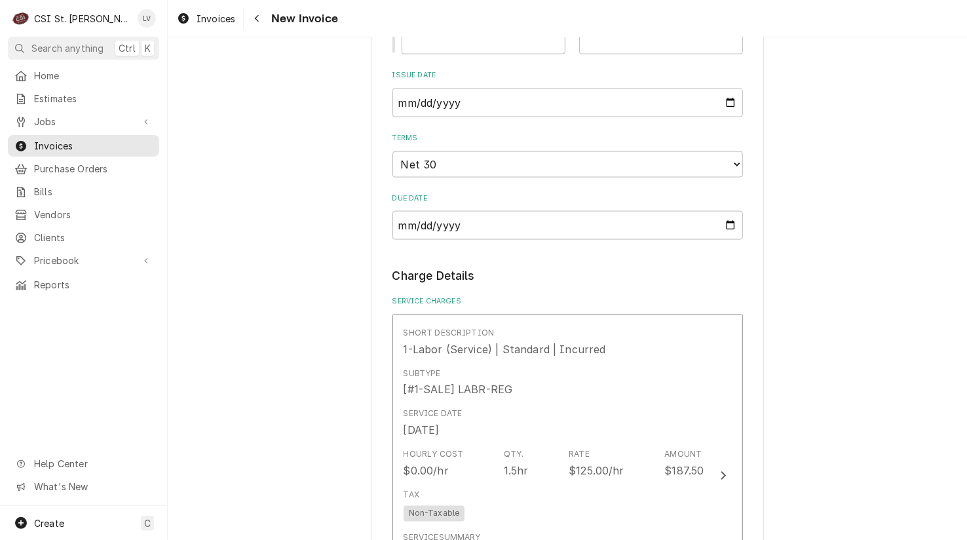
scroll to position [1245, 0]
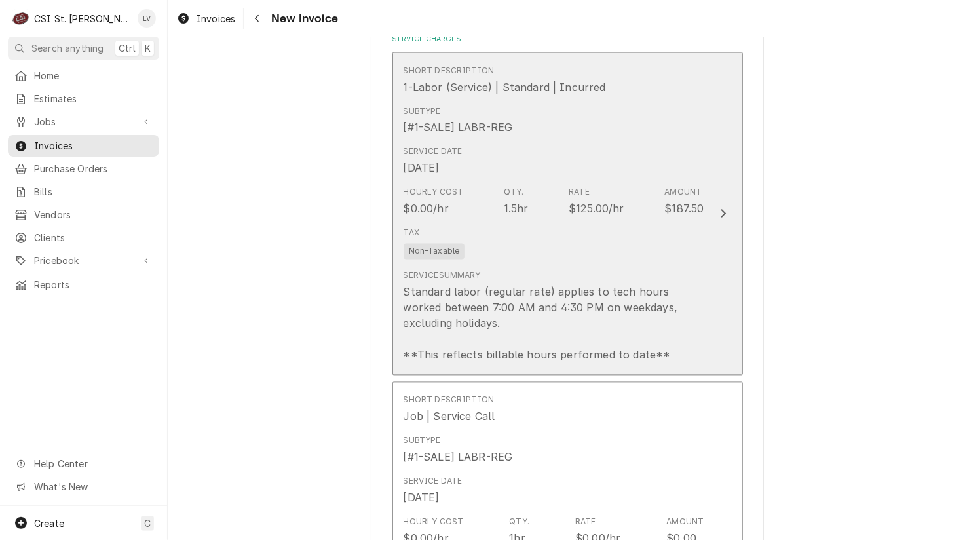
click at [556, 347] on div "Standard labor (regular rate) applies to tech hours worked between 7:00 AM and …" at bounding box center [554, 323] width 301 height 79
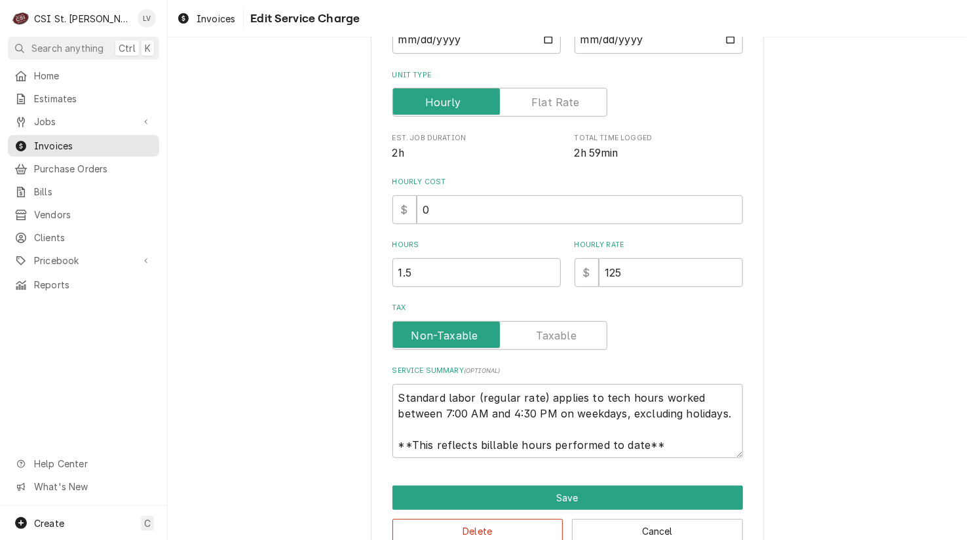
scroll to position [219, 0]
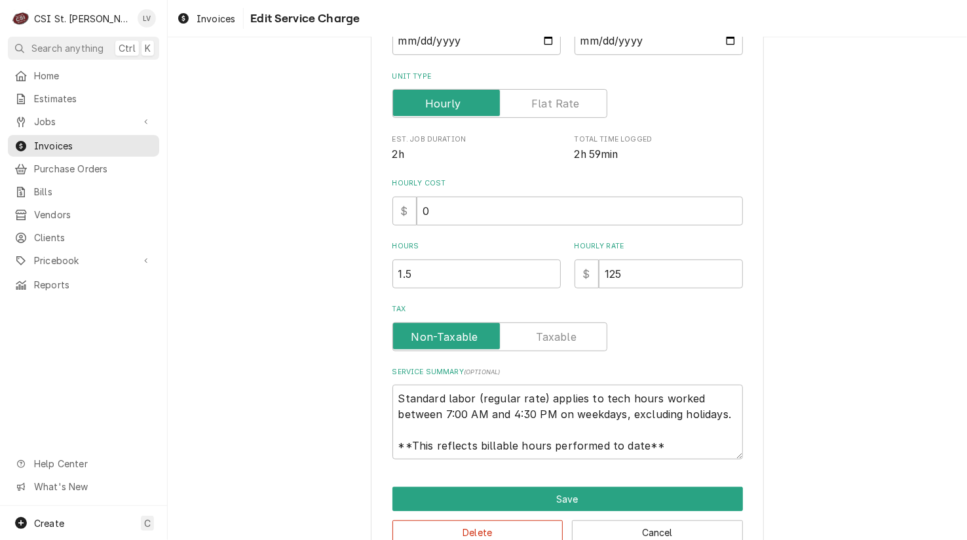
type textarea "x"
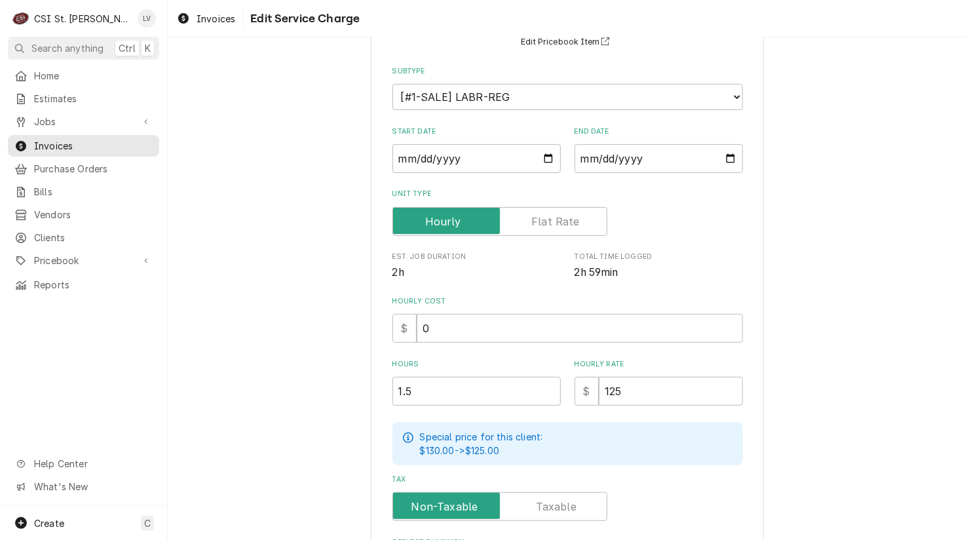
scroll to position [262, 0]
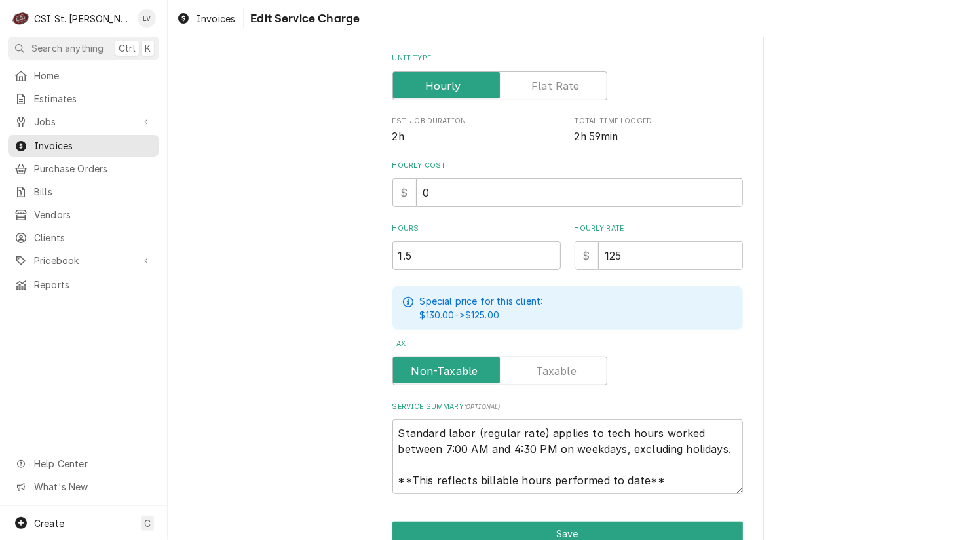
click at [574, 83] on label "Unit Type" at bounding box center [499, 85] width 215 height 29
click at [574, 83] on input "Unit Type" at bounding box center [499, 85] width 203 height 29
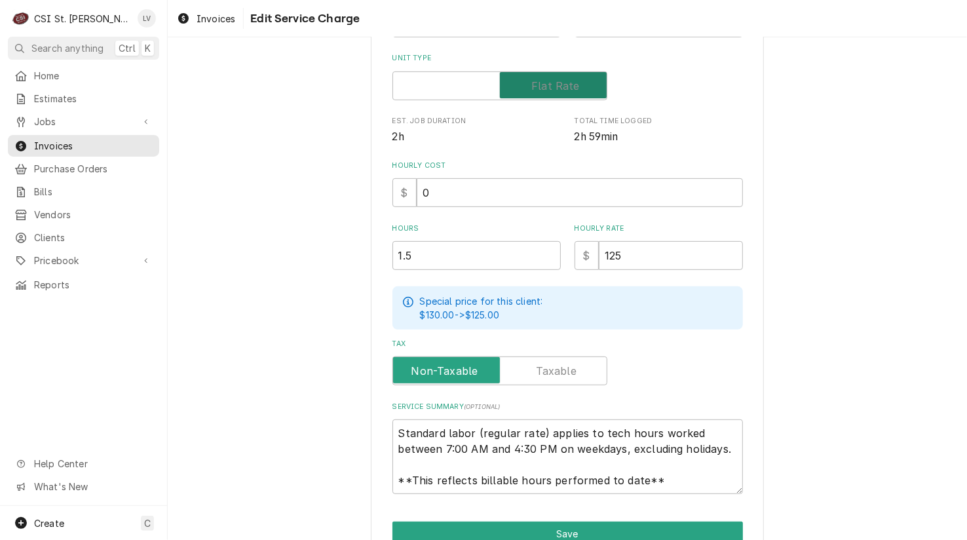
checkbox input "true"
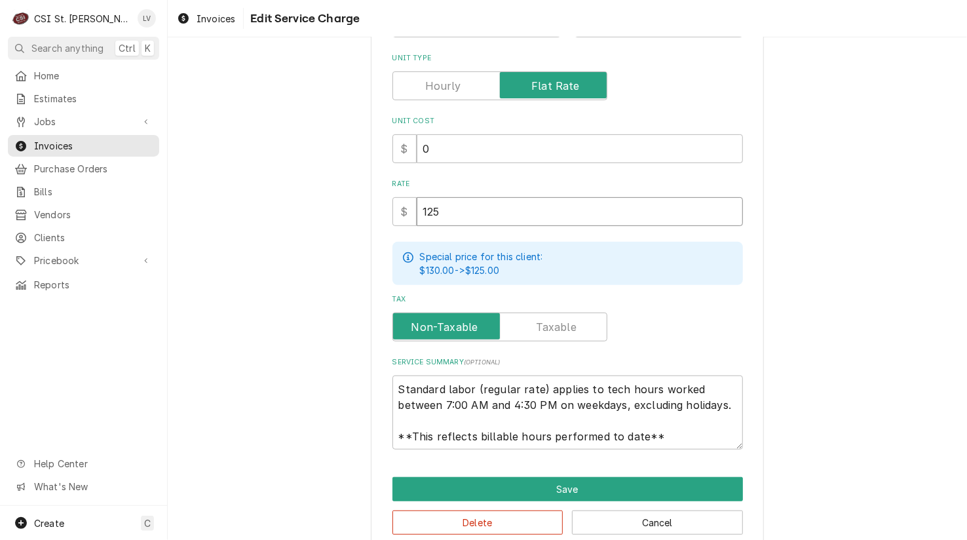
drag, startPoint x: 468, startPoint y: 214, endPoint x: 380, endPoint y: 217, distance: 88.5
click at [380, 217] on div "Use the fields below to edit this service charge Short Description 1-Labor (Ser…" at bounding box center [567, 176] width 393 height 751
type textarea "x"
type input "8"
type textarea "x"
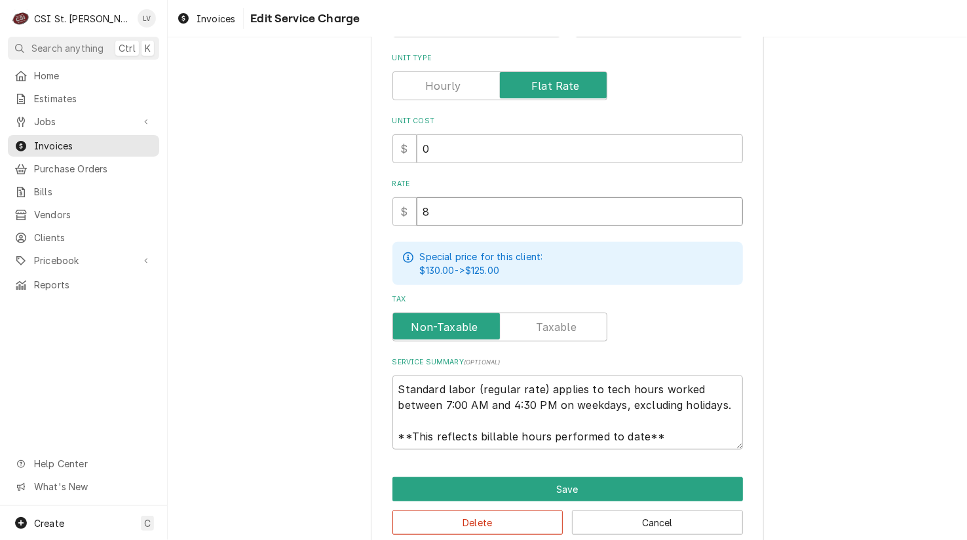
type input "80"
type textarea "x"
type input "805"
drag, startPoint x: 393, startPoint y: 384, endPoint x: 721, endPoint y: 453, distance: 334.8
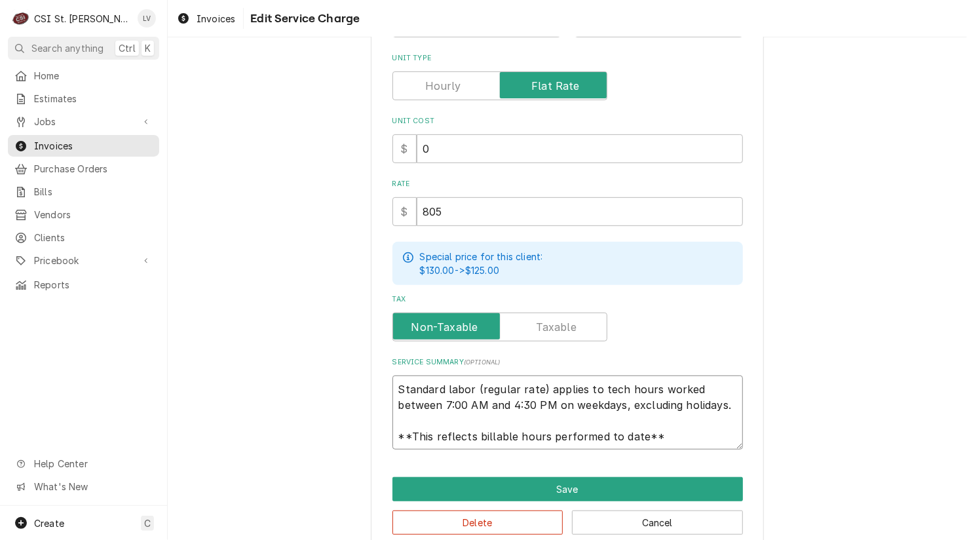
click at [721, 453] on div "Use the fields below to edit this service charge Short Description 1-Labor (Ser…" at bounding box center [567, 176] width 393 height 751
type textarea "x"
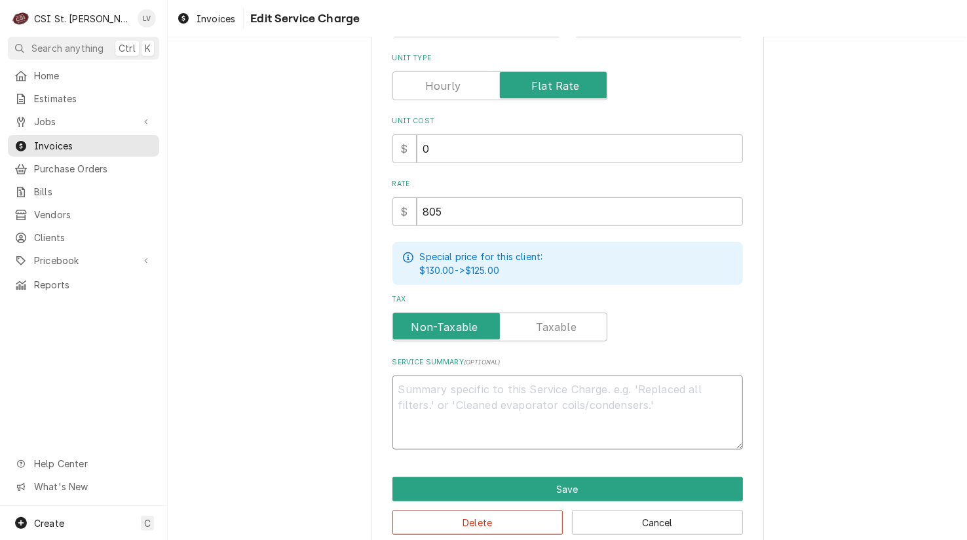
scroll to position [0, 0]
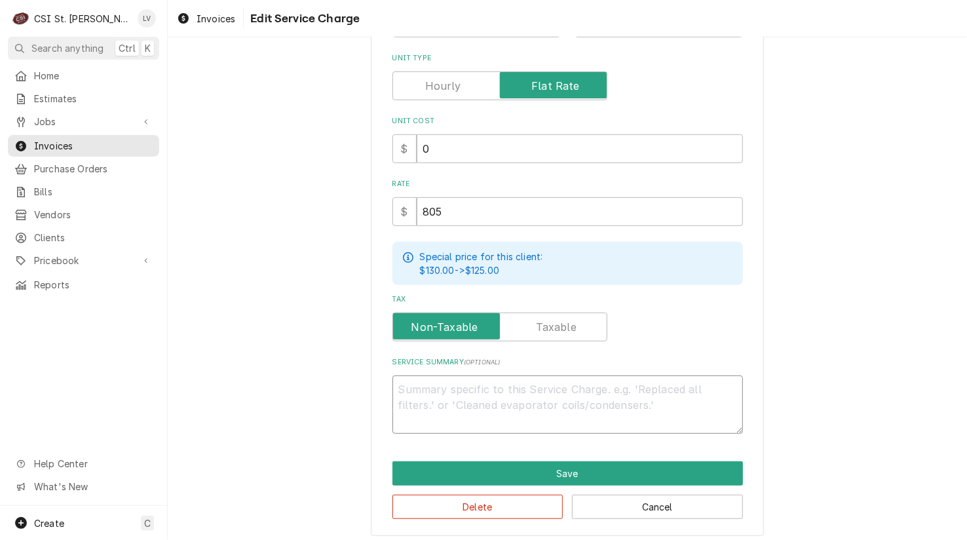
click at [430, 377] on textarea "Service Summary ( optional )" at bounding box center [567, 404] width 350 height 59
paste textarea "Manitowoc Ice Machine / Model: QYO454A-261 / Serial: 010764519"
type textarea "x"
type textarea "Manitowoc Ice Machine / Model: QYO454A-261 / Serial: 010764519"
click at [449, 386] on textarea "Manitowoc Ice Machine / Model: QYO454A-261 / Serial: 010764519" at bounding box center [567, 404] width 350 height 59
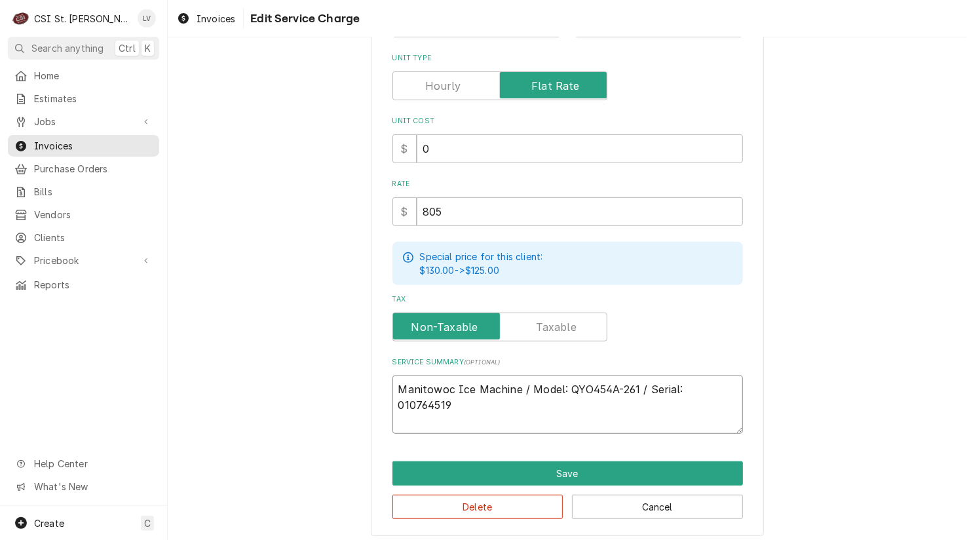
type textarea "x"
type textarea "Manitowoc Ice Machine / Model: QYO454A-261 / Serial: 010764519"
type textarea "x"
type textarea "Manitowoc Ice Machine / Model: QYO454A-261 / Serial: 010764519"
type textarea "x"
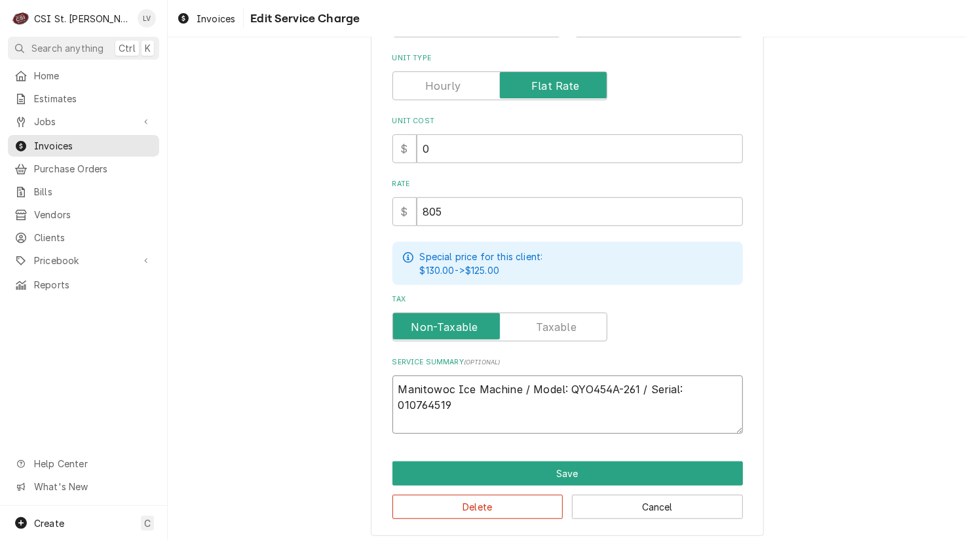
type textarea "Manitowoc ce Machine / Model: QYO454A-261 / Serial: 010764519"
type textarea "x"
type textarea "Manitowoc e Machine / Model: QYO454A-261 / Serial: 010764519"
type textarea "x"
type textarea "Manitowoc Machine / Model: QYO454A-261 / Serial: 010764519"
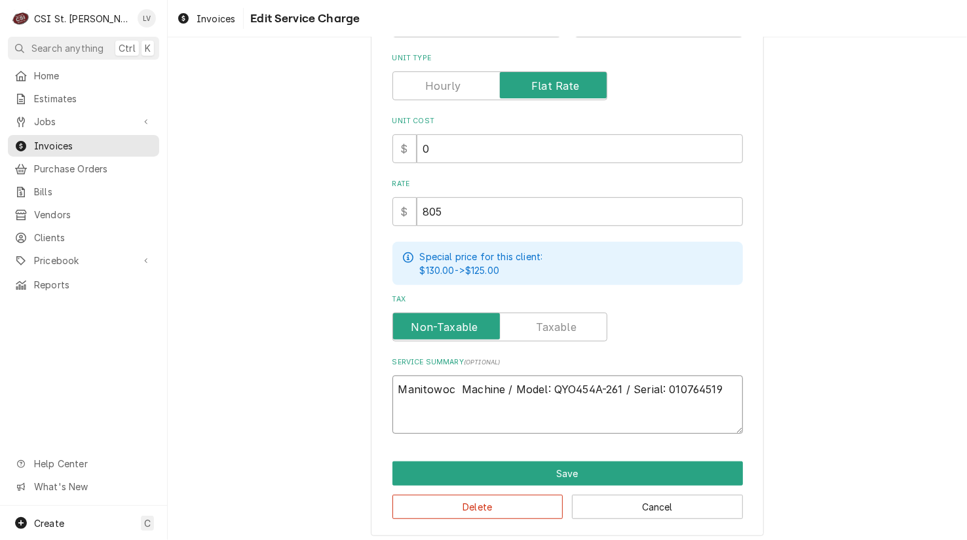
type textarea "x"
type textarea "Manitowoc Machine / Model: QYO454A-261 / Serial: 010764519"
type textarea "x"
type textarea "Manitowoc achine / Model: QYO454A-261 / Serial: 010764519"
type textarea "x"
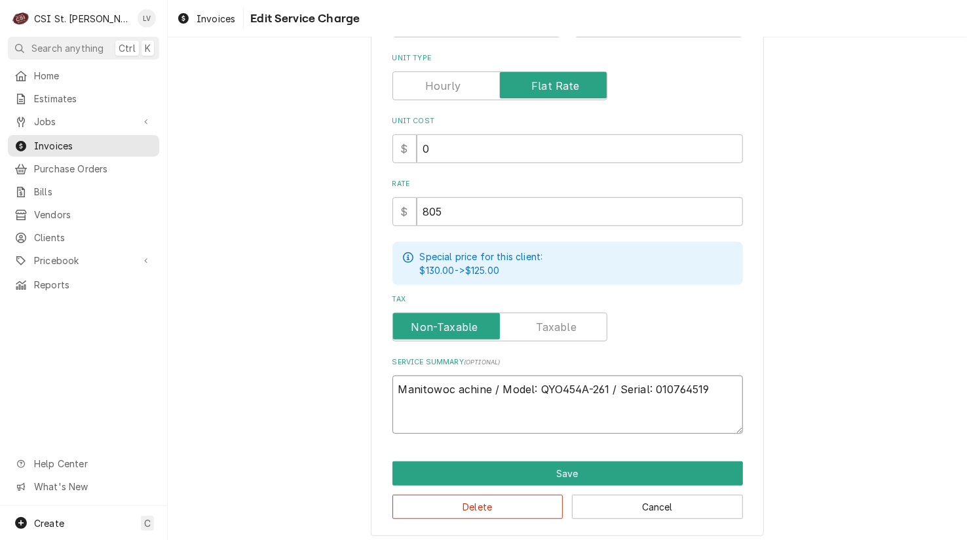
type textarea "Manitowoc chine / Model: QYO454A-261 / Serial: 010764519"
type textarea "x"
type textarea "Manitowoc hine / Model: QYO454A-261 / Serial: 010764519"
type textarea "x"
type textarea "Manitowoc ine / Model: QYO454A-261 / Serial: 010764519"
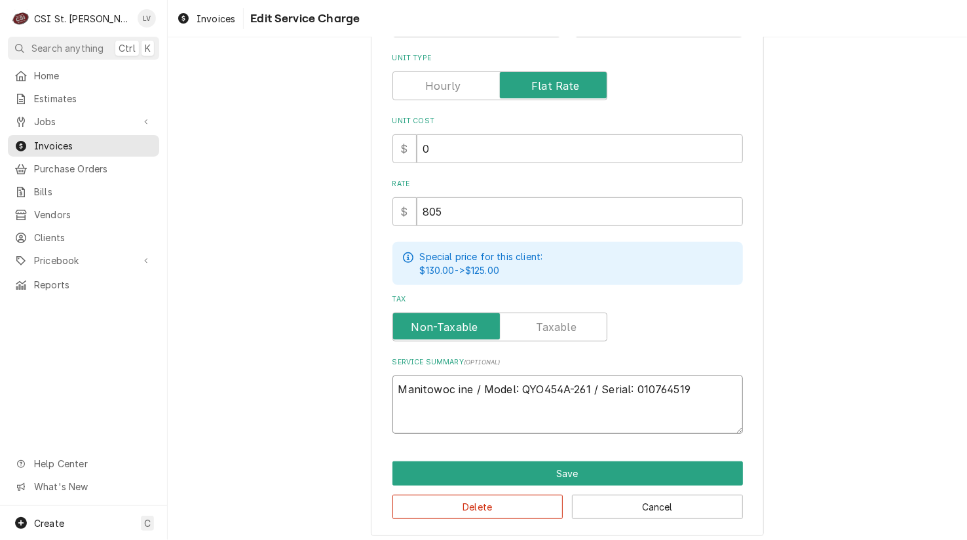
type textarea "x"
type textarea "Manitowoc ne / Model: QYO454A-261 / Serial: 010764519"
type textarea "x"
type textarea "Manitowoc e / Model: QYO454A-261 / Serial: 010764519"
type textarea "x"
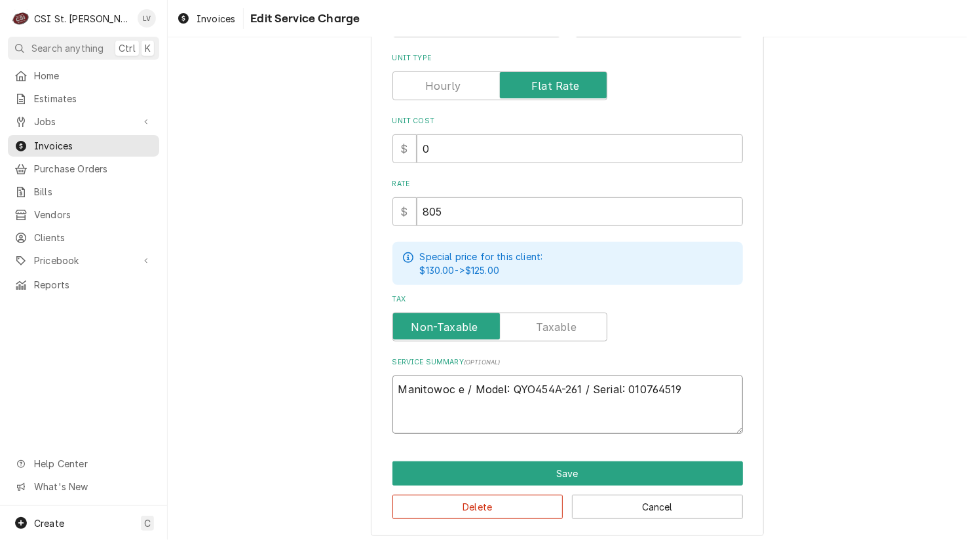
type textarea "Manitowoc / Model: QYO454A-261 / Serial: 010764519"
type textarea "x"
type textarea "Manitowoc / Model: QYO454A-261 / Serial: 010764519"
click at [676, 385] on textarea "Manitowoc / Model: QYO454A-261 / Serial: 010764519" at bounding box center [567, 404] width 350 height 59
type textarea "x"
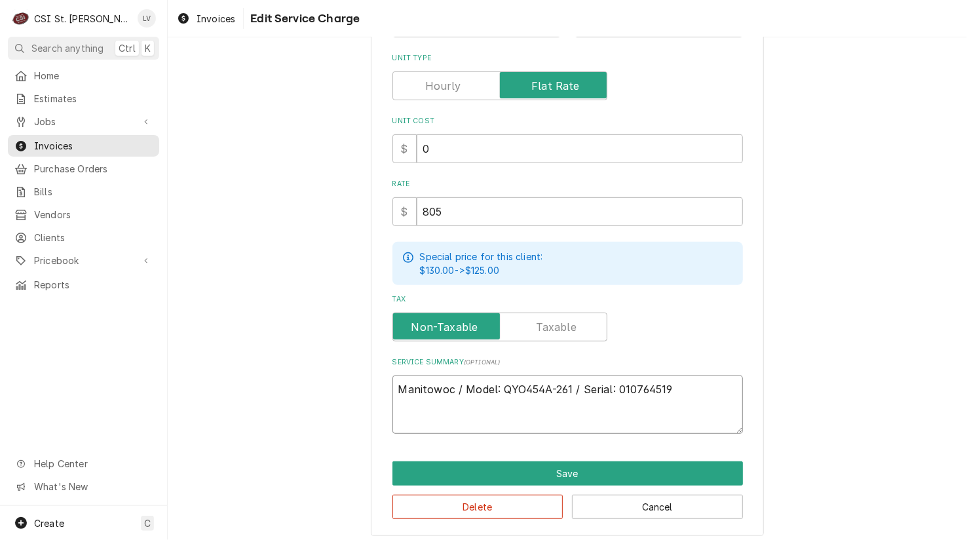
type textarea "Manitowoc / Model: QYO454A-261 / Serial: 010764519."
type textarea "x"
type textarea "Manitowoc / Model: QYO454A-261 / Serial: 010764519."
type textarea "x"
type textarea "Manitowoc / Model: QYO454A-261 / Serial: 010764519. R"
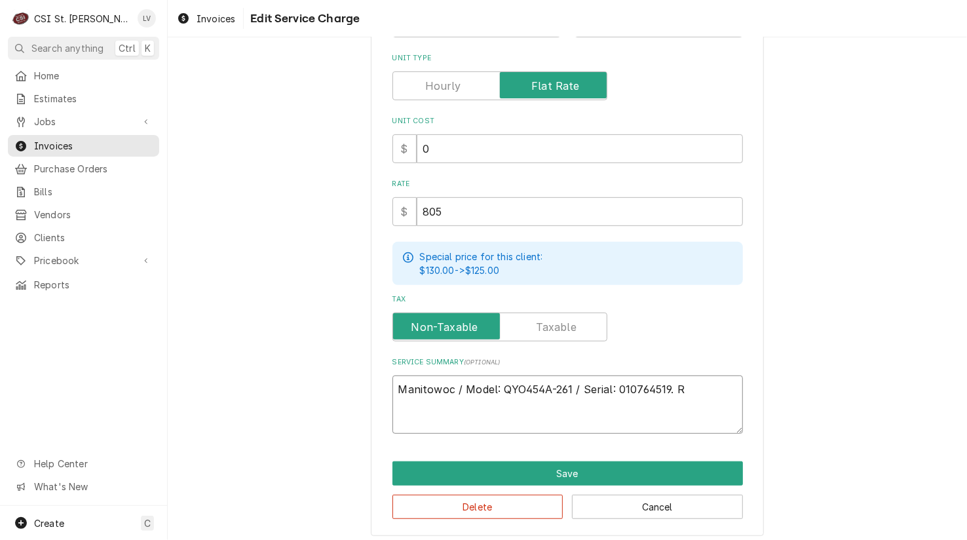
type textarea "x"
type textarea "Manitowoc / Model: QYO454A-261 / Serial: 010764519. Re"
type textarea "x"
type textarea "Manitowoc / Model: QYO454A-261 / Serial: 010764519. Rep"
type textarea "x"
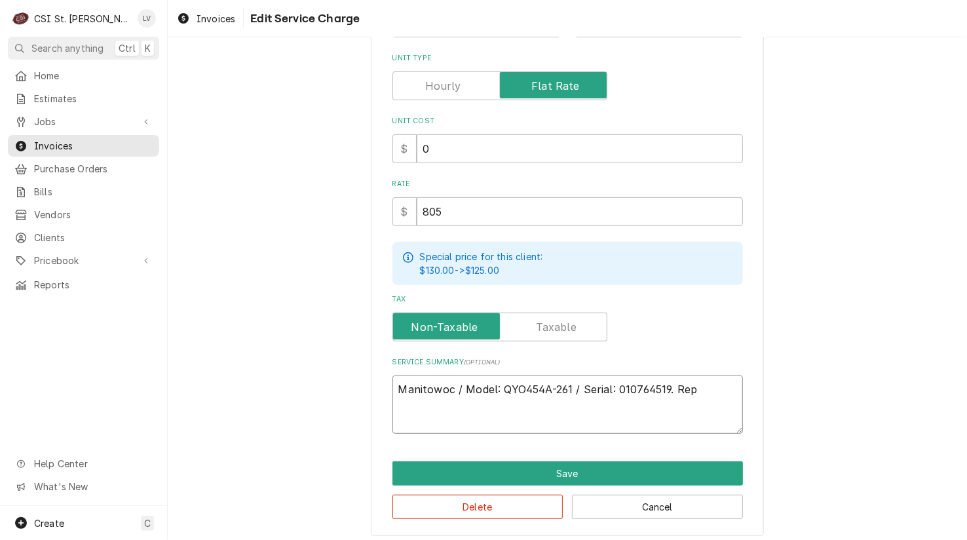
type textarea "Manitowoc / Model: QYO454A-261 / Serial: 010764519. Repl"
type textarea "x"
type textarea "Manitowoc / Model: QYO454A-261 / Serial: 010764519. Repla"
type textarea "x"
type textarea "Manitowoc / Model: QYO454A-261 / Serial: 010764519. Replac"
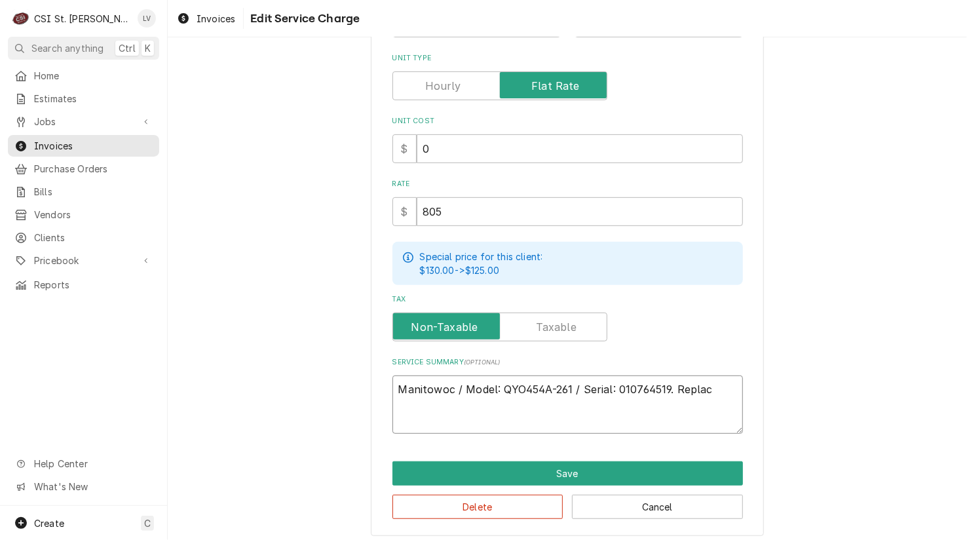
type textarea "x"
type textarea "Manitowoc / Model: QYO454A-261 / Serial: 010764519. Replace"
type textarea "x"
type textarea "Manitowoc / Model: QYO454A-261 / Serial: 010764519. Replaced"
type textarea "x"
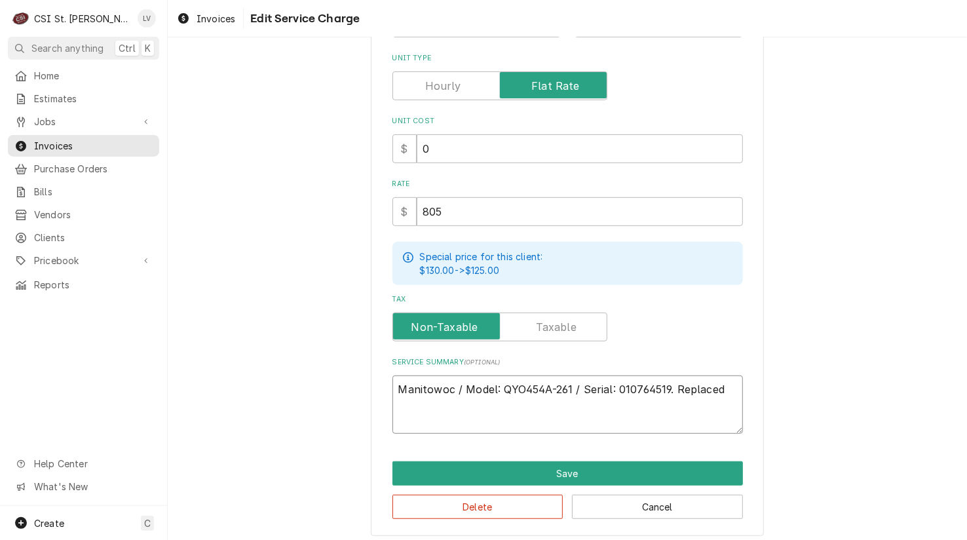
type textarea "Manitowoc / Model: QYO454A-261 / Serial: 010764519. Replaced"
type textarea "x"
type textarea "Manitowoc / Model: QYO454A-261 / Serial: 010764519. Replaced b"
type textarea "x"
type textarea "Manitowoc / Model: QYO454A-261 / Serial: 010764519. Replaced bi"
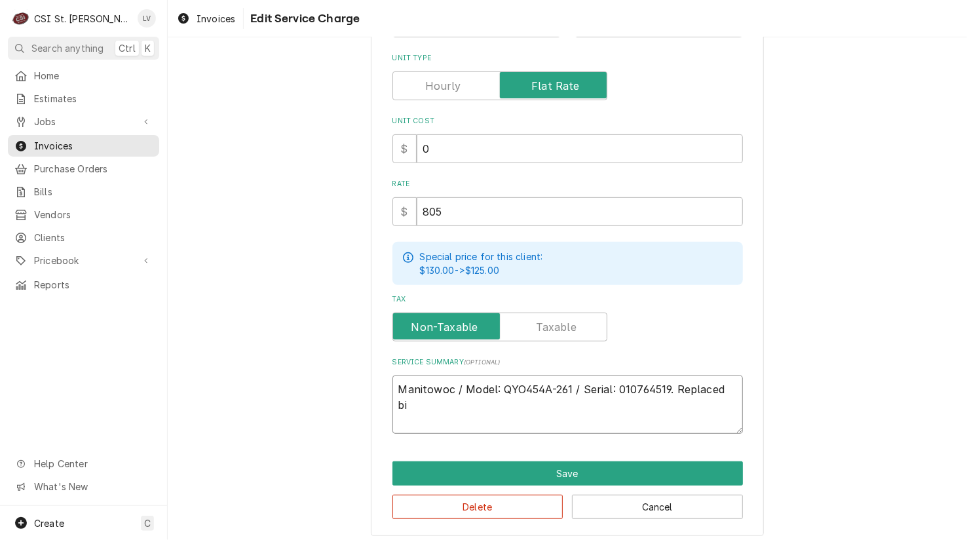
type textarea "x"
type textarea "Manitowoc / Model: QYO454A-261 / Serial: 010764519. Replaced bin"
type textarea "x"
type textarea "Manitowoc / Model: QYO454A-261 / Serial: 010764519. Replaced bin"
type textarea "x"
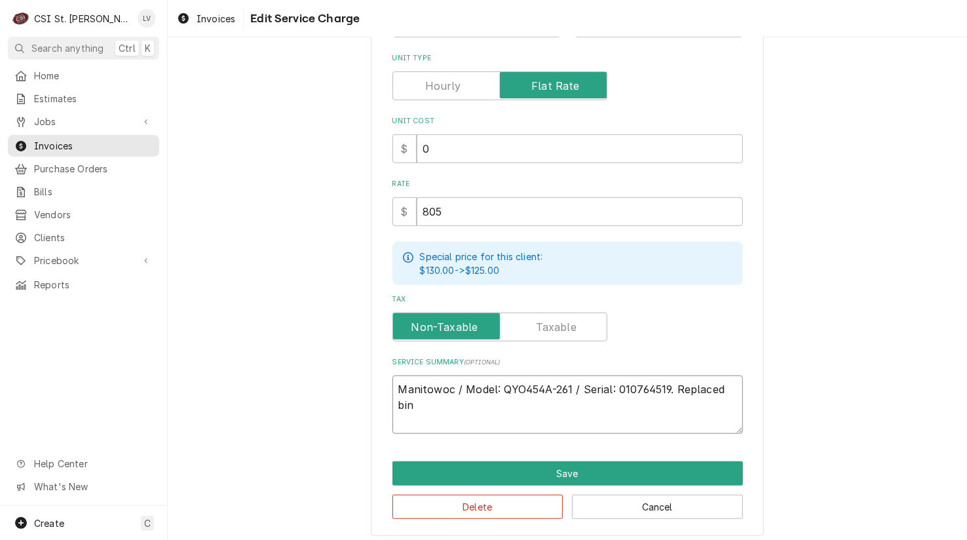
type textarea "Manitowoc / Model: QYO454A-261 / Serial: 010764519. Replaced bin s"
type textarea "x"
type textarea "Manitowoc / Model: QYO454A-261 / Serial: 010764519. Replaced bin sw"
type textarea "x"
type textarea "Manitowoc / Model: QYO454A-261 / Serial: 010764519. Replaced bin swi"
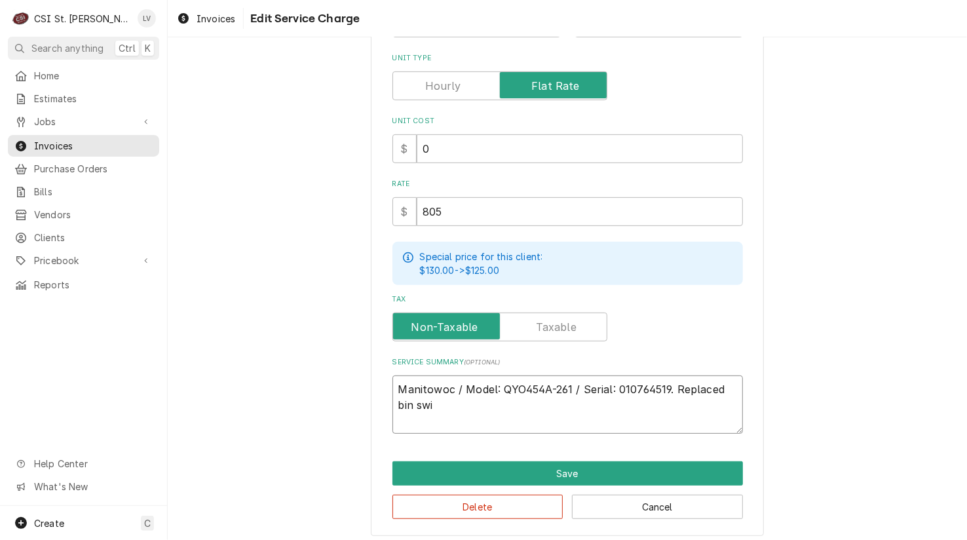
type textarea "x"
type textarea "Manitowoc / Model: QYO454A-261 / Serial: 010764519. Replaced bin swit"
type textarea "x"
type textarea "Manitowoc / Model: QYO454A-261 / Serial: 010764519. Replaced bin switc"
type textarea "x"
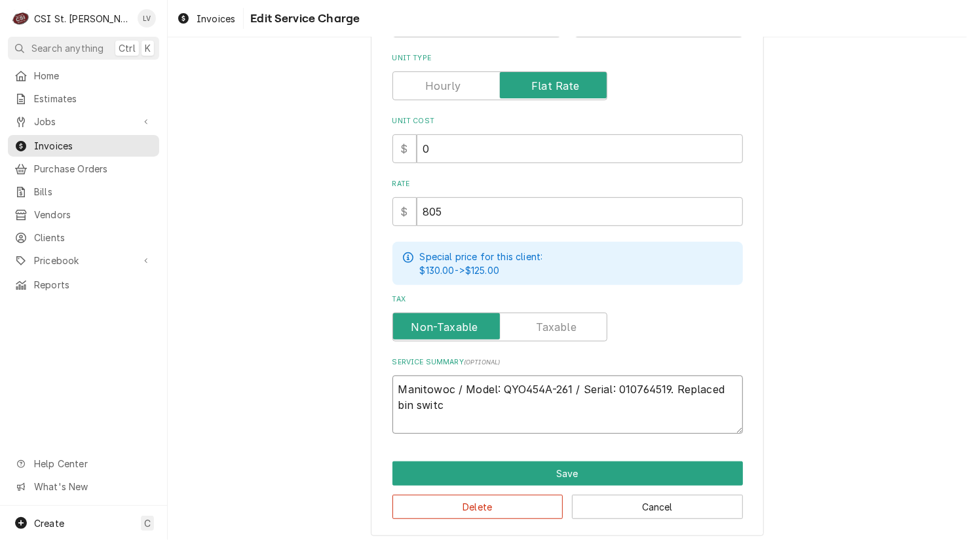
type textarea "Manitowoc / Model: QYO454A-261 / Serial: 010764519. Replaced bin switch"
type textarea "x"
type textarea "Manitowoc / Model: QYO454A-261 / Serial: 010764519. Replaced bin switch"
type textarea "x"
type textarea "Manitowoc / Model: QYO454A-261 / Serial: 010764519. Replaced bin switch a"
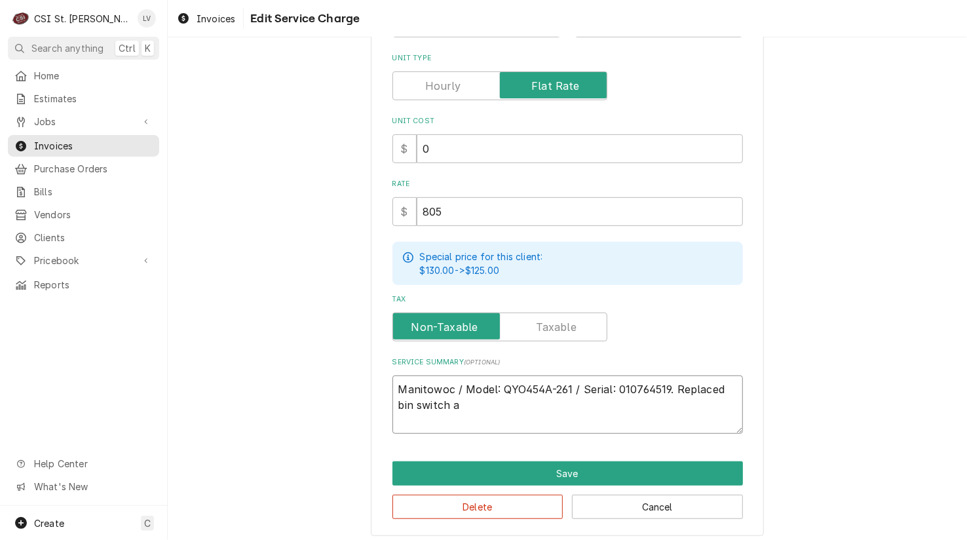
type textarea "x"
type textarea "Manitowoc / Model: QYO454A-261 / Serial: 010764519. Replaced bin switch an"
type textarea "x"
type textarea "Manitowoc / Model: QYO454A-261 / Serial: 010764519. Replaced bin switch and"
type textarea "x"
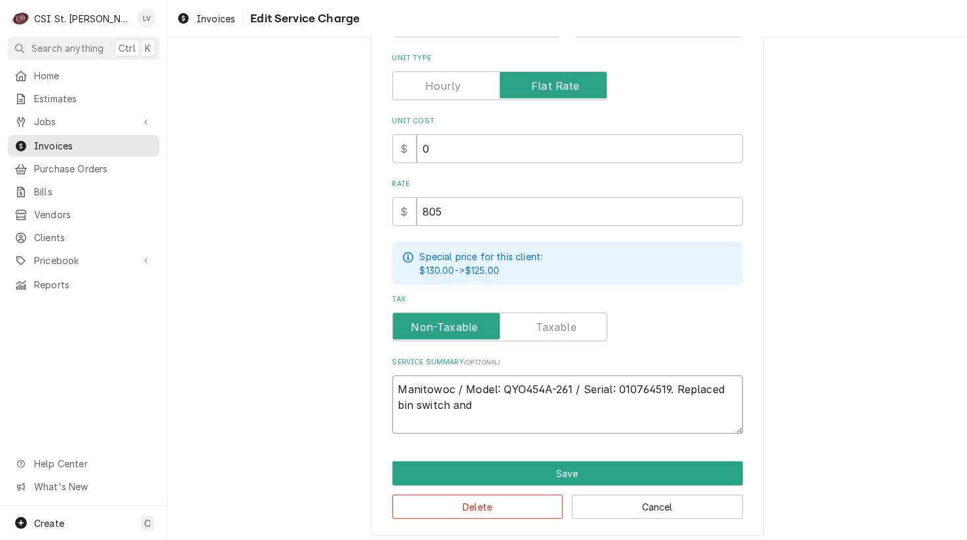
type textarea "Manitowoc / Model: QYO454A-261 / Serial: 010764519. Replaced bin switch and"
type textarea "x"
type textarea "Manitowoc / Model: QYO454A-261 / Serial: 010764519. Replaced bin switch and p"
type textarea "x"
type textarea "Manitowoc / Model: QYO454A-261 / Serial: 010764519. Replaced bin switch and pe"
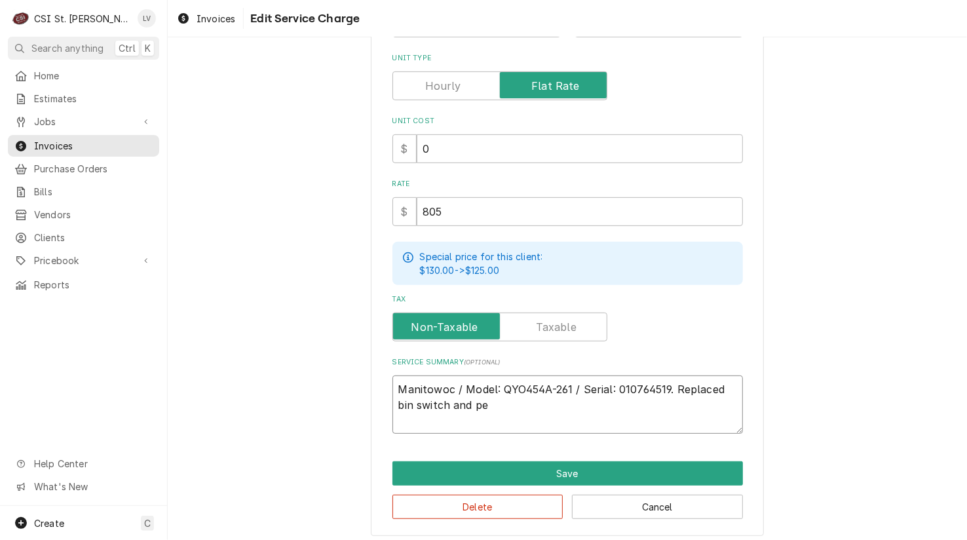
type textarea "x"
type textarea "Manitowoc / Model: QYO454A-261 / Serial: 010764519. Replaced bin switch and per"
type textarea "x"
type textarea "Manitowoc / Model: QYO454A-261 / Serial: 010764519. Replaced bin switch and perf"
type textarea "x"
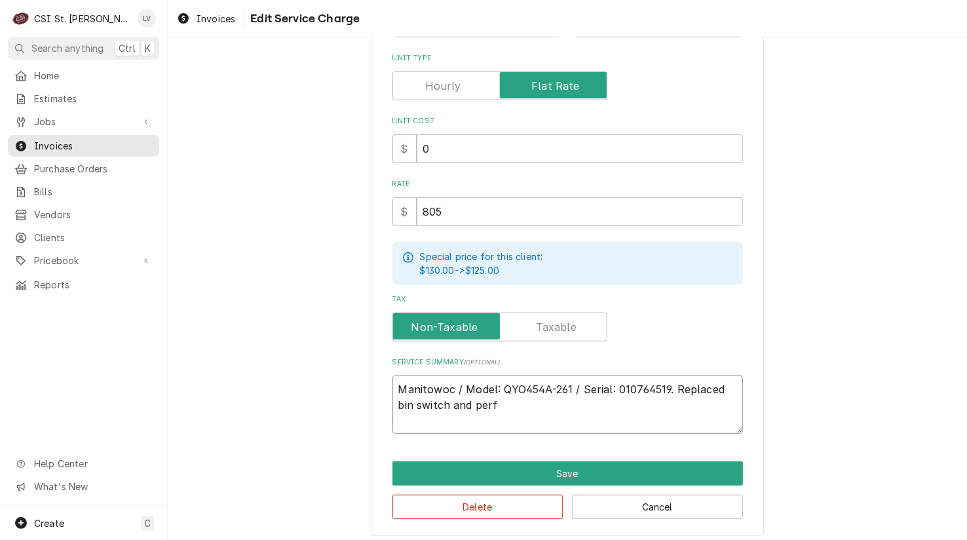
type textarea "Manitowoc / Model: QYO454A-261 / Serial: 010764519. Replaced bin switch and per…"
type textarea "x"
type textarea "Manitowoc / Model: QYO454A-261 / Serial: 010764519. Replaced bin switch and per…"
type textarea "x"
type textarea "Manitowoc / Model: QYO454A-261 / Serial: 010764519. Replaced bin switch and per…"
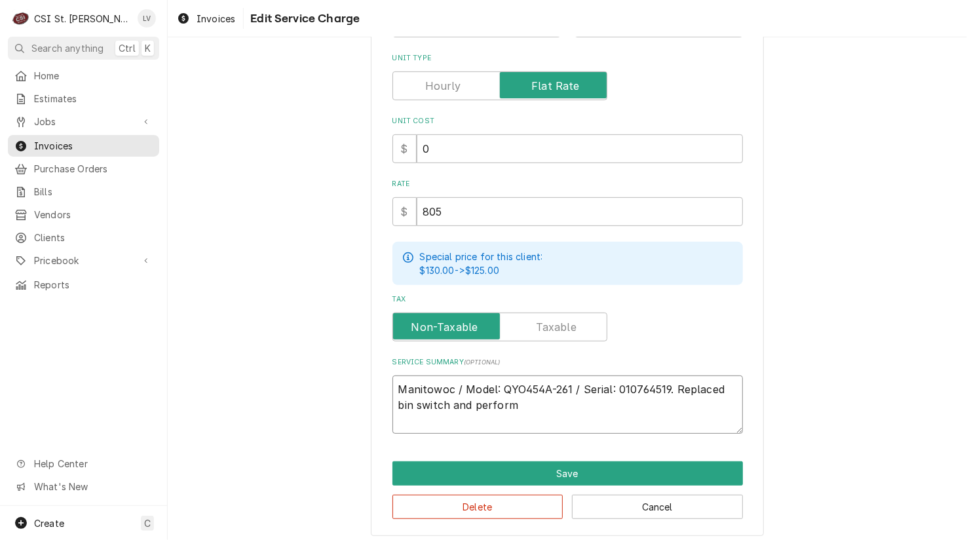
type textarea "x"
type textarea "Manitowoc / Model: QYO454A-261 / Serial: 010764519. Replaced bin switch and per…"
type textarea "x"
type textarea "Manitowoc / Model: QYO454A-261 / Serial: 010764519. Replaced bin switch and per…"
type textarea "x"
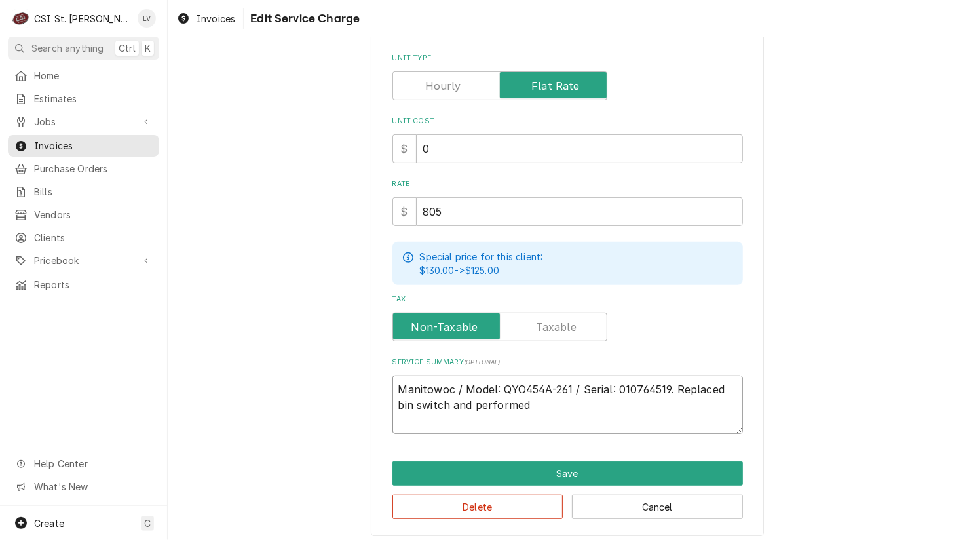
type textarea "Manitowoc / Model: QYO454A-261 / Serial: 010764519. Replaced bin switch and per…"
type textarea "x"
type textarea "Manitowoc / Model: QYO454A-261 / Serial: 010764519. Replaced bin switch and per…"
type textarea "x"
type textarea "Manitowoc / Model: QYO454A-261 / Serial: 010764519. Replaced bin switch and per…"
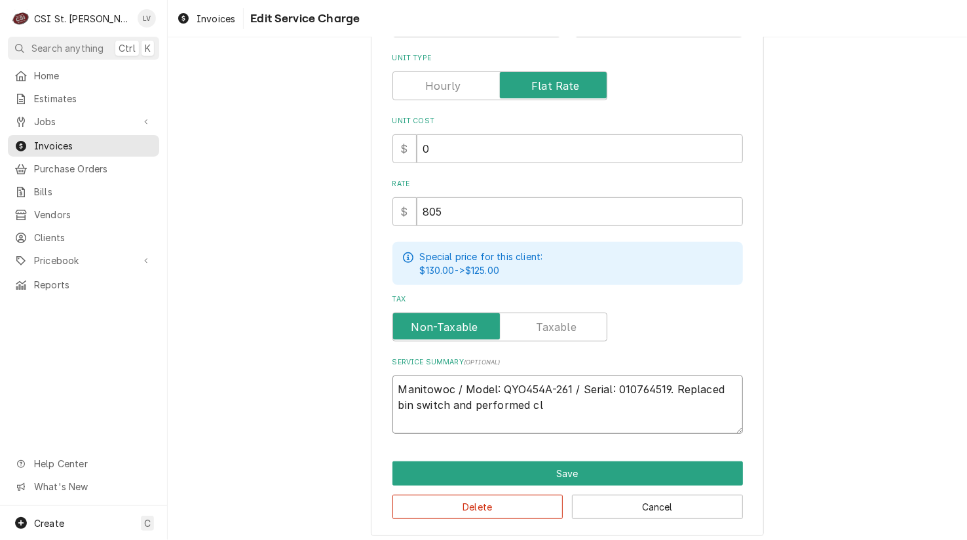
type textarea "x"
type textarea "Manitowoc / Model: QYO454A-261 / Serial: 010764519. Replaced bin switch and per…"
type textarea "x"
type textarea "Manitowoc / Model: QYO454A-261 / Serial: 010764519. Replaced bin switch and per…"
type textarea "x"
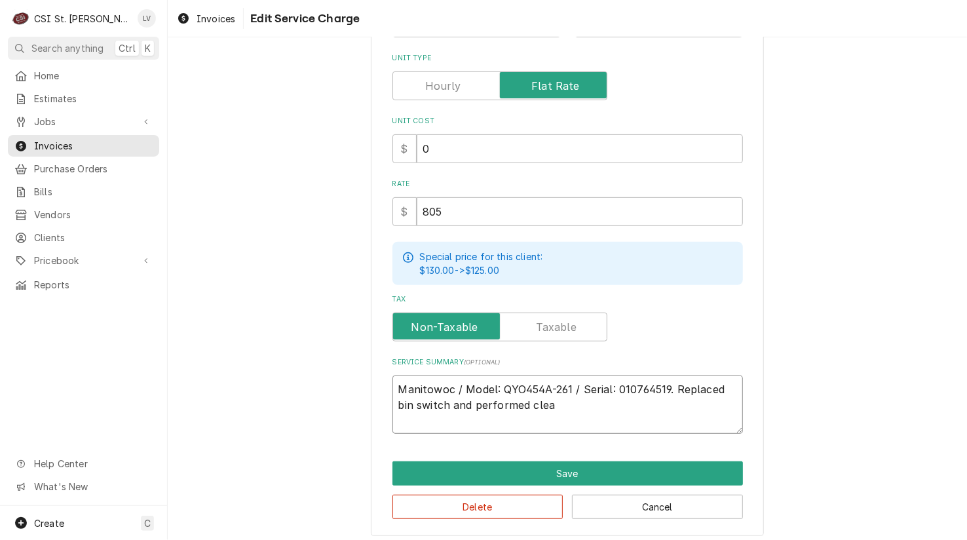
type textarea "Manitowoc / Model: QYO454A-261 / Serial: 010764519. Replaced bin switch and per…"
type textarea "x"
type textarea "Manitowoc / Model: QYO454A-261 / Serial: 010764519. Replaced bin switch and per…"
type textarea "x"
type textarea "Manitowoc / Model: QYO454A-261 / Serial: 010764519. Replaced bin switch and per…"
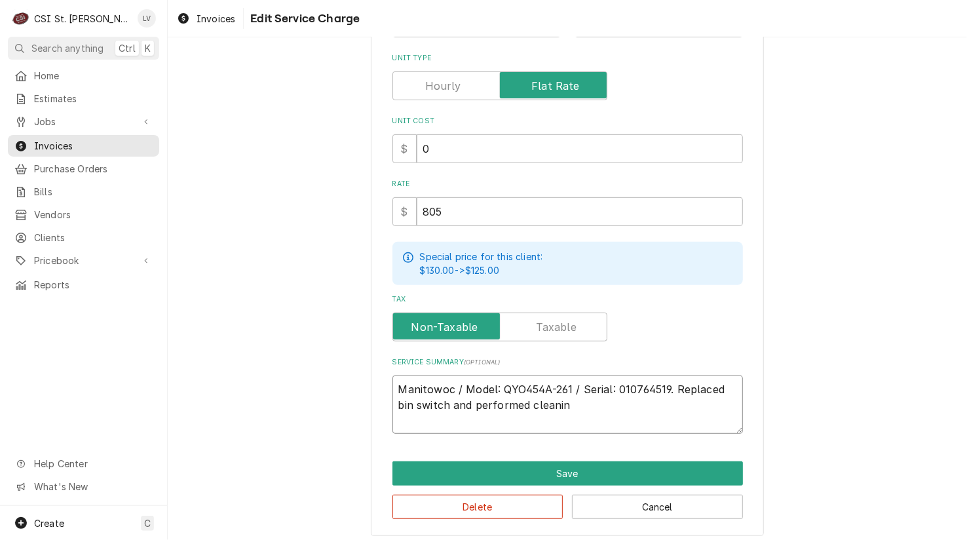
type textarea "x"
type textarea "Manitowoc / Model: QYO454A-261 / Serial: 010764519. Replaced bin switch and per…"
type textarea "x"
type textarea "Manitowoc / Model: QYO454A-261 / Serial: 010764519. Replaced bin switch and per…"
type textarea "x"
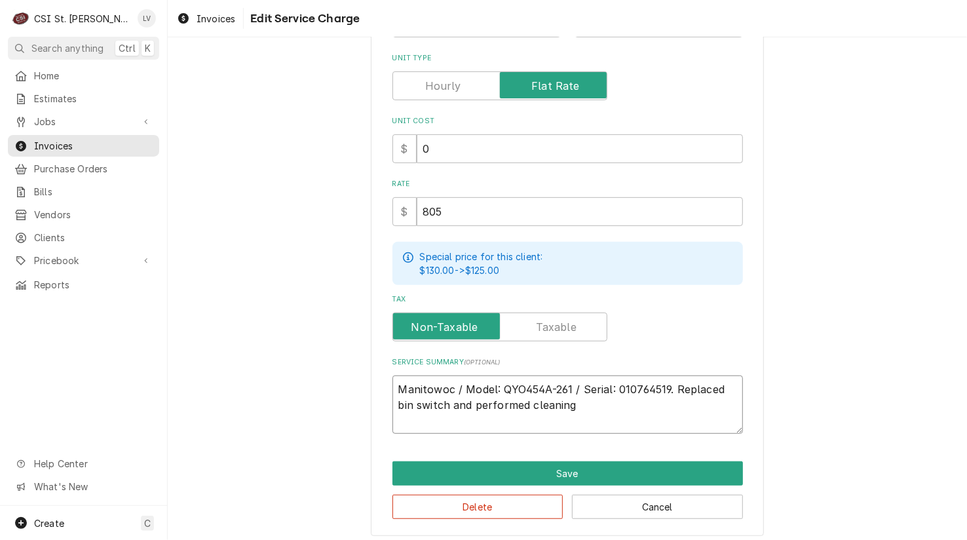
type textarea "Manitowoc / Model: QYO454A-261 / Serial: 010764519. Replaced bin switch and per…"
type textarea "x"
type textarea "Manitowoc / Model: QYO454A-261 / Serial: 010764519. Replaced bin switch and per…"
type textarea "x"
type textarea "Manitowoc / Model: QYO454A-261 / Serial: 010764519. Replaced bin switch and per…"
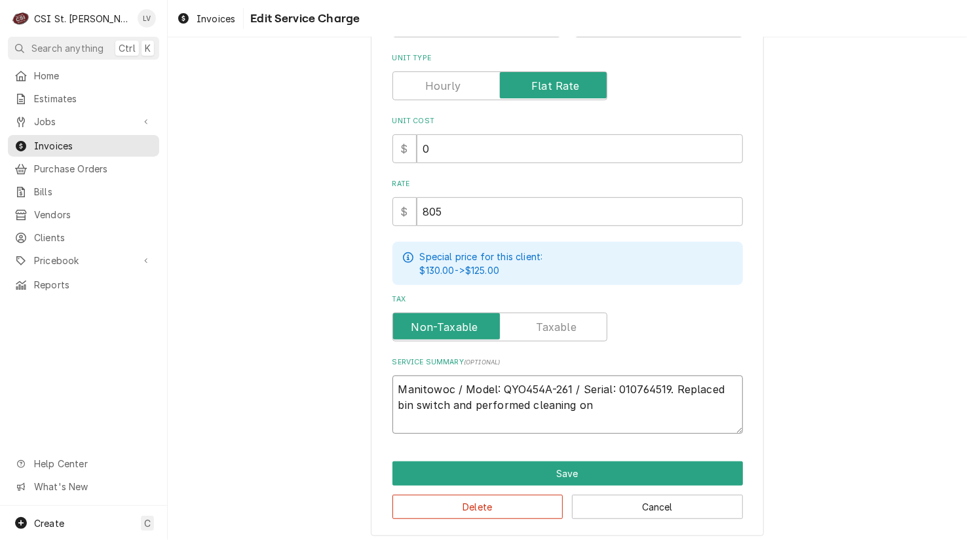
type textarea "x"
type textarea "Manitowoc / Model: QYO454A-261 / Serial: 010764519. Replaced bin switch and per…"
type textarea "x"
type textarea "Manitowoc / Model: QYO454A-261 / Serial: 010764519. Replaced bin switch and per…"
type textarea "x"
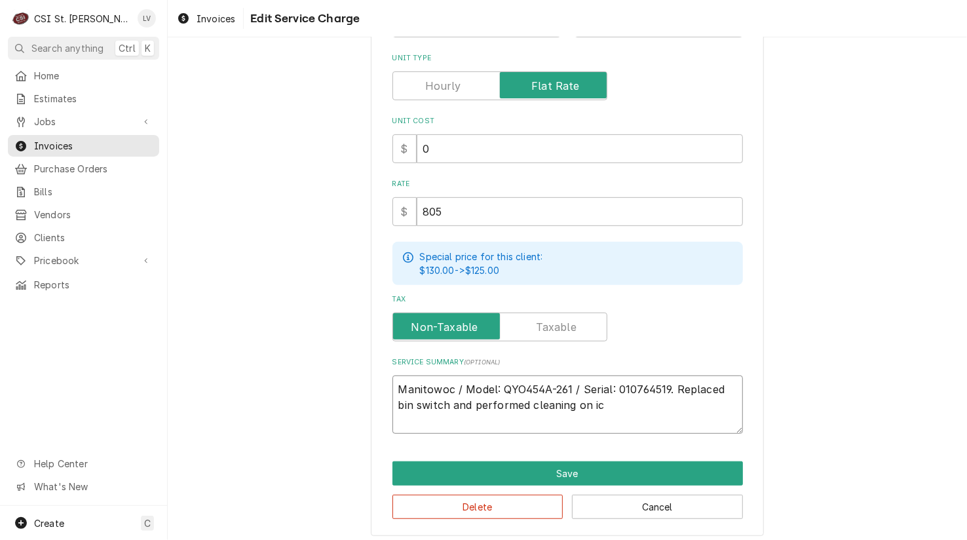
type textarea "Manitowoc / Model: QYO454A-261 / Serial: 010764519. Replaced bin switch and per…"
type textarea "x"
type textarea "Manitowoc / Model: QYO454A-261 / Serial: 010764519. Replaced bin switch and per…"
type textarea "x"
type textarea "Manitowoc / Model: QYO454A-261 / Serial: 010764519. Replaced bin switch and per…"
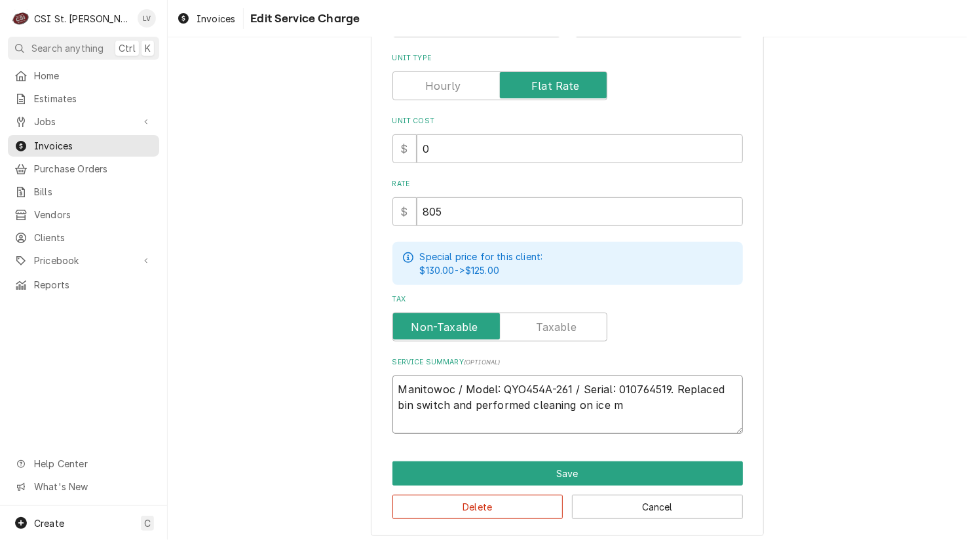
type textarea "x"
type textarea "Manitowoc / Model: QYO454A-261 / Serial: 010764519. Replaced bin switch and per…"
type textarea "x"
type textarea "Manitowoc / Model: QYO454A-261 / Serial: 010764519. Replaced bin switch and per…"
type textarea "x"
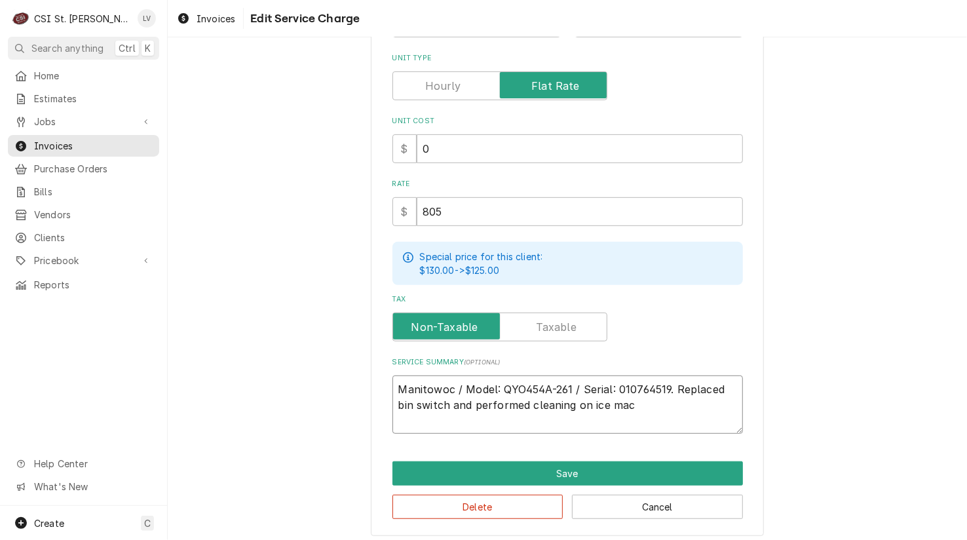
type textarea "Manitowoc / Model: QYO454A-261 / Serial: 010764519. Replaced bin switch and per…"
type textarea "x"
type textarea "Manitowoc / Model: QYO454A-261 / Serial: 010764519. Replaced bin switch and per…"
type textarea "x"
type textarea "Manitowoc / Model: QYO454A-261 / Serial: 010764519. Replaced bin switch and per…"
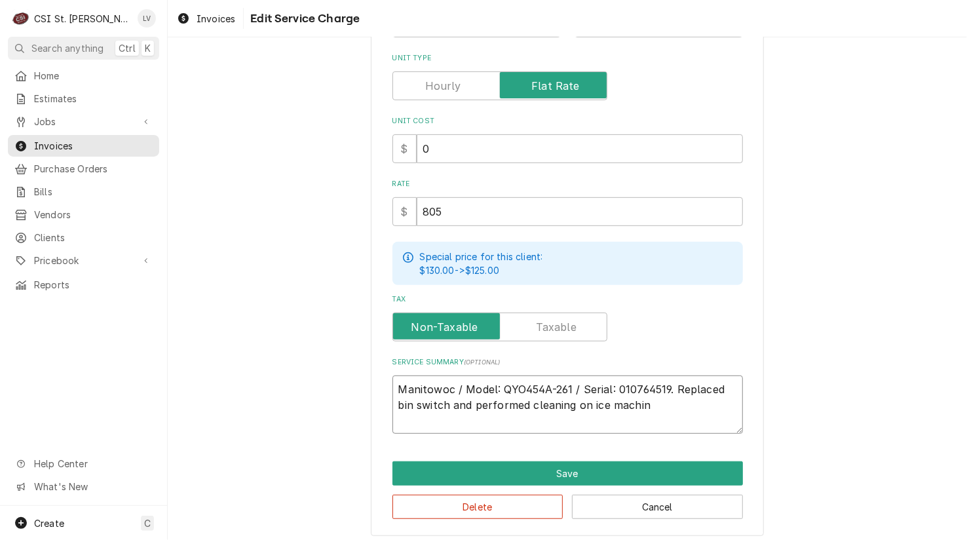
type textarea "x"
type textarea "Manitowoc / Model: QYO454A-261 / Serial: 010764519. Replaced bin switch and per…"
type textarea "x"
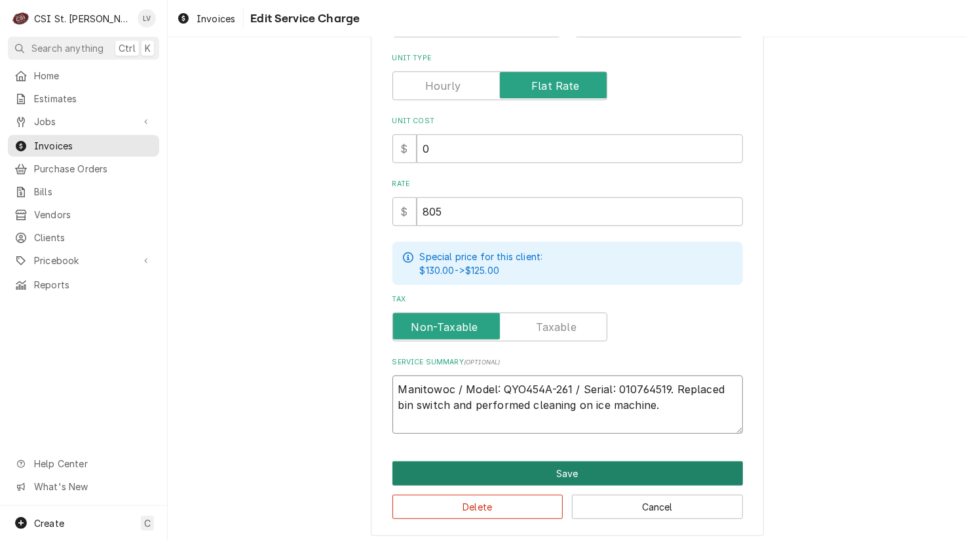
type textarea "Manitowoc / Model: QYO454A-261 / Serial: 010764519. Replaced bin switch and per…"
click at [521, 470] on button "Save" at bounding box center [567, 473] width 350 height 24
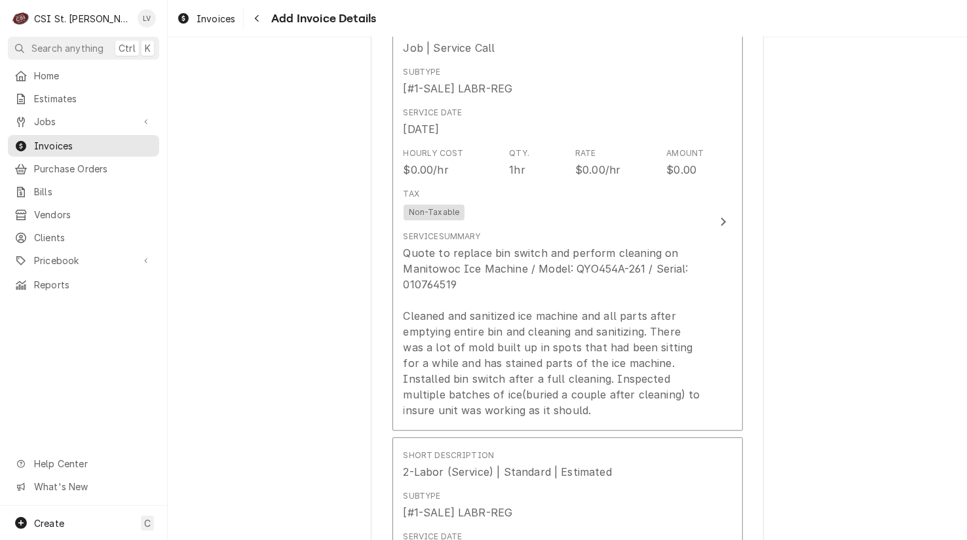
scroll to position [1752, 0]
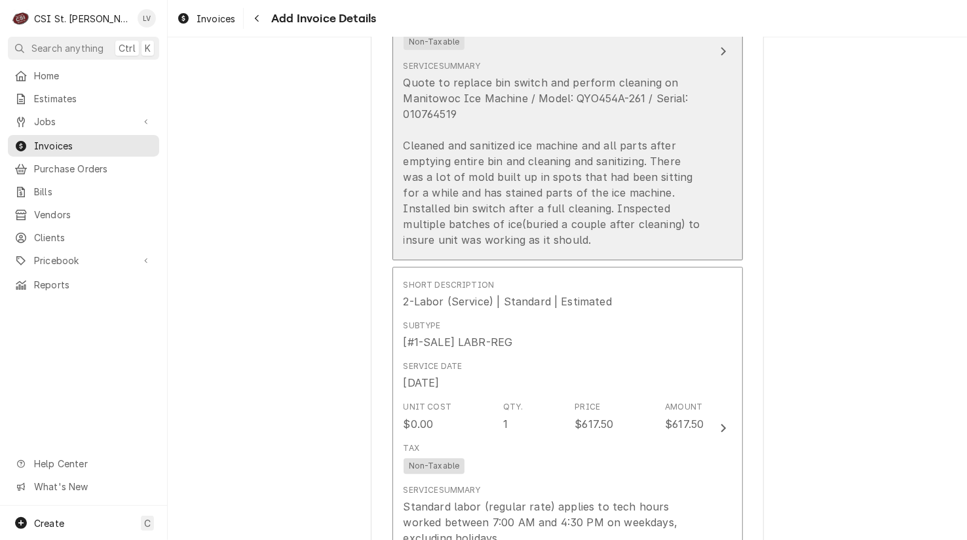
click at [587, 225] on div "Quote to replace bin switch and perform cleaning on Manitowoc Ice Machine / Mod…" at bounding box center [554, 161] width 301 height 173
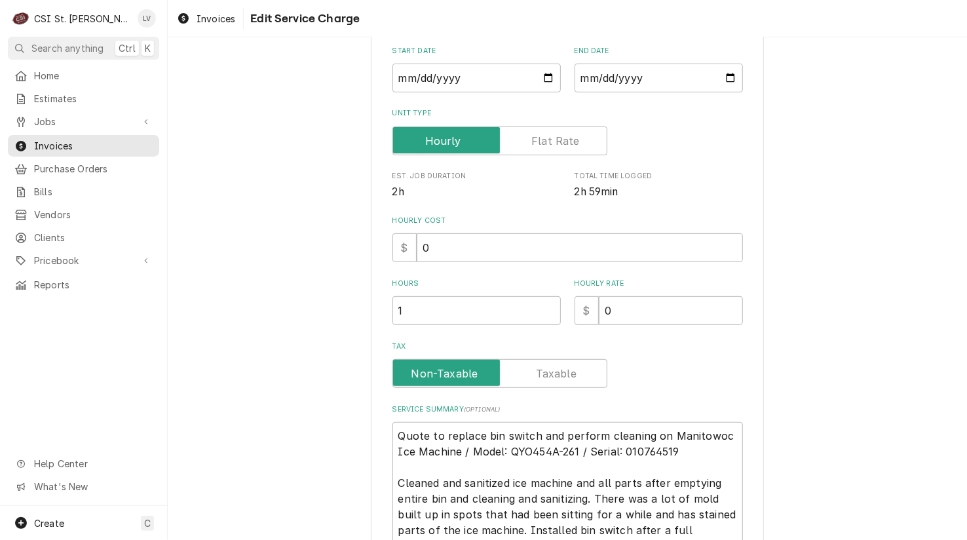
scroll to position [354, 0]
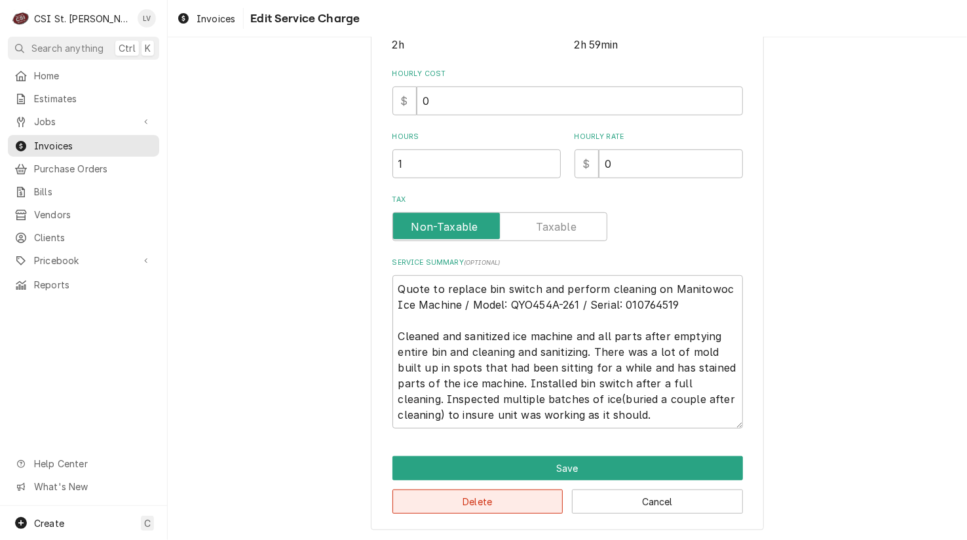
click at [478, 506] on button "Delete" at bounding box center [477, 501] width 171 height 24
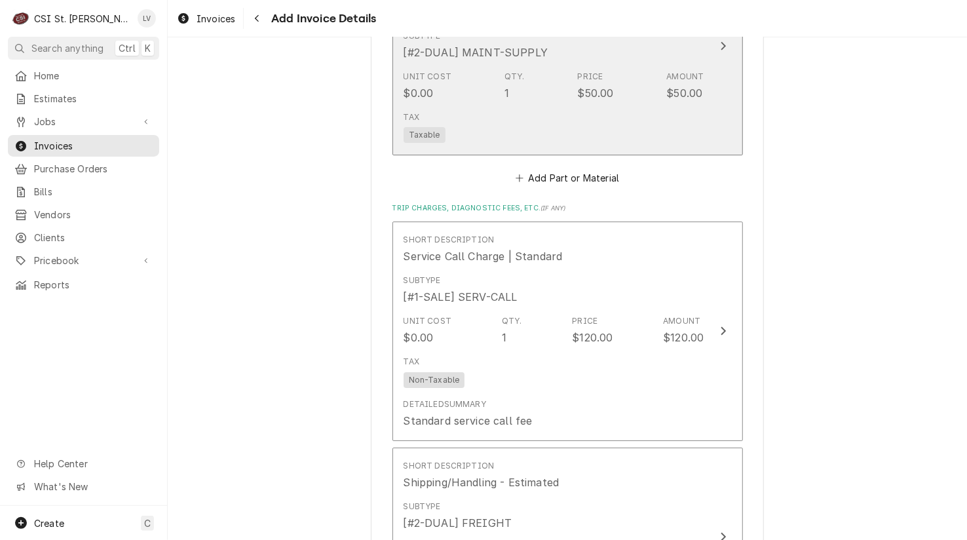
scroll to position [2554, 0]
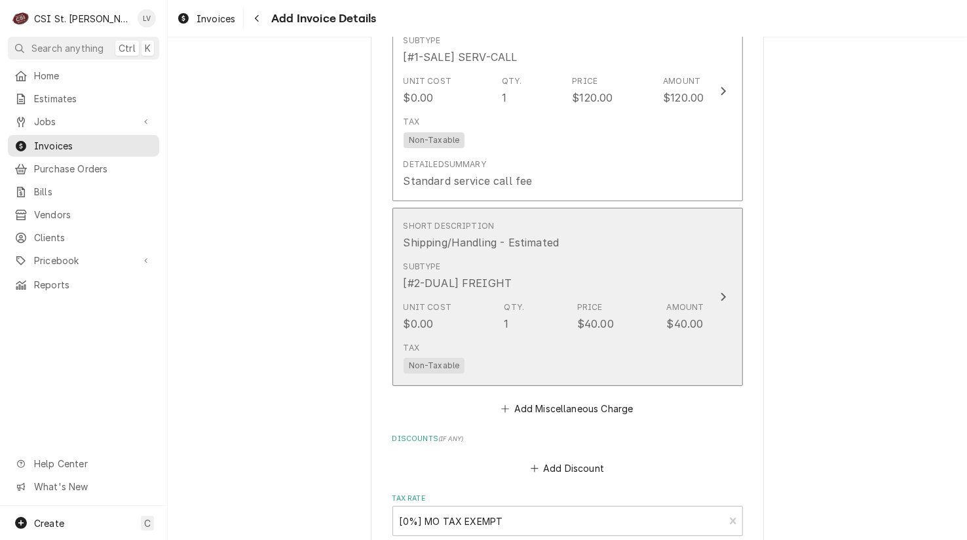
click at [603, 327] on div "$40.00" at bounding box center [595, 324] width 37 height 16
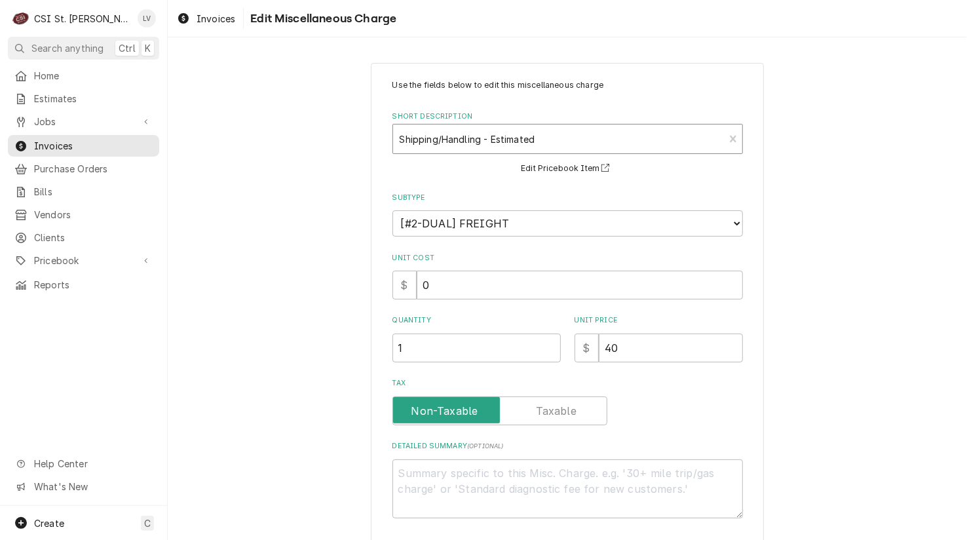
type textarea "x"
click at [479, 136] on div "Short Description" at bounding box center [559, 139] width 318 height 24
type input "ship"
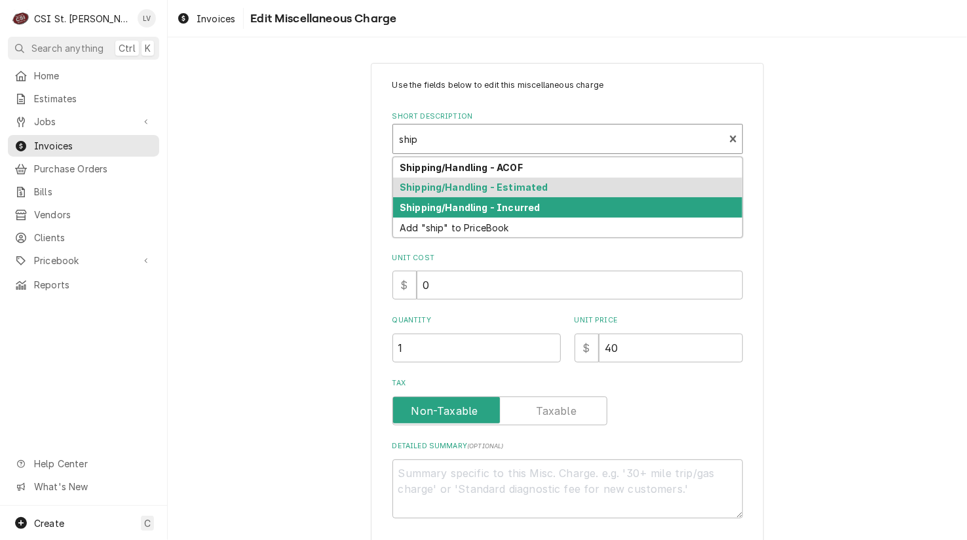
click at [480, 202] on strong "Shipping/Handling - Incurred" at bounding box center [470, 207] width 140 height 11
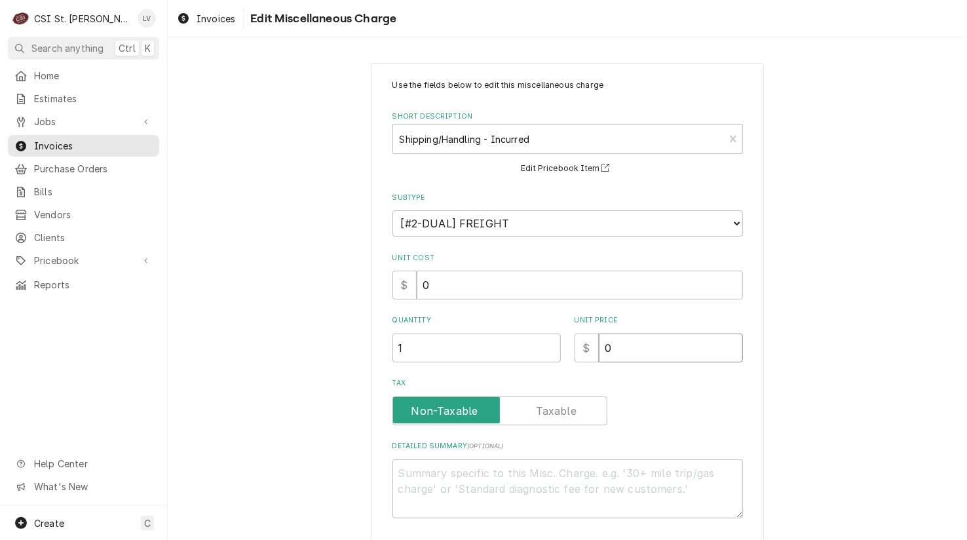
drag, startPoint x: 628, startPoint y: 348, endPoint x: 576, endPoint y: 354, distance: 52.1
click at [576, 354] on div "$ 0" at bounding box center [658, 347] width 168 height 29
type textarea "x"
type input "4"
type textarea "x"
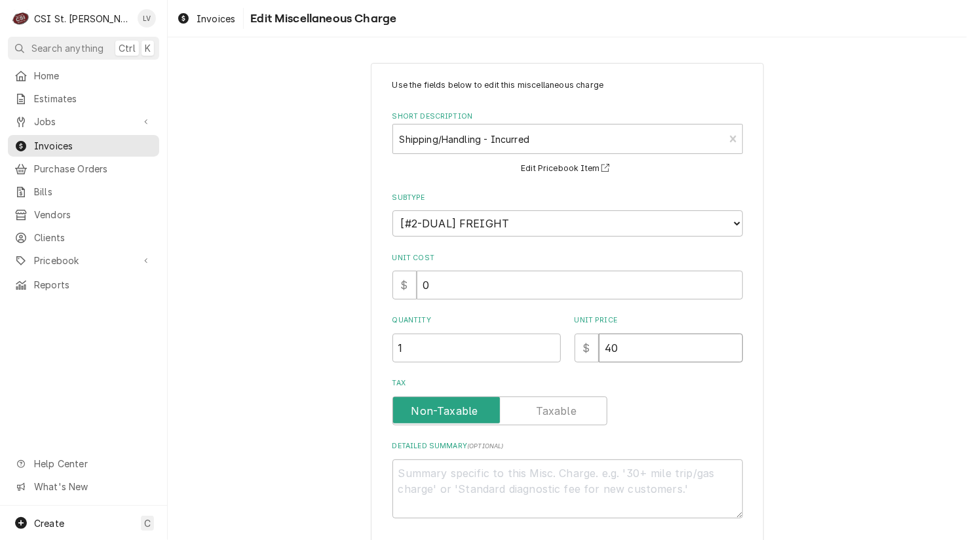
type input "40"
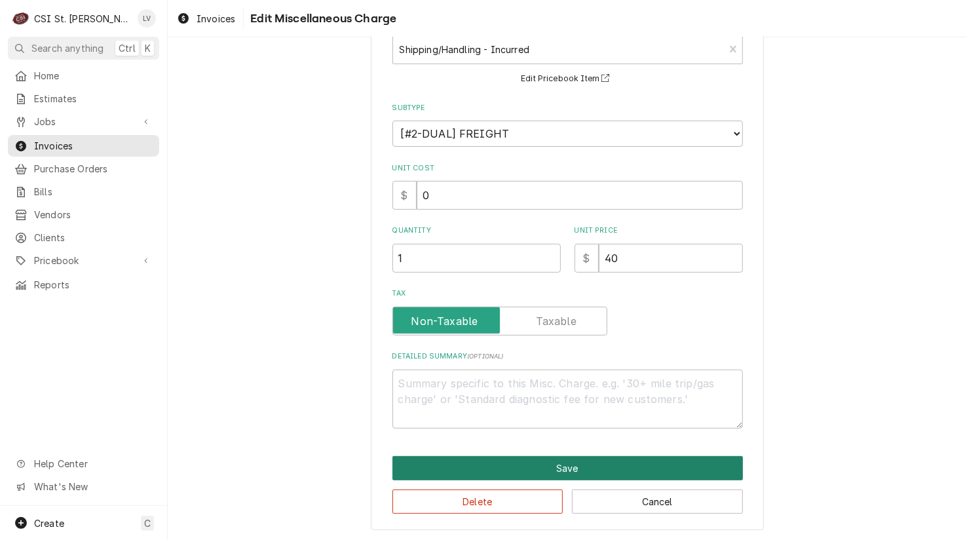
click at [501, 468] on button "Save" at bounding box center [567, 468] width 350 height 24
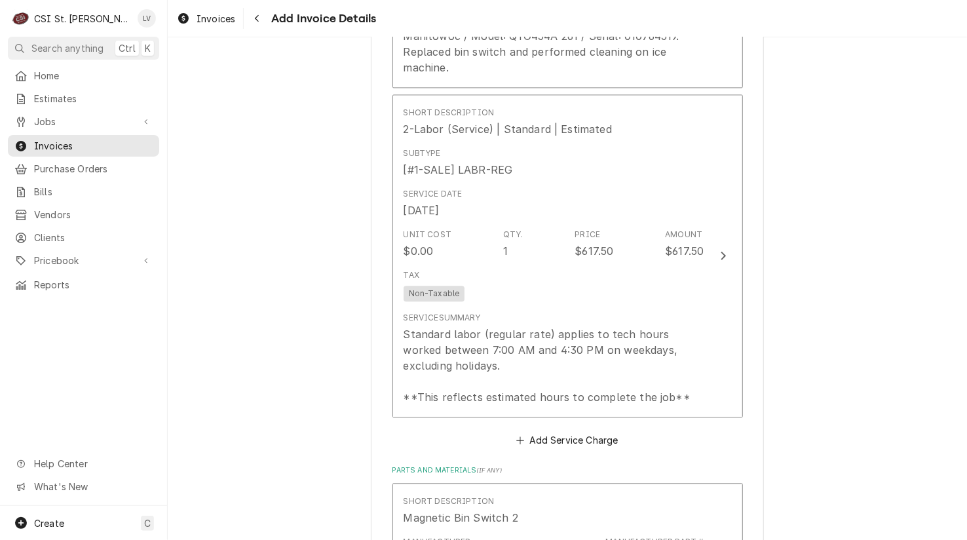
scroll to position [1488, 0]
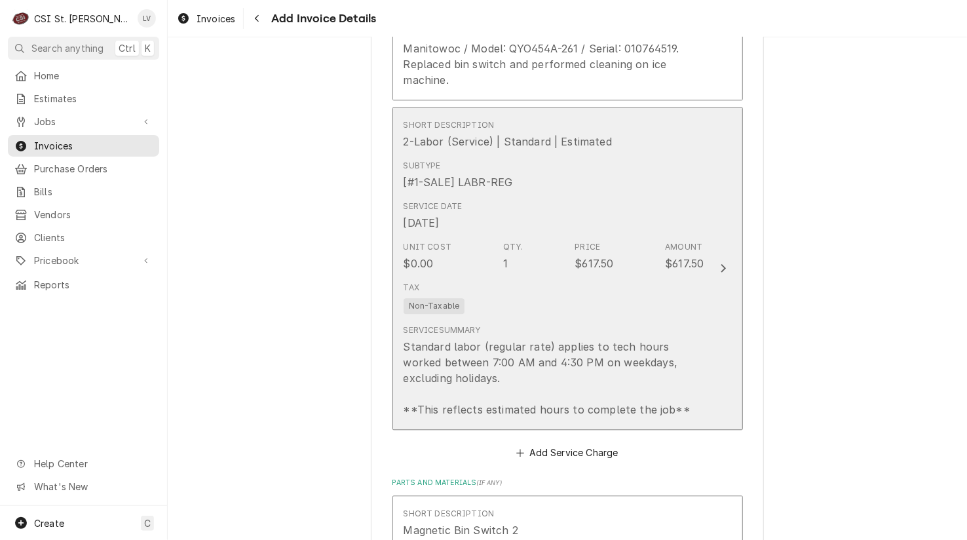
click at [563, 284] on div "Tax Non-Taxable" at bounding box center [554, 297] width 301 height 42
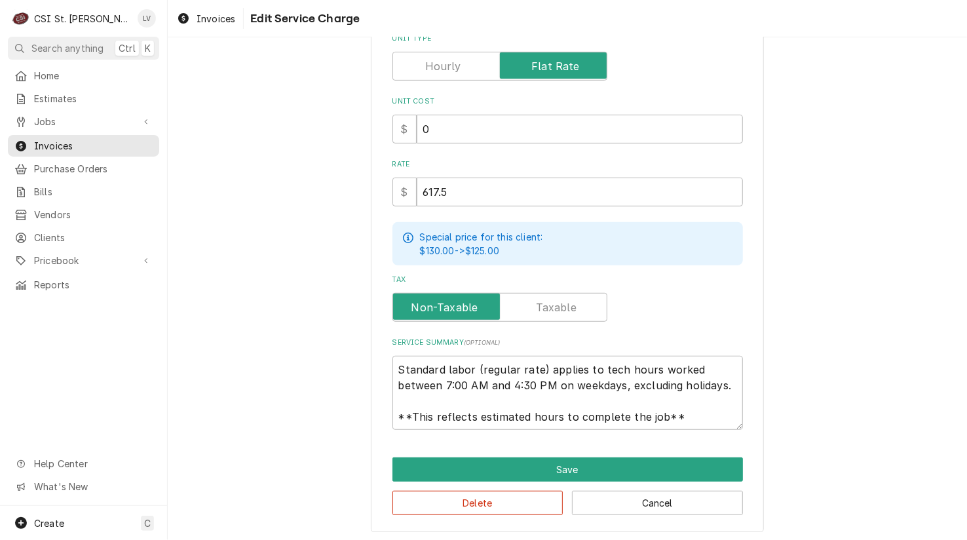
scroll to position [16, 0]
click at [506, 492] on button "Delete" at bounding box center [477, 503] width 171 height 24
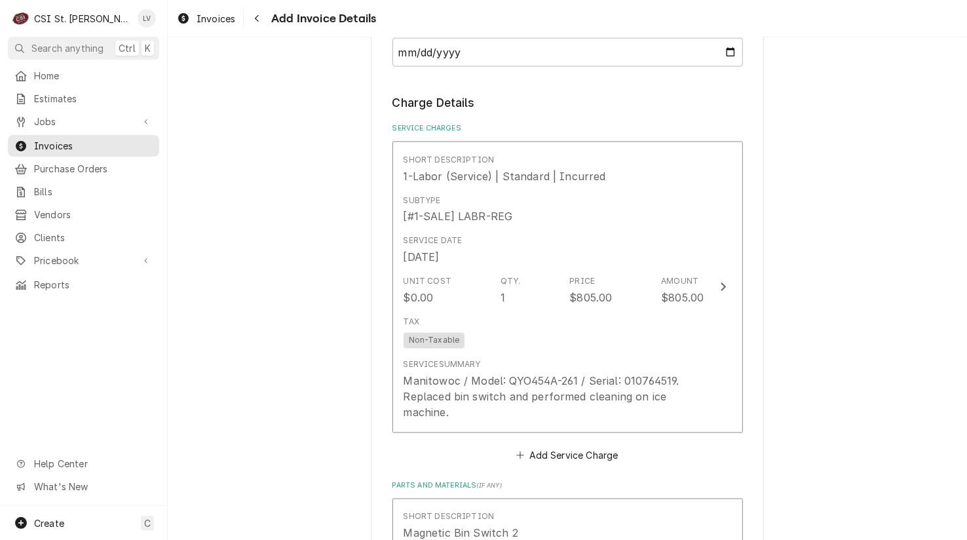
scroll to position [1094, 0]
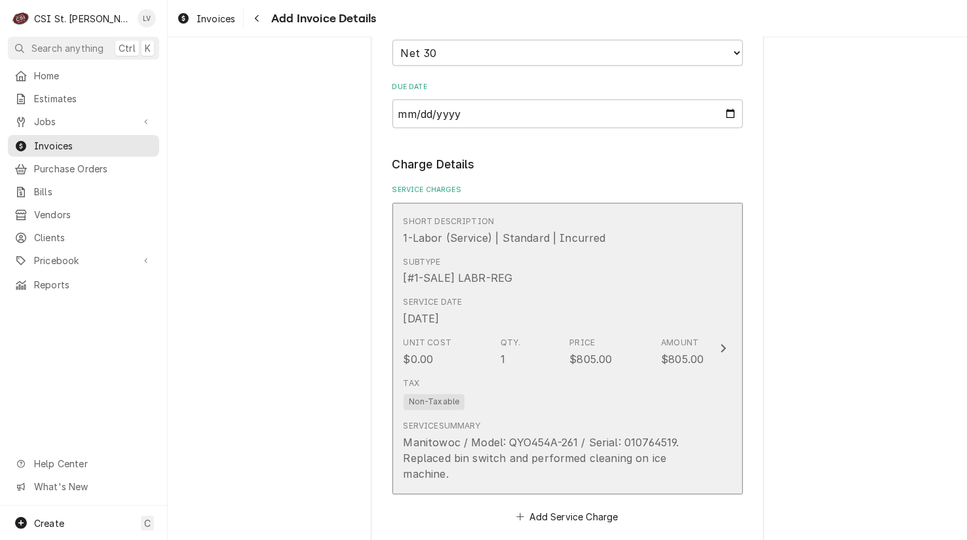
click at [512, 321] on div "Service Date Aug 22, 2025" at bounding box center [554, 311] width 301 height 41
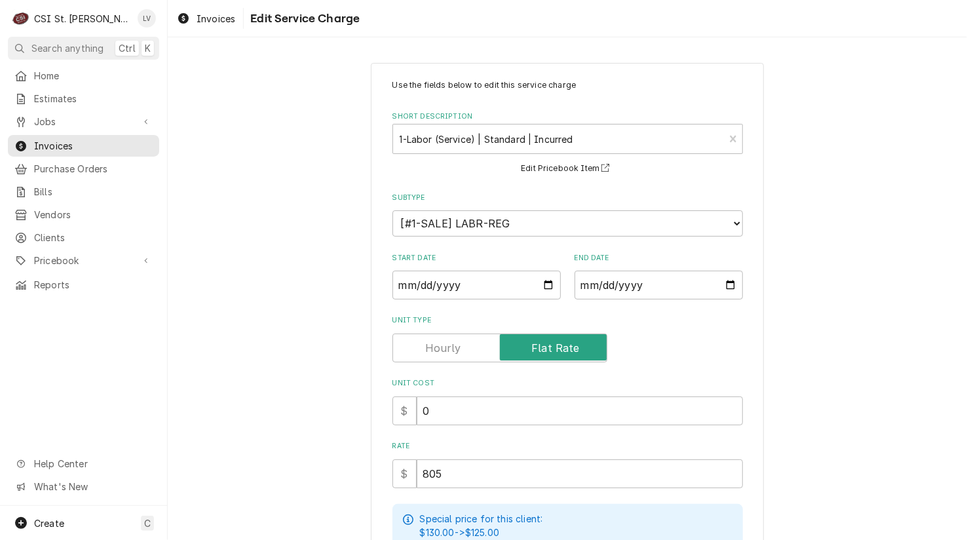
scroll to position [267, 0]
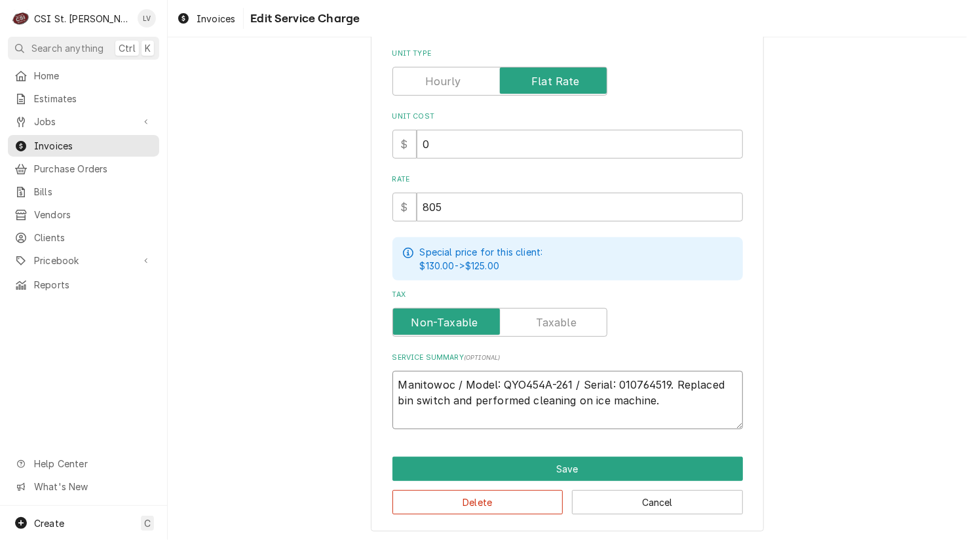
drag, startPoint x: 671, startPoint y: 380, endPoint x: 684, endPoint y: 406, distance: 29.3
click at [684, 406] on textarea "Manitowoc / Model: QYO454A-261 / Serial: 010764519. Replaced bin switch and per…" at bounding box center [567, 400] width 350 height 59
paste textarea "Found unit in ice mode with no lights on. Switched to clean mode and it operate…"
type textarea "x"
type textarea "Manitowoc / Model: QYO454A-261 / Serial: 010764519. Found unit in ice mode with…"
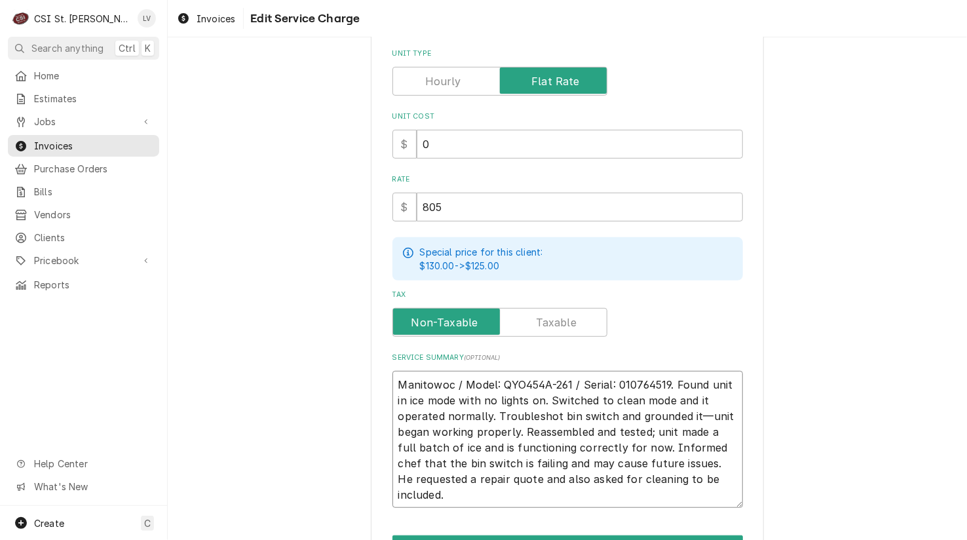
click at [671, 378] on textarea "Manitowoc / Model: QYO454A-261 / Serial: 010764519. Found unit in ice mode with…" at bounding box center [567, 440] width 350 height 138
type textarea "x"
type textarea "Manitowoc / Model: QYO454A-261 / Serial: 010764519. Found unit in ice mode with…"
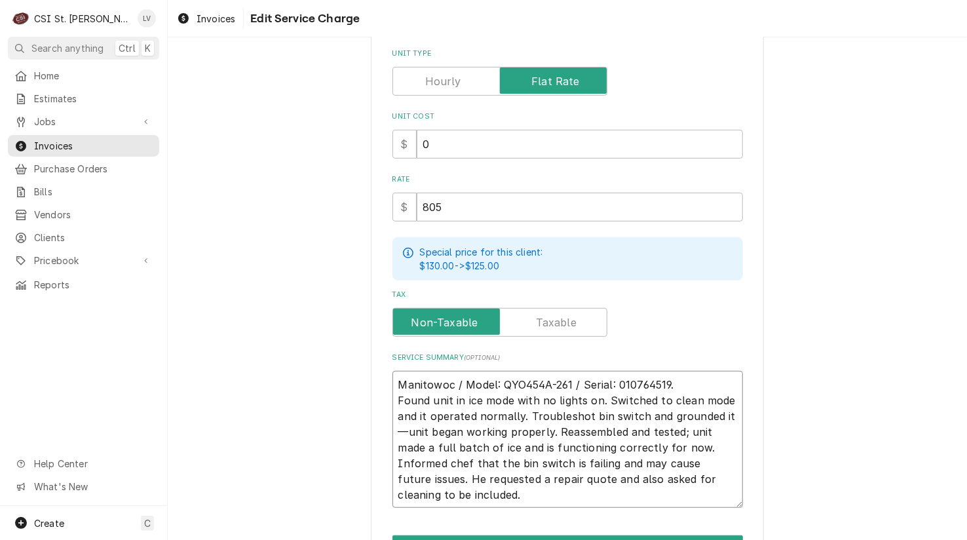
type textarea "x"
type textarea "Manitowoc / Model: QYO454A-261 / Serial: 010764519. Found unit in ice mode with…"
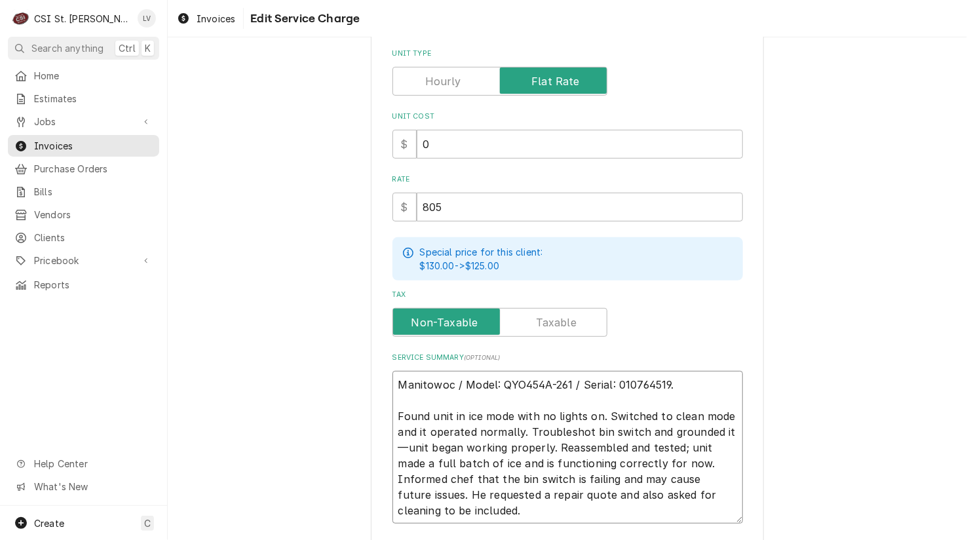
type textarea "x"
type textarea "Manitowoc / Model: QYO454A-261 / Serial: 010764519. 7Found unit in ice mode wit…"
type textarea "x"
type textarea "Manitowoc / Model: QYO454A-261 / Serial: 010764519. 7/Found unit in ice mode wi…"
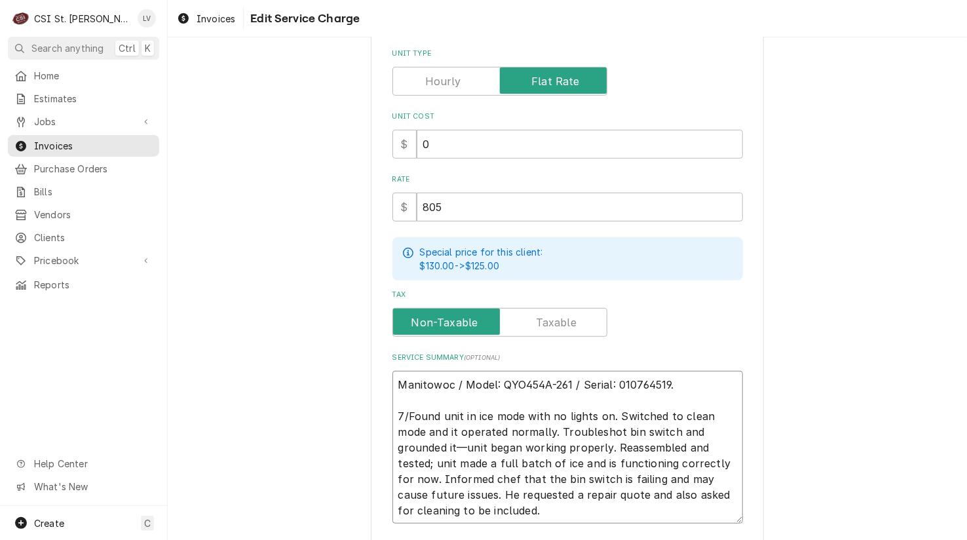
type textarea "x"
type textarea "Manitowoc / Model: QYO454A-261 / Serial: 010764519. 7/3Found unit in ice mode w…"
type textarea "x"
type textarea "Manitowoc / Model: QYO454A-261 / Serial: 010764519. 7/31Found unit in ice mode …"
type textarea "x"
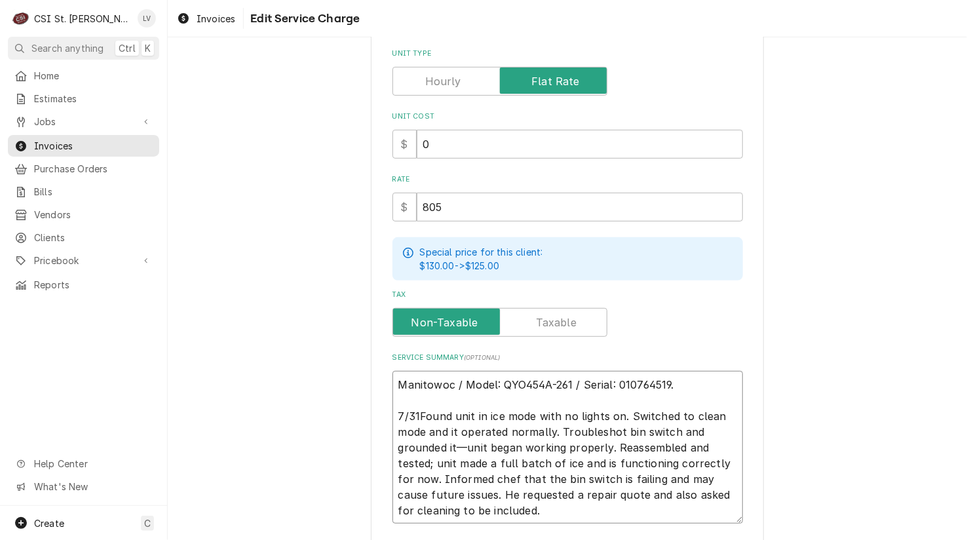
type textarea "Manitowoc / Model: QYO454A-261 / Serial: 010764519. 7/31 Found unit in ice mode…"
type textarea "x"
type textarea "Manitowoc / Model: QYO454A-261 / Serial: 010764519. 7/31 -Found unit in ice mod…"
type textarea "x"
type textarea "Manitowoc / Model: QYO454A-261 / Serial: 010764519. 7/31 - Found unit in ice mo…"
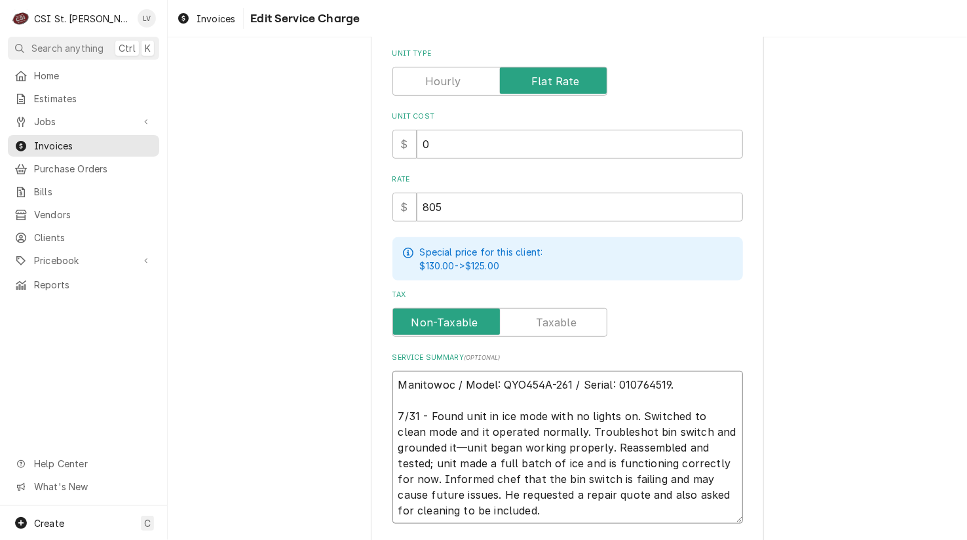
click at [525, 510] on textarea "Manitowoc / Model: QYO454A-261 / Serial: 010764519. 7/31 - Found unit in ice mo…" at bounding box center [567, 447] width 350 height 153
type textarea "x"
type textarea "Manitowoc / Model: QYO454A-261 / Serial: 010764519. 7/31 - Found unit in ice mo…"
type textarea "x"
type textarea "Manitowoc / Model: QYO454A-261 / Serial: 010764519. 7/31 - Found unit in ice mo…"
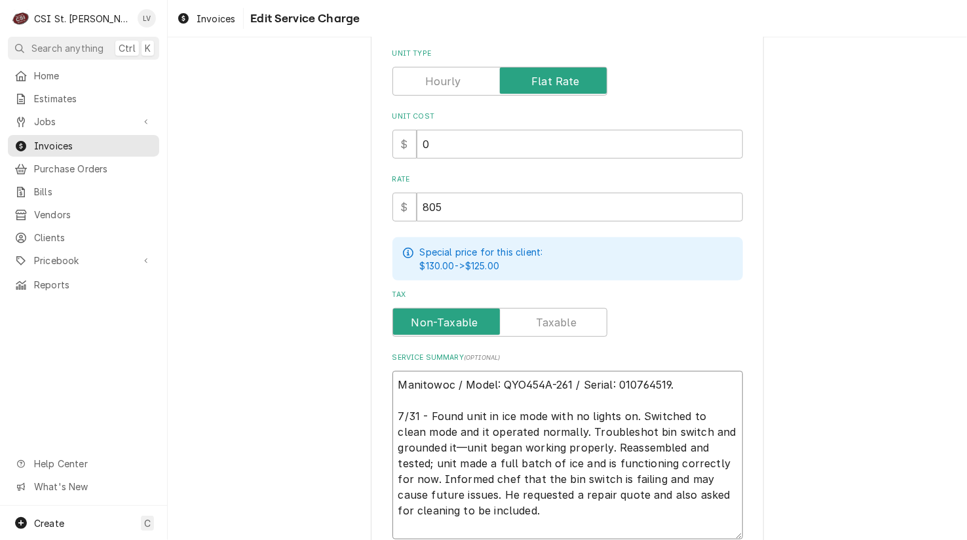
scroll to position [271, 0]
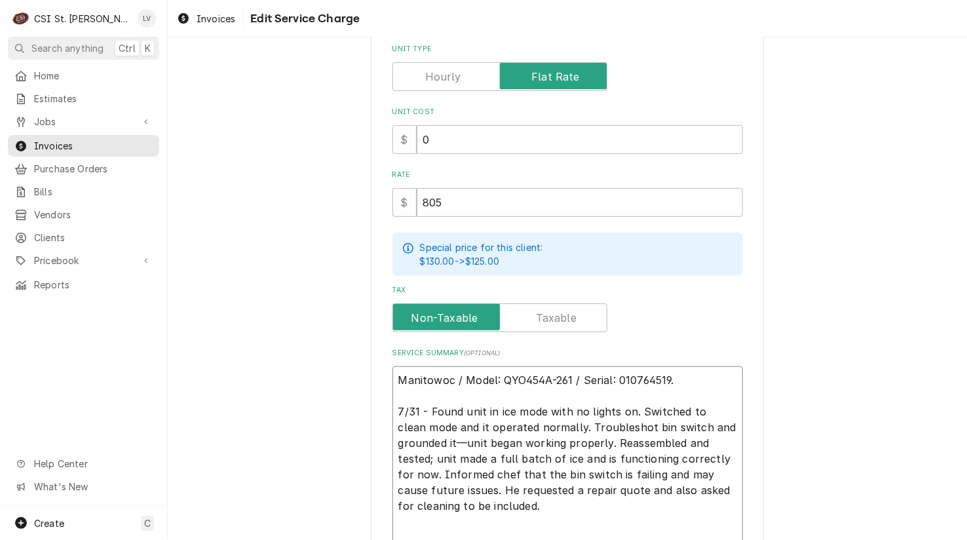
type textarea "x"
type textarea "Manitowoc / Model: QYO454A-261 / Serial: 010764519. 7/31 - Found unit in ice mo…"
type textarea "x"
type textarea "Manitowoc / Model: QYO454A-261 / Serial: 010764519. 7/31 - Found unit in ice mo…"
type textarea "x"
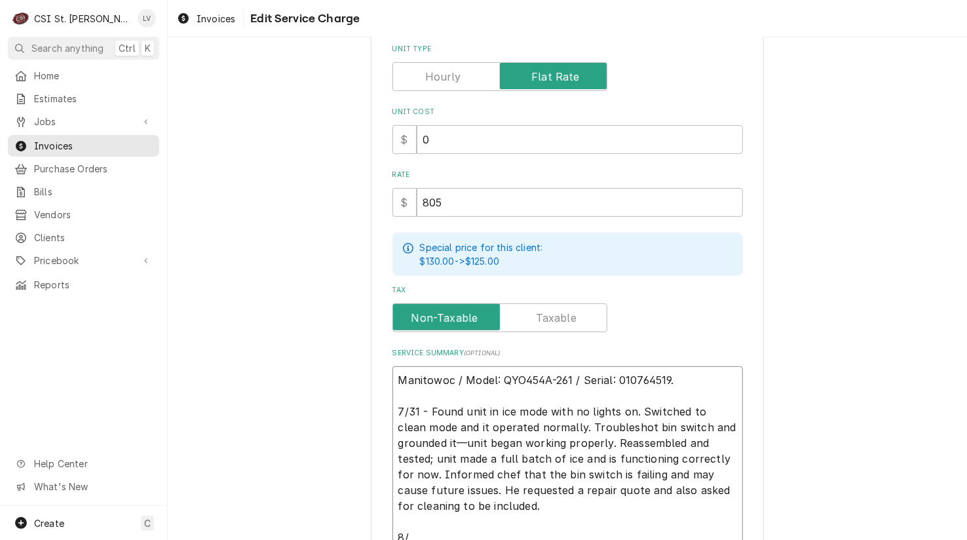
type textarea "Manitowoc / Model: QYO454A-261 / Serial: 010764519. 7/31 - Found unit in ice mo…"
type textarea "x"
type textarea "Manitowoc / Model: QYO454A-261 / Serial: 010764519. 7/31 - Found unit in ice mo…"
type textarea "x"
click at [840, 413] on div "Use the fields below to edit this service charge Short Description 1-Labor (Ser…" at bounding box center [567, 222] width 799 height 884
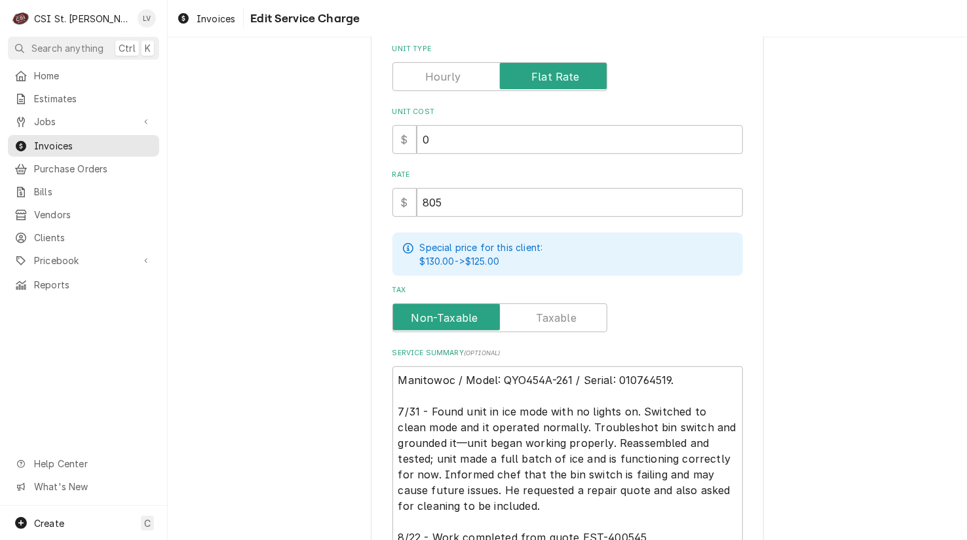
scroll to position [392, 0]
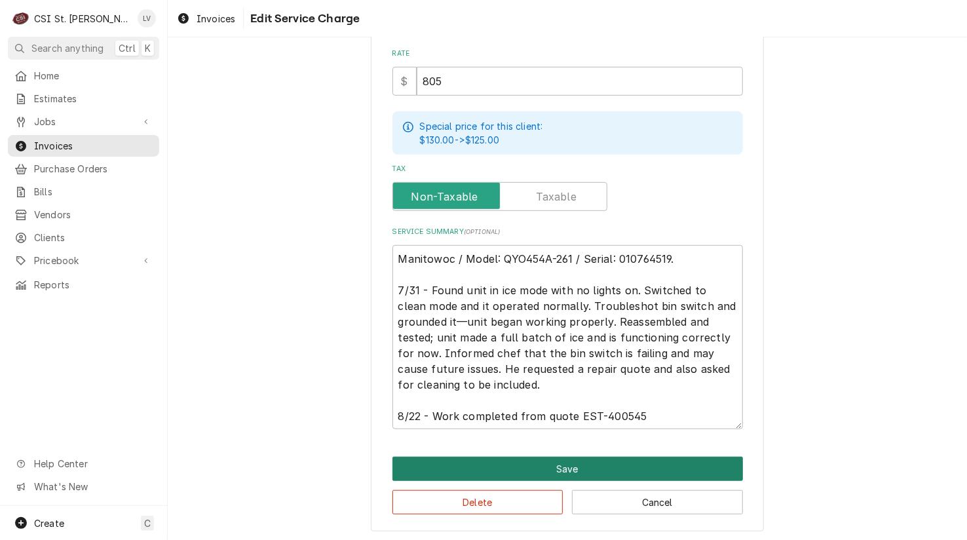
click at [515, 464] on button "Save" at bounding box center [567, 469] width 350 height 24
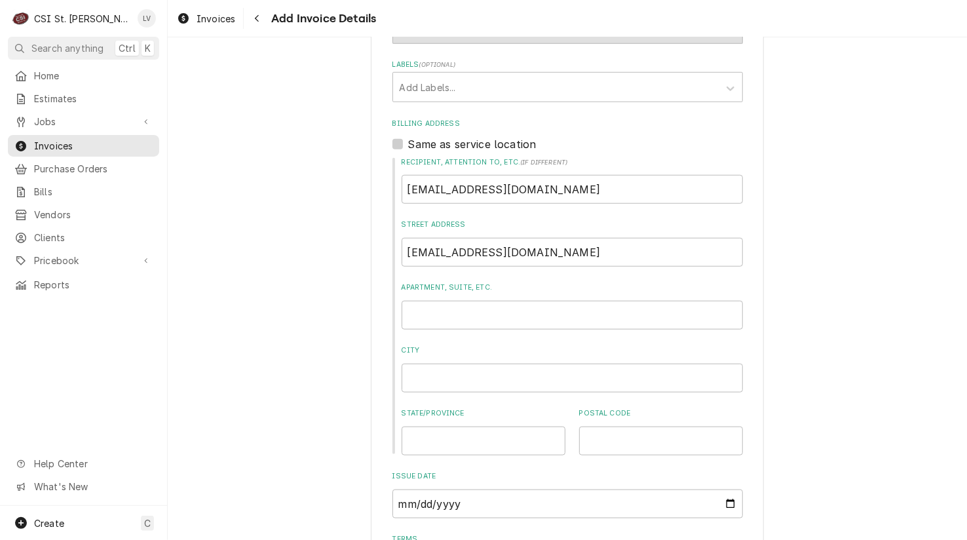
scroll to position [423, 0]
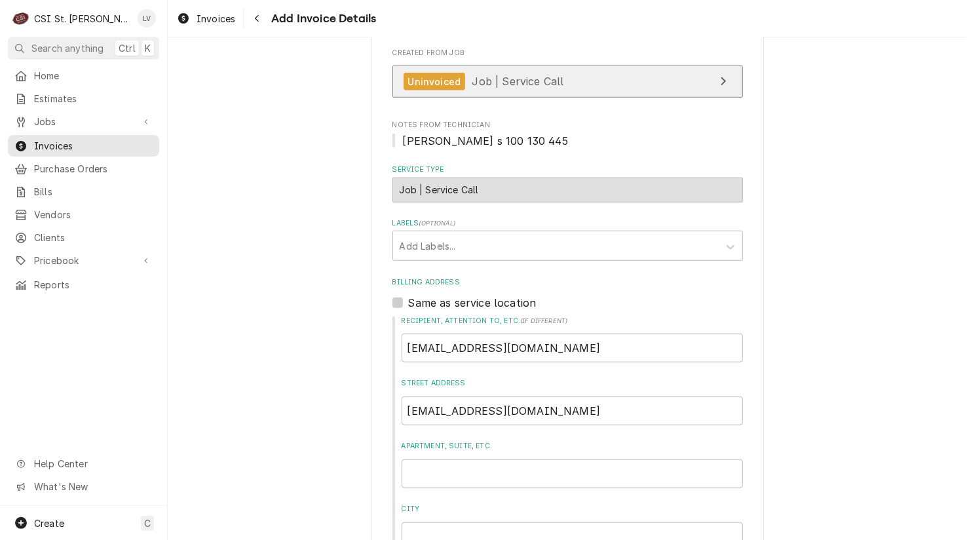
click at [547, 83] on span "Job | Service Call" at bounding box center [518, 81] width 92 height 13
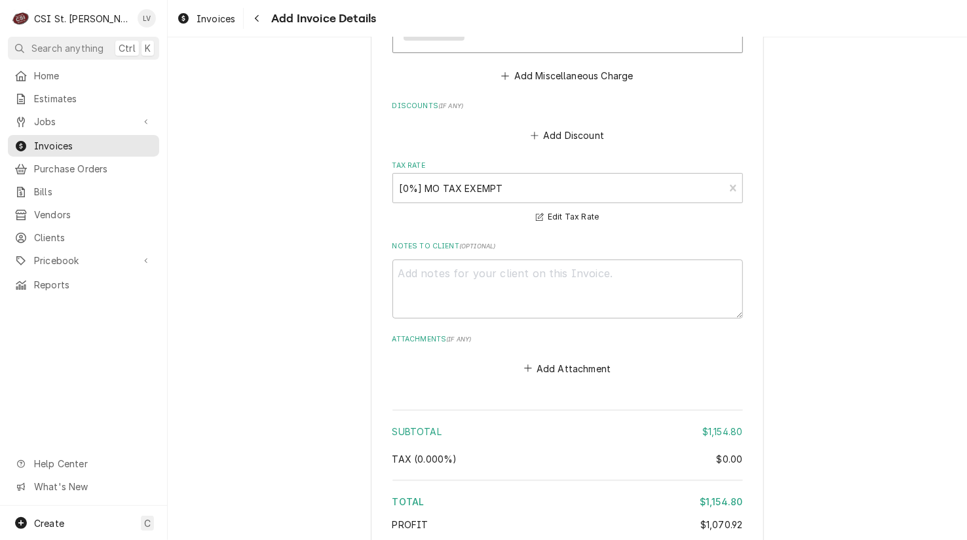
scroll to position [2792, 0]
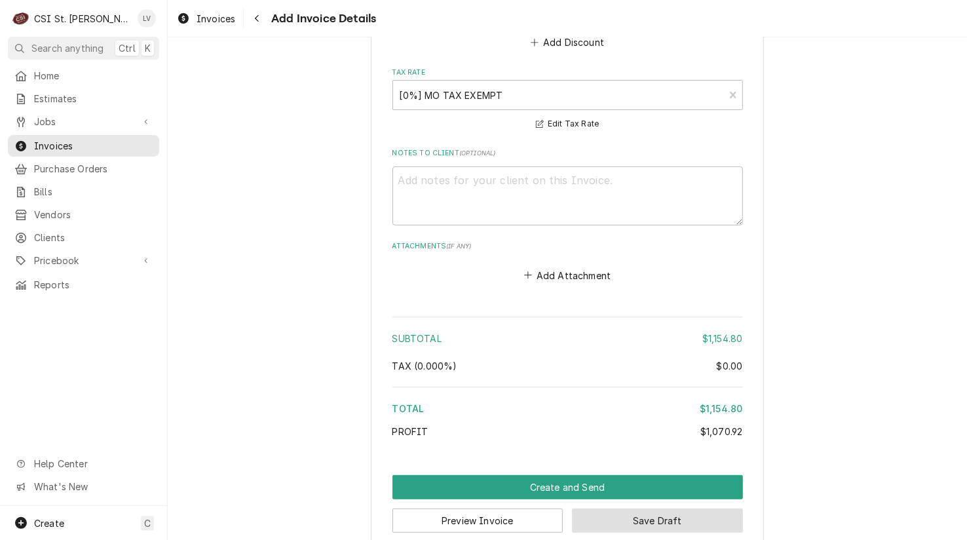
click at [704, 508] on button "Save Draft" at bounding box center [657, 520] width 171 height 24
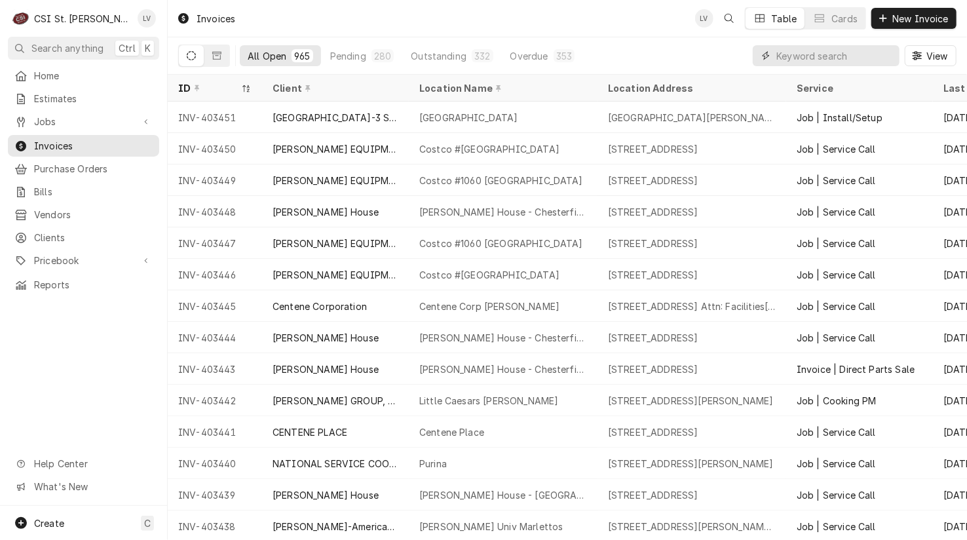
click at [789, 58] on input "Dynamic Content Wrapper" at bounding box center [834, 55] width 117 height 21
type input "402842"
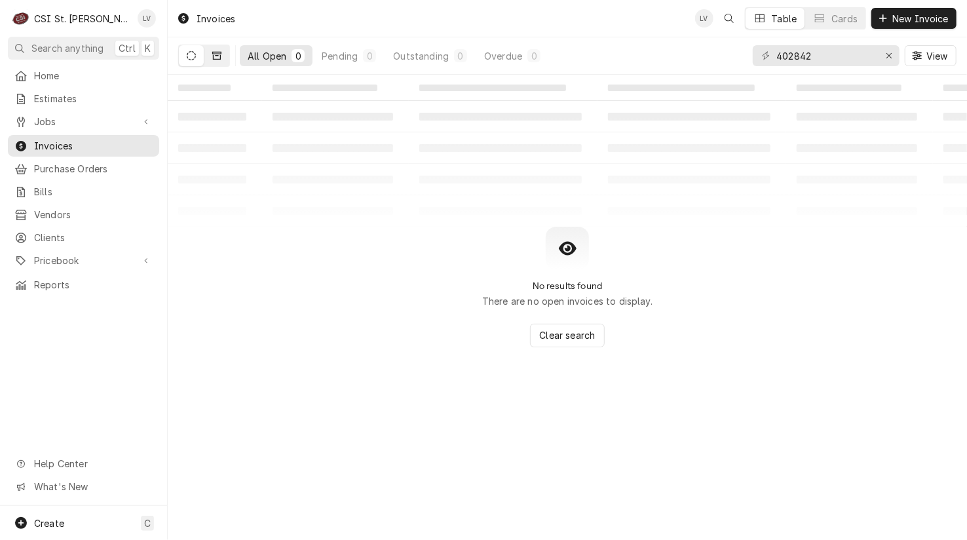
click at [212, 54] on icon "Dynamic Content Wrapper" at bounding box center [216, 55] width 9 height 9
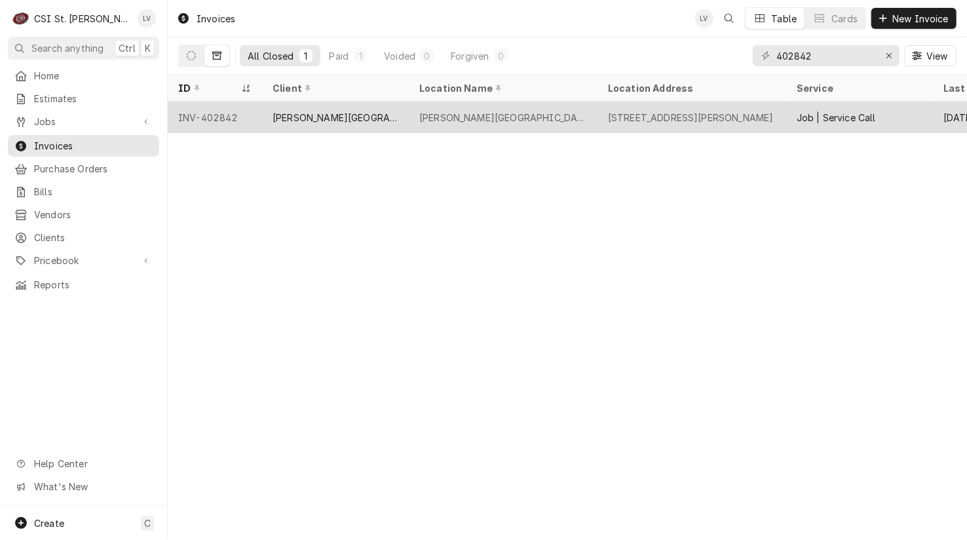
click at [336, 115] on div "[PERSON_NAME][GEOGRAPHIC_DATA]" at bounding box center [335, 118] width 126 height 14
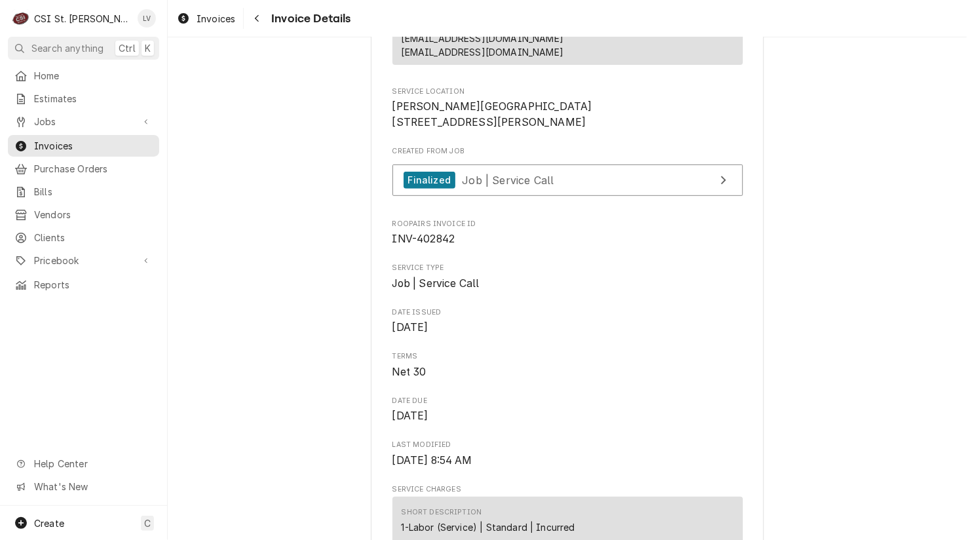
scroll to position [590, 0]
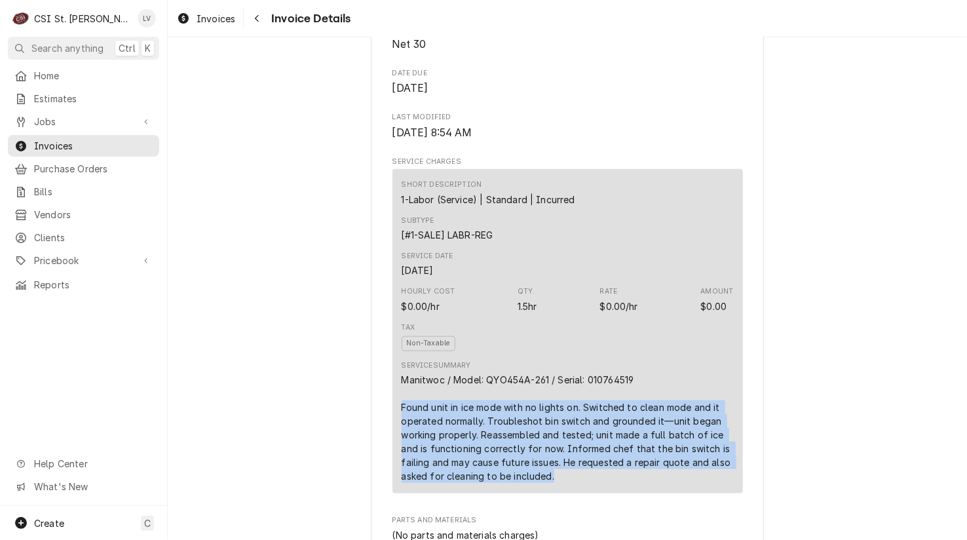
drag, startPoint x: 395, startPoint y: 438, endPoint x: 578, endPoint y: 503, distance: 194.5
click at [578, 493] on div "Short Description 1-Labor (Service) | Standard | Incurred Subtype [#1-SALE] LAB…" at bounding box center [567, 331] width 350 height 324
copy div "Found unit in ice mode with no lights on. Switched to clean mode and it operate…"
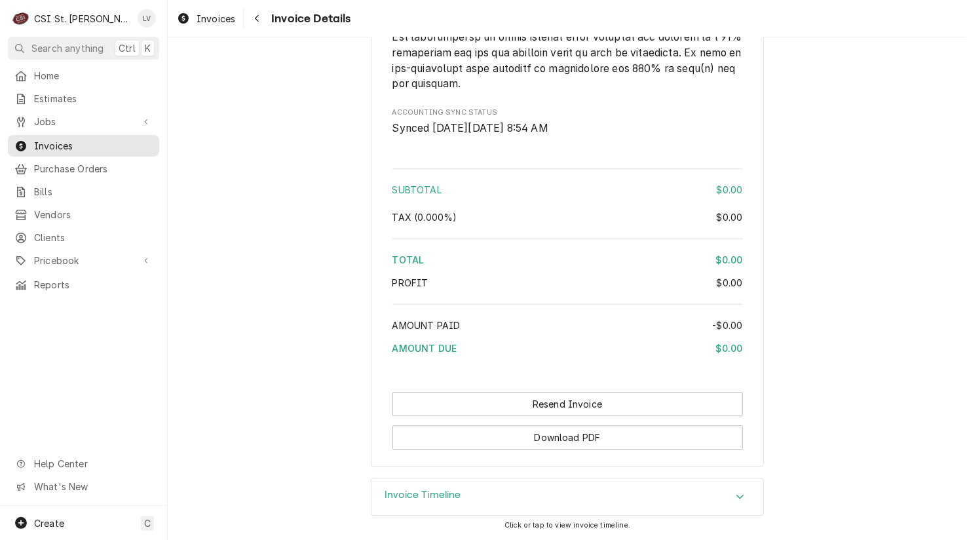
scroll to position [1869, 0]
click at [191, 21] on div "Invoices" at bounding box center [206, 18] width 64 height 16
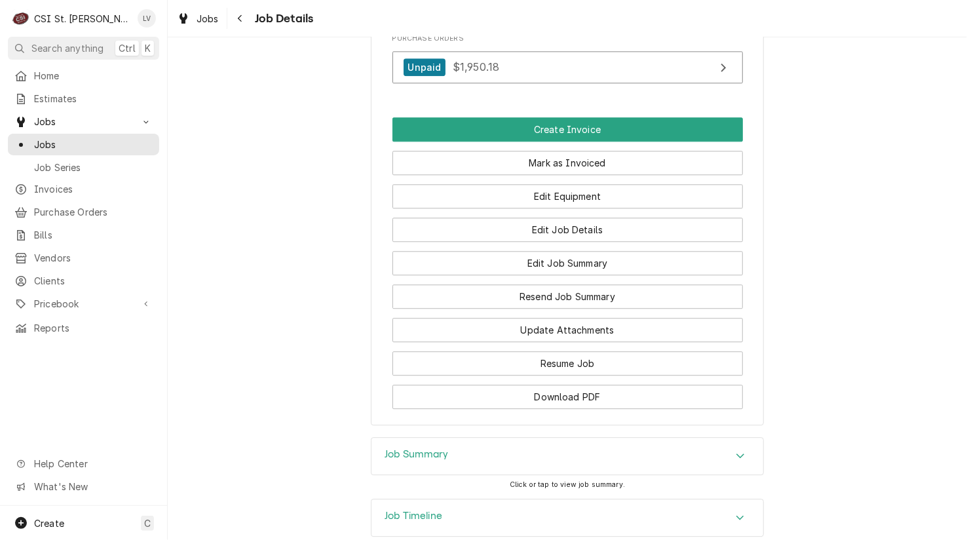
scroll to position [1736, 0]
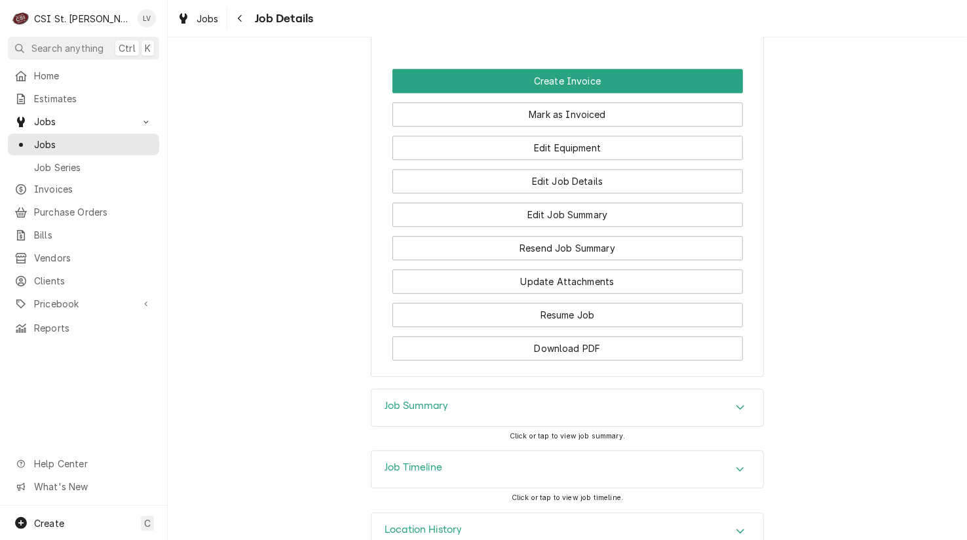
click at [583, 451] on div "Job Timeline" at bounding box center [567, 469] width 392 height 37
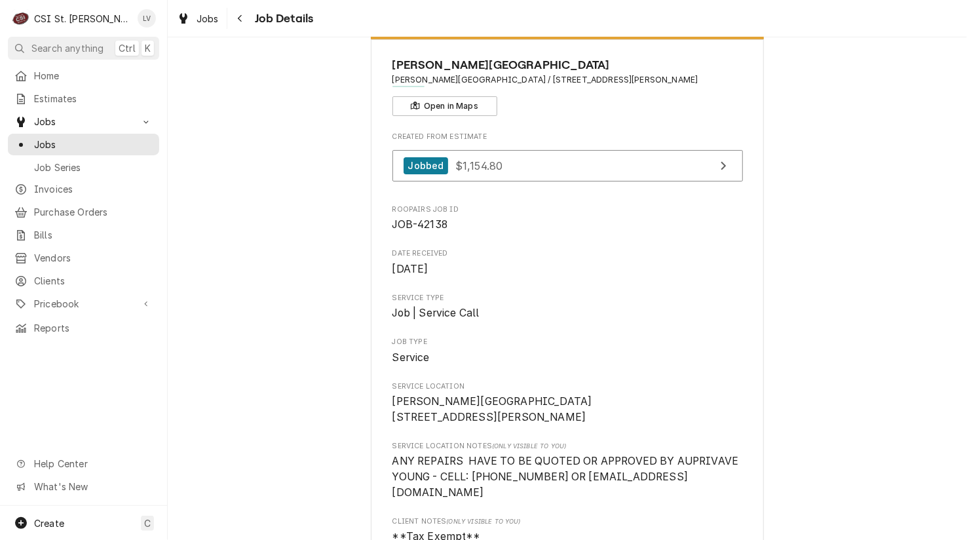
scroll to position [0, 0]
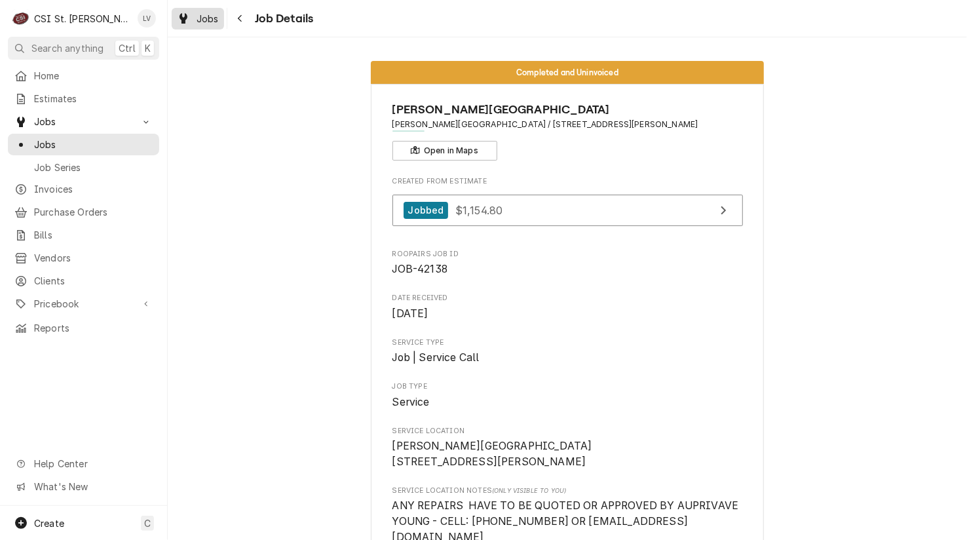
click at [190, 19] on div "Jobs" at bounding box center [197, 18] width 47 height 16
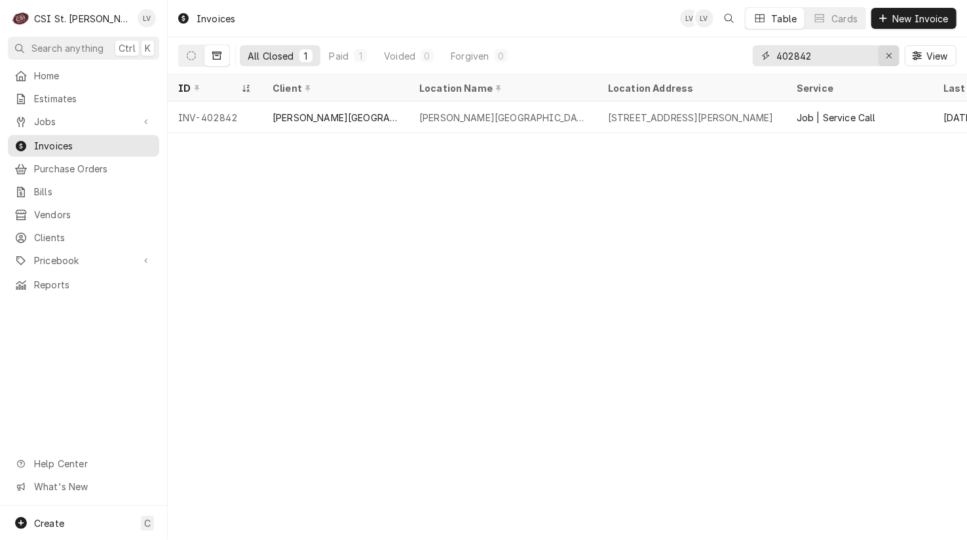
click at [890, 52] on icon "Erase input" at bounding box center [889, 55] width 7 height 9
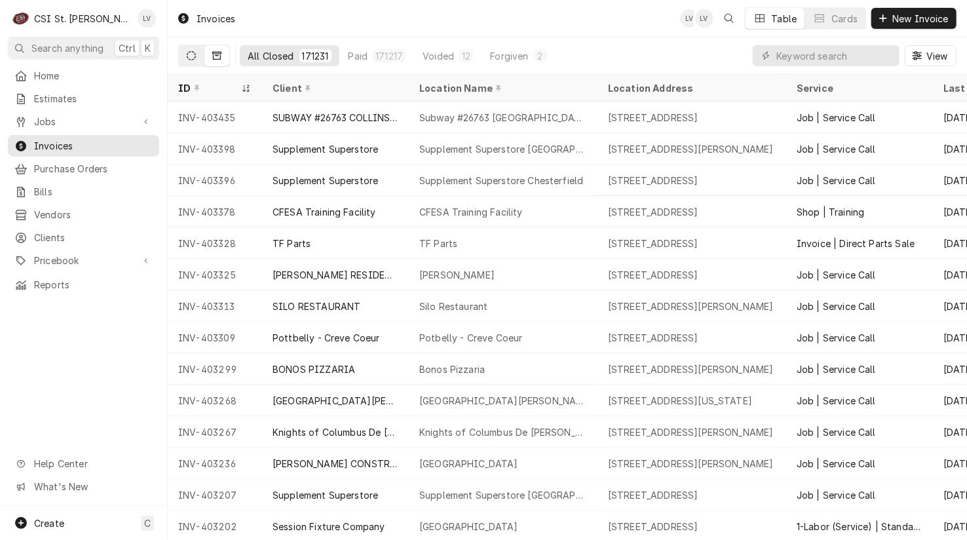
click at [182, 51] on button "Dynamic Content Wrapper" at bounding box center [191, 55] width 25 height 21
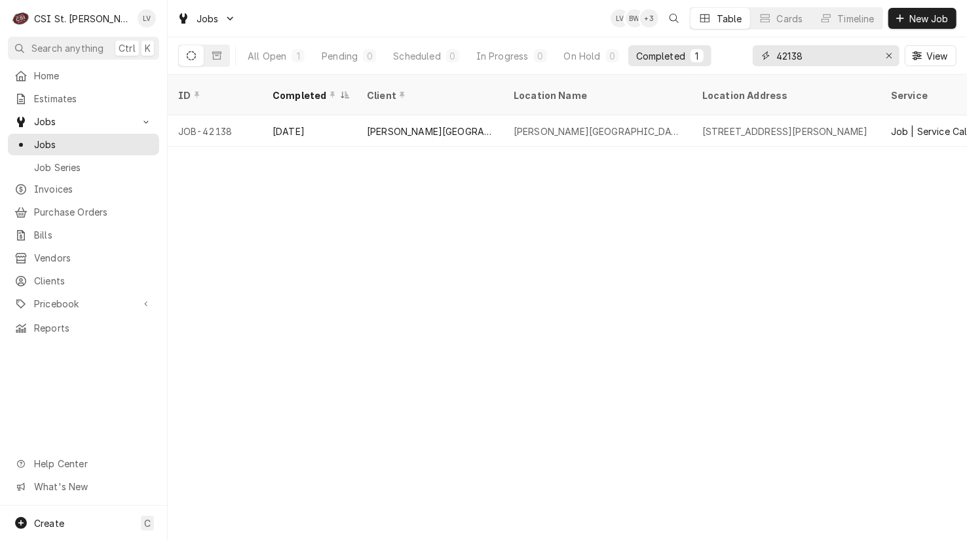
drag, startPoint x: 834, startPoint y: 52, endPoint x: 759, endPoint y: 61, distance: 75.9
click at [759, 61] on div "42138" at bounding box center [826, 55] width 147 height 21
type input "42154"
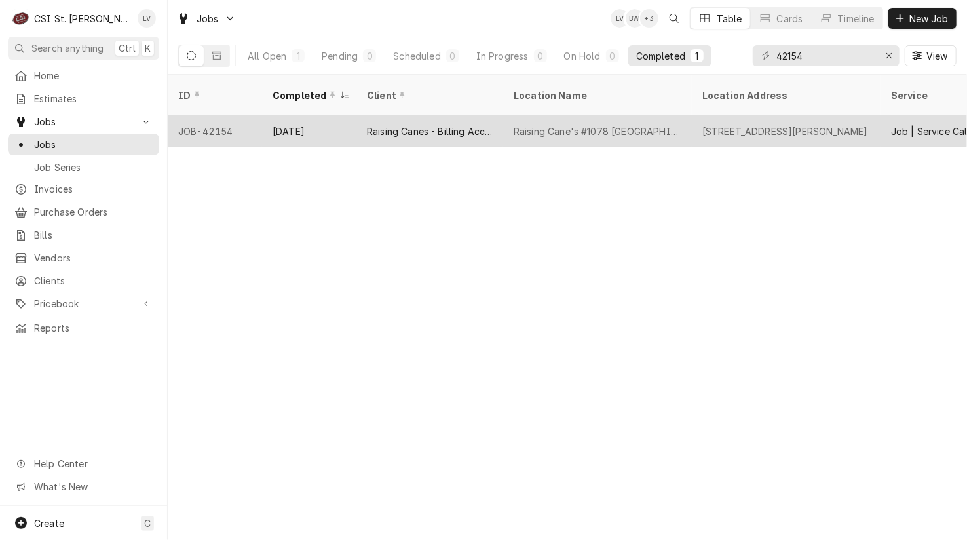
click at [474, 124] on div "Raising Canes - Billing Account" at bounding box center [430, 131] width 126 height 14
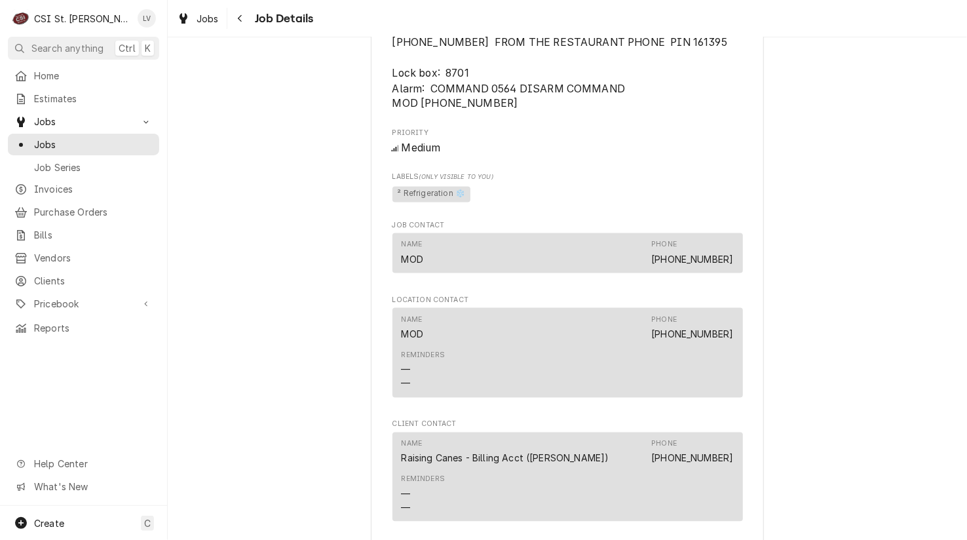
scroll to position [1507, 0]
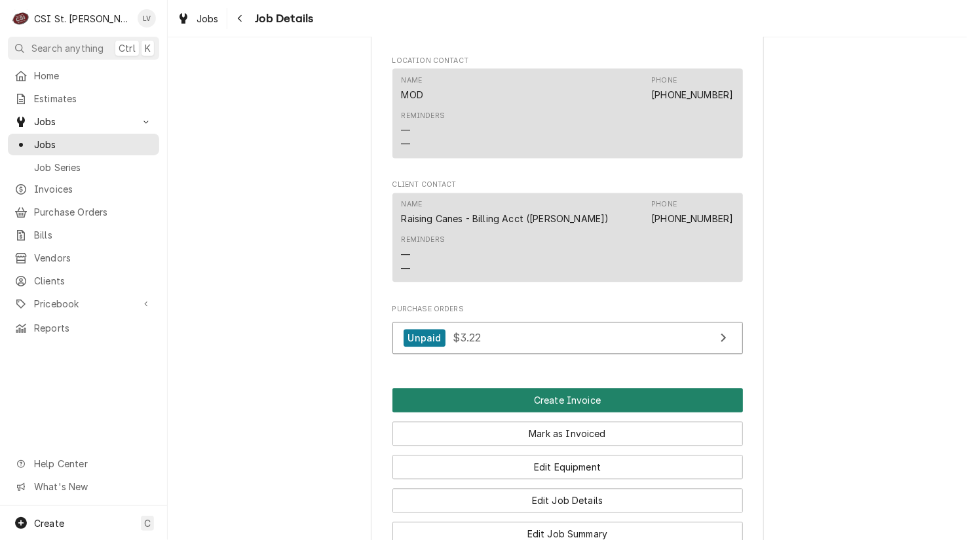
click at [490, 404] on button "Create Invoice" at bounding box center [567, 400] width 350 height 24
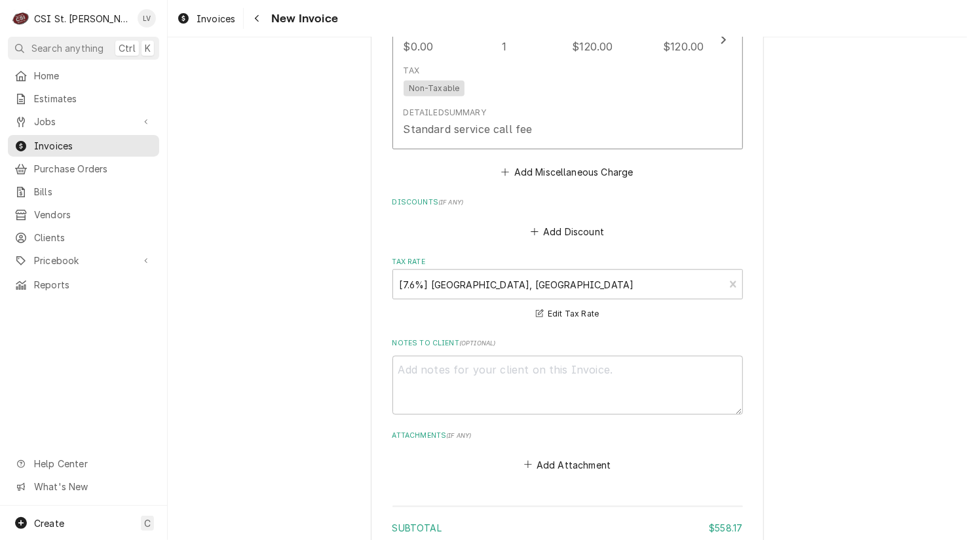
scroll to position [3524, 0]
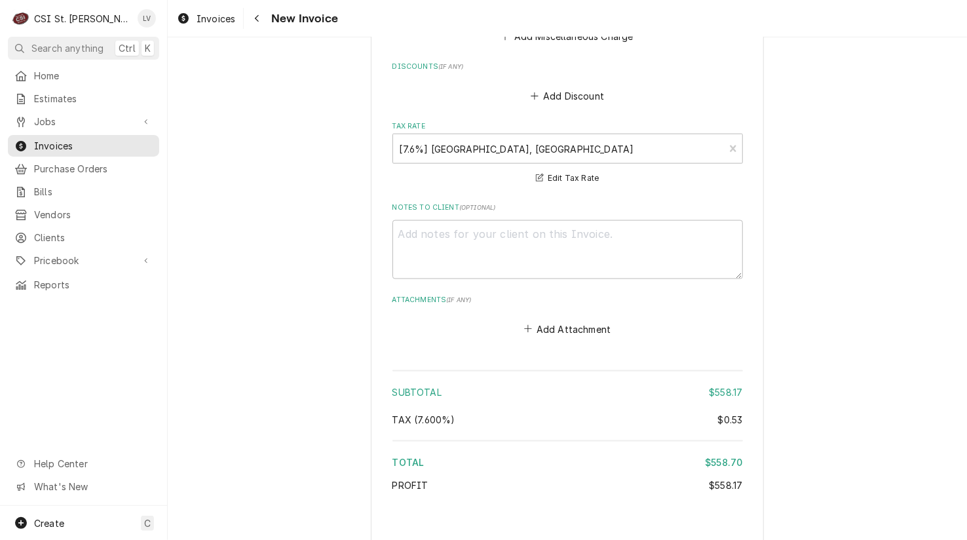
type textarea "x"
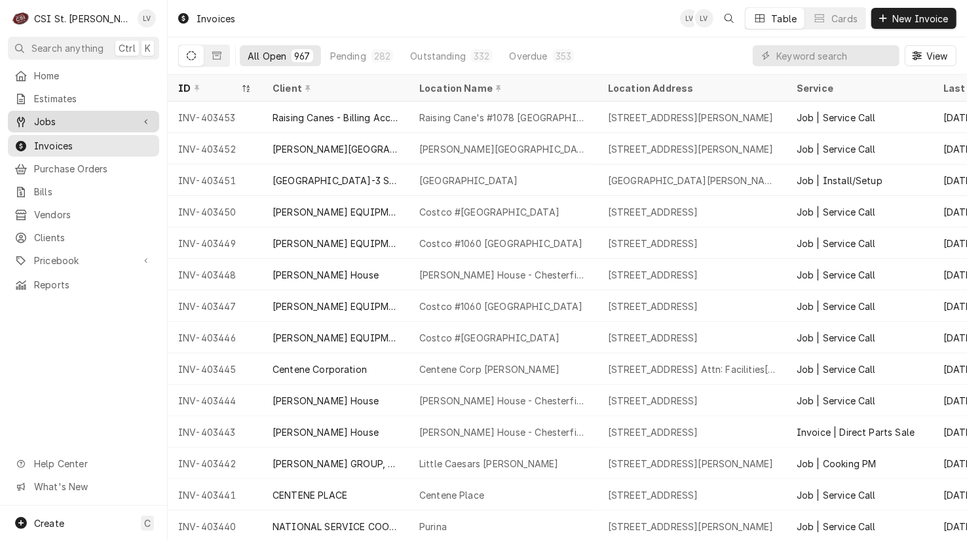
click at [47, 119] on span "Jobs" at bounding box center [83, 122] width 99 height 14
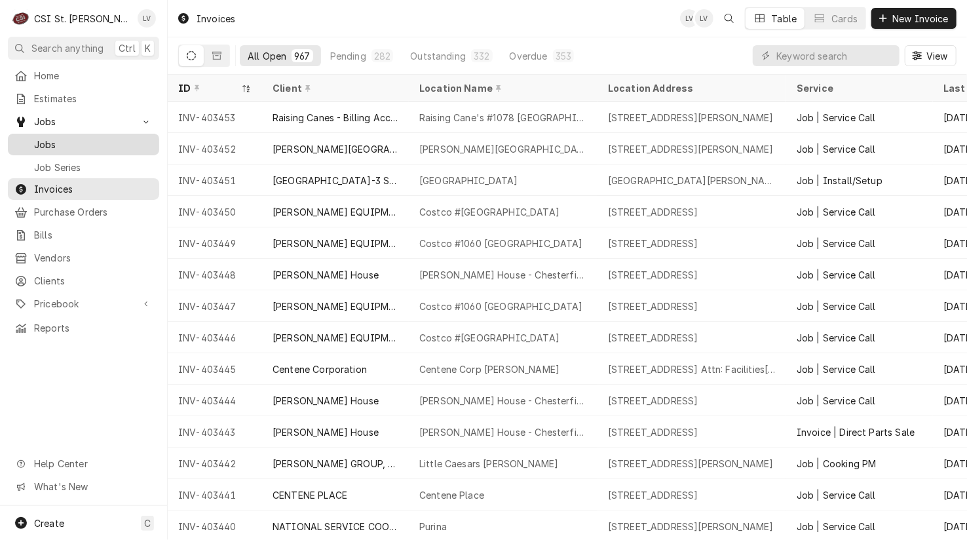
click at [46, 138] on span "Jobs" at bounding box center [93, 145] width 119 height 14
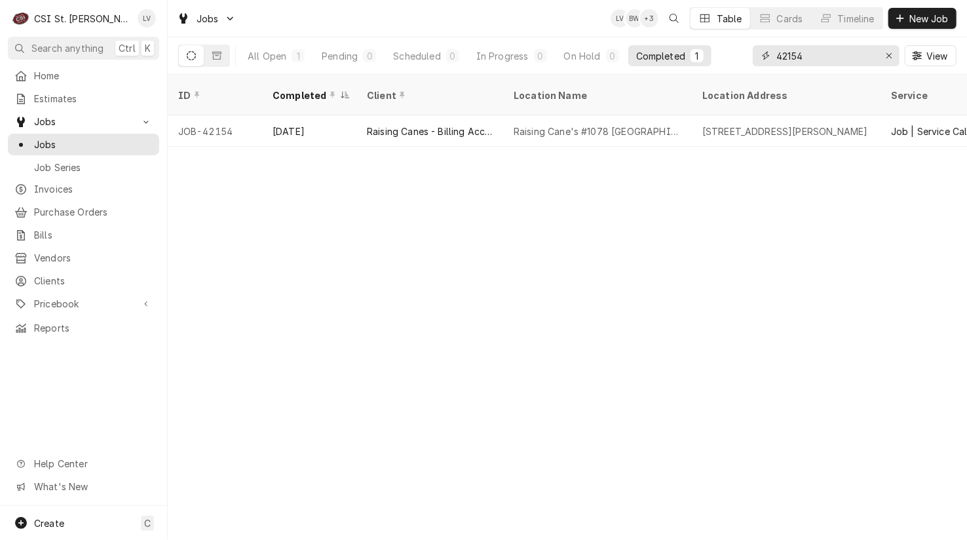
click at [810, 52] on input "42154" at bounding box center [825, 55] width 98 height 21
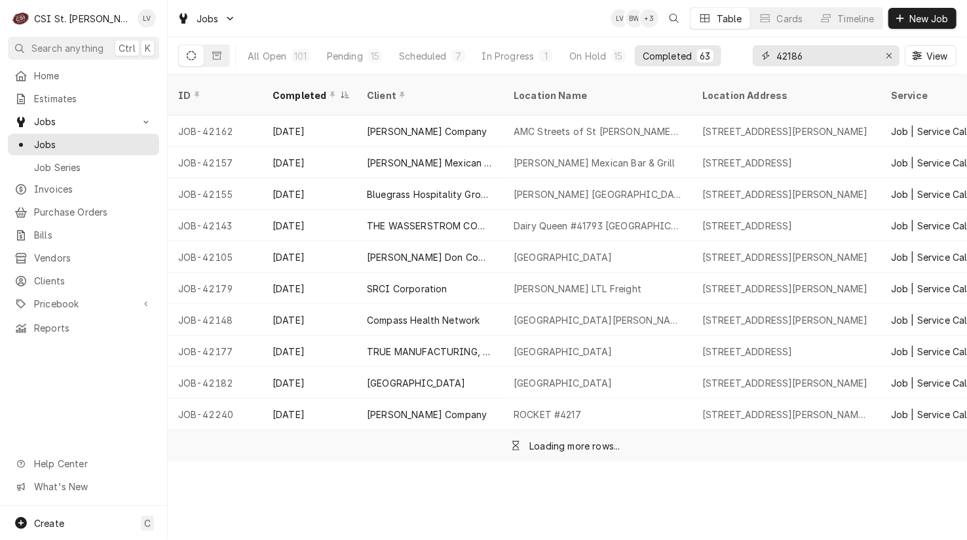
type input "42186"
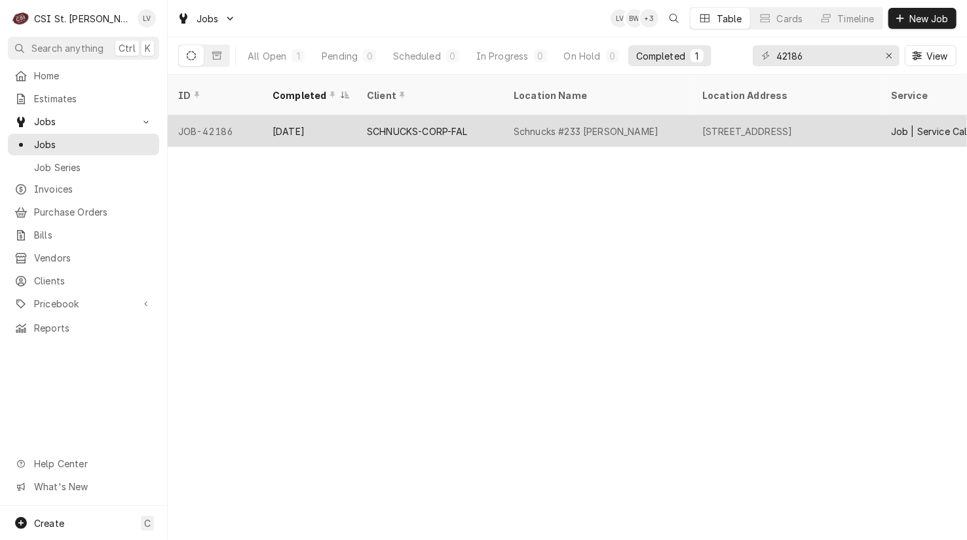
click at [327, 127] on div "Aug 22" at bounding box center [309, 130] width 94 height 31
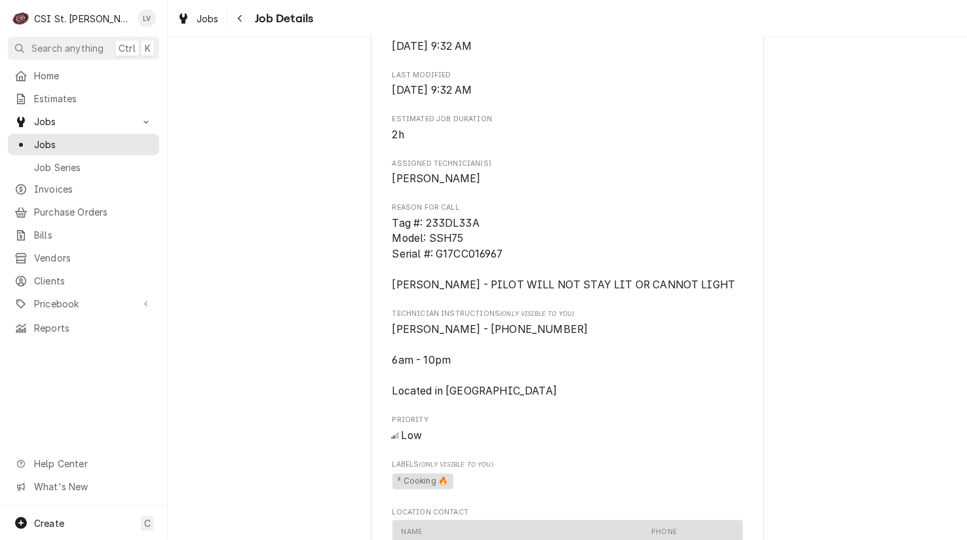
scroll to position [1048, 0]
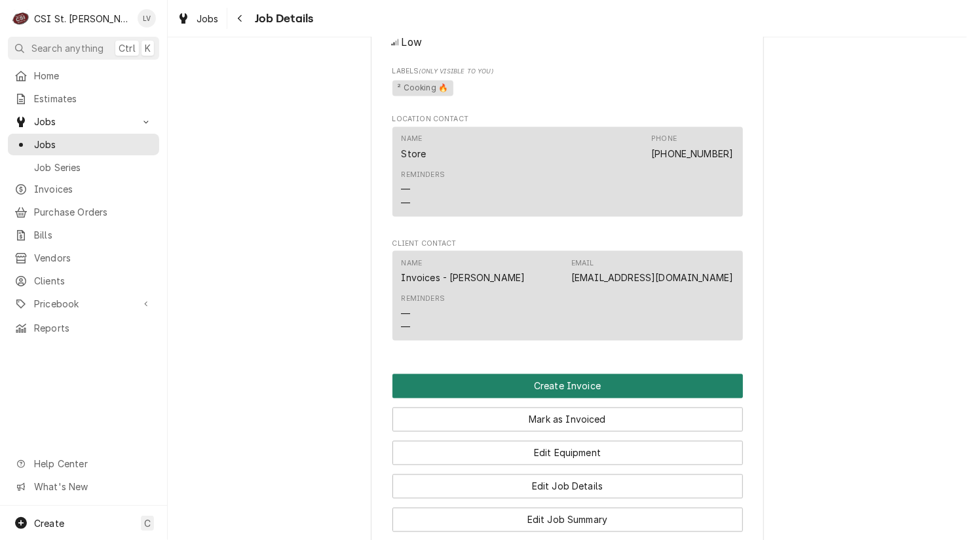
click at [507, 382] on button "Create Invoice" at bounding box center [567, 386] width 350 height 24
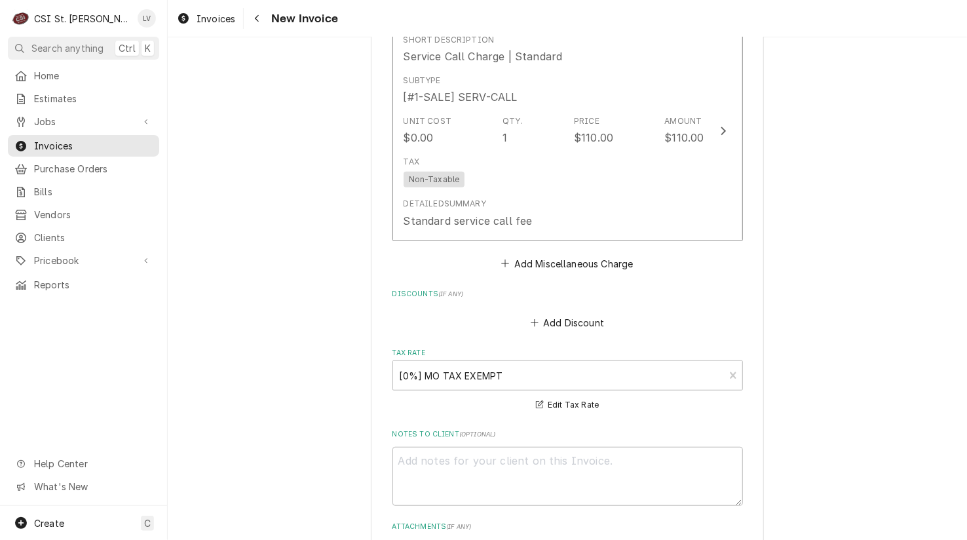
scroll to position [3262, 0]
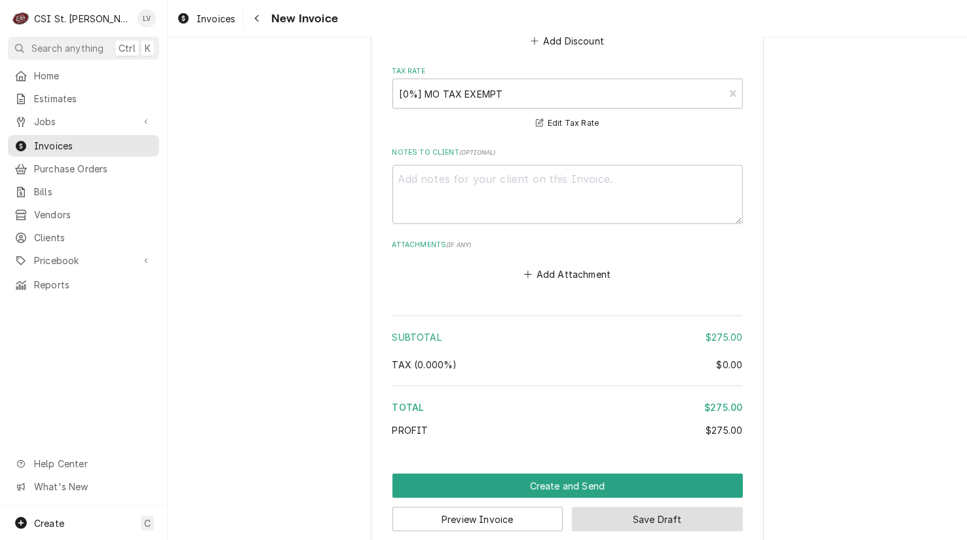
click at [679, 507] on button "Save Draft" at bounding box center [657, 519] width 171 height 24
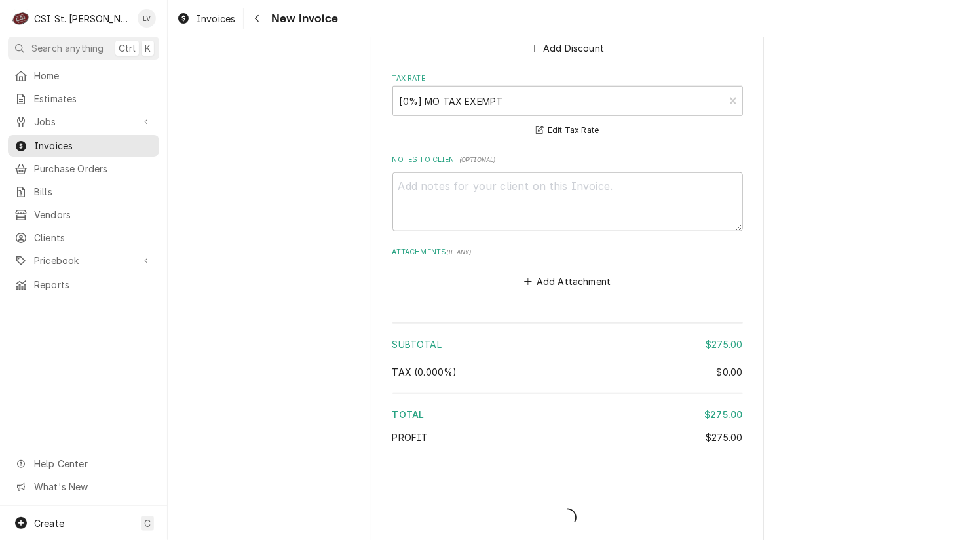
type textarea "x"
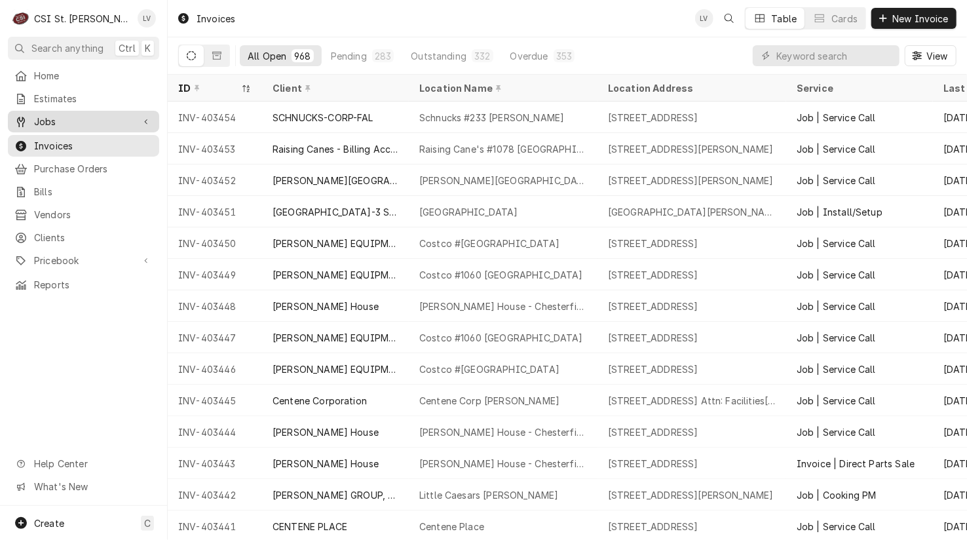
click at [35, 120] on span "Jobs" at bounding box center [83, 122] width 99 height 14
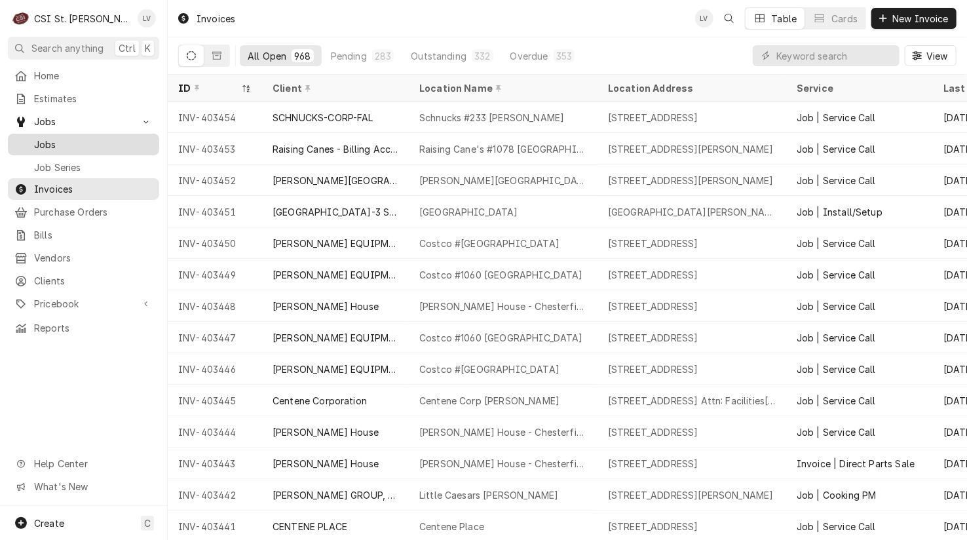
click at [34, 138] on span "Jobs" at bounding box center [93, 145] width 119 height 14
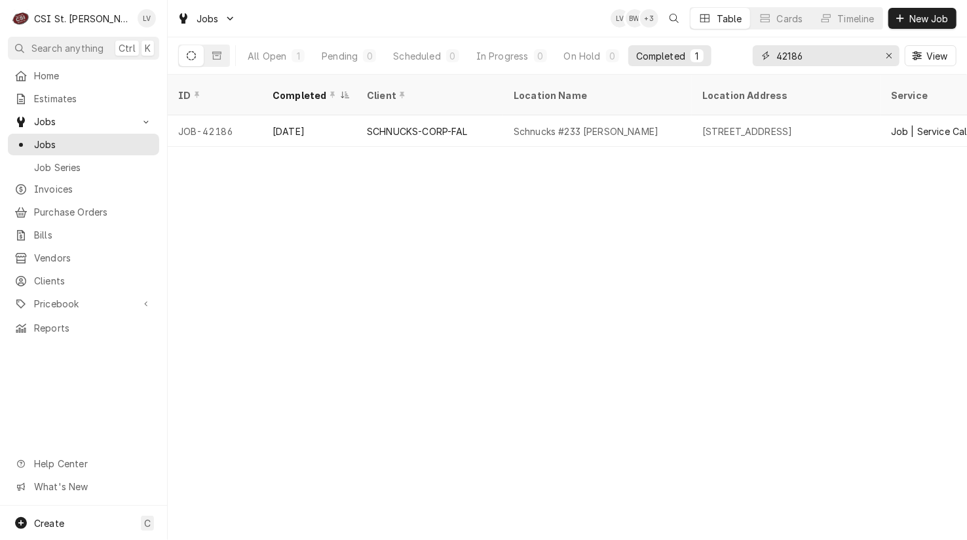
drag, startPoint x: 818, startPoint y: 52, endPoint x: 768, endPoint y: 58, distance: 50.8
click at [768, 58] on div "42186" at bounding box center [826, 55] width 147 height 21
type input "42187"
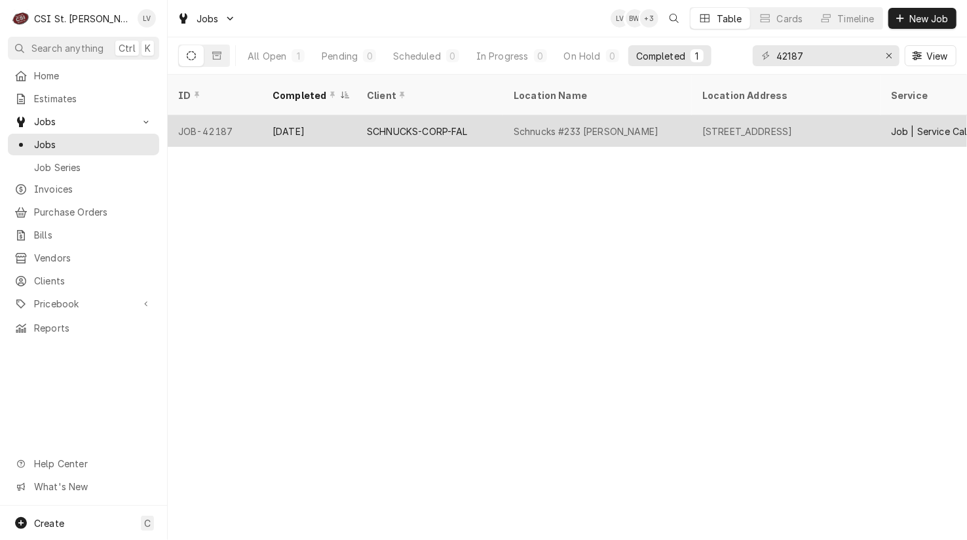
click at [436, 124] on div "SCHNUCKS-CORP-FAL" at bounding box center [417, 131] width 101 height 14
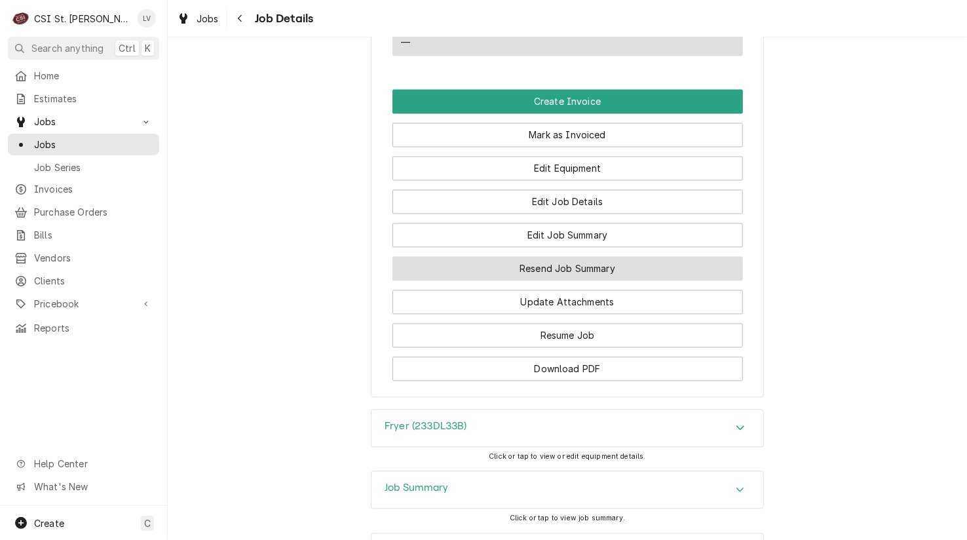
scroll to position [1245, 0]
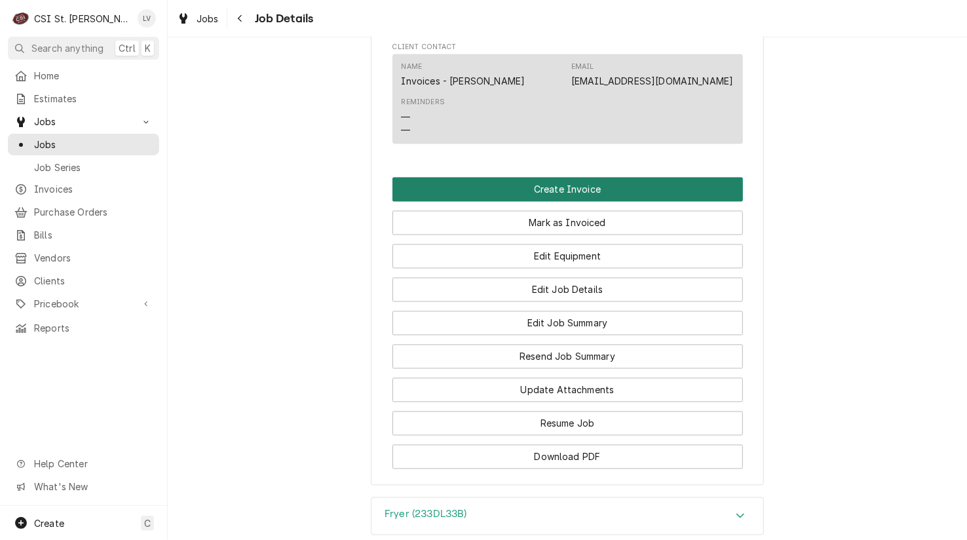
click at [538, 184] on button "Create Invoice" at bounding box center [567, 190] width 350 height 24
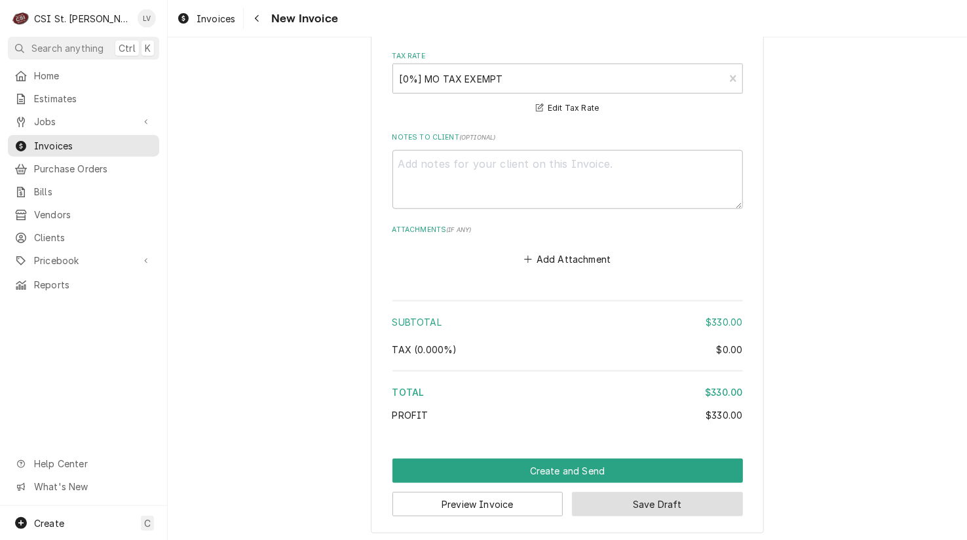
click at [694, 500] on button "Save Draft" at bounding box center [657, 504] width 171 height 24
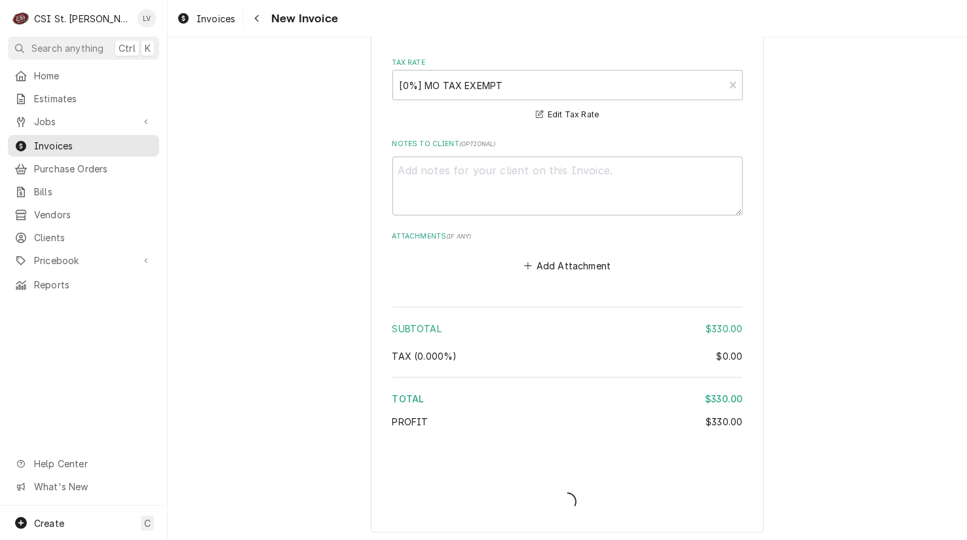
type textarea "x"
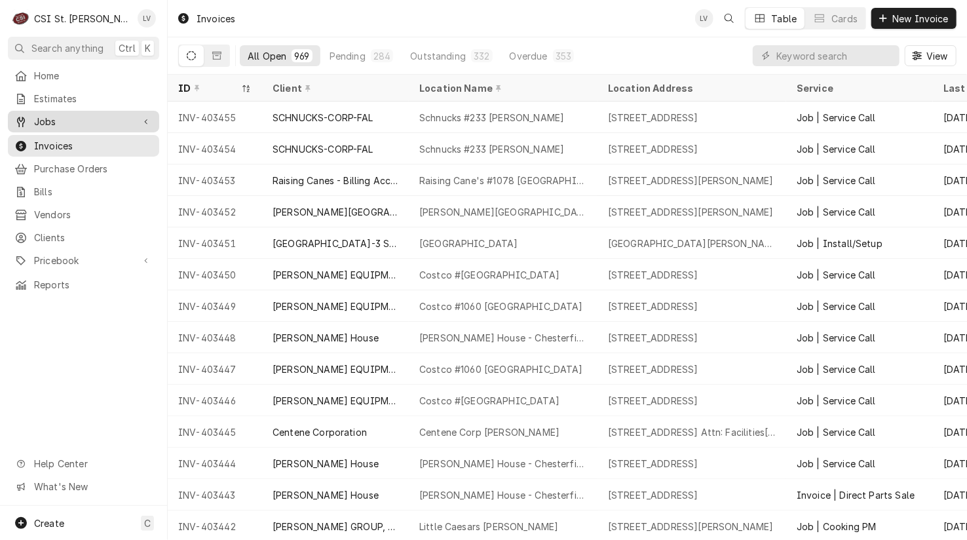
click at [72, 115] on span "Jobs" at bounding box center [83, 122] width 99 height 14
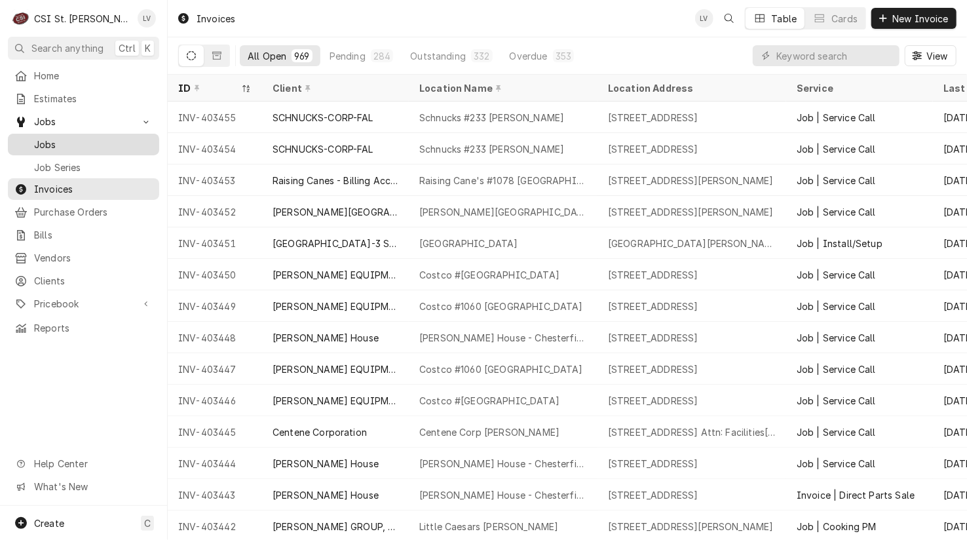
click at [62, 134] on link "Jobs" at bounding box center [83, 145] width 151 height 22
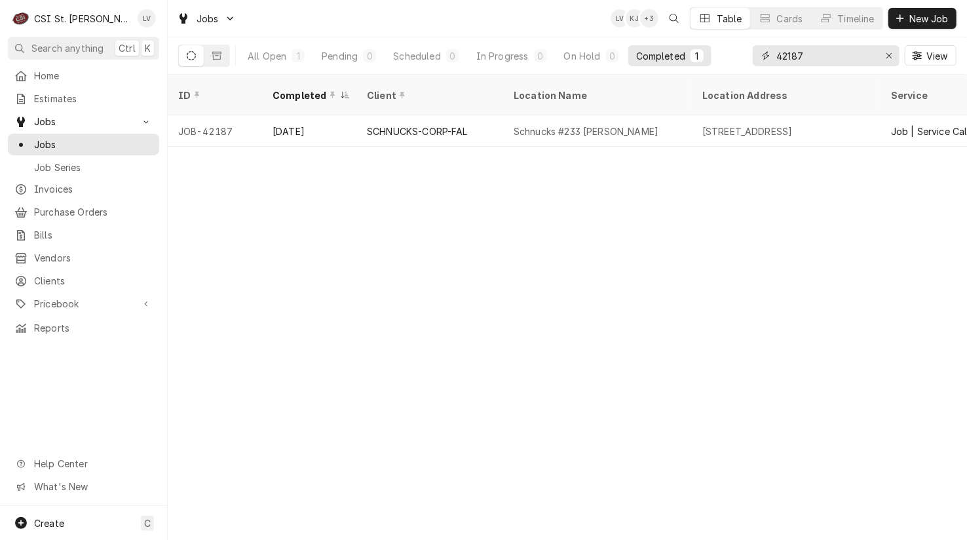
drag, startPoint x: 830, startPoint y: 56, endPoint x: 745, endPoint y: 68, distance: 86.1
click at [745, 68] on div "All Open 1 Pending 0 Scheduled 0 In Progress 0 On Hold 0 Completed 1 42187 View" at bounding box center [567, 55] width 778 height 37
type input "42236"
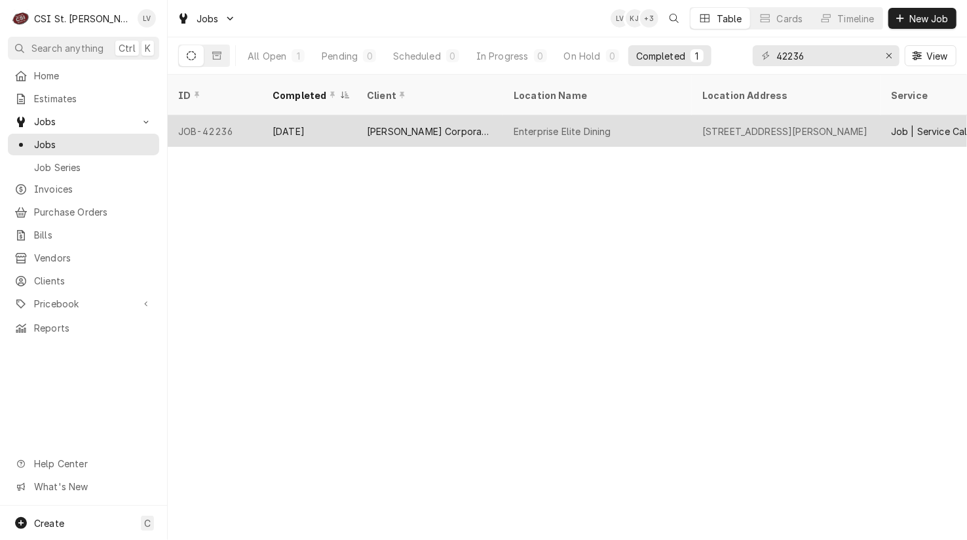
click at [411, 124] on div "[PERSON_NAME] Corporate Park, LLC" at bounding box center [430, 131] width 126 height 14
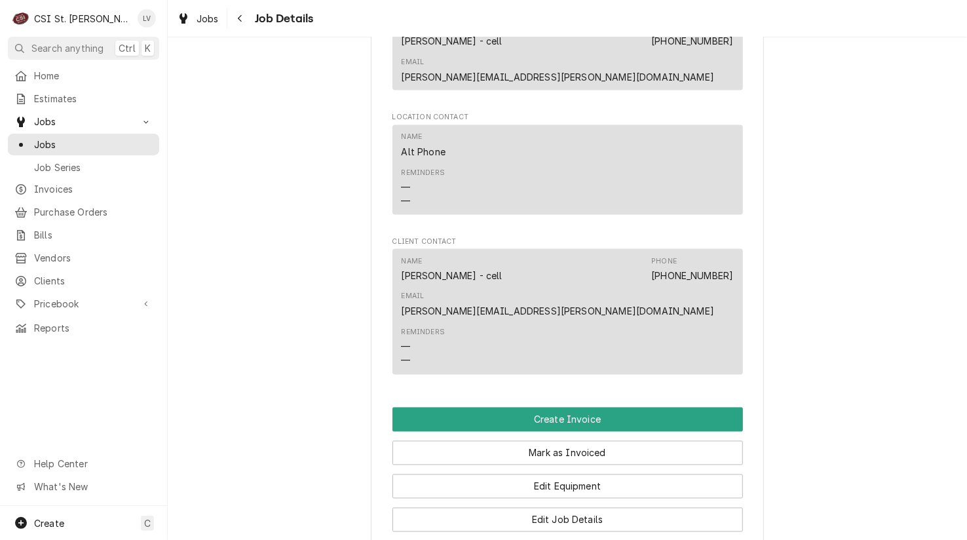
scroll to position [1310, 0]
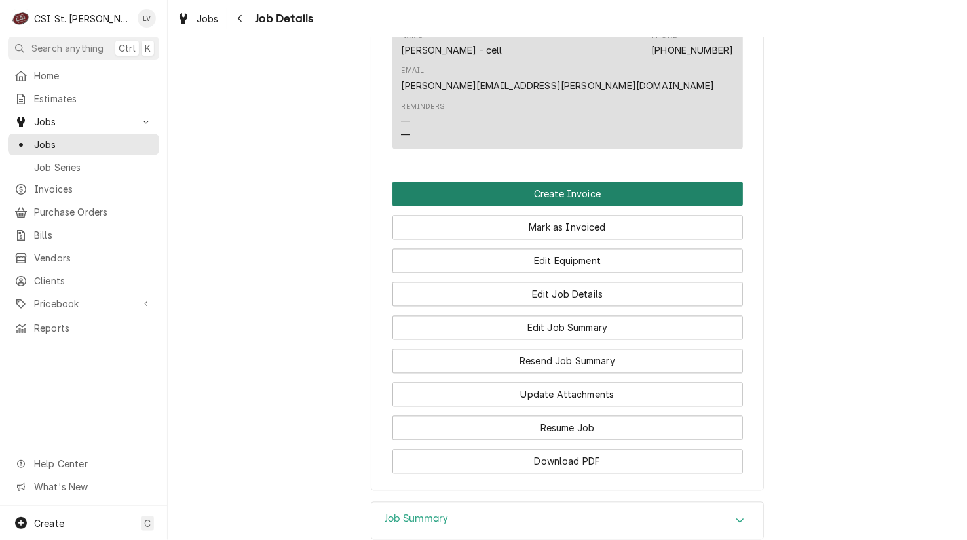
click at [565, 182] on button "Create Invoice" at bounding box center [567, 194] width 350 height 24
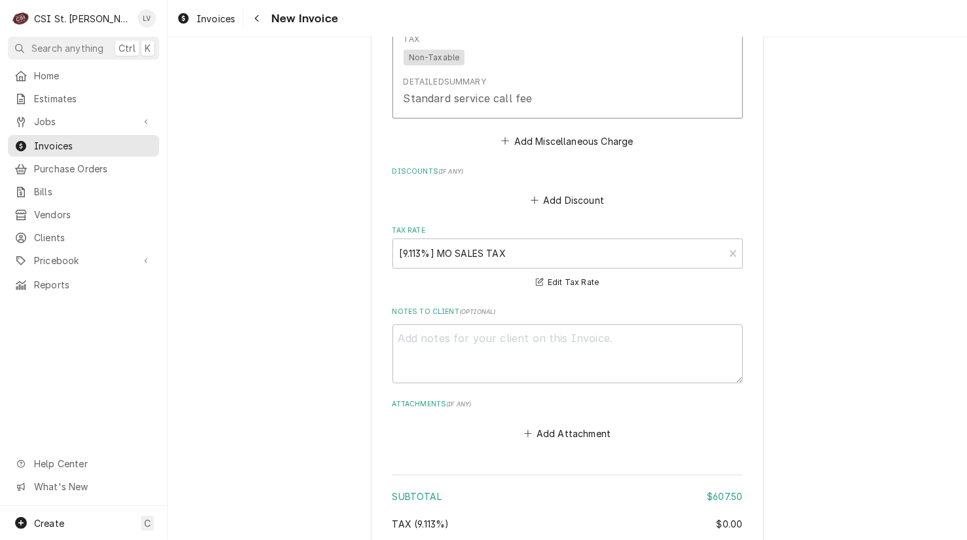
scroll to position [3185, 0]
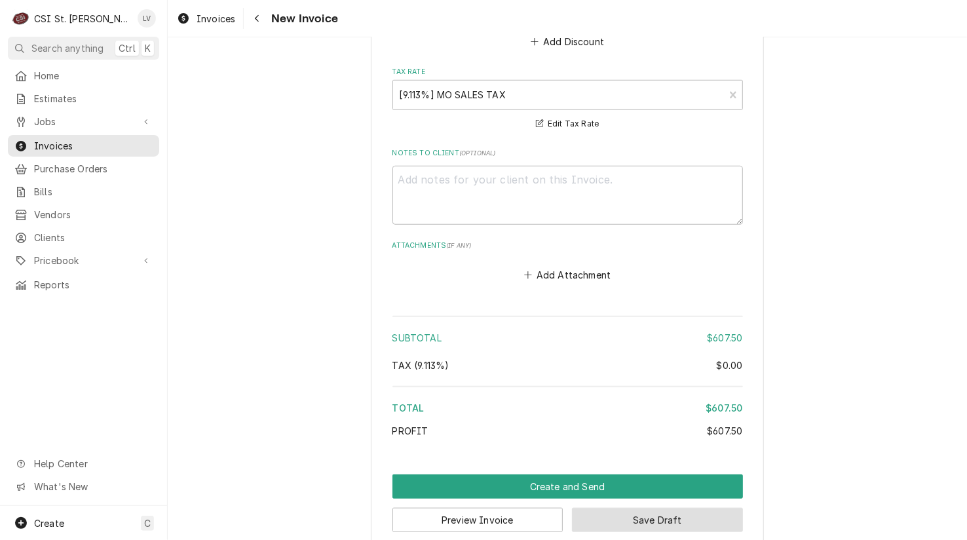
click at [648, 508] on button "Save Draft" at bounding box center [657, 520] width 171 height 24
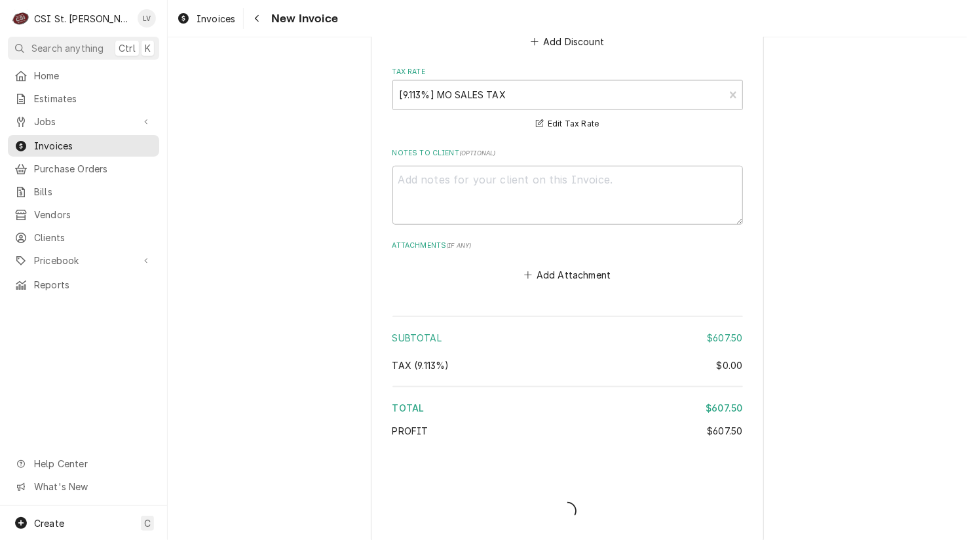
scroll to position [3179, 0]
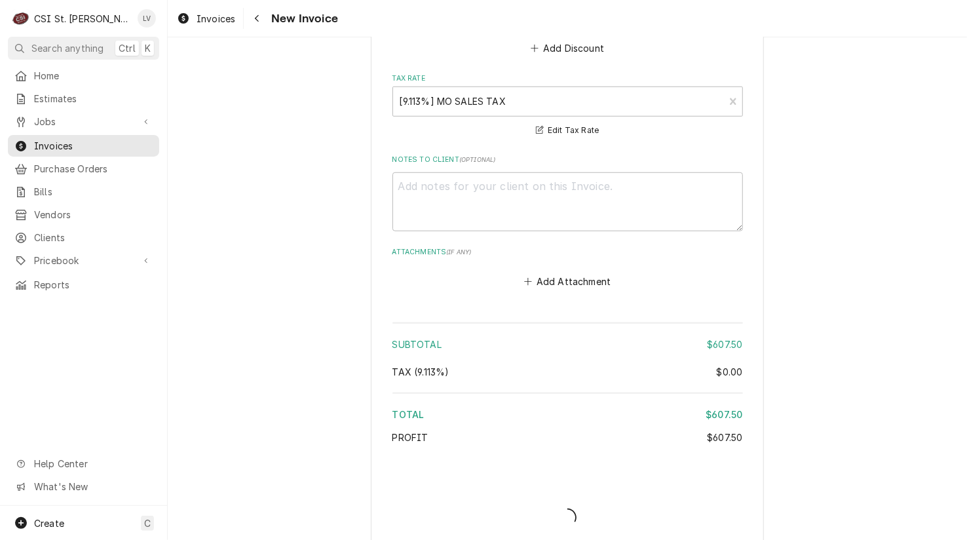
type textarea "x"
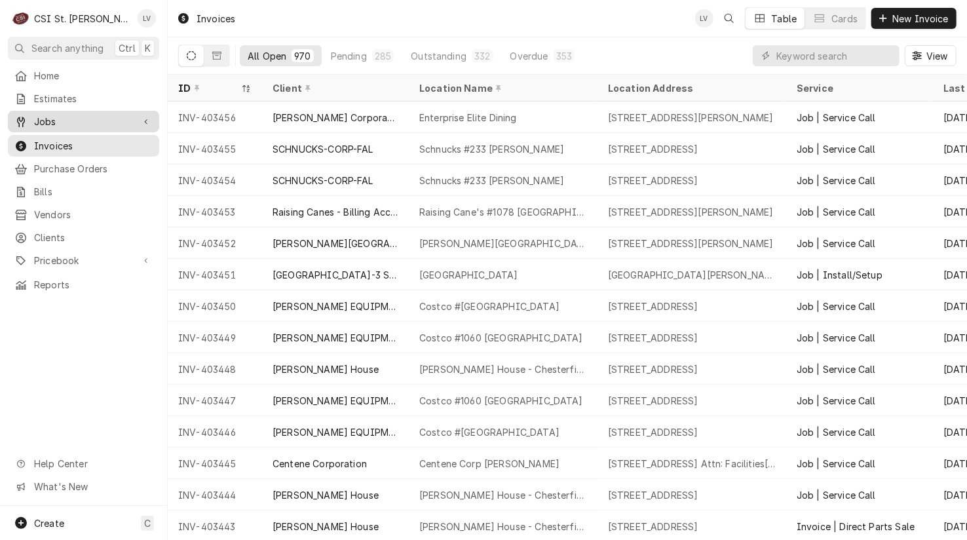
click at [34, 115] on span "Jobs" at bounding box center [83, 122] width 99 height 14
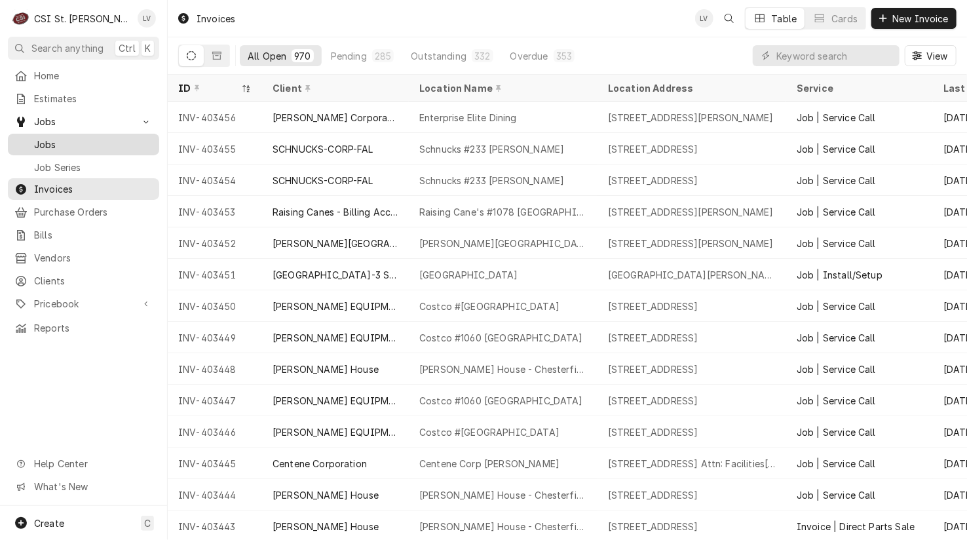
click at [36, 136] on div "Jobs" at bounding box center [83, 144] width 146 height 16
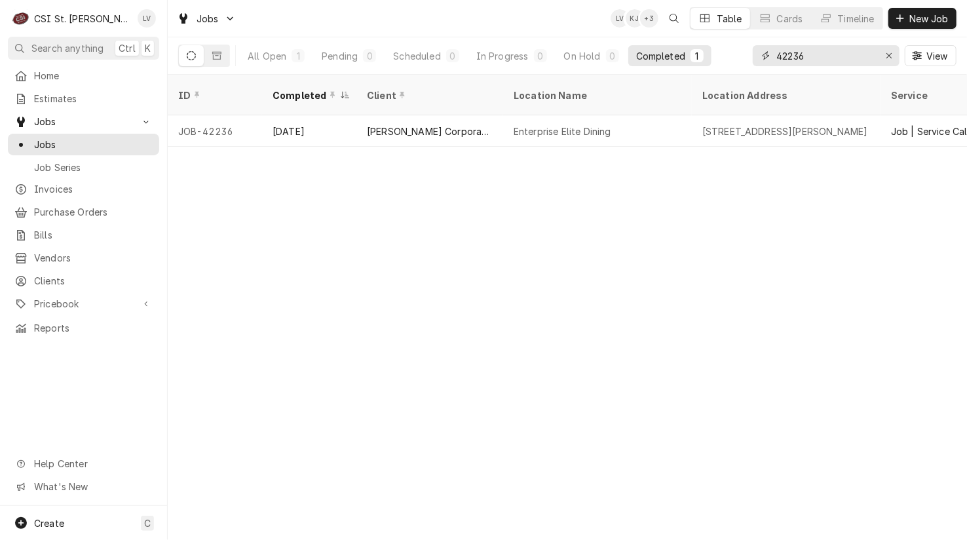
drag, startPoint x: 825, startPoint y: 54, endPoint x: 764, endPoint y: 62, distance: 60.7
click at [764, 62] on div "42236" at bounding box center [826, 55] width 147 height 21
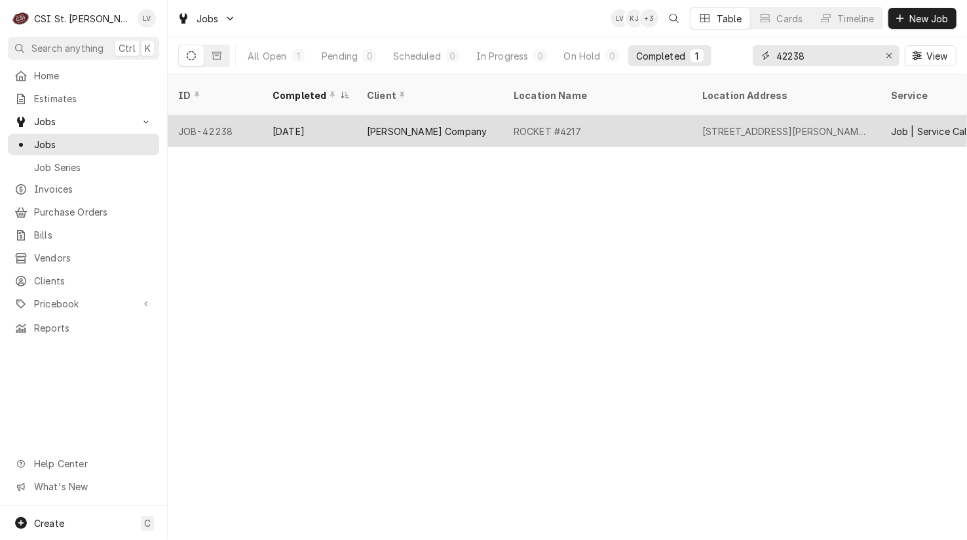
type input "42238"
click at [527, 124] on div "ROCKET #4217" at bounding box center [547, 131] width 67 height 14
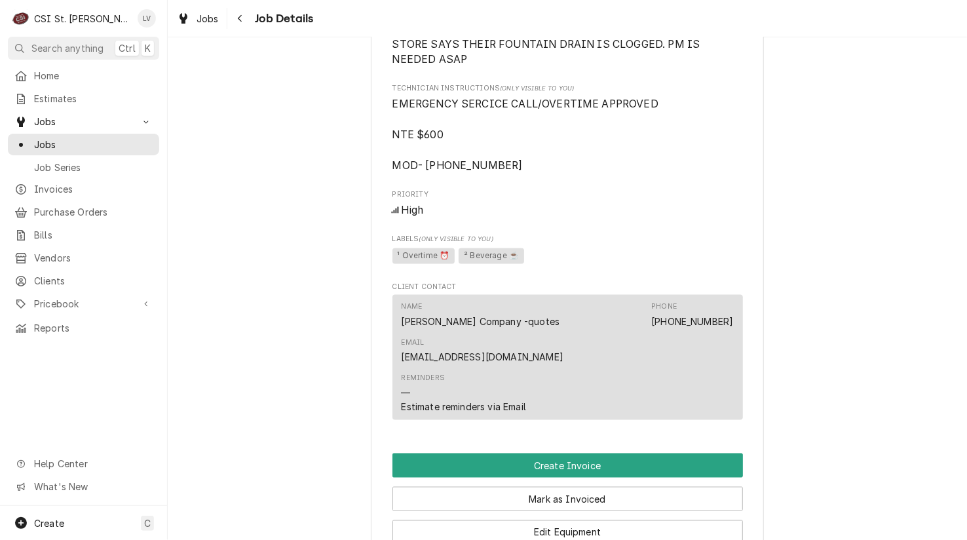
scroll to position [1048, 0]
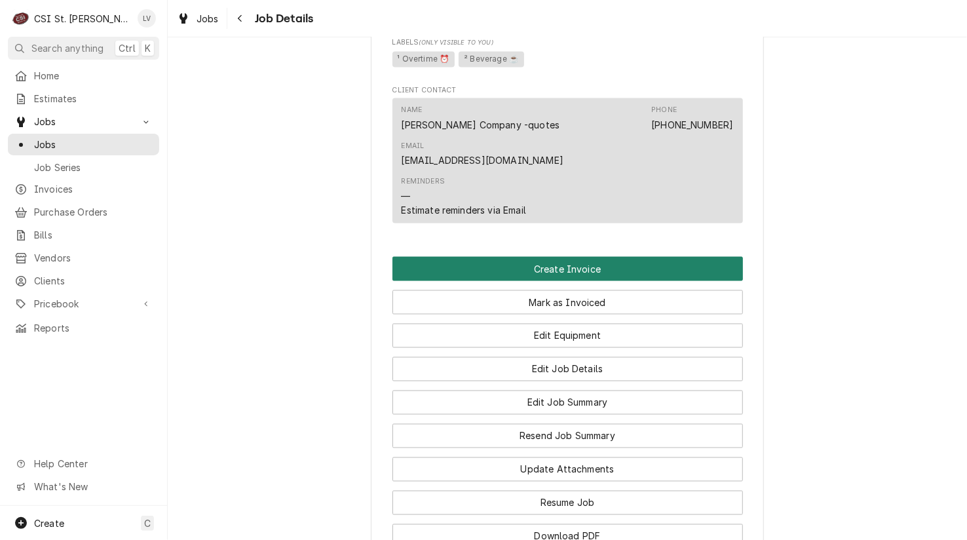
click at [454, 257] on button "Create Invoice" at bounding box center [567, 269] width 350 height 24
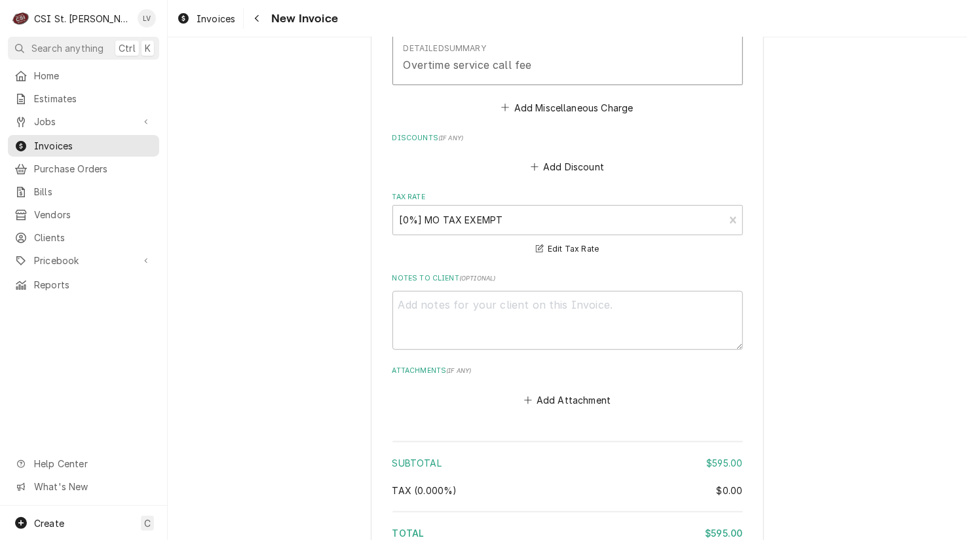
scroll to position [3154, 0]
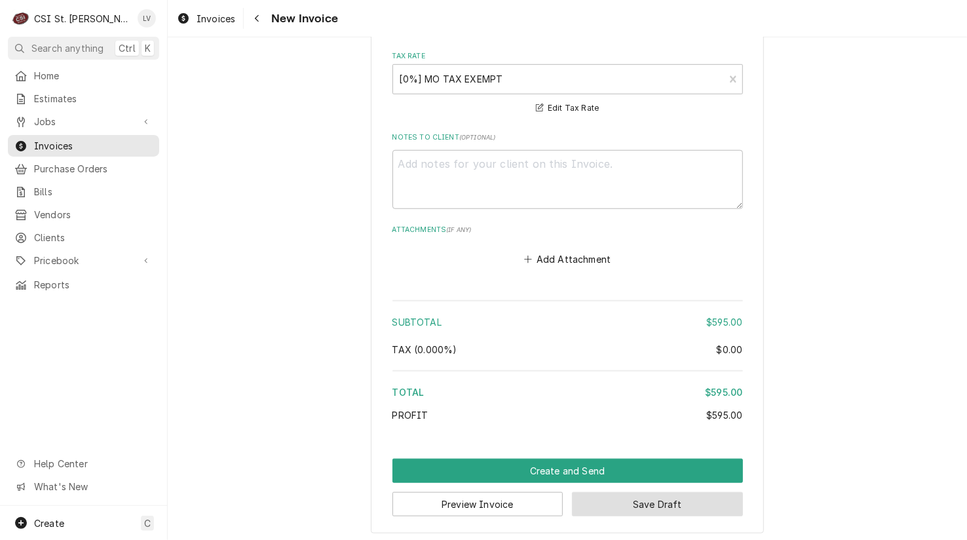
click at [715, 502] on button "Save Draft" at bounding box center [657, 504] width 171 height 24
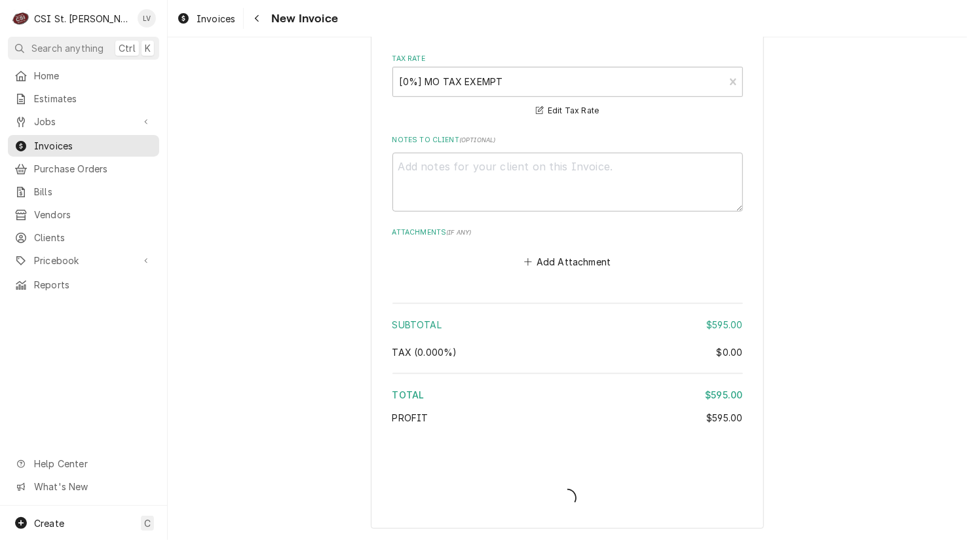
scroll to position [3147, 0]
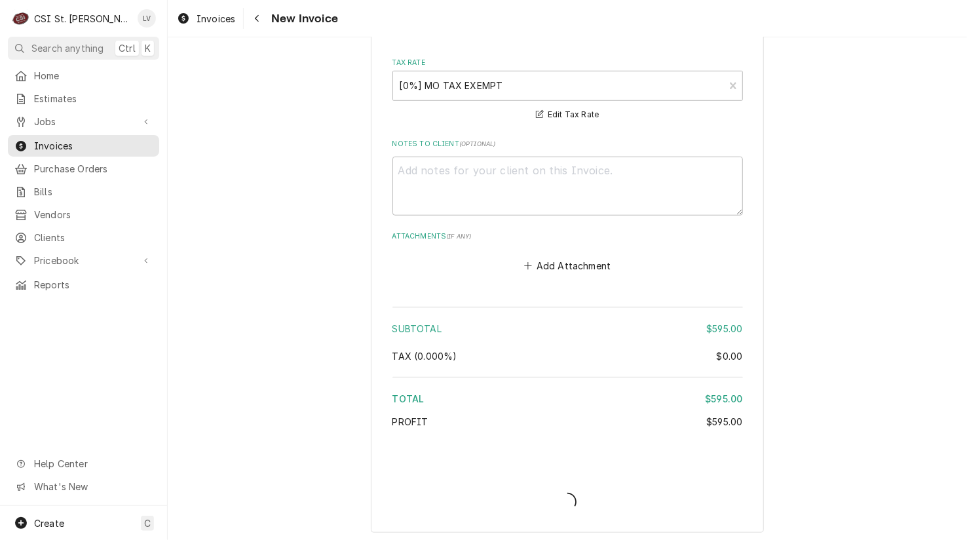
type textarea "x"
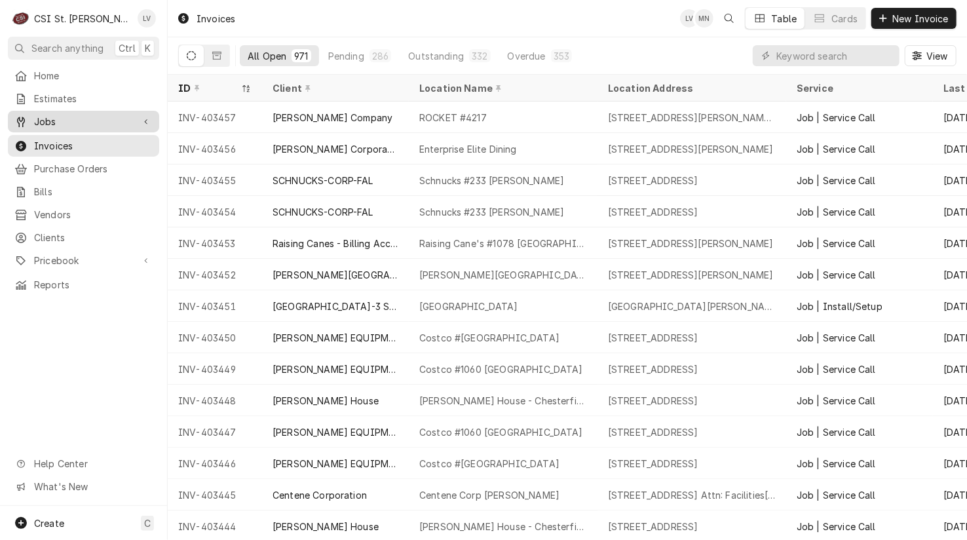
click at [96, 121] on span "Jobs" at bounding box center [83, 122] width 99 height 14
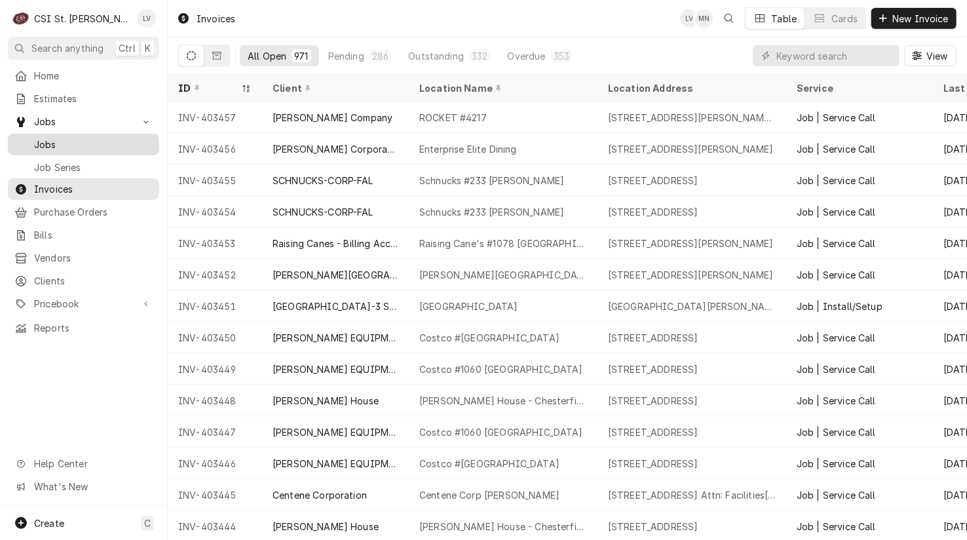
click at [84, 138] on span "Jobs" at bounding box center [93, 145] width 119 height 14
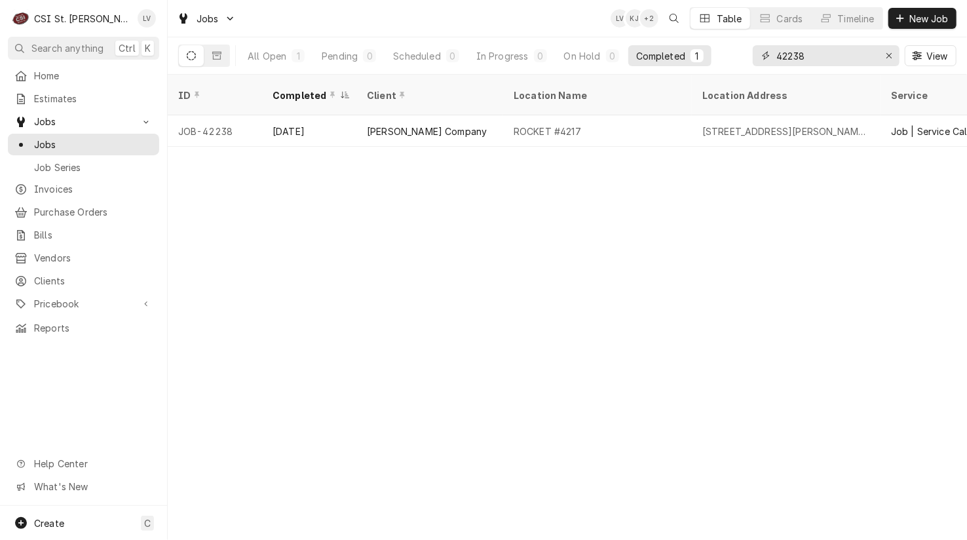
drag, startPoint x: 893, startPoint y: 56, endPoint x: 823, endPoint y: 56, distance: 70.1
click at [886, 56] on div "Erase input" at bounding box center [888, 55] width 13 height 13
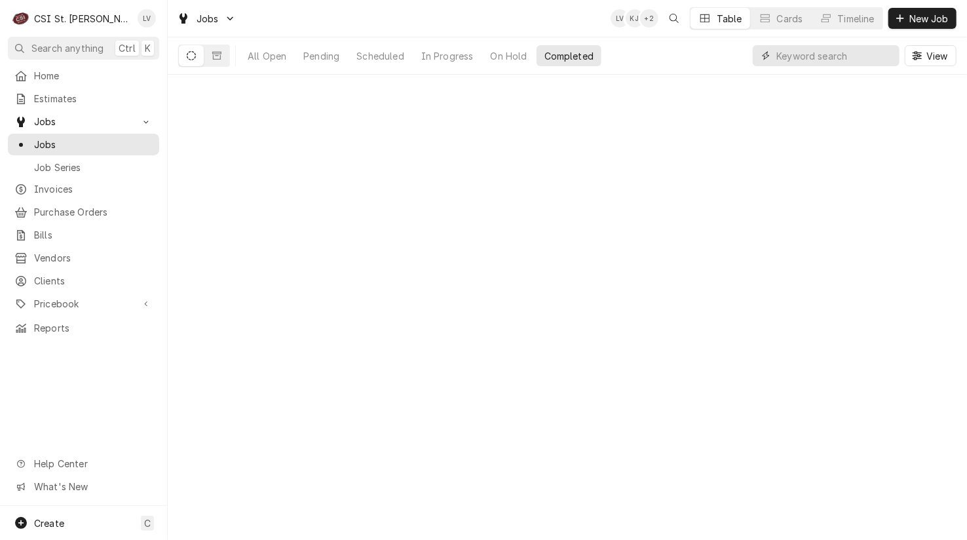
click at [792, 56] on input "Dynamic Content Wrapper" at bounding box center [834, 55] width 117 height 21
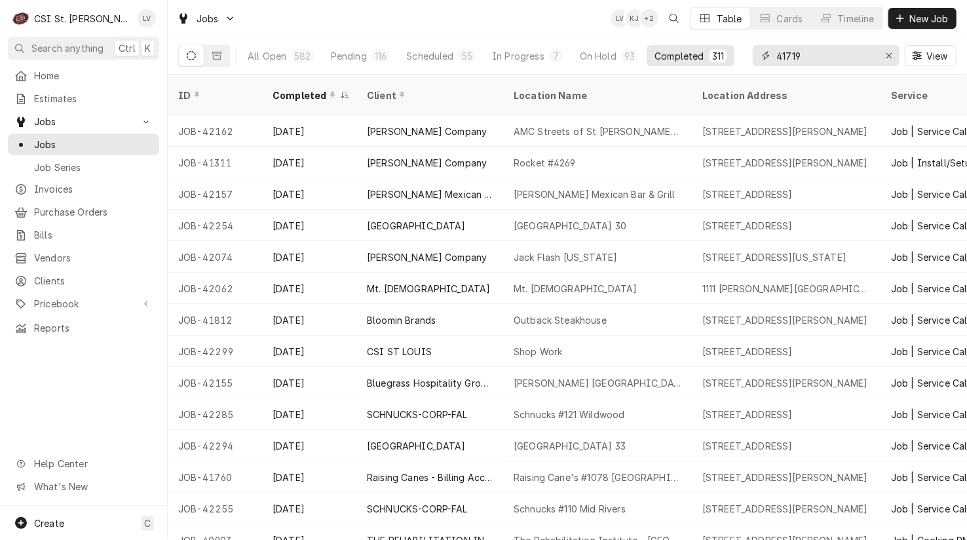
type input "41719"
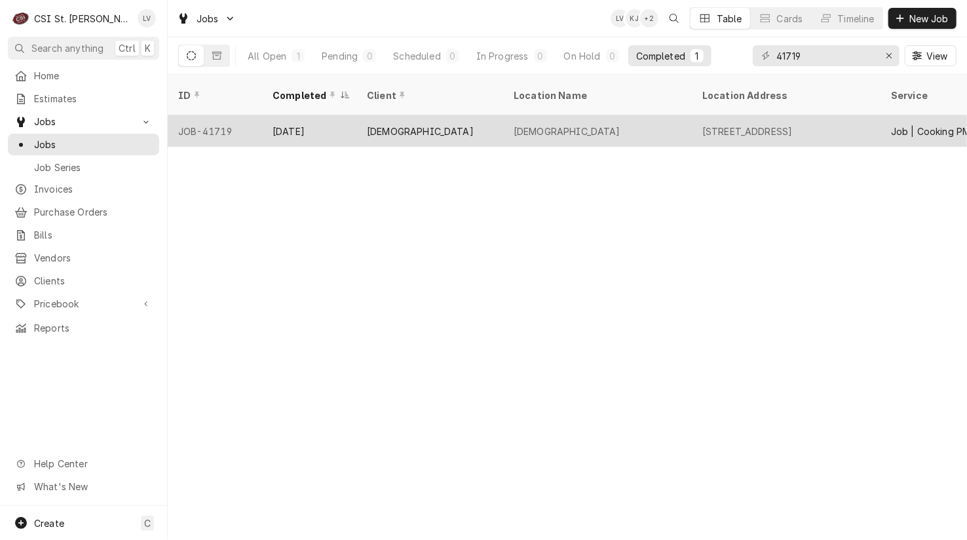
click at [308, 121] on div "Aug 25" at bounding box center [309, 130] width 94 height 31
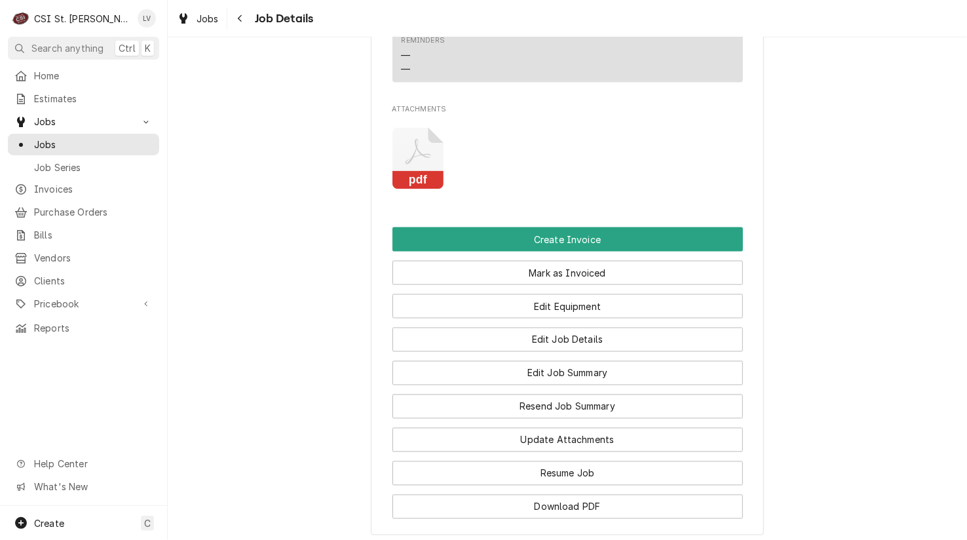
scroll to position [1048, 0]
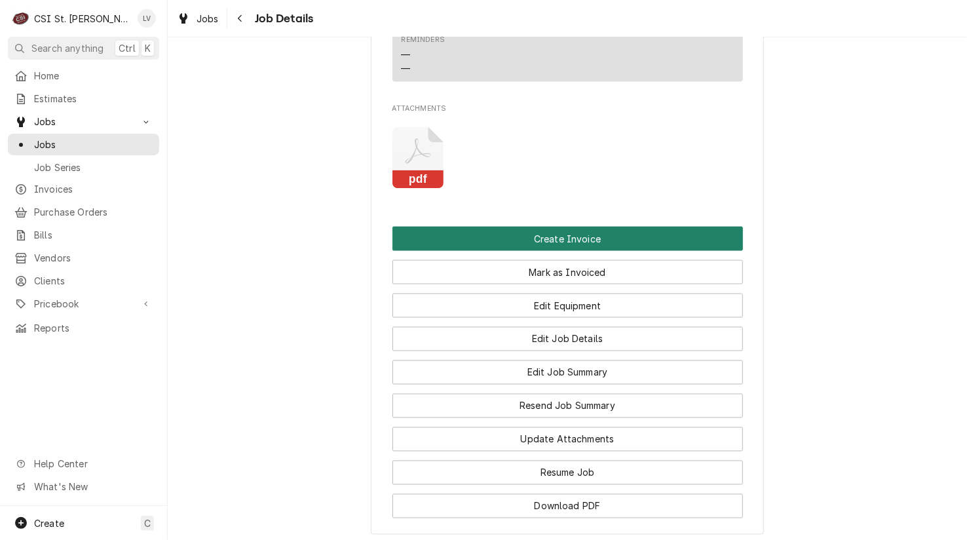
click at [548, 251] on button "Create Invoice" at bounding box center [567, 239] width 350 height 24
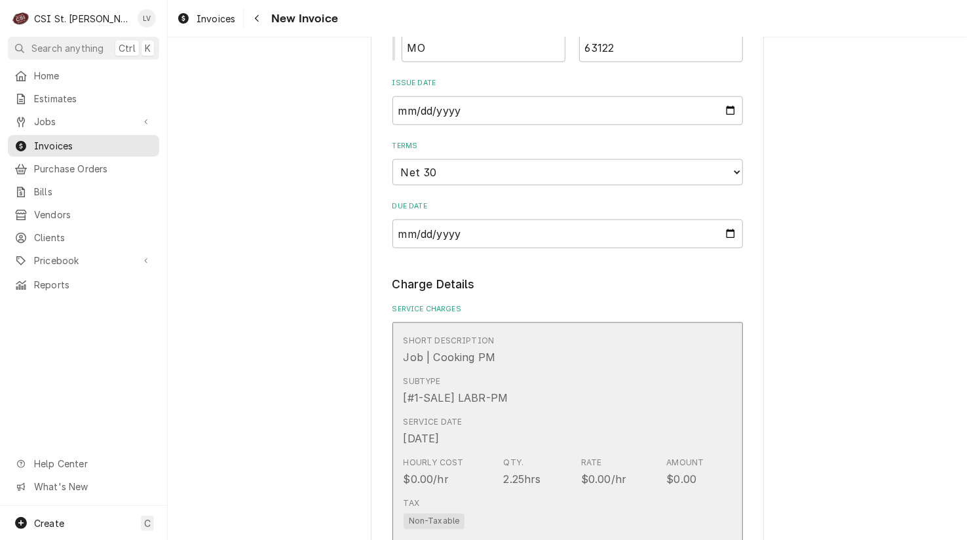
scroll to position [459, 0]
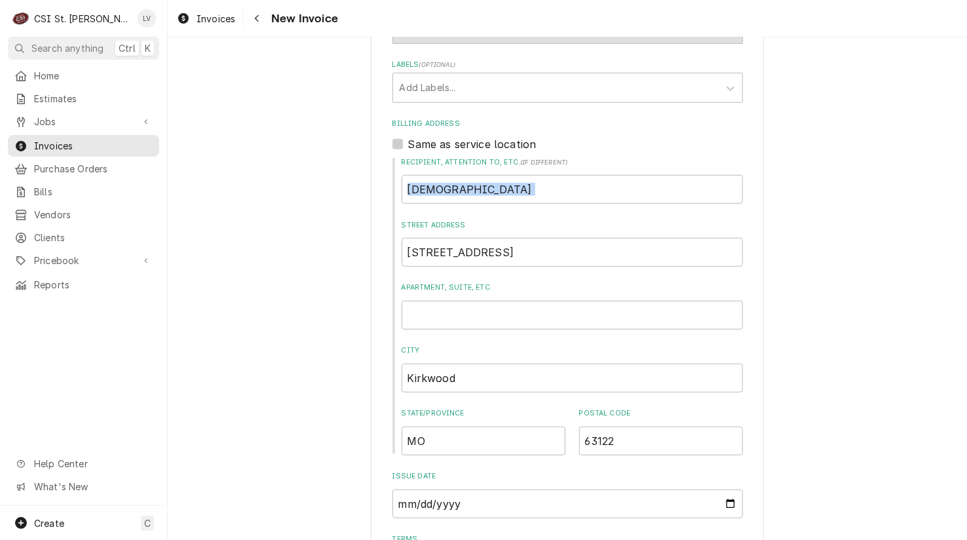
drag, startPoint x: 602, startPoint y: 172, endPoint x: 342, endPoint y: 227, distance: 265.8
drag, startPoint x: 519, startPoint y: 193, endPoint x: 210, endPoint y: 228, distance: 311.8
type textarea "x"
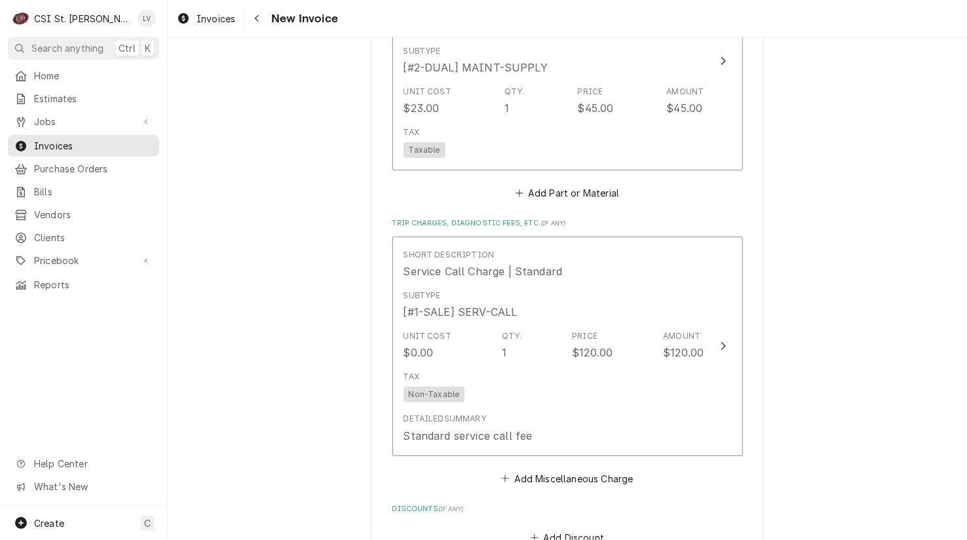
scroll to position [4716, 0]
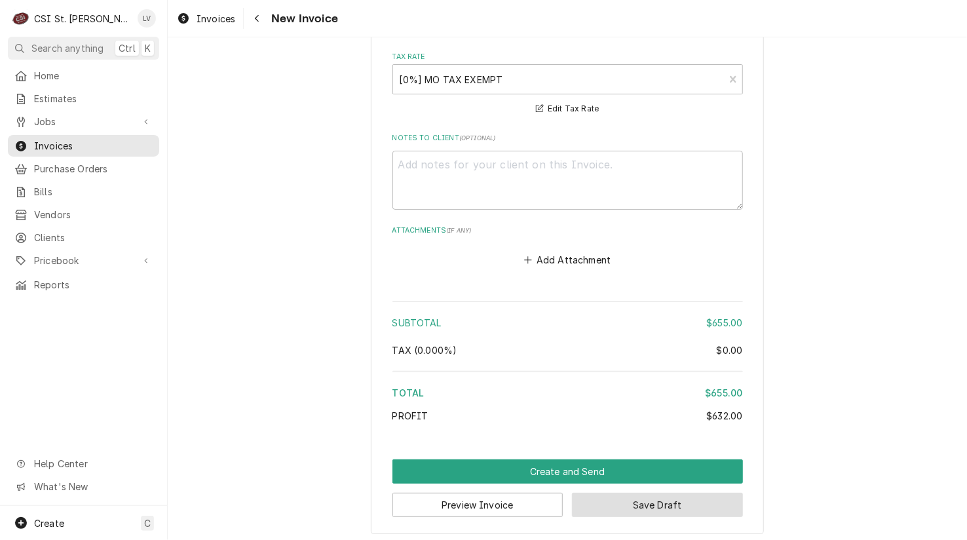
click at [681, 503] on button "Save Draft" at bounding box center [657, 505] width 171 height 24
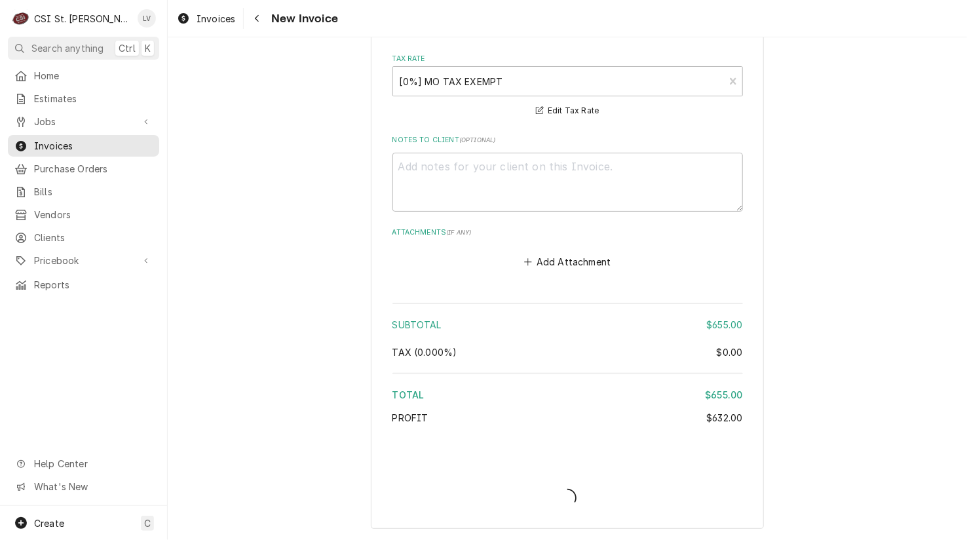
scroll to position [4761, 0]
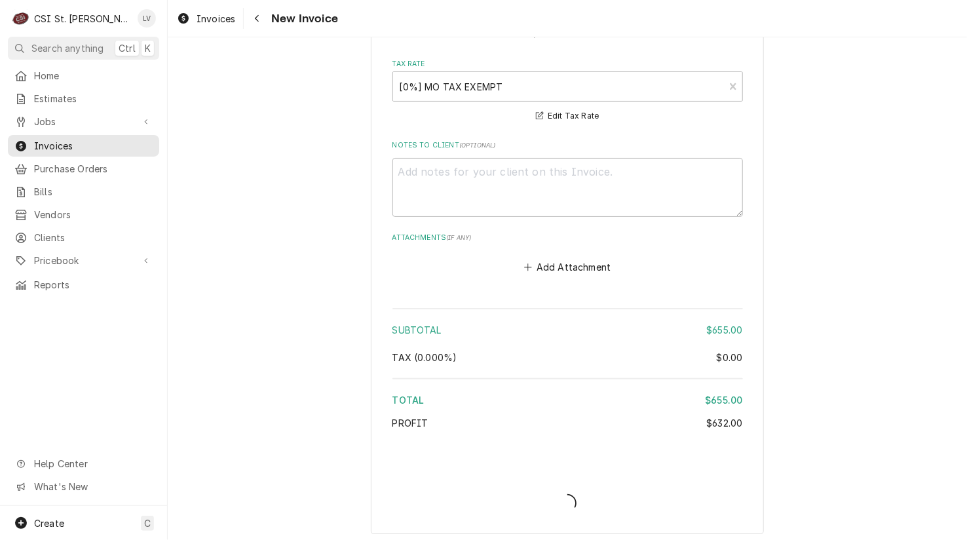
type textarea "x"
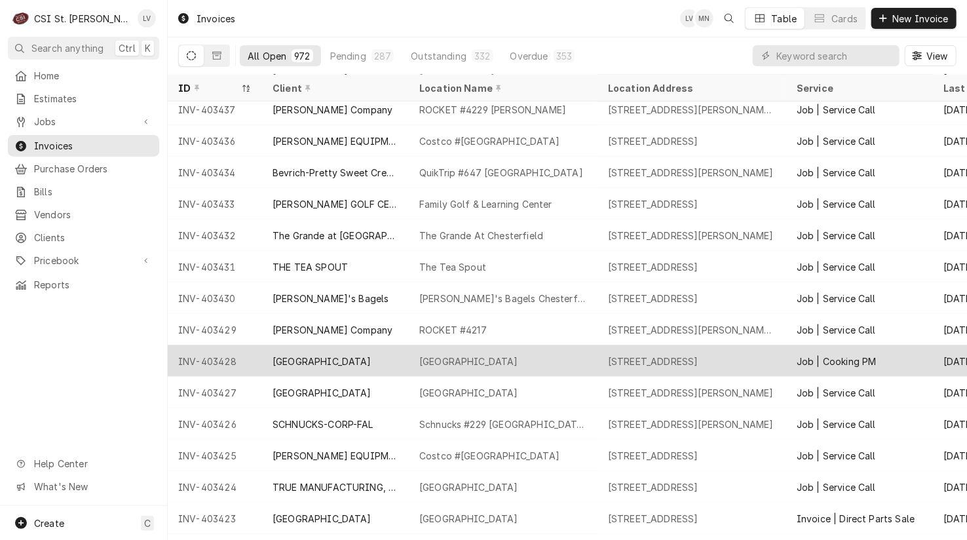
scroll to position [675, 0]
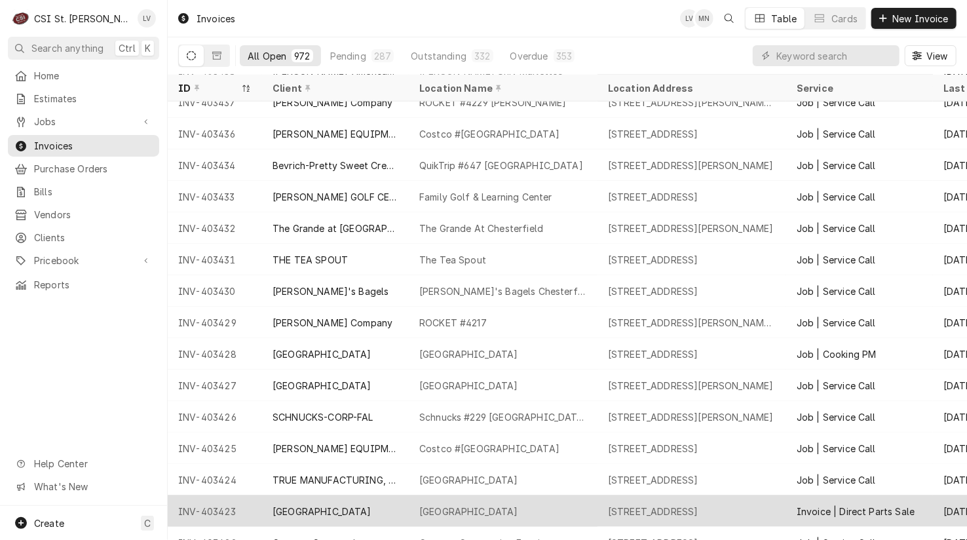
click at [198, 498] on div "INV-403423" at bounding box center [215, 510] width 94 height 31
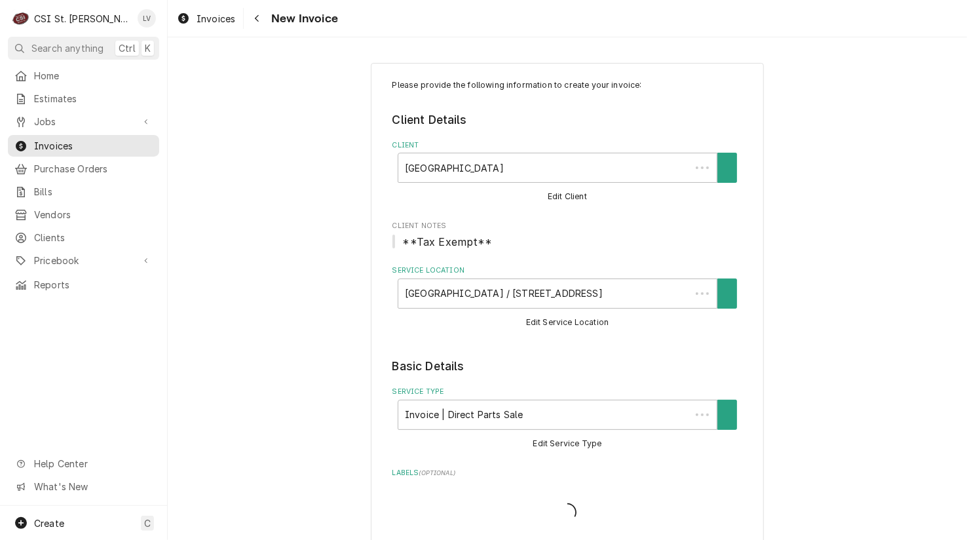
type textarea "x"
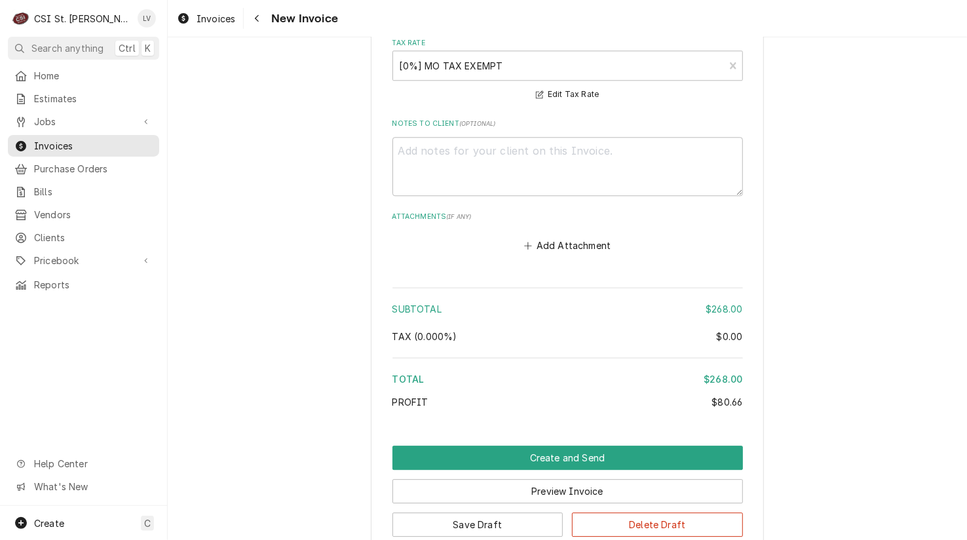
scroll to position [1884, 0]
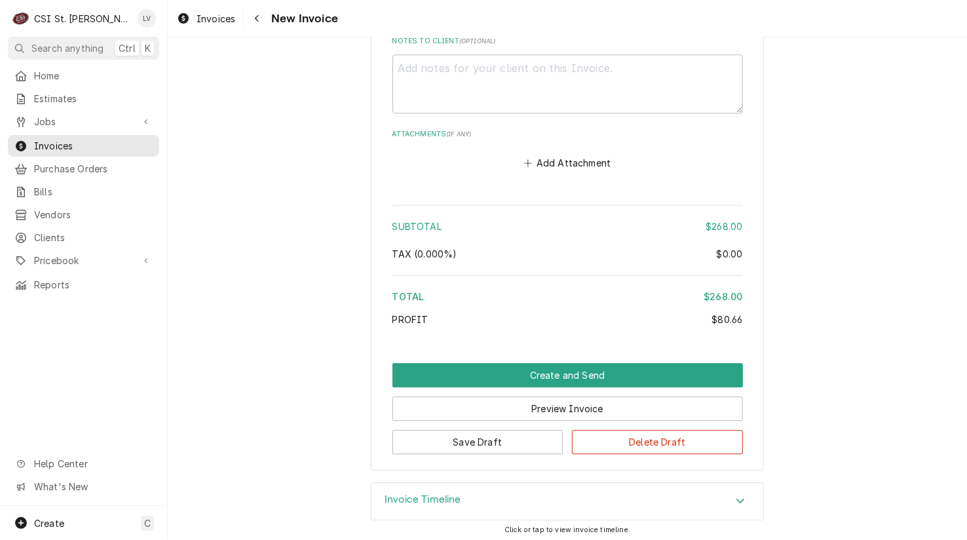
drag, startPoint x: 389, startPoint y: 495, endPoint x: 343, endPoint y: 491, distance: 46.7
click at [392, 493] on h3 "Invoice Timeline" at bounding box center [423, 499] width 77 height 12
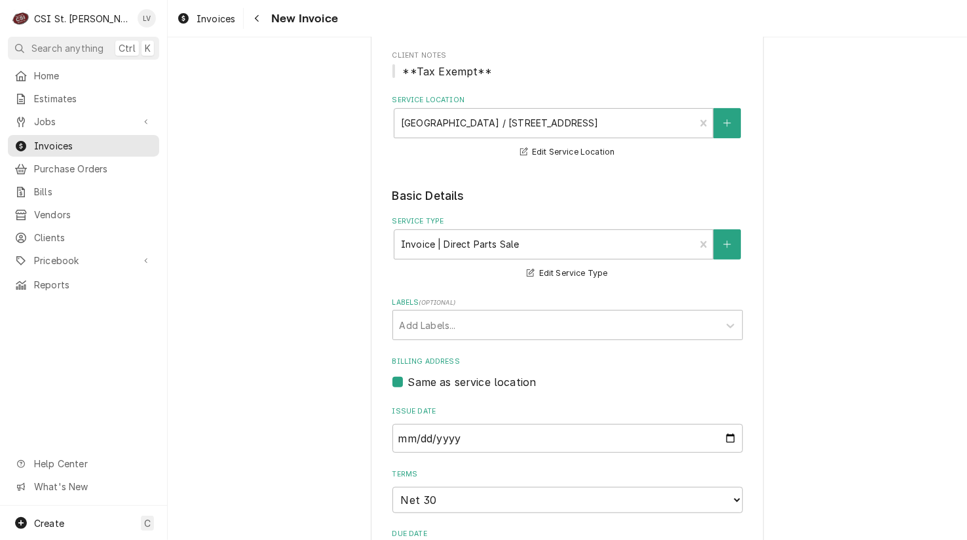
scroll to position [0, 0]
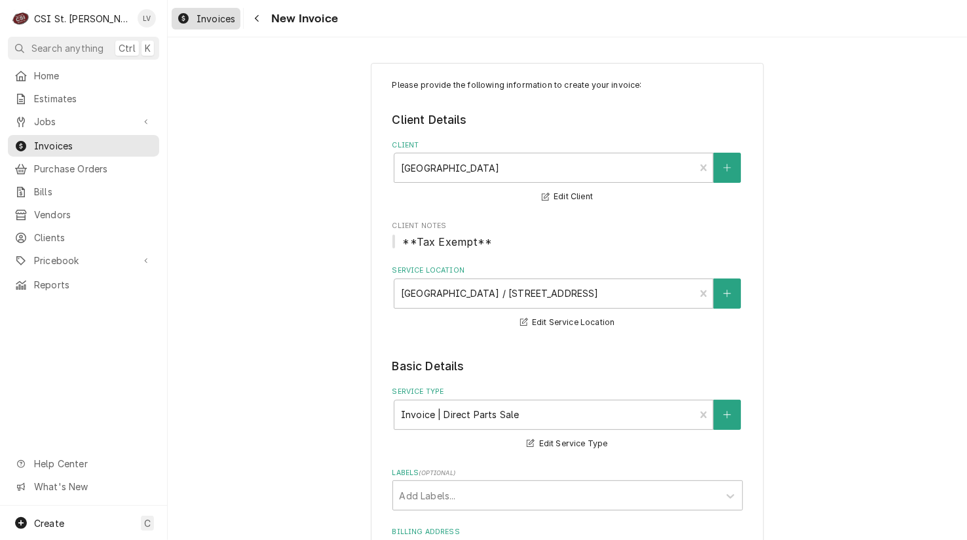
click at [190, 18] on div "Invoices" at bounding box center [206, 18] width 64 height 16
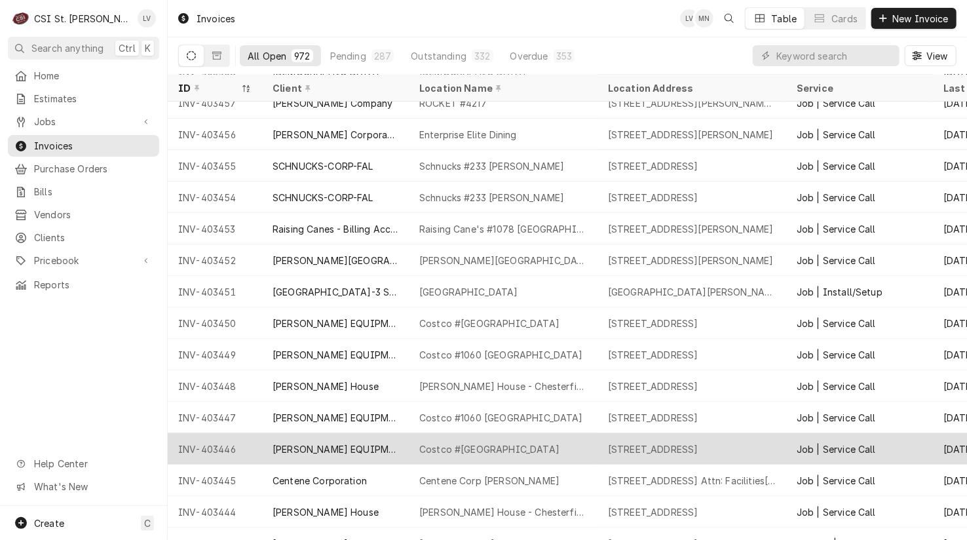
scroll to position [73, 0]
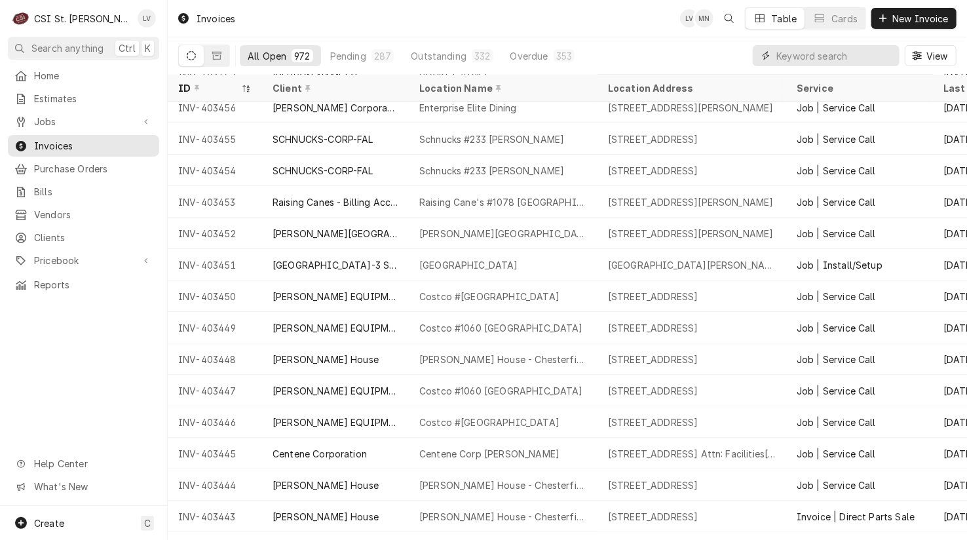
click at [794, 58] on input "Dynamic Content Wrapper" at bounding box center [834, 55] width 117 height 21
type input "403413"
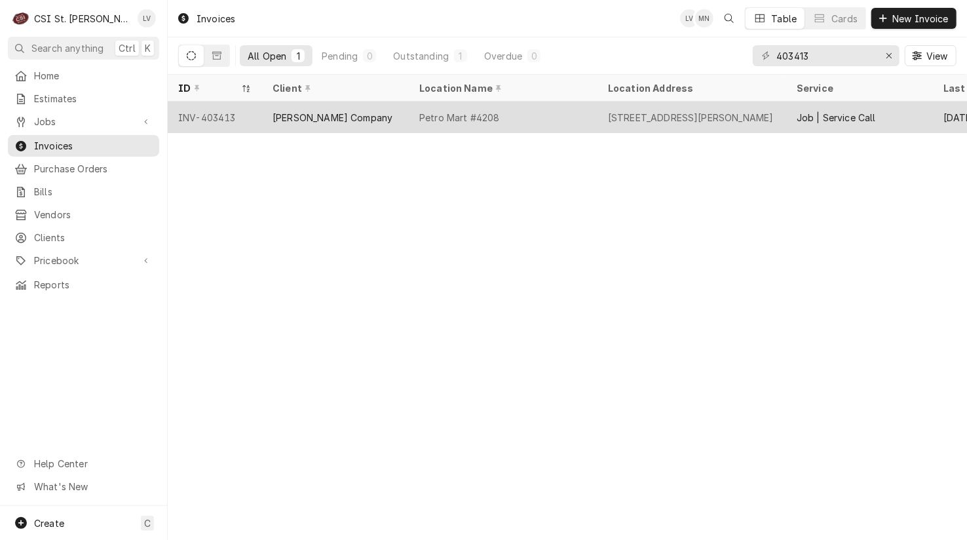
click at [349, 118] on div "[PERSON_NAME] Company" at bounding box center [335, 117] width 147 height 31
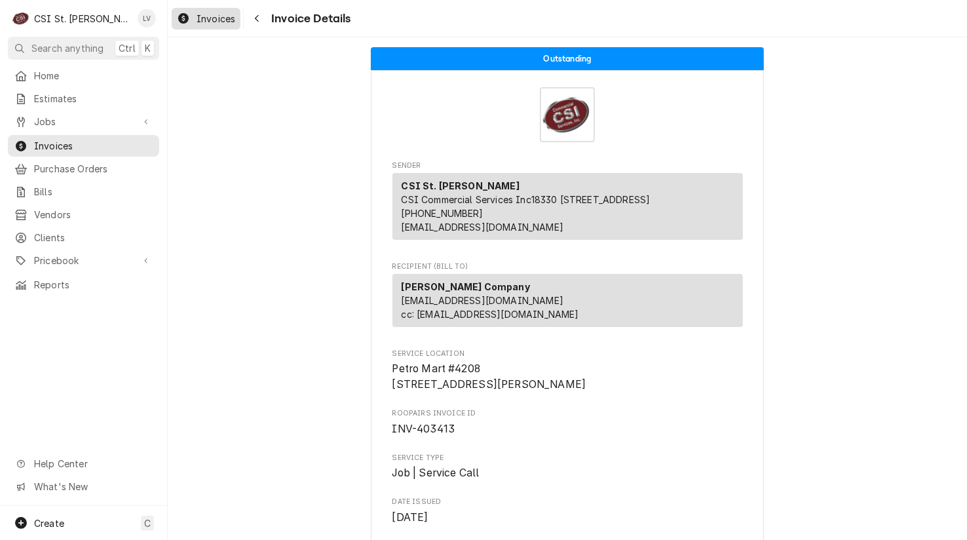
click at [198, 16] on span "Invoices" at bounding box center [216, 19] width 39 height 14
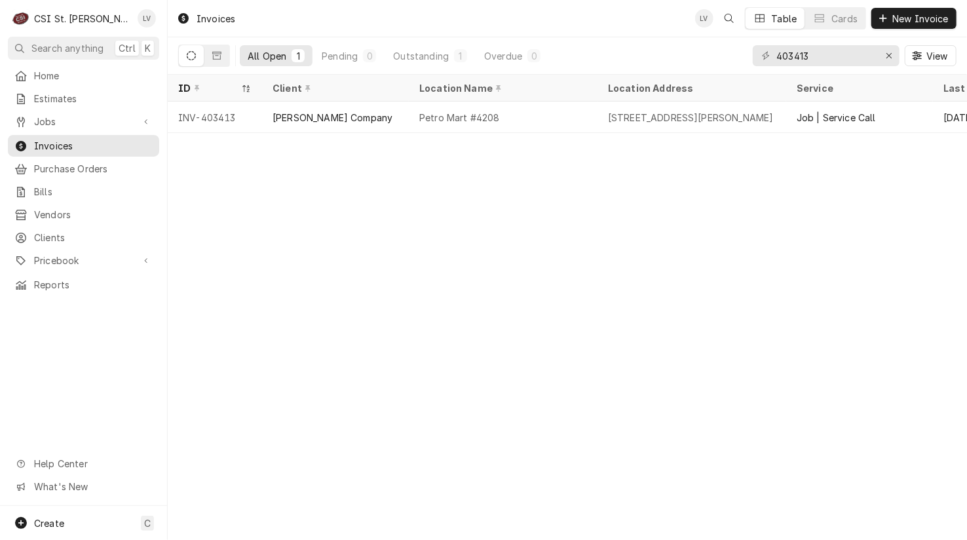
click at [197, 203] on div "Invoices LV Table Cards New Invoice All Open 1 Pending 0 Outstanding 1 Overdue …" at bounding box center [567, 270] width 799 height 540
click at [891, 54] on icon "Erase input" at bounding box center [889, 55] width 7 height 9
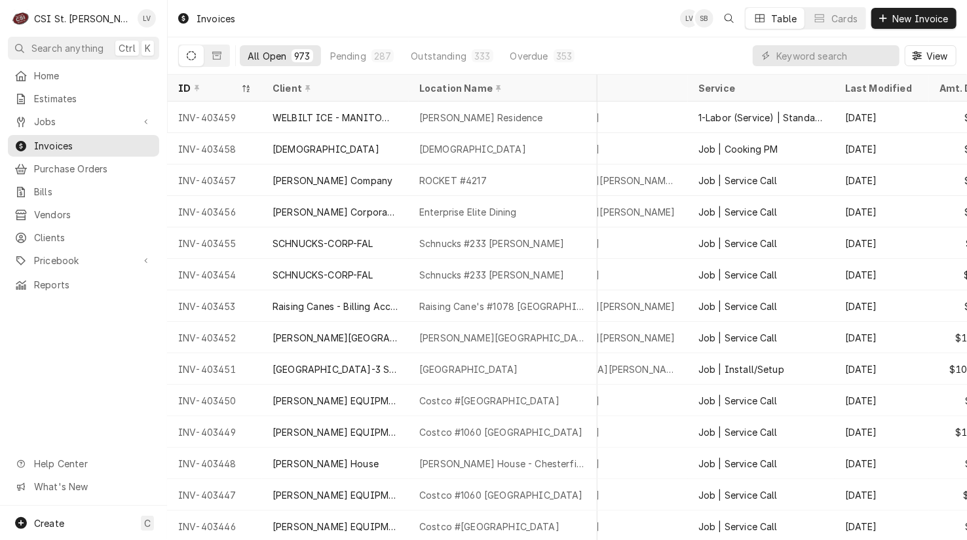
scroll to position [0, 238]
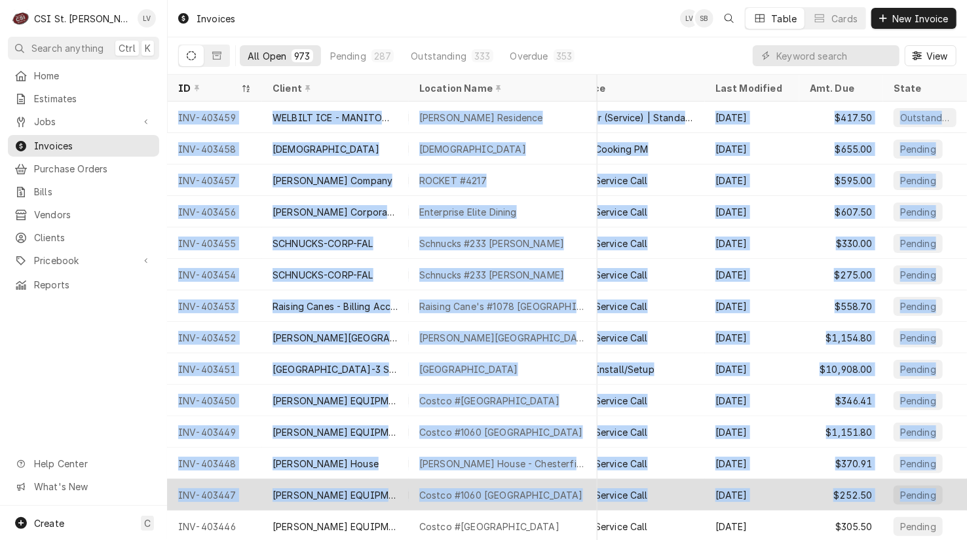
drag, startPoint x: 173, startPoint y: 111, endPoint x: 955, endPoint y: 480, distance: 864.7
click at [739, 480] on tbody "INV-403459 WELBILT ICE - MANITOWOC ICE [PERSON_NAME] Residence [STREET_ADDRESS]…" at bounding box center [339, 321] width 799 height 438
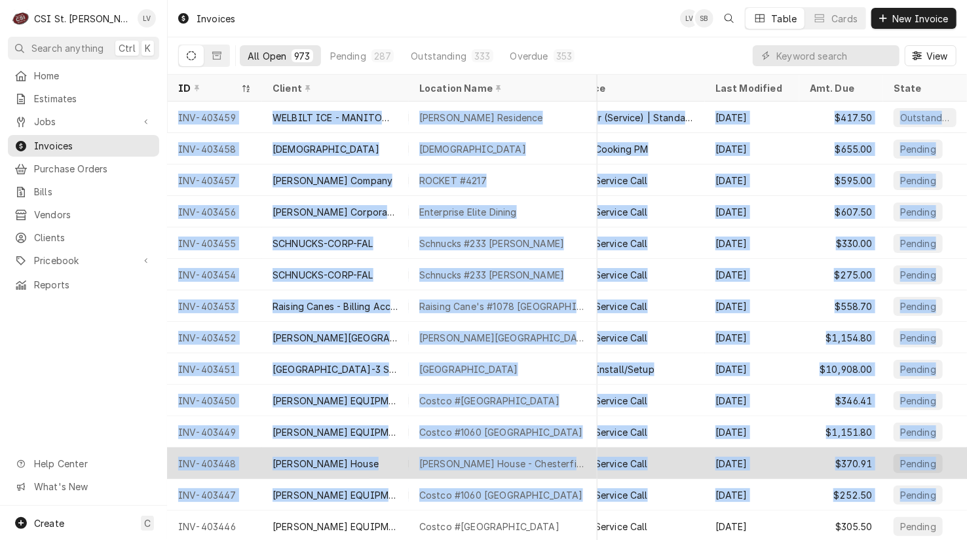
copy tbody "INV-403459 WELBILT ICE - MANITOWOC ICE [PERSON_NAME] Residence [STREET_ADDRESS]…"
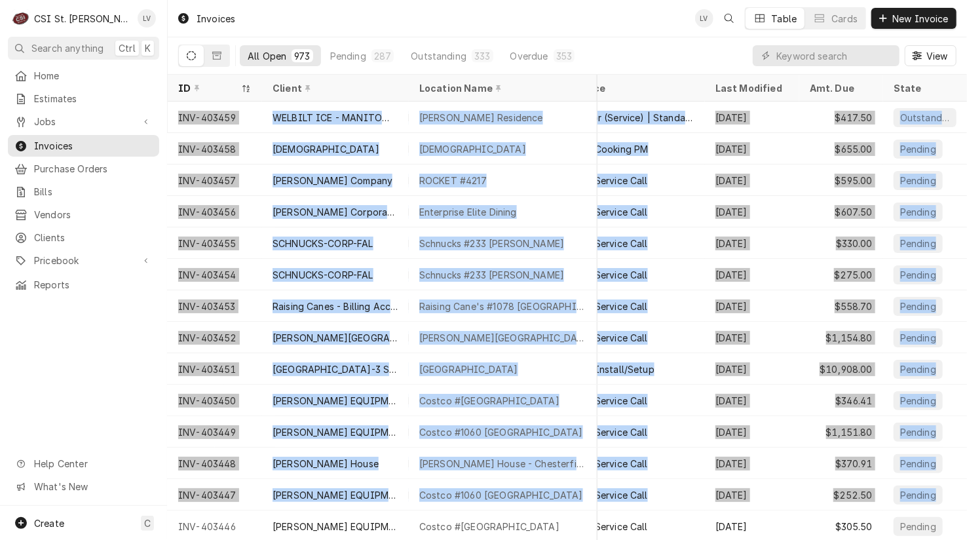
click at [36, 373] on div "Home Estimates Jobs Jobs Job Series Invoices Purchase Orders Bills Vendors Clie…" at bounding box center [83, 285] width 167 height 441
